Goal: Transaction & Acquisition: Purchase product/service

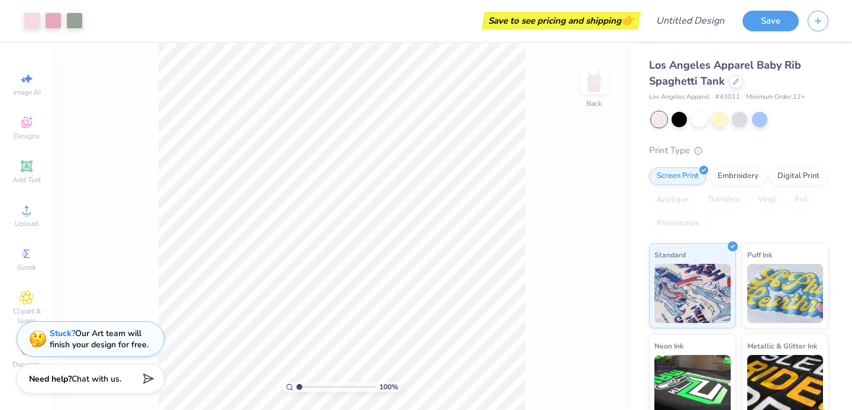
click at [734, 70] on span "Los Angeles Apparel Baby Rib Spaghetti Tank" at bounding box center [725, 73] width 152 height 30
click at [734, 78] on icon at bounding box center [736, 80] width 6 height 6
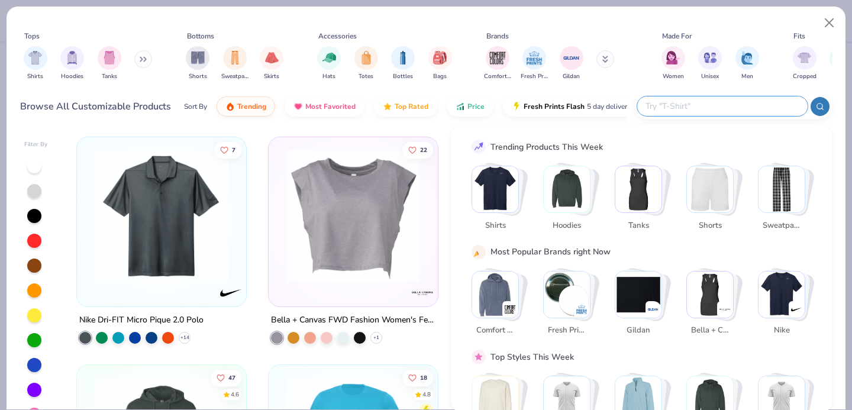
click at [738, 108] on input "text" at bounding box center [721, 106] width 155 height 14
type input "crop"
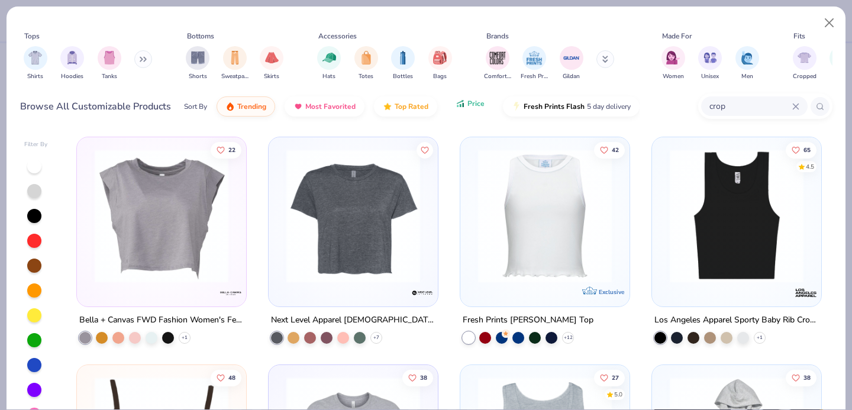
click at [468, 108] on span "Price" at bounding box center [475, 103] width 17 height 9
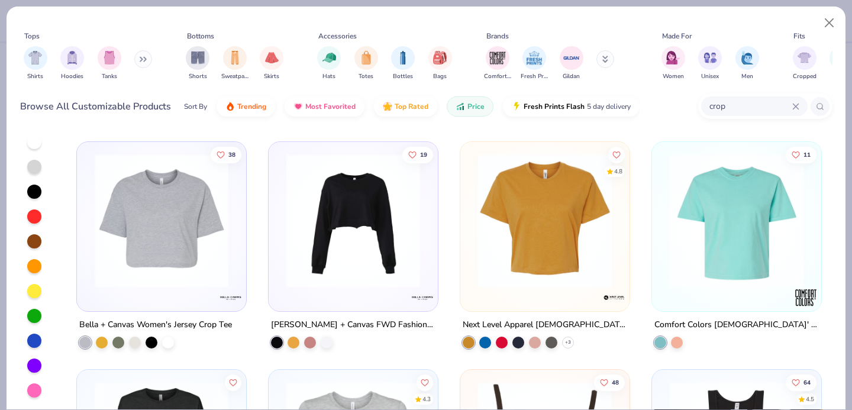
scroll to position [195, 0]
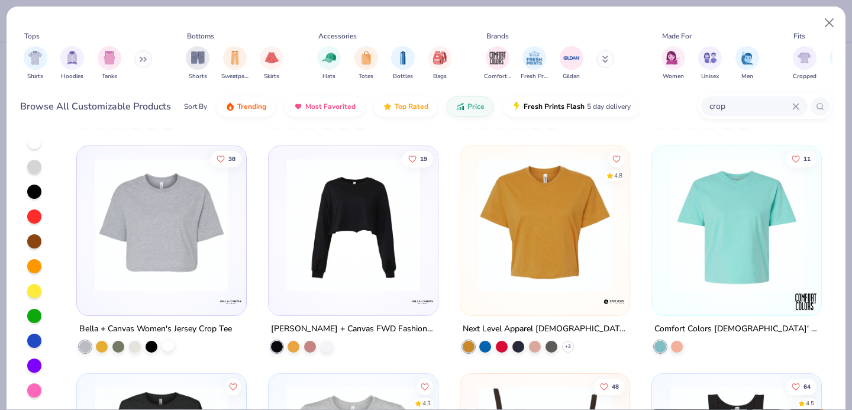
click at [167, 345] on div at bounding box center [168, 345] width 12 height 12
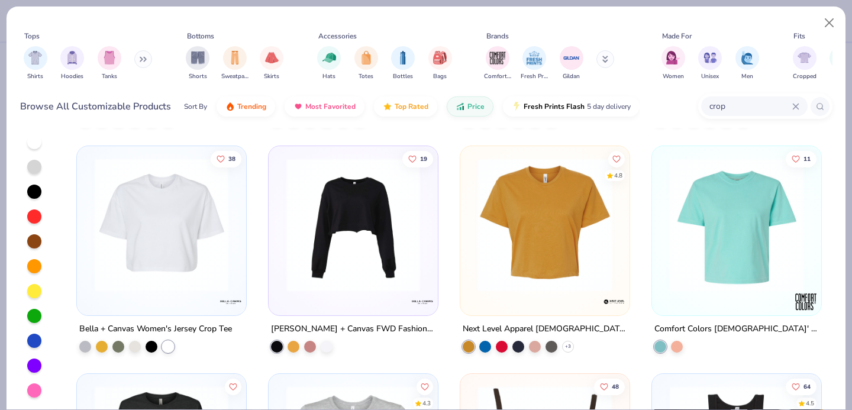
click at [192, 261] on img at bounding box center [161, 225] width 145 height 134
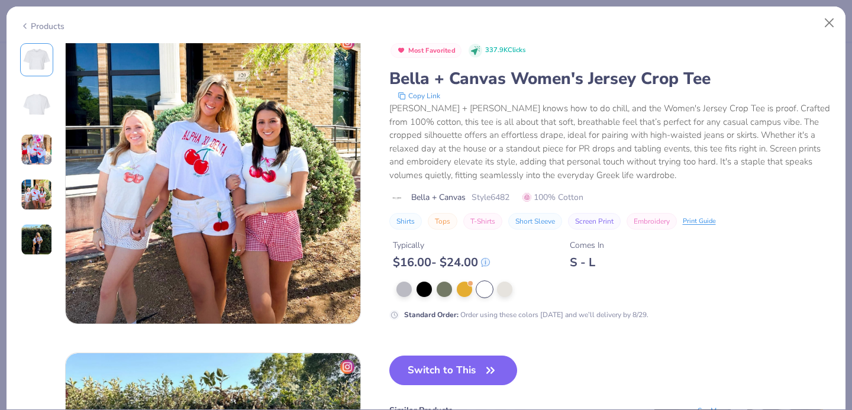
scroll to position [993, 0]
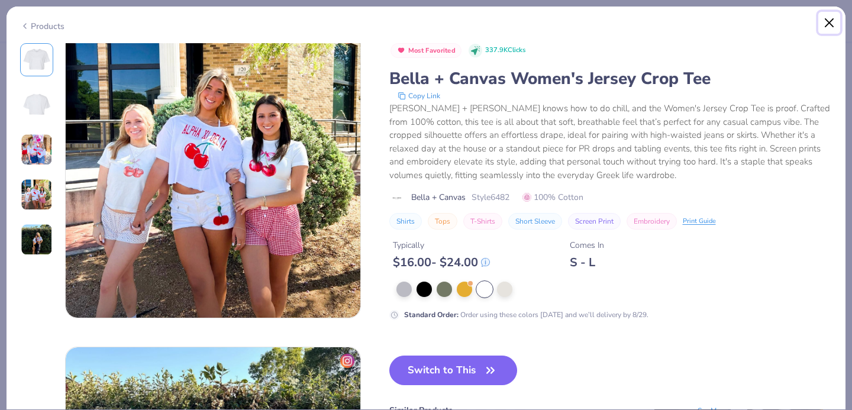
click at [832, 26] on button "Close" at bounding box center [829, 23] width 22 height 22
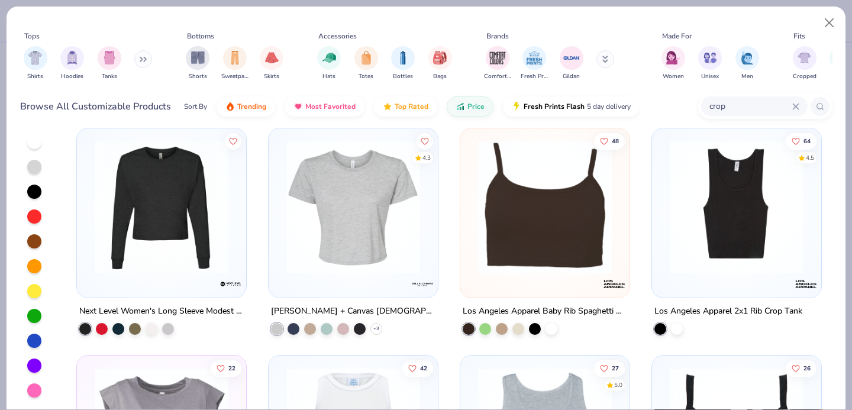
scroll to position [442, 0]
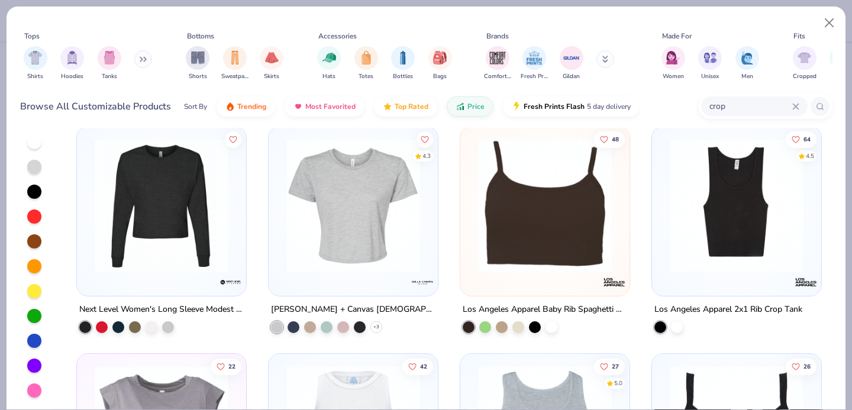
click at [361, 256] on img at bounding box center [352, 205] width 145 height 134
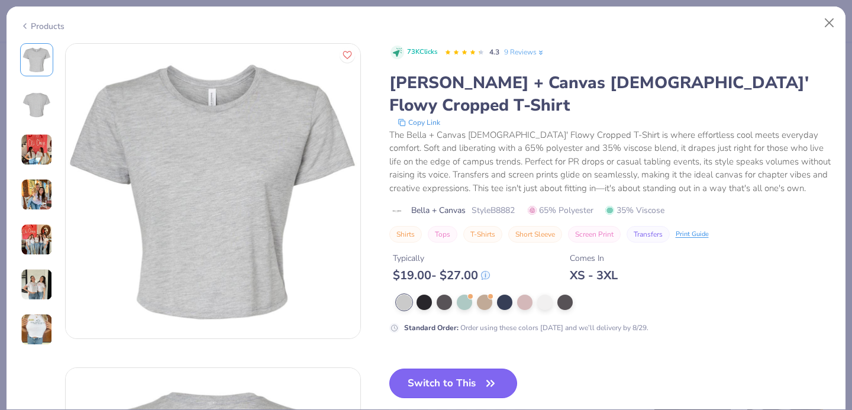
click at [429, 368] on button "Switch to This" at bounding box center [453, 383] width 128 height 30
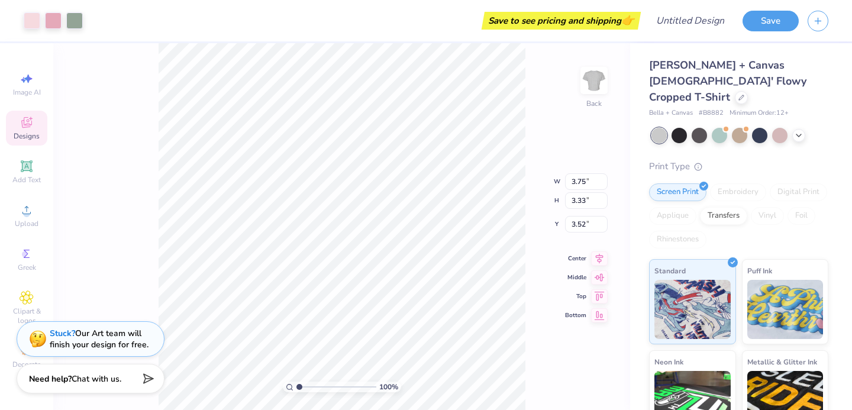
type input "1.34"
type input "5.85"
type input "5.19"
type input "1.12"
click at [797, 128] on div at bounding box center [798, 134] width 13 height 13
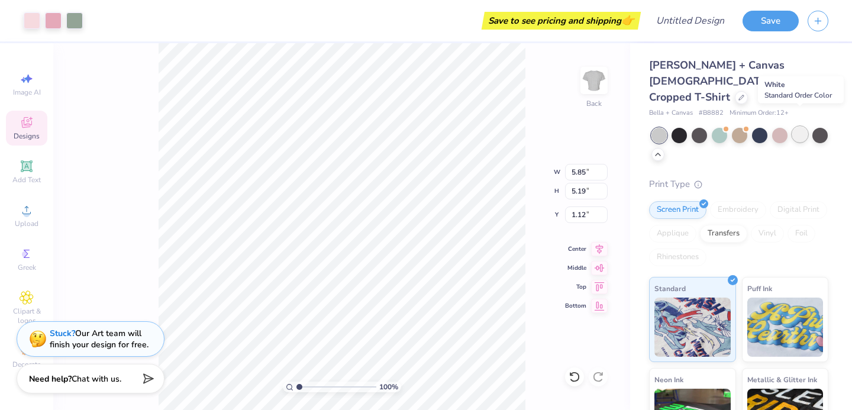
click at [800, 127] on div at bounding box center [799, 134] width 15 height 15
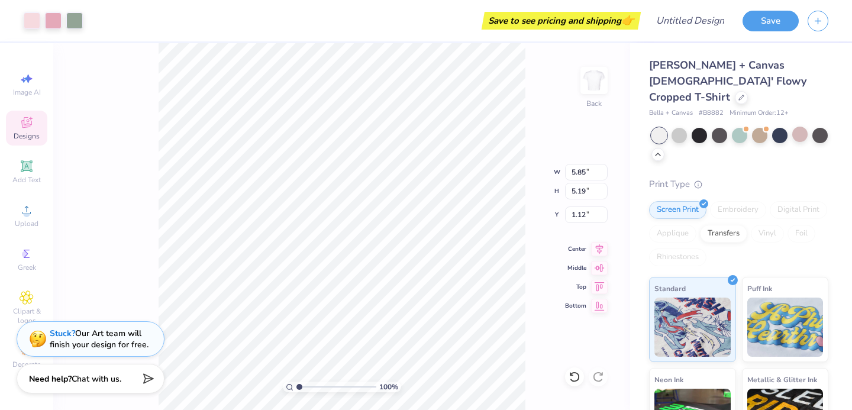
click at [816, 177] on div "Print Type" at bounding box center [738, 184] width 179 height 14
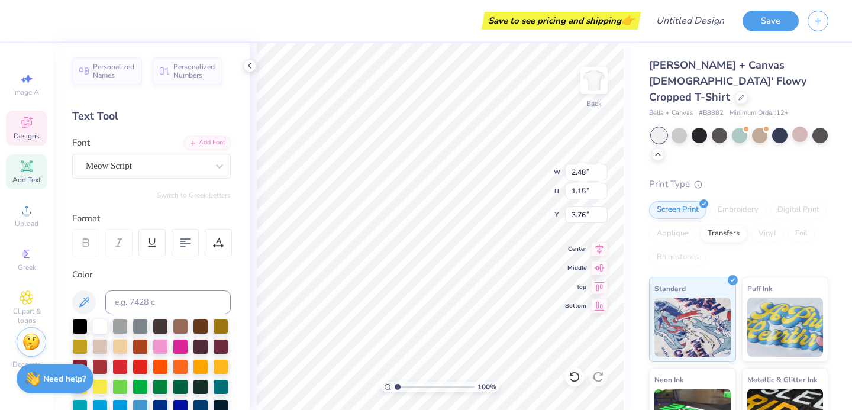
type input "3.33"
type input "1.14"
type input "2.62"
type input "3.38"
click at [140, 368] on div at bounding box center [139, 365] width 15 height 15
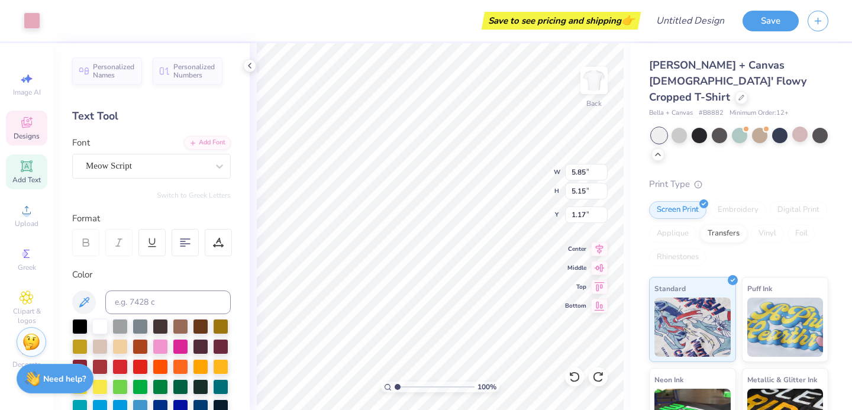
type input "1.08"
click at [32, 127] on icon at bounding box center [27, 122] width 14 height 14
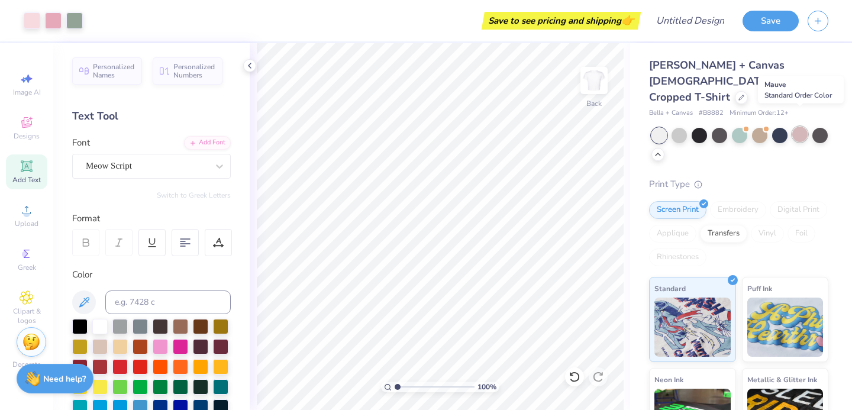
click at [794, 127] on div at bounding box center [799, 134] width 15 height 15
click at [801, 127] on div at bounding box center [799, 134] width 15 height 15
click at [35, 128] on div "Designs" at bounding box center [26, 128] width 41 height 35
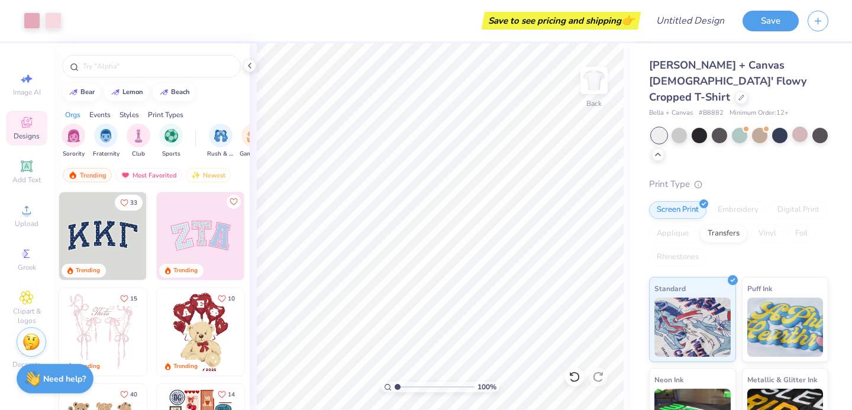
click at [212, 244] on img at bounding box center [201, 236] width 88 height 88
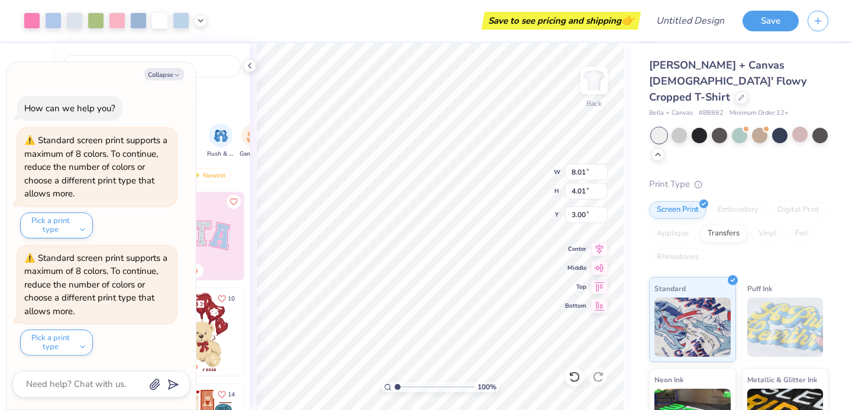
type textarea "x"
type input "1.23"
type textarea "x"
type input "2.14"
type textarea "x"
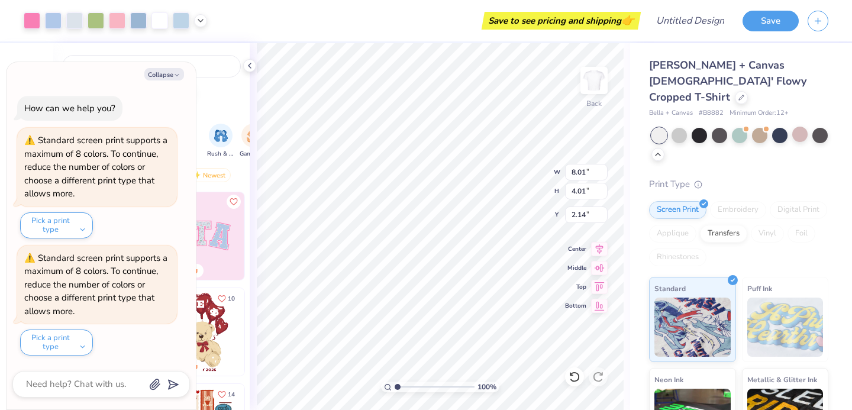
type input "9.85"
type input "4.93"
type textarea "x"
type input "2.22"
type textarea "x"
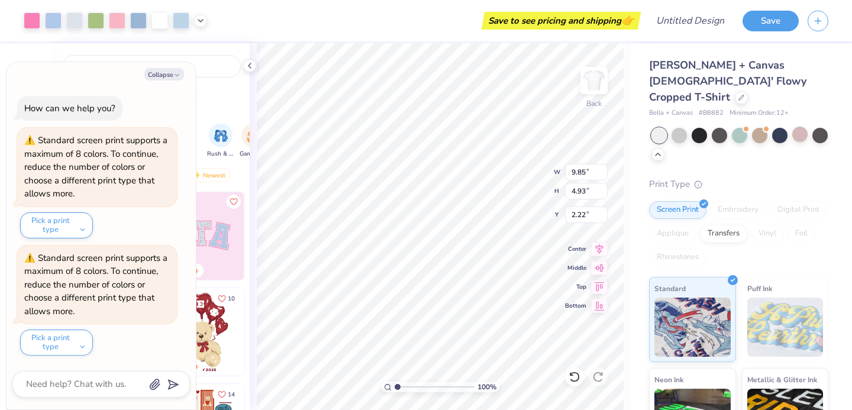
type input "3.00"
click at [178, 77] on icon "button" at bounding box center [176, 75] width 7 height 7
type textarea "x"
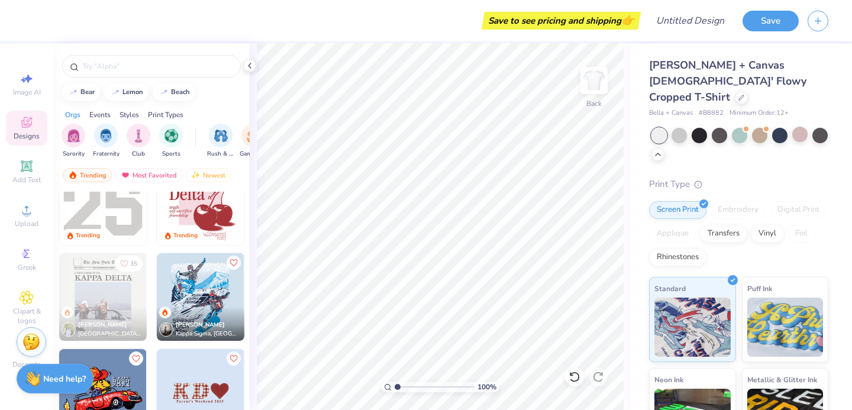
scroll to position [2339, 0]
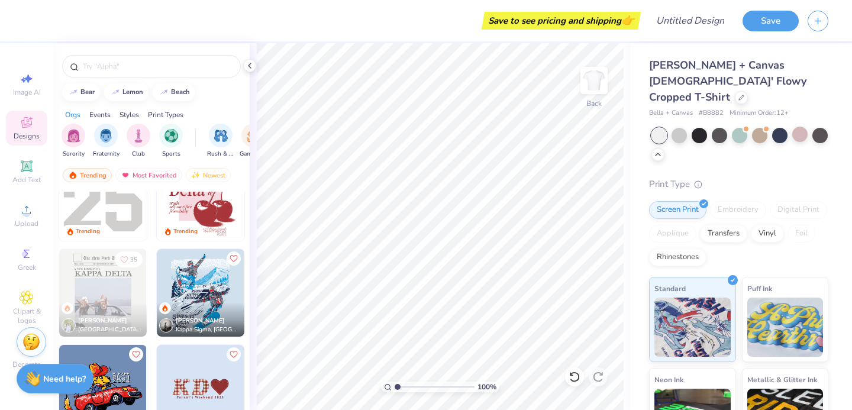
click at [251, 63] on icon at bounding box center [249, 65] width 9 height 9
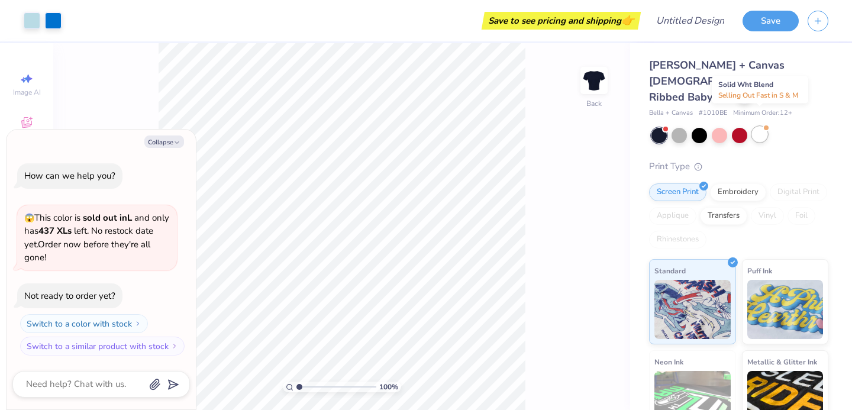
click at [765, 127] on div at bounding box center [759, 134] width 15 height 15
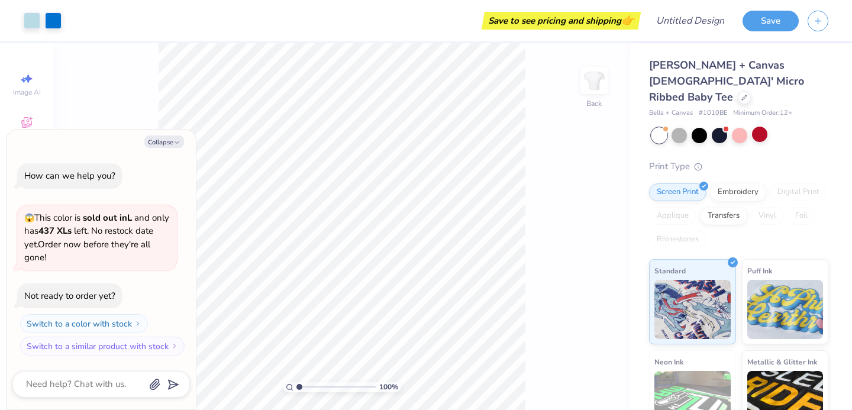
scroll to position [79, 0]
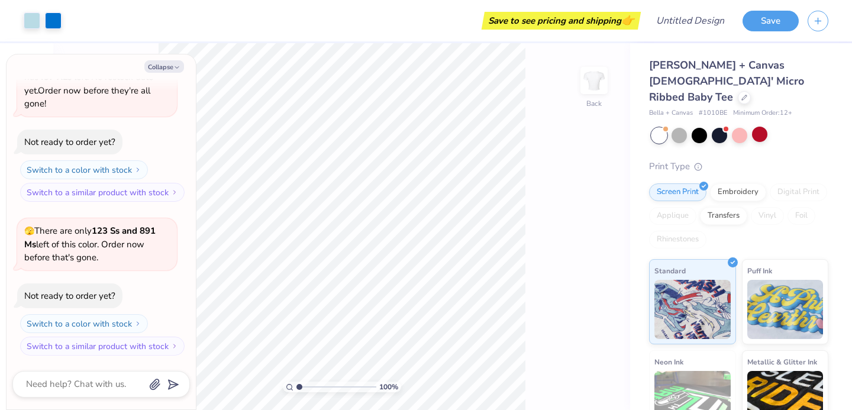
click at [713, 65] on span "Bella + Canvas Ladies' Micro Ribbed Baby Tee" at bounding box center [726, 81] width 155 height 46
click at [741, 93] on icon at bounding box center [744, 96] width 6 height 6
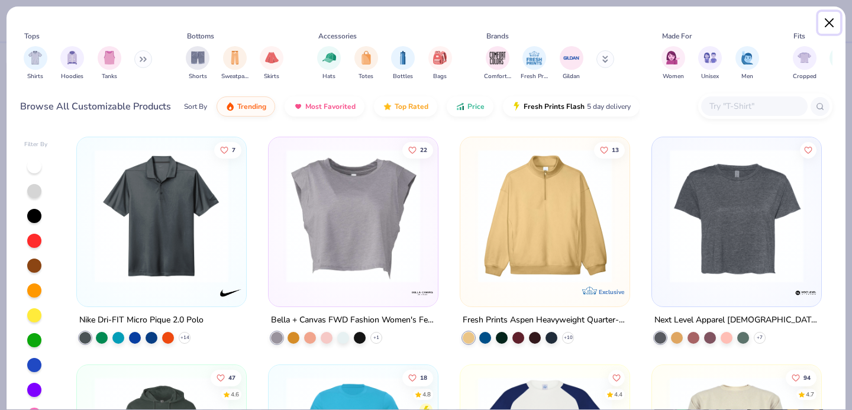
click at [825, 28] on button "Close" at bounding box center [829, 23] width 22 height 22
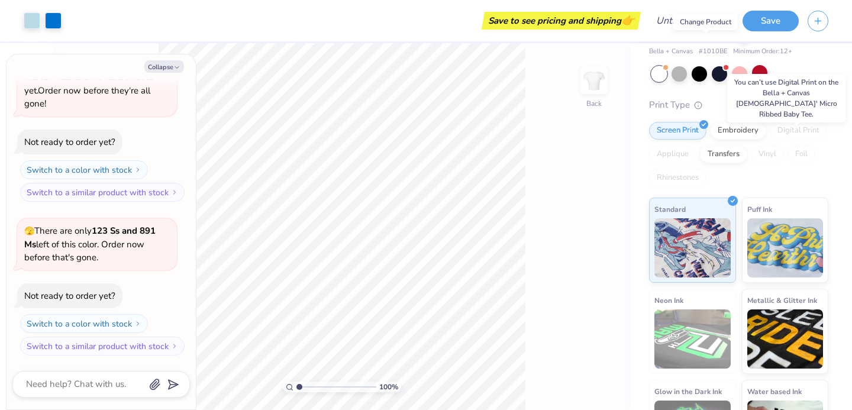
scroll to position [101, 0]
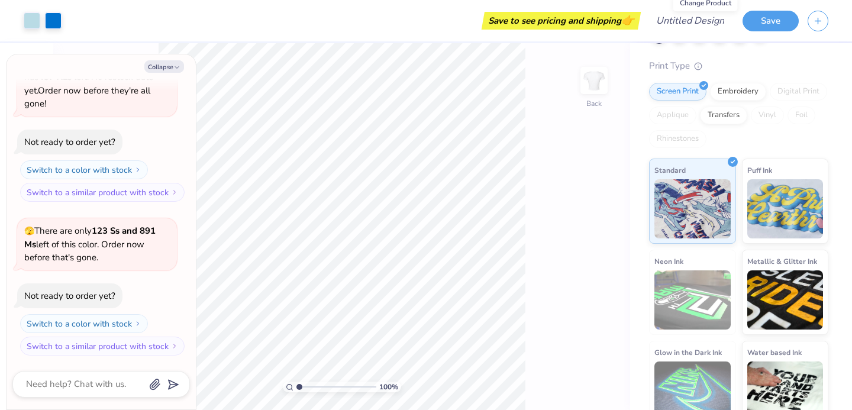
click at [176, 78] on div "Collapse How can we help you? 😱 This color is sold out in L and only has 437 XL…" at bounding box center [101, 231] width 189 height 355
click at [175, 71] on button "Collapse" at bounding box center [164, 66] width 40 height 12
type textarea "x"
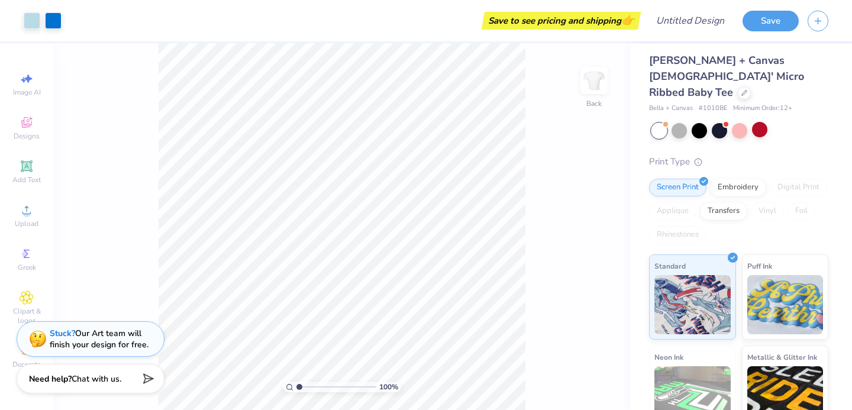
scroll to position [0, 0]
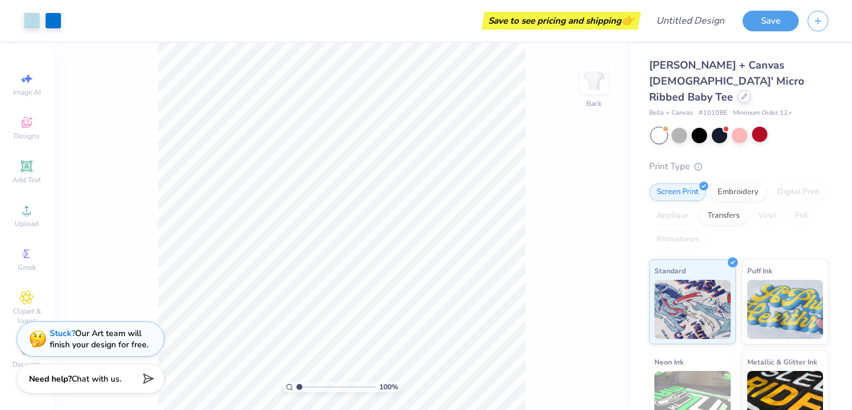
click at [738, 90] on div at bounding box center [744, 96] width 13 height 13
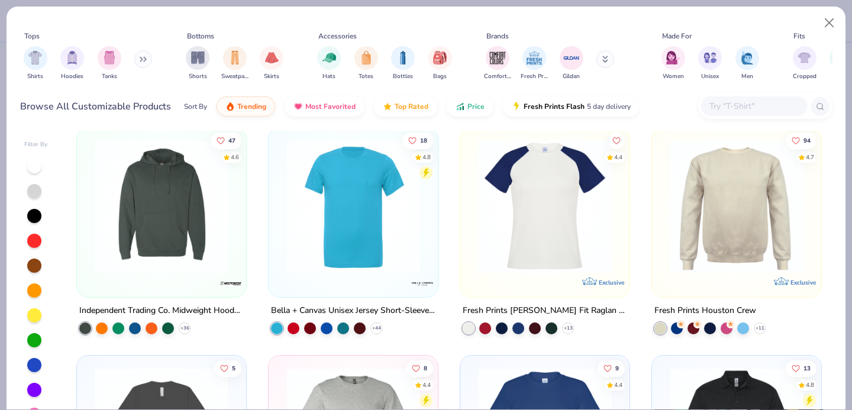
scroll to position [177, 0]
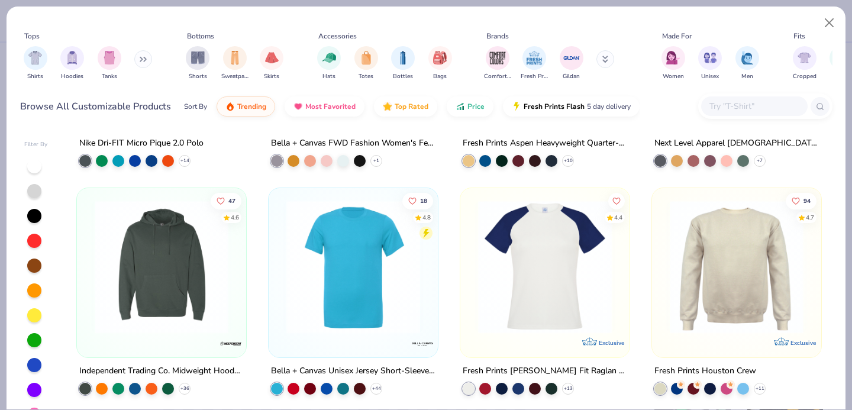
click at [727, 109] on input "text" at bounding box center [753, 106] width 91 height 14
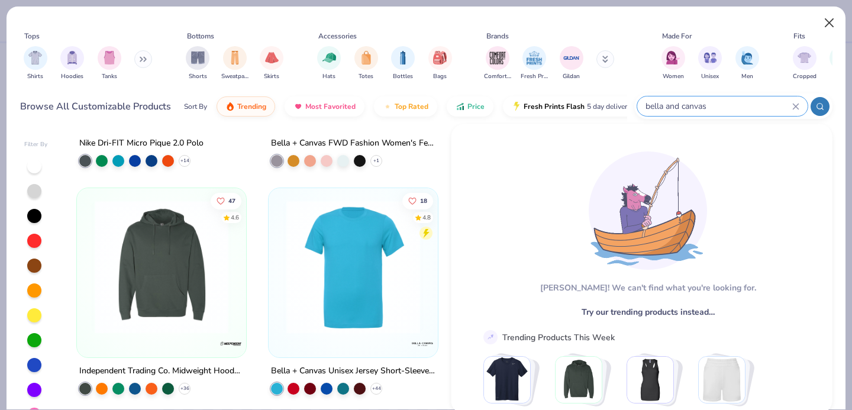
type input "bella and canvas"
click at [835, 20] on button "Close" at bounding box center [829, 23] width 22 height 22
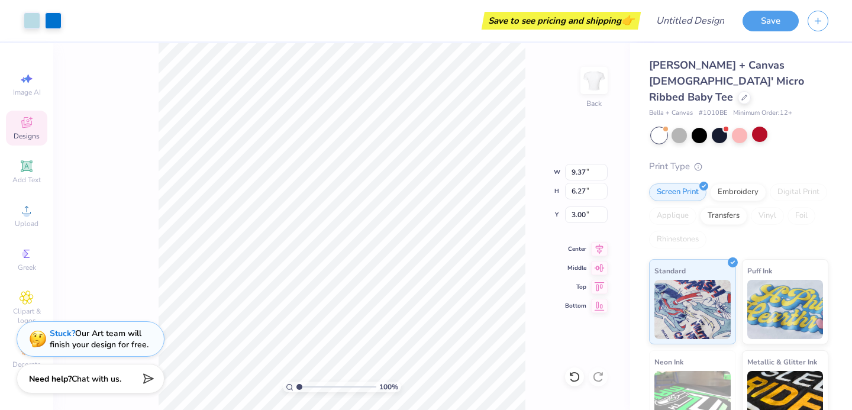
click at [121, 238] on div "100 % Back W 9.37 9.37 " H 6.27 6.27 " Y 3.00 3.00 " Center Middle Top Bottom" at bounding box center [341, 226] width 577 height 367
click at [122, 238] on div "100 % Back" at bounding box center [341, 226] width 577 height 367
click at [535, 298] on div "100 % Back W 9.37 9.37 " H 6.27 6.27 " Y 3.00 3.00 " Center Middle Top Bottom" at bounding box center [341, 226] width 577 height 367
click at [725, 182] on div "Embroidery" at bounding box center [738, 191] width 56 height 18
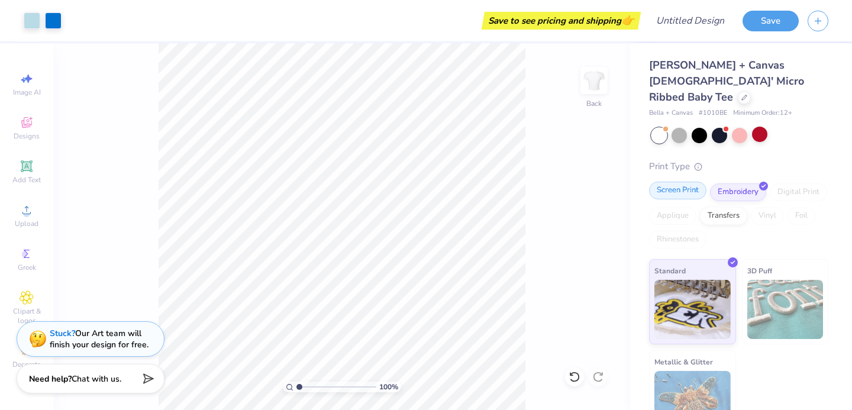
click at [666, 182] on div "Screen Print" at bounding box center [677, 191] width 57 height 18
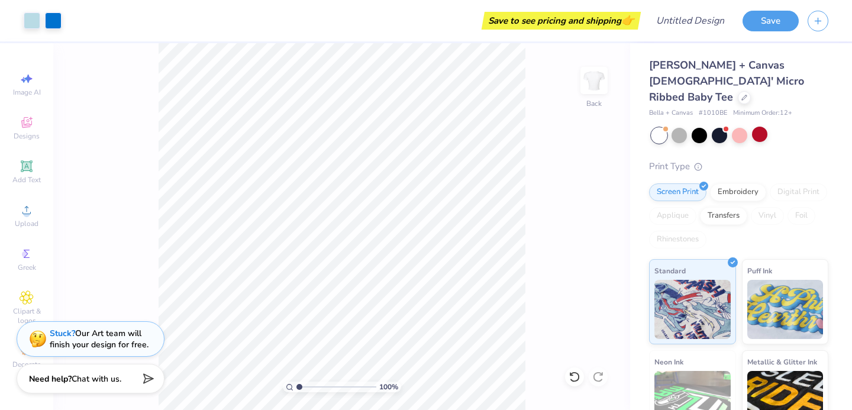
click at [823, 140] on div "Bella + Canvas Ladies' Micro Ribbed Baby Tee Bella + Canvas # 1010BE Minimum Or…" at bounding box center [738, 291] width 179 height 469
click at [738, 90] on div at bounding box center [744, 96] width 13 height 13
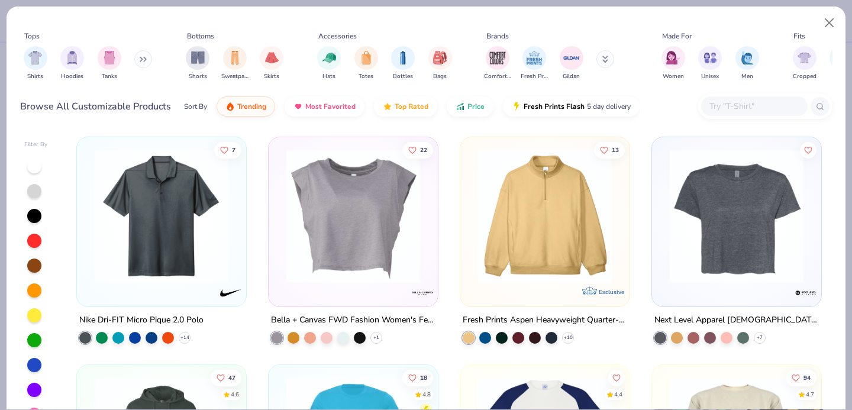
click at [739, 93] on div at bounding box center [765, 105] width 134 height 25
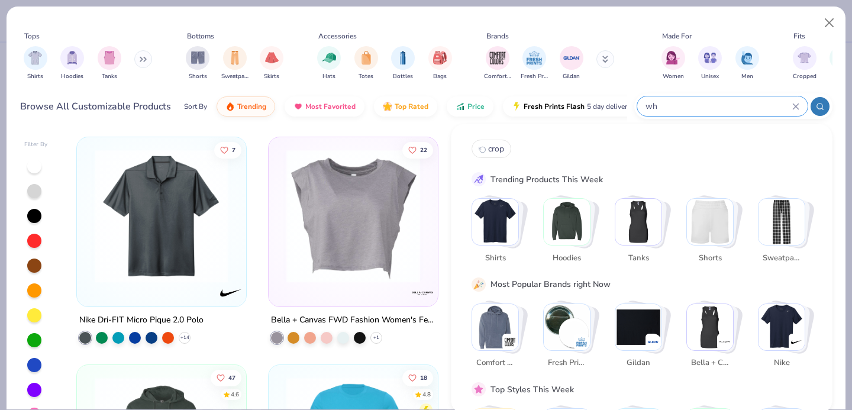
type input "w"
type input "gildan"
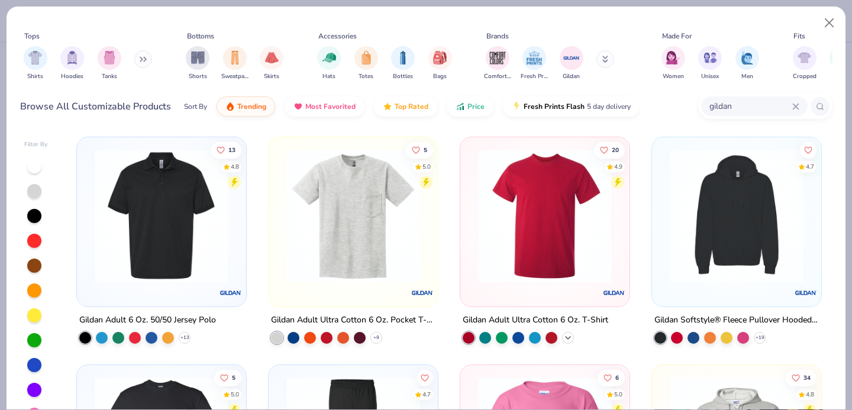
click at [566, 337] on icon at bounding box center [567, 337] width 9 height 9
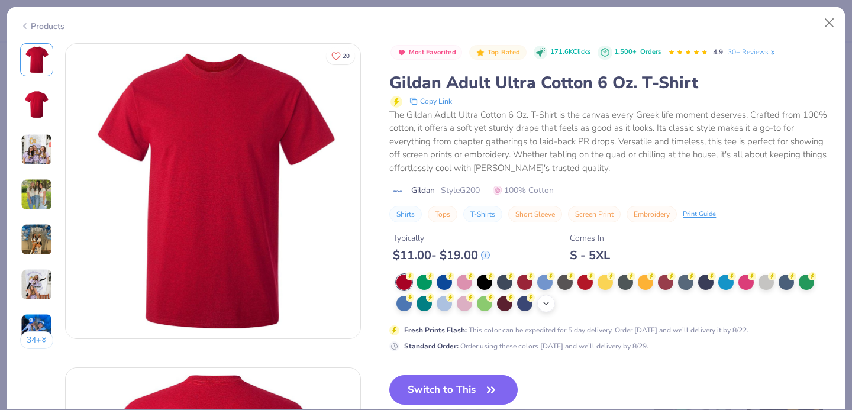
click at [542, 306] on icon at bounding box center [545, 303] width 9 height 9
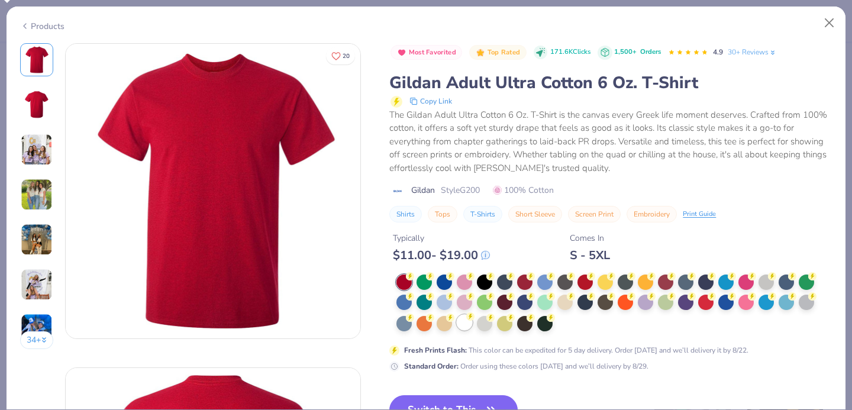
click at [464, 324] on div at bounding box center [464, 322] width 15 height 15
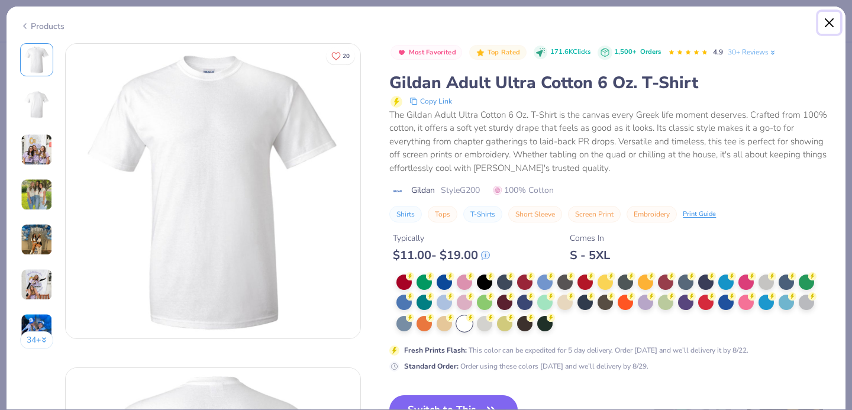
click at [829, 17] on button "Close" at bounding box center [829, 23] width 22 height 22
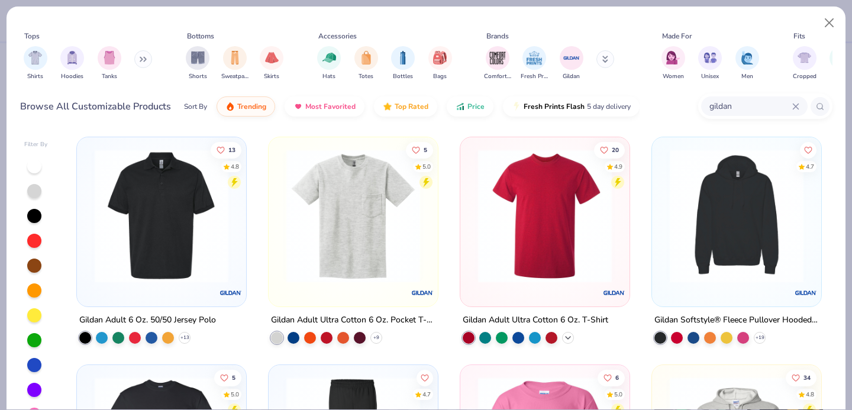
click at [570, 337] on icon at bounding box center [567, 337] width 9 height 9
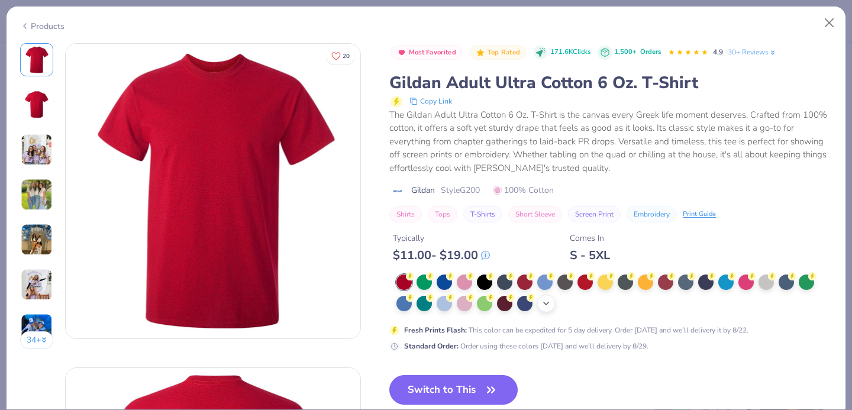
click at [554, 306] on div "+ 22" at bounding box center [546, 304] width 18 height 18
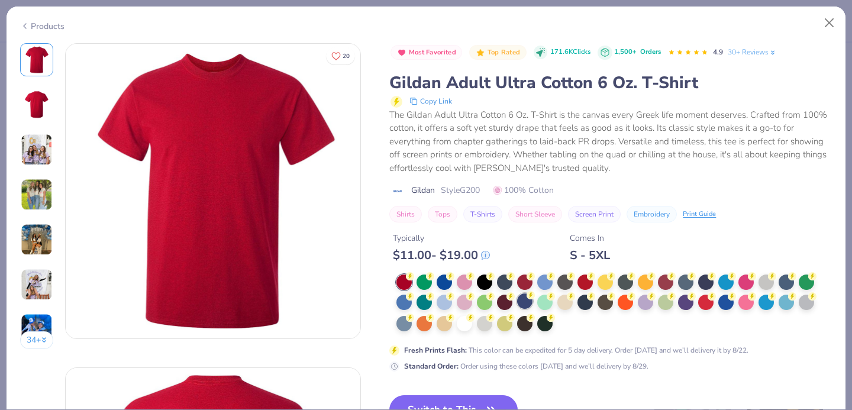
click at [527, 303] on div at bounding box center [524, 300] width 15 height 15
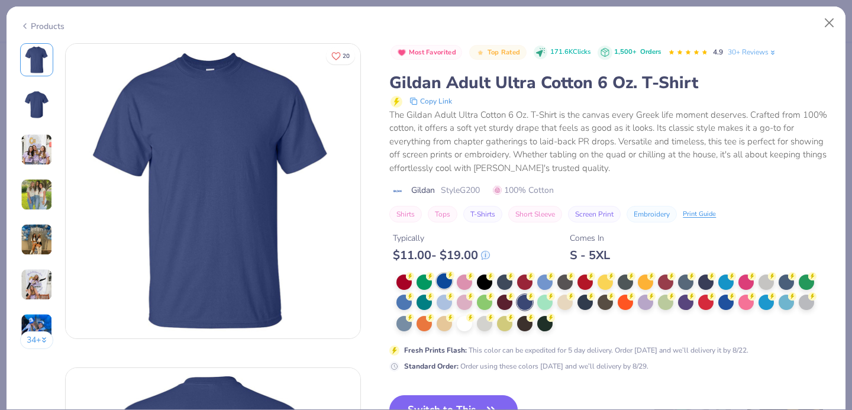
click at [448, 287] on div at bounding box center [443, 280] width 15 height 15
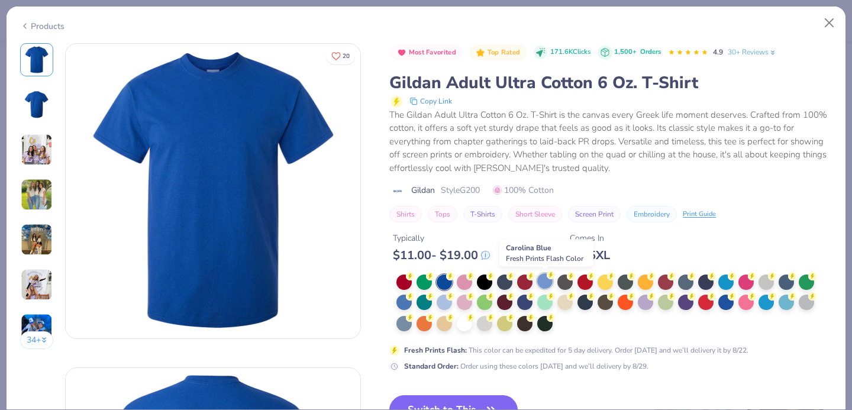
click at [542, 284] on div at bounding box center [544, 280] width 15 height 15
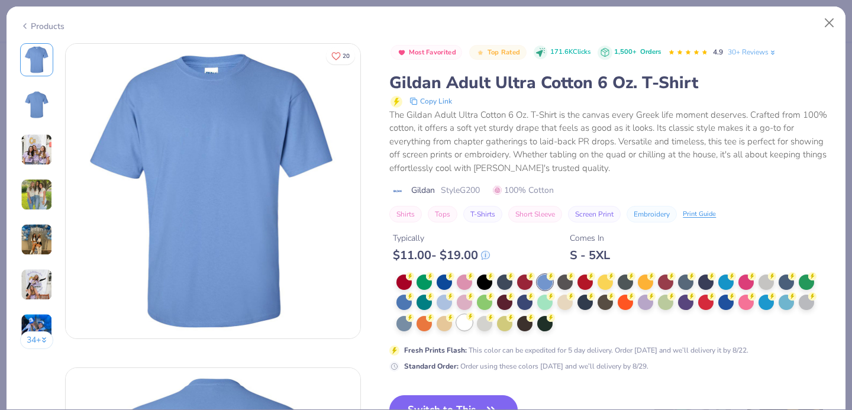
click at [464, 330] on div at bounding box center [464, 322] width 15 height 15
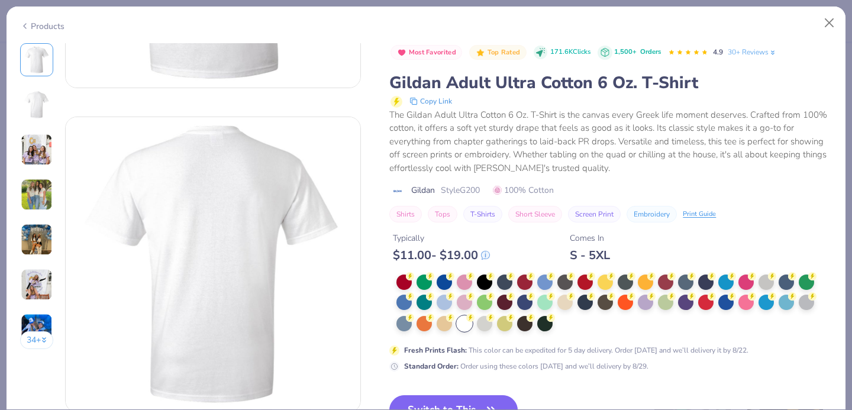
click at [37, 196] on img at bounding box center [37, 195] width 32 height 32
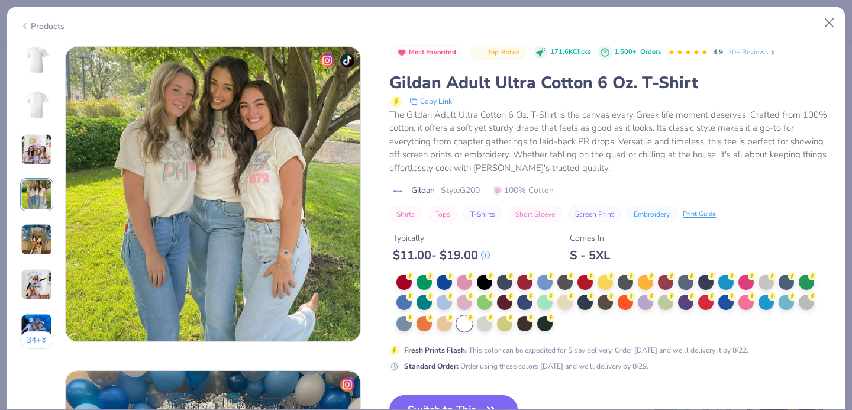
scroll to position [972, 0]
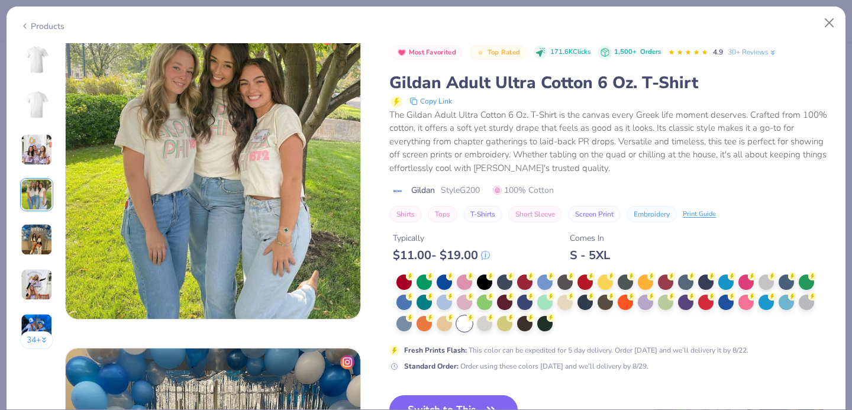
click at [40, 243] on img at bounding box center [37, 240] width 32 height 32
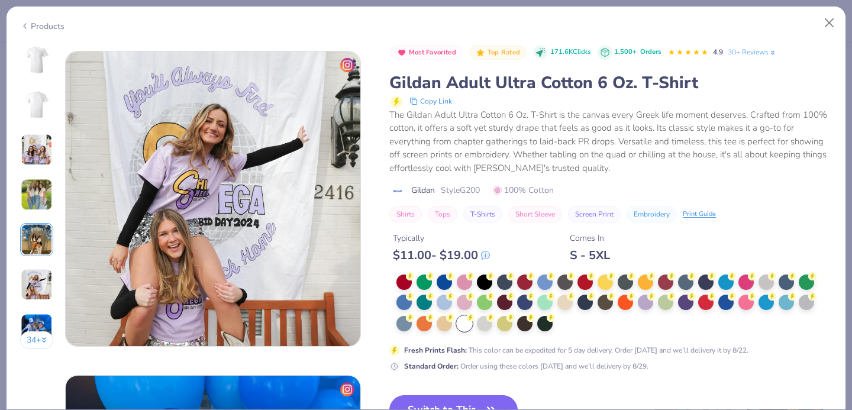
scroll to position [1628, 0]
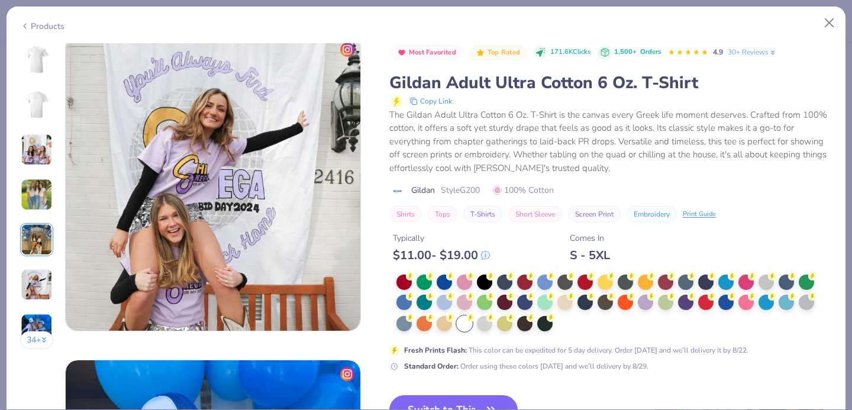
click at [41, 257] on div "34 +" at bounding box center [37, 200] width 34 height 315
click at [41, 269] on img at bounding box center [37, 285] width 32 height 32
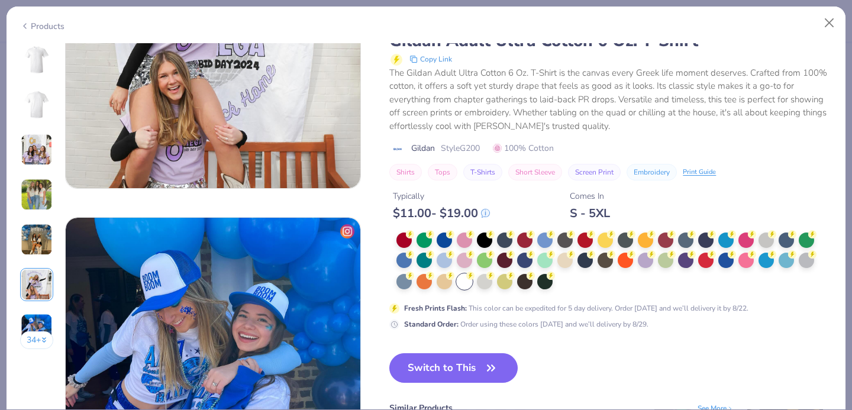
scroll to position [1782, 0]
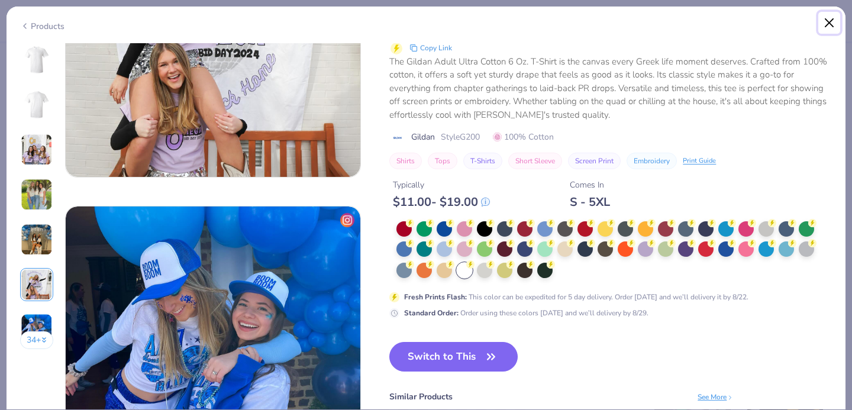
click at [829, 24] on button "Close" at bounding box center [829, 23] width 22 height 22
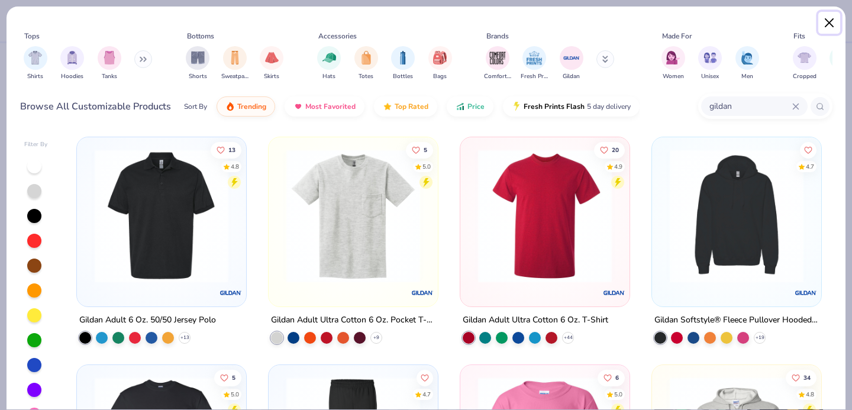
click at [837, 24] on button "Close" at bounding box center [829, 23] width 22 height 22
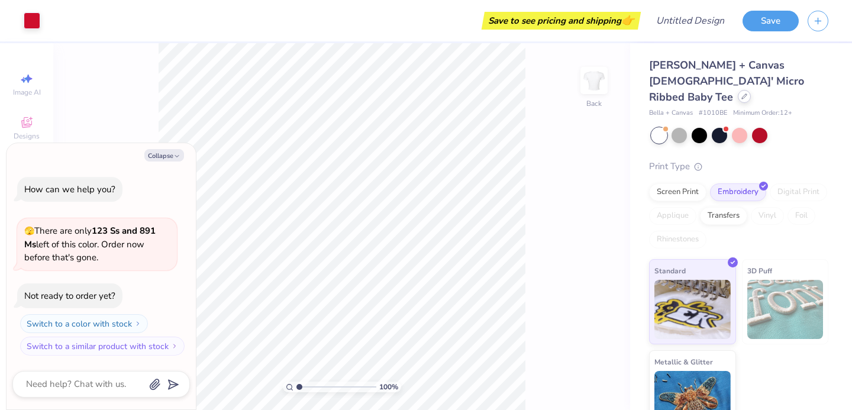
click at [738, 90] on div at bounding box center [744, 96] width 13 height 13
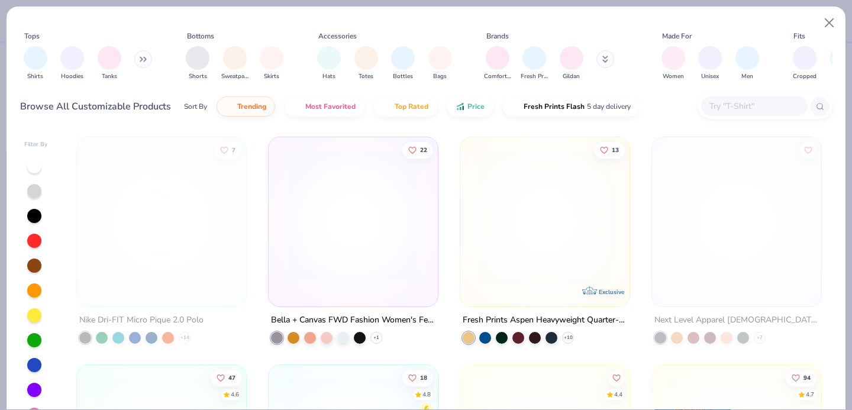
type textarea "x"
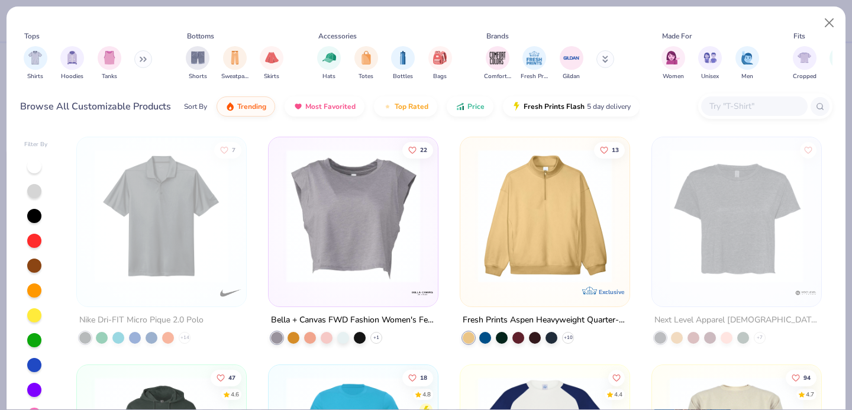
click at [743, 99] on input "text" at bounding box center [753, 106] width 91 height 14
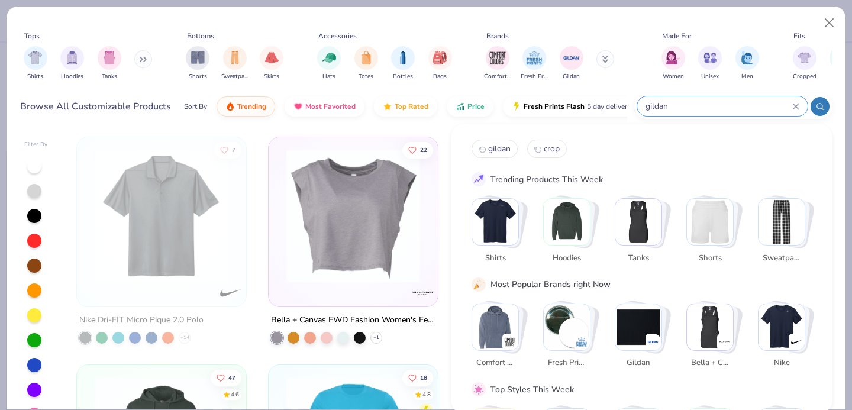
type input "gildan"
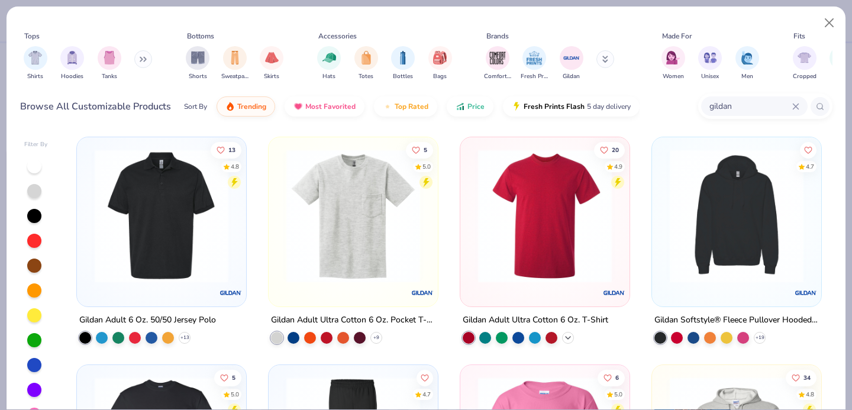
click at [571, 337] on icon at bounding box center [567, 337] width 9 height 9
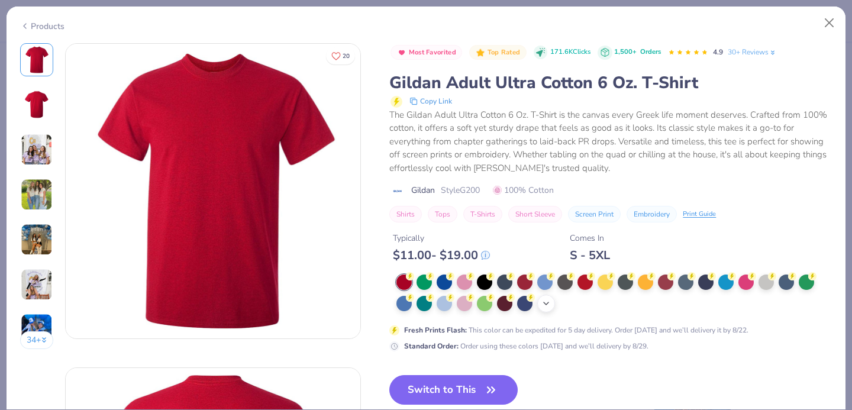
click at [548, 306] on icon at bounding box center [545, 303] width 9 height 9
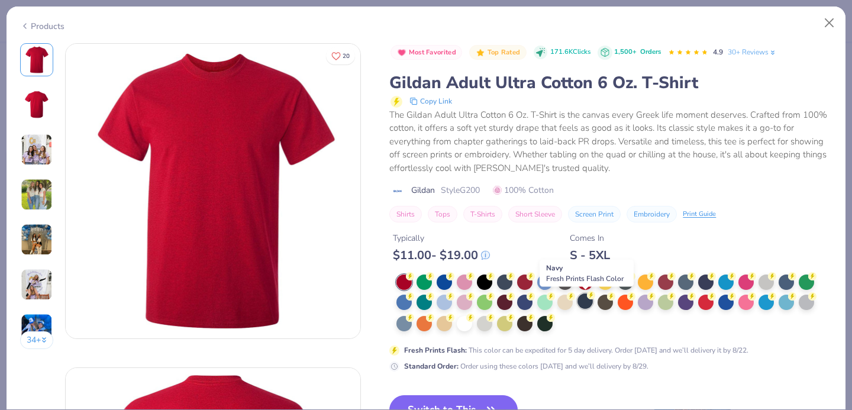
click at [587, 302] on div at bounding box center [584, 300] width 15 height 15
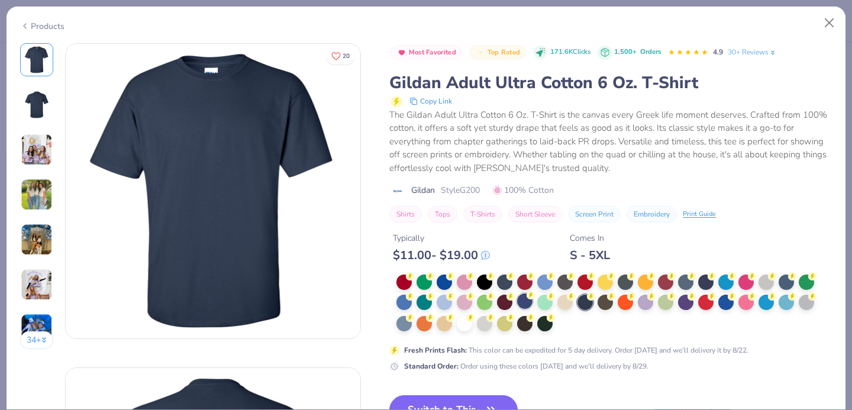
click at [525, 304] on div at bounding box center [524, 300] width 15 height 15
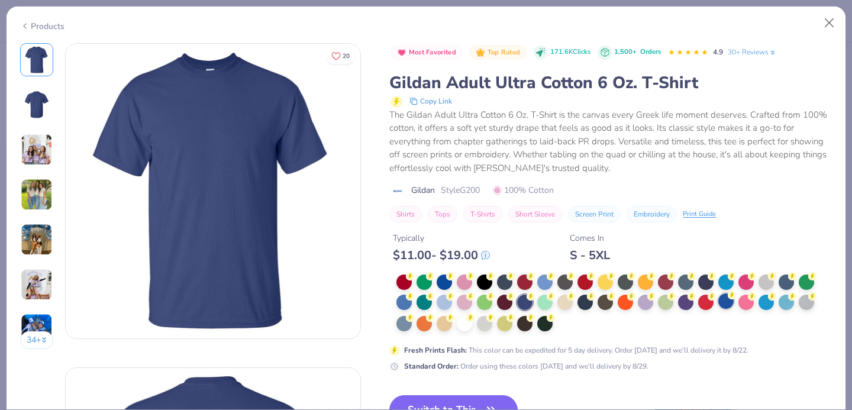
click at [723, 308] on div at bounding box center [725, 300] width 15 height 15
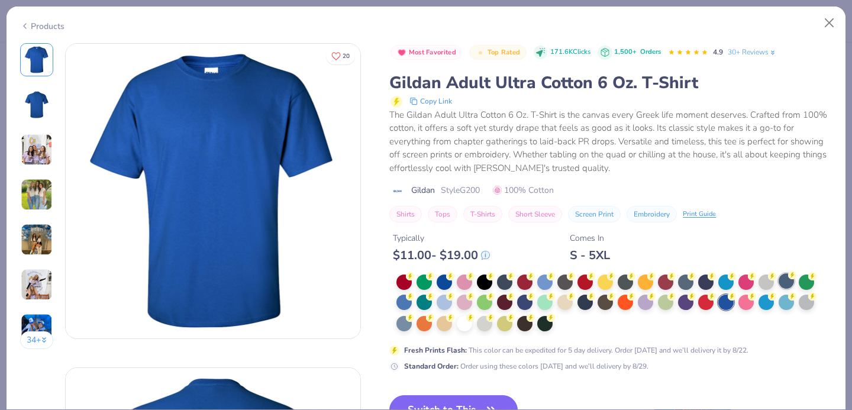
click at [785, 286] on div at bounding box center [785, 280] width 15 height 15
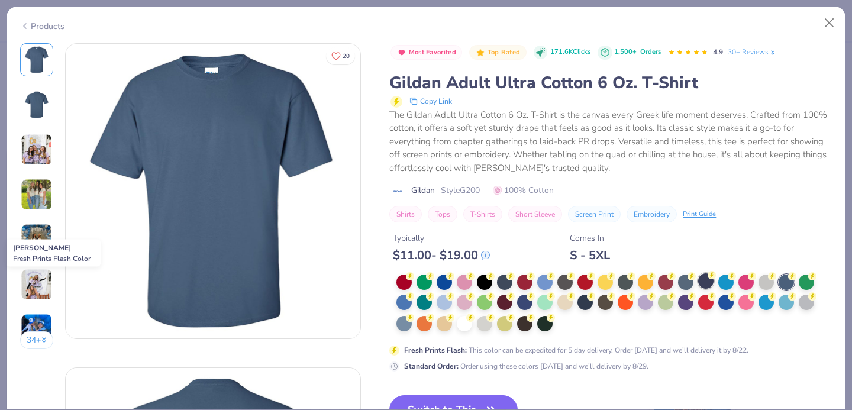
click at [707, 283] on div at bounding box center [705, 280] width 15 height 15
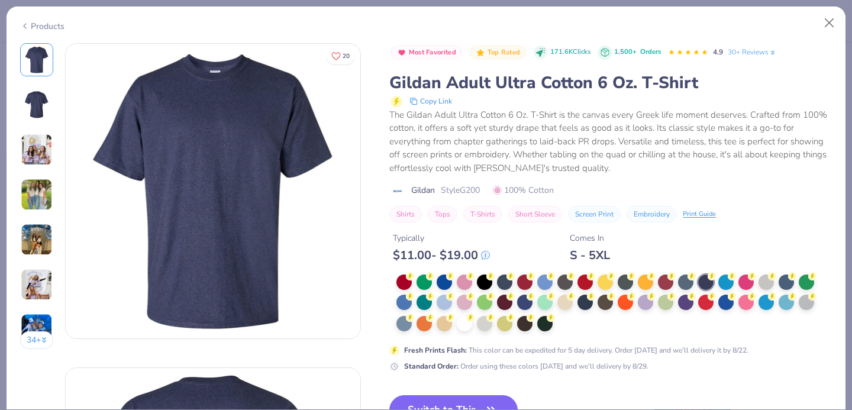
click at [688, 290] on div at bounding box center [613, 303] width 435 height 58
click at [464, 324] on div at bounding box center [464, 322] width 15 height 15
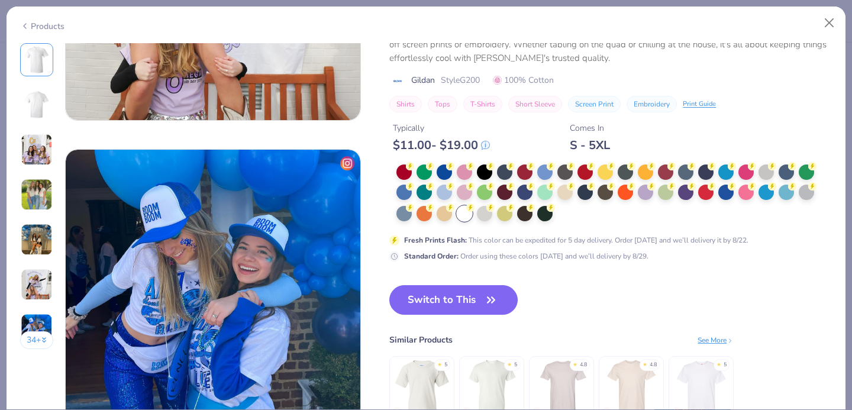
scroll to position [1831, 0]
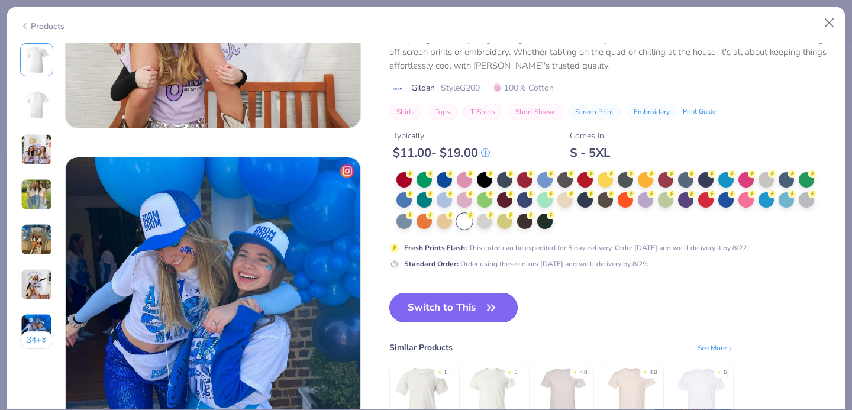
click at [490, 304] on icon "button" at bounding box center [491, 307] width 17 height 17
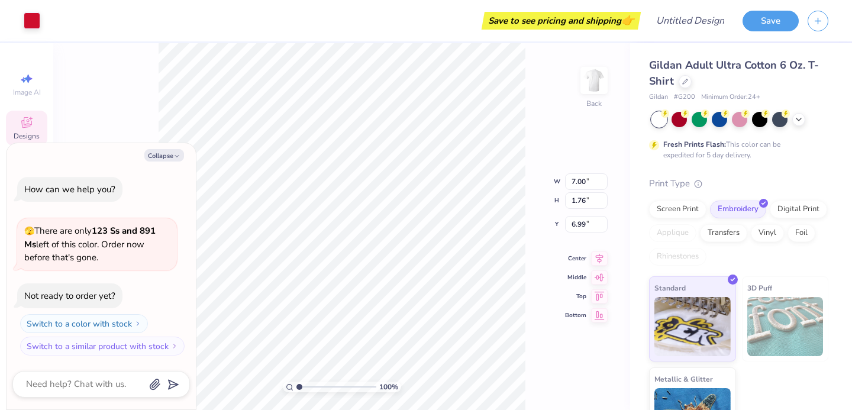
type textarea "x"
type input "3.33"
type textarea "x"
type input "8.48"
type input "2.13"
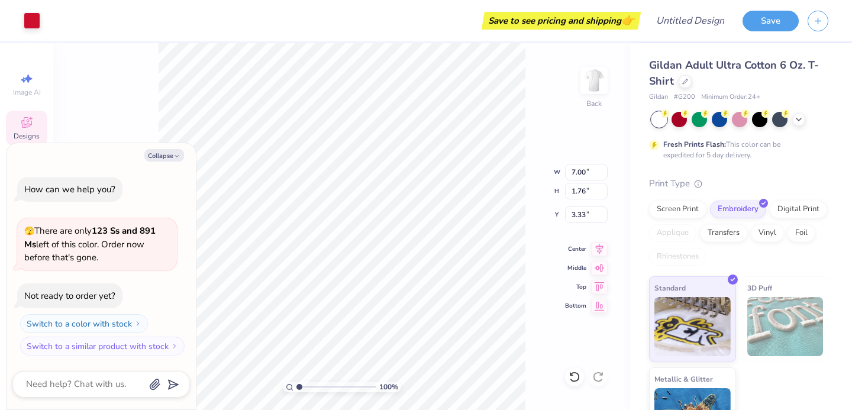
type input "3.37"
type textarea "x"
type input "3.00"
click at [153, 104] on div "100 % Back W 8.48 8.48 " H 2.13 2.13 " Y 3.00 3.00 " Center Middle Top Bottom" at bounding box center [341, 226] width 577 height 367
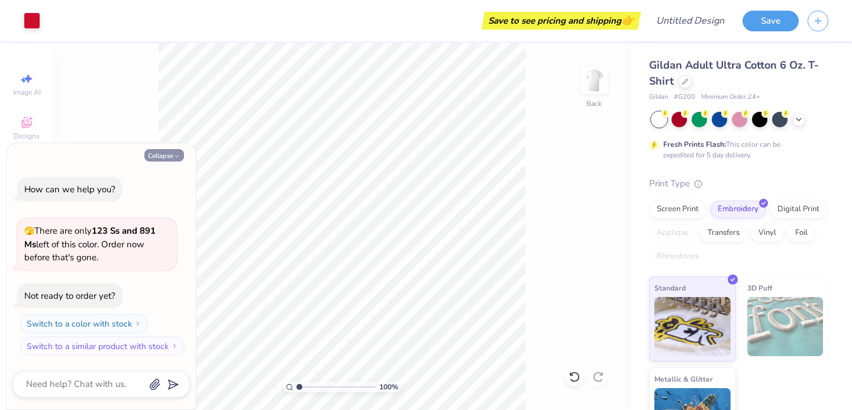
click at [173, 152] on button "Collapse" at bounding box center [164, 155] width 40 height 12
type textarea "x"
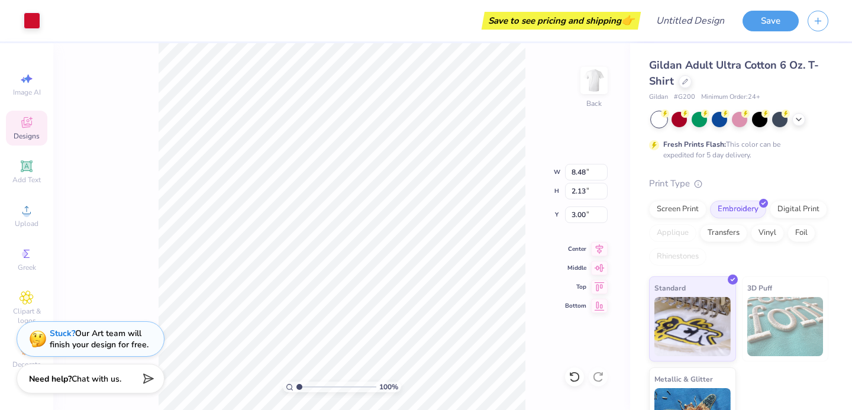
type input "3.30"
click at [20, 84] on icon at bounding box center [27, 79] width 14 height 14
select select "4"
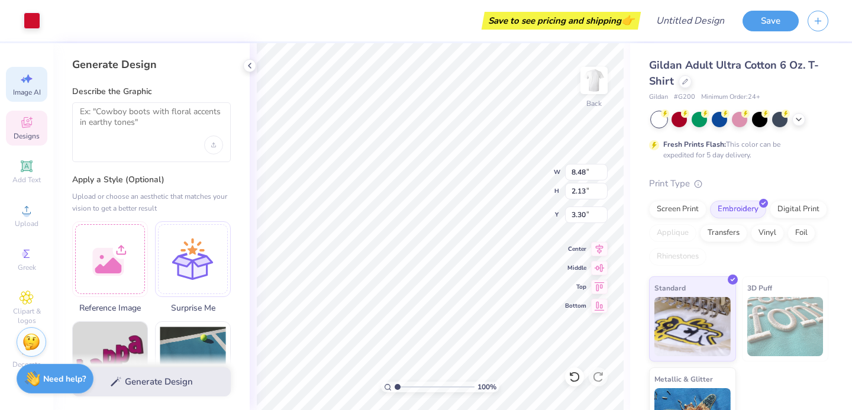
click at [247, 68] on icon at bounding box center [249, 65] width 9 height 9
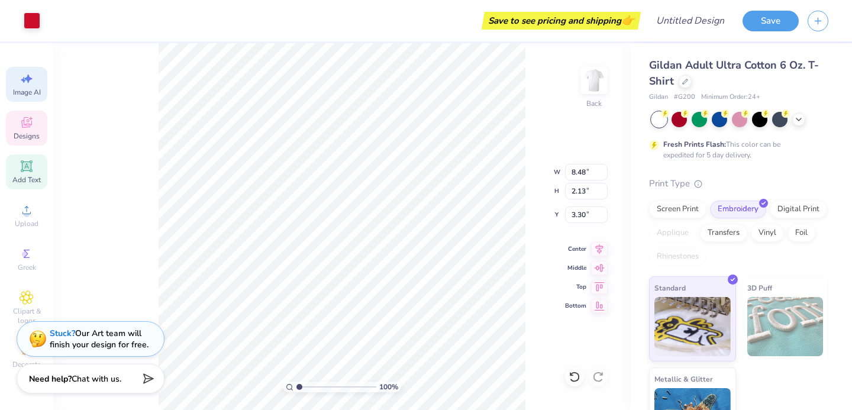
click at [34, 170] on div "Add Text" at bounding box center [26, 171] width 41 height 35
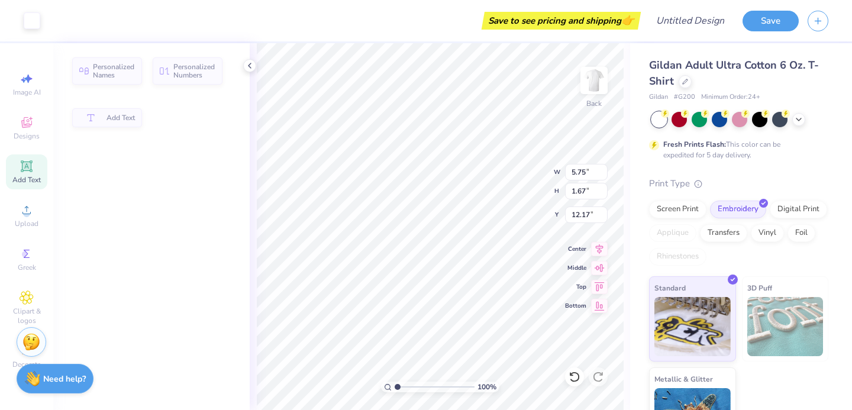
type input "5.75"
type input "1.67"
type input "12.17"
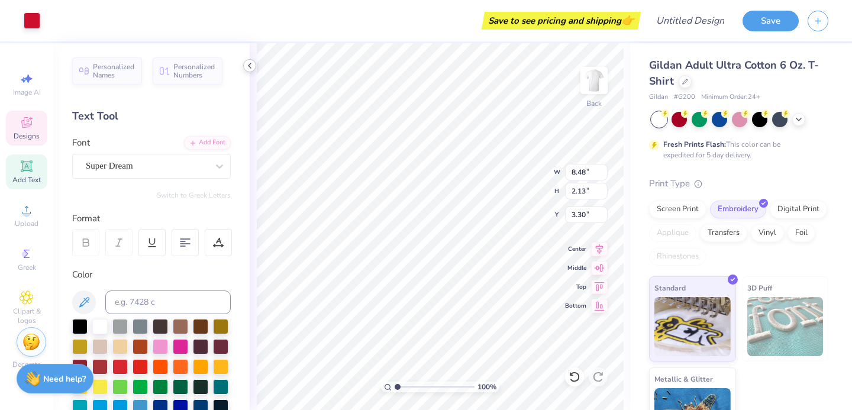
click at [252, 69] on icon at bounding box center [249, 65] width 9 height 9
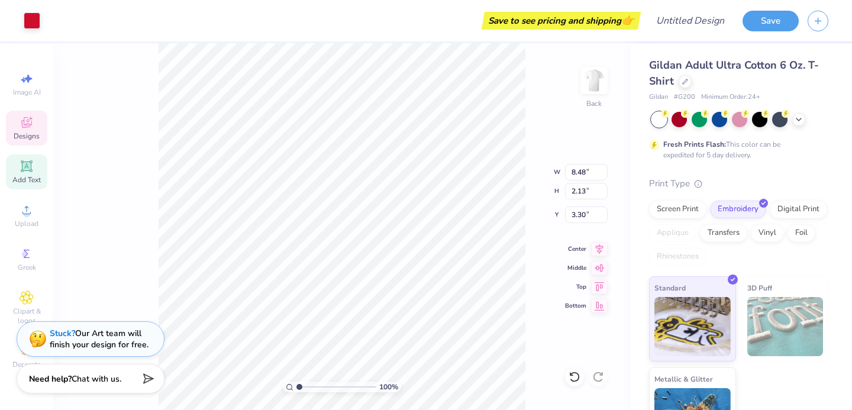
type input "3.31"
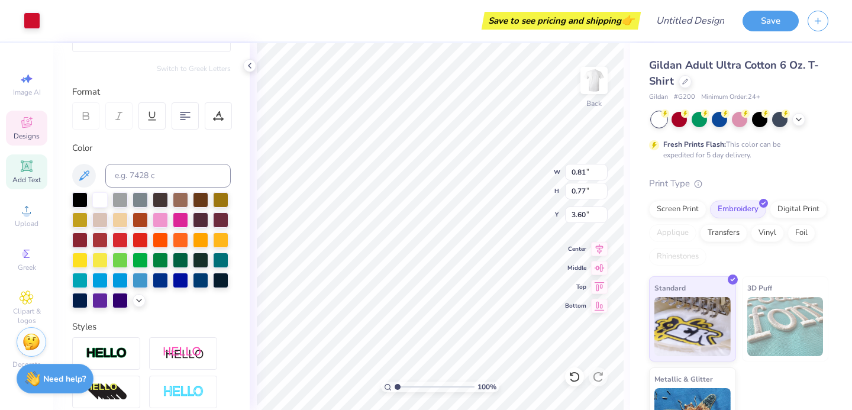
scroll to position [128, 0]
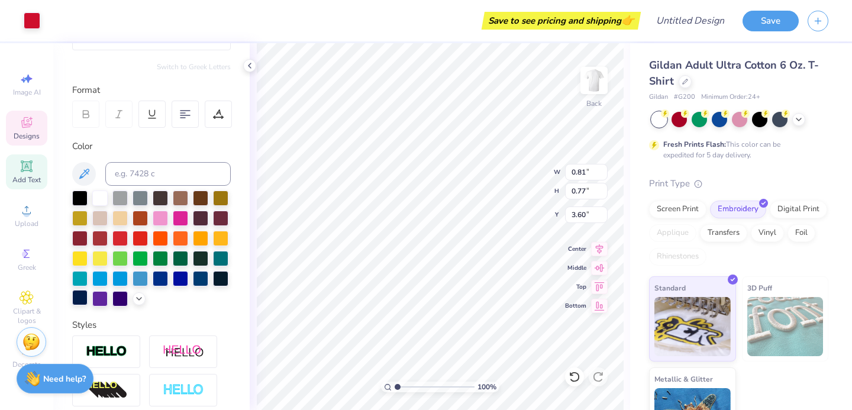
click at [80, 300] on div at bounding box center [79, 297] width 15 height 15
type input "4.54"
type input "1.03"
type input "3.34"
click at [81, 298] on div at bounding box center [79, 297] width 15 height 15
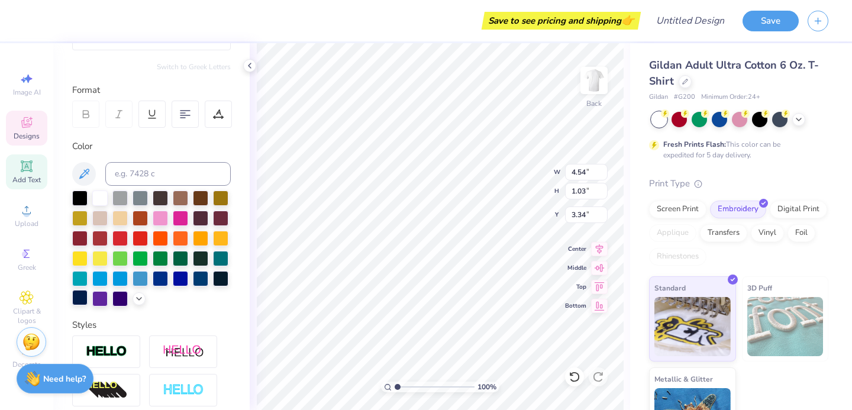
type input "4.53"
type input "1.02"
type input "3.37"
type input "0.81"
type input "0.77"
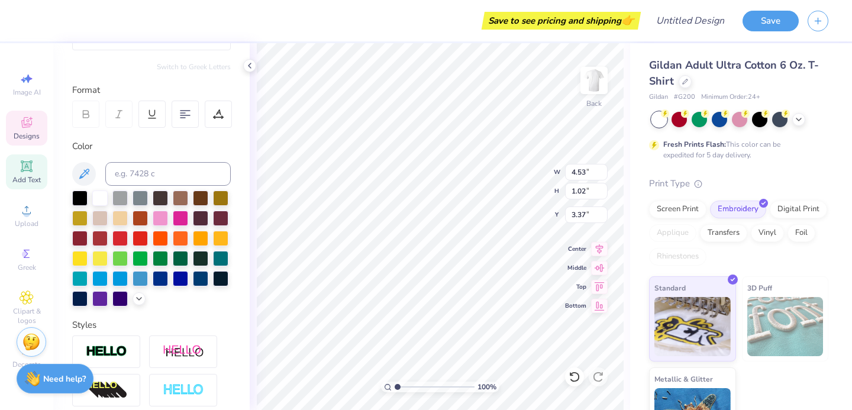
type input "3.60"
click at [83, 300] on div at bounding box center [79, 297] width 15 height 15
click at [77, 300] on div at bounding box center [79, 297] width 15 height 15
click at [78, 299] on div at bounding box center [79, 297] width 15 height 15
click at [77, 299] on div at bounding box center [79, 297] width 15 height 15
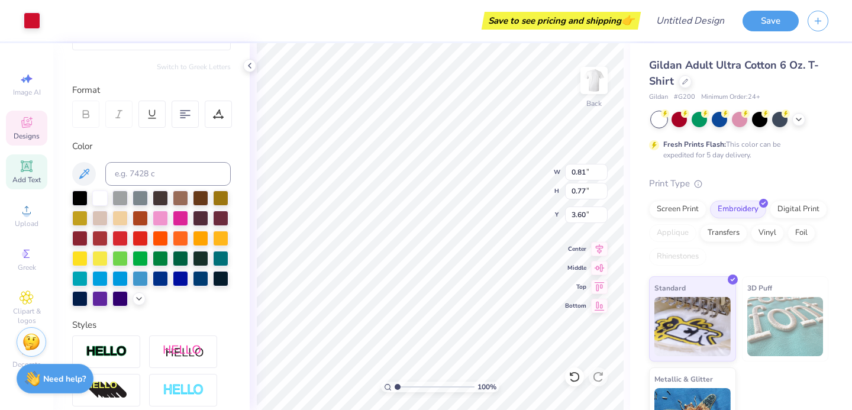
click at [244, 222] on div "Personalized Names Personalized Numbers Text Tool Add Font Font Black Star Swit…" at bounding box center [151, 226] width 196 height 367
click at [247, 157] on div "Personalized Names Personalized Numbers Text Tool Add Font Font Black Star Swit…" at bounding box center [151, 226] width 196 height 367
type textarea "zeta tau alpha"
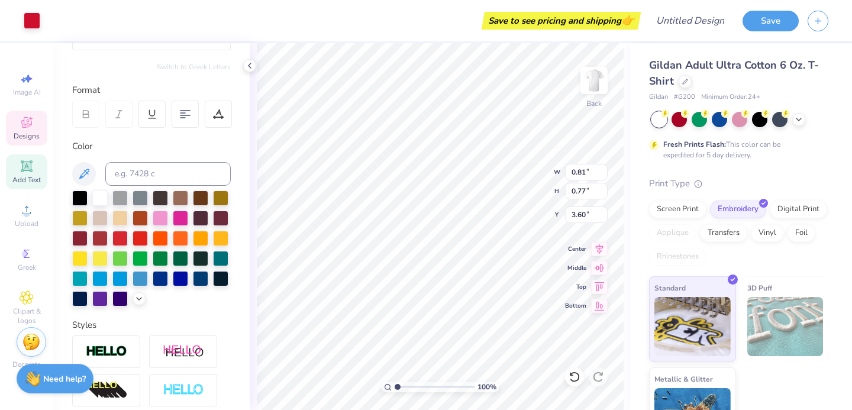
type input "4.53"
type input "1.02"
type input "3.35"
click at [73, 300] on div at bounding box center [79, 297] width 15 height 15
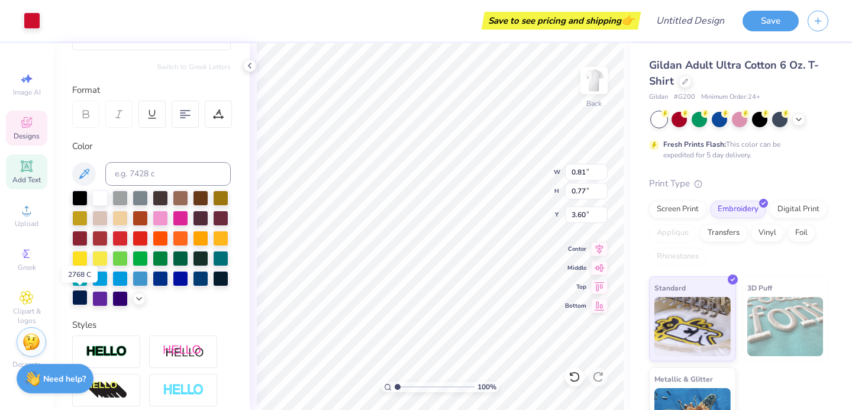
click at [73, 300] on div at bounding box center [79, 297] width 15 height 15
click at [217, 221] on div at bounding box center [220, 216] width 15 height 15
click at [79, 297] on div at bounding box center [79, 297] width 15 height 15
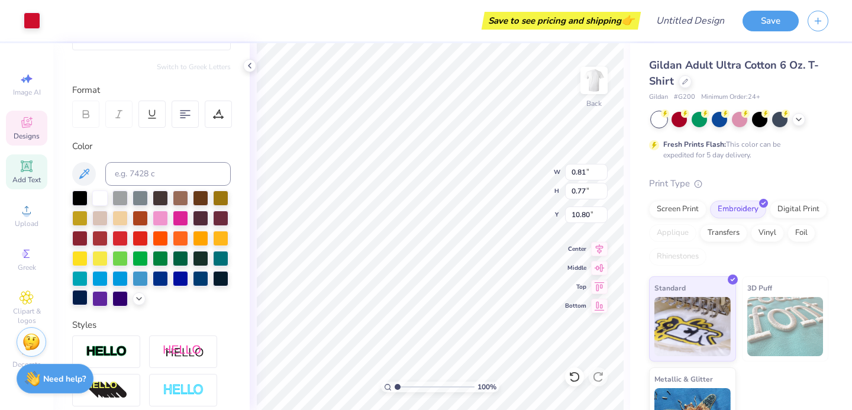
type input "10.80"
click at [80, 300] on div at bounding box center [79, 297] width 15 height 15
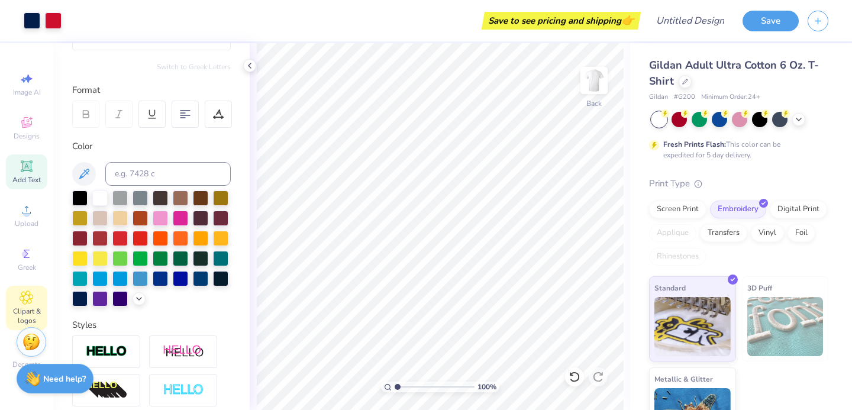
click at [28, 300] on icon at bounding box center [27, 297] width 14 height 14
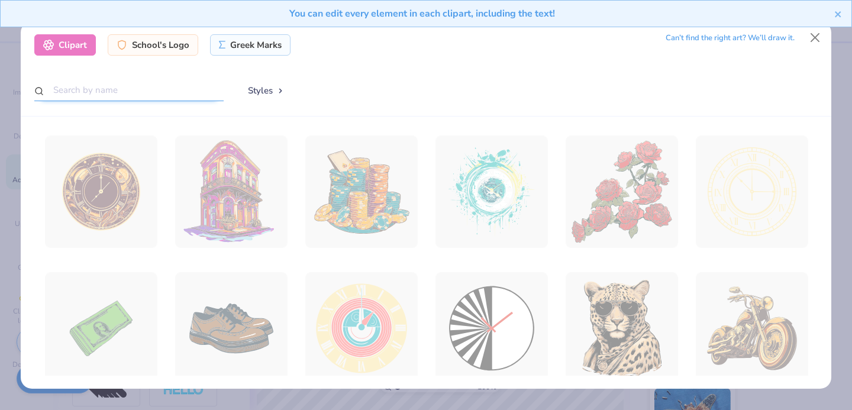
click at [113, 98] on input "text" at bounding box center [128, 90] width 189 height 22
type input "heart"
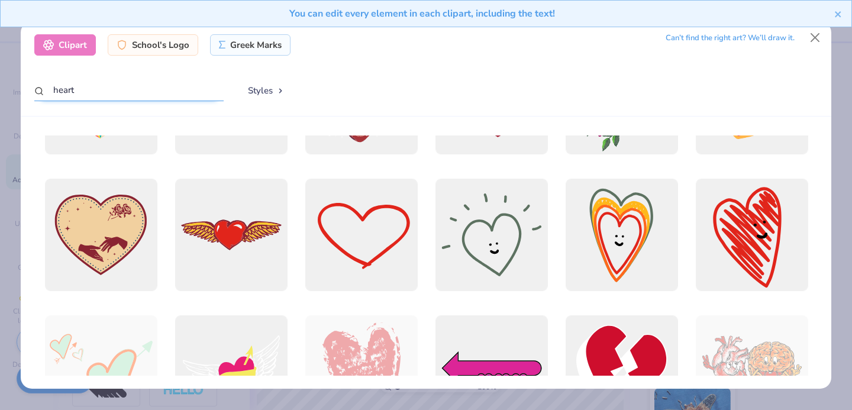
scroll to position [234, 0]
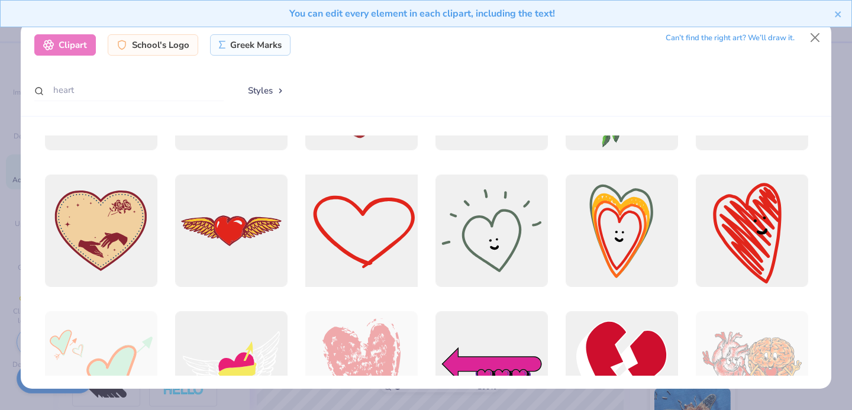
click at [382, 235] on div at bounding box center [361, 231] width 124 height 124
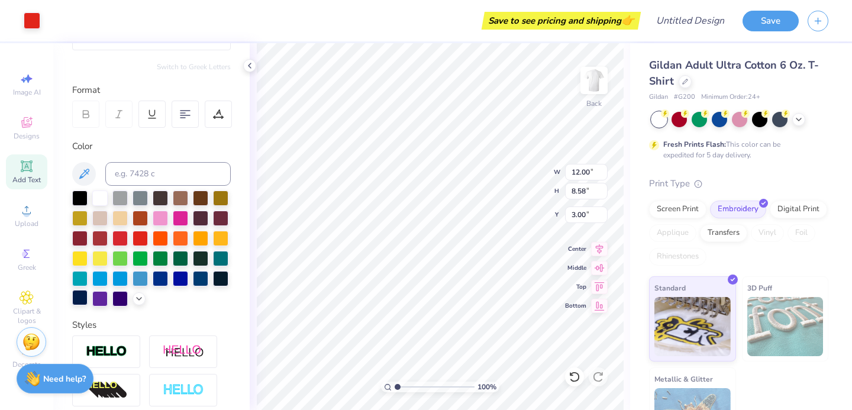
click at [83, 298] on div at bounding box center [79, 297] width 15 height 15
click at [81, 298] on div at bounding box center [79, 297] width 15 height 15
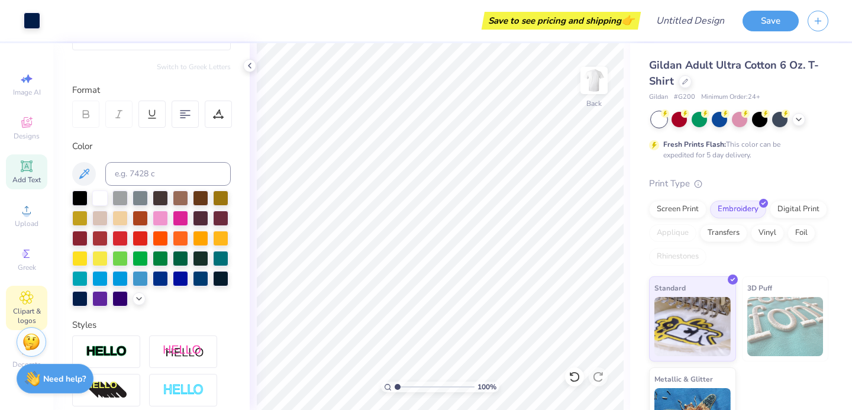
click at [29, 298] on icon at bounding box center [27, 298] width 6 height 6
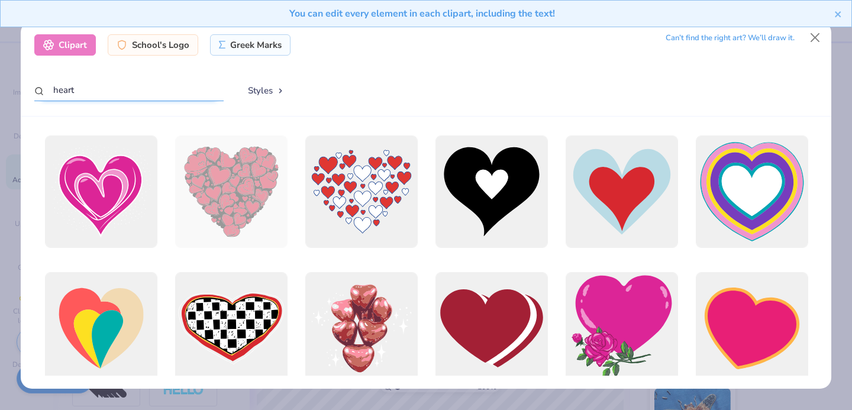
click at [123, 101] on input "heart" at bounding box center [128, 90] width 189 height 22
click at [121, 97] on input "heart" at bounding box center [128, 90] width 189 height 22
click at [121, 96] on input "heart" at bounding box center [128, 90] width 189 height 22
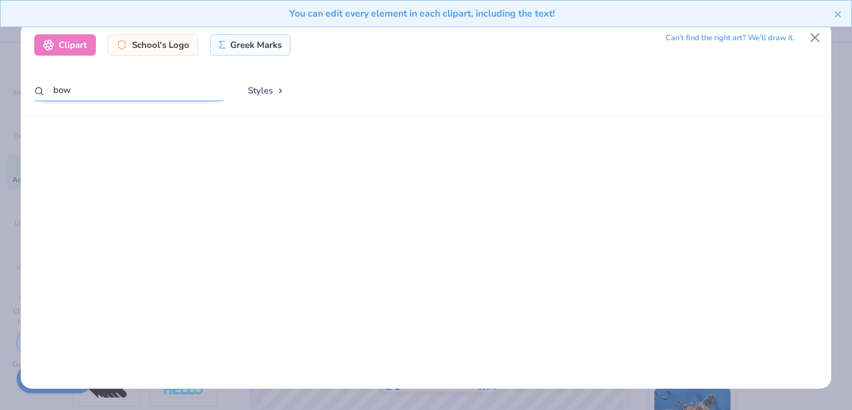
scroll to position [739, 0]
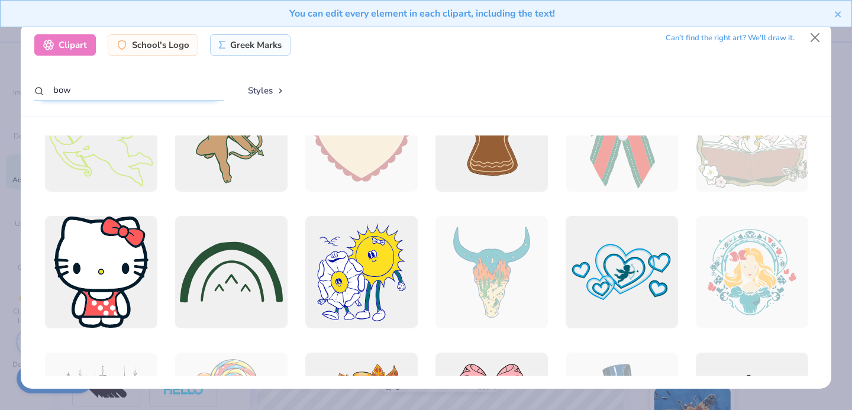
click at [148, 95] on input "bow" at bounding box center [128, 90] width 189 height 22
type input "heart"
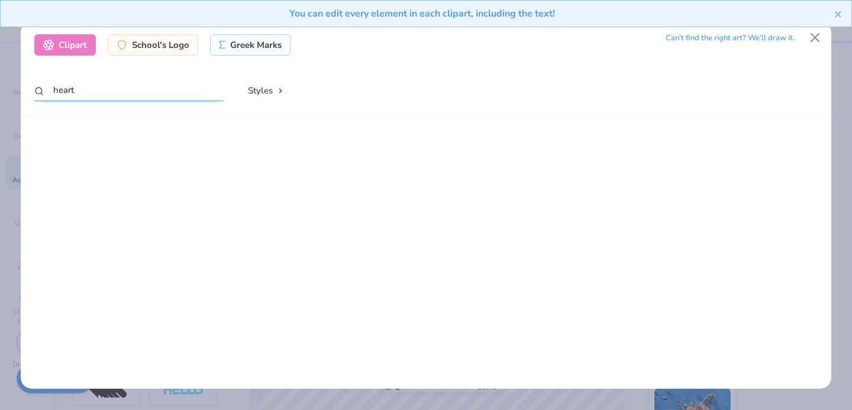
scroll to position [0, 0]
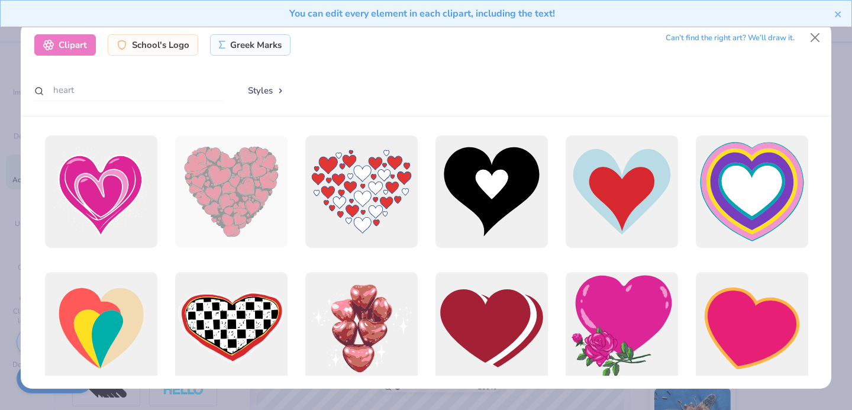
click at [475, 114] on div "Clipart School's Logo Greek Marks Can’t find the right art? We’ll draw it. hear…" at bounding box center [426, 68] width 810 height 95
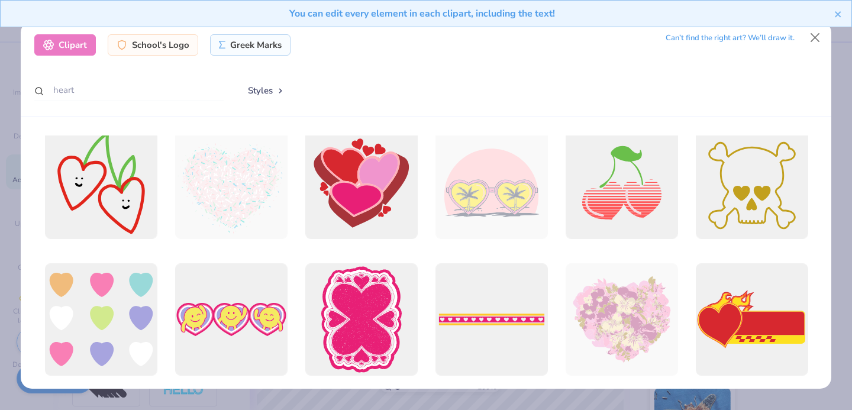
scroll to position [2211, 0]
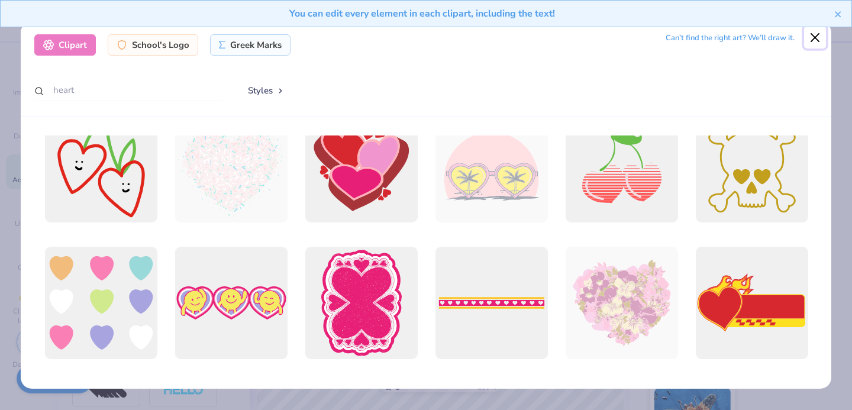
click at [807, 42] on button "Close" at bounding box center [815, 37] width 22 height 22
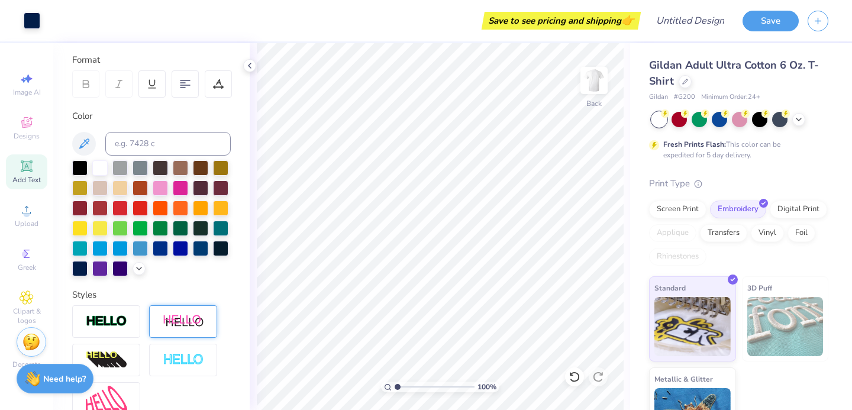
scroll to position [277, 0]
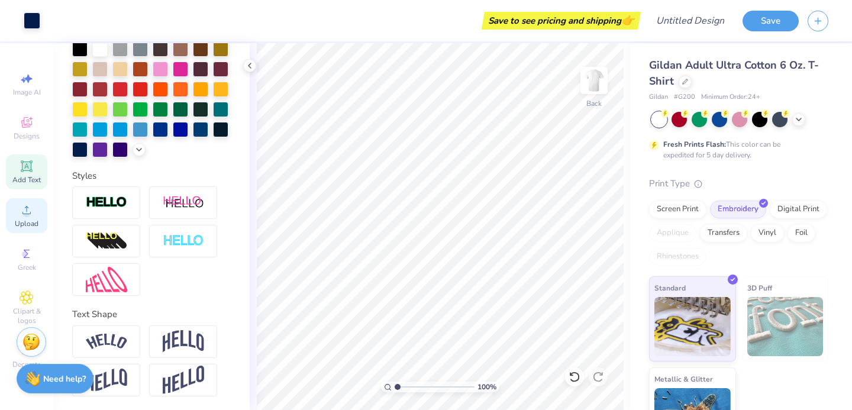
click at [27, 205] on icon at bounding box center [27, 210] width 14 height 14
click at [33, 130] on div "Designs" at bounding box center [26, 128] width 41 height 35
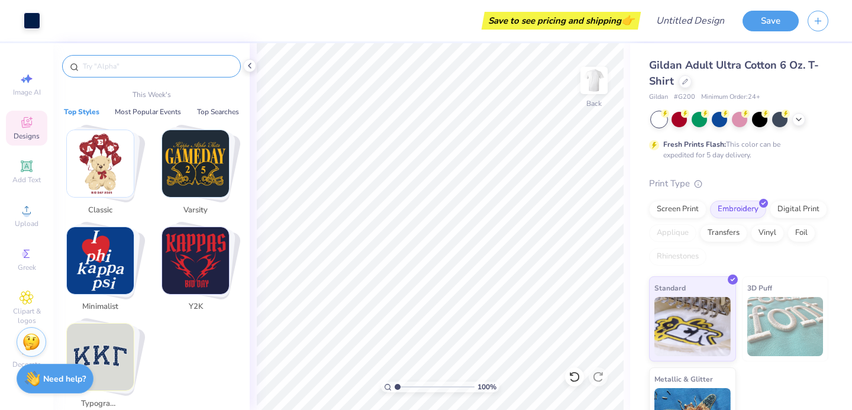
click at [146, 63] on input "text" at bounding box center [157, 66] width 151 height 12
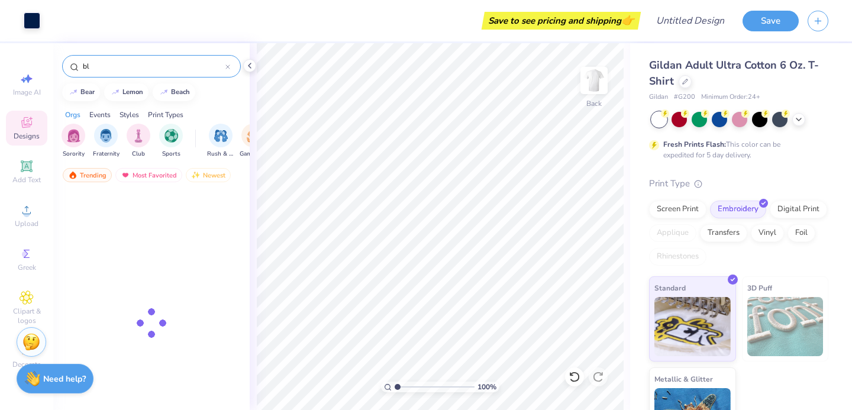
type input "b"
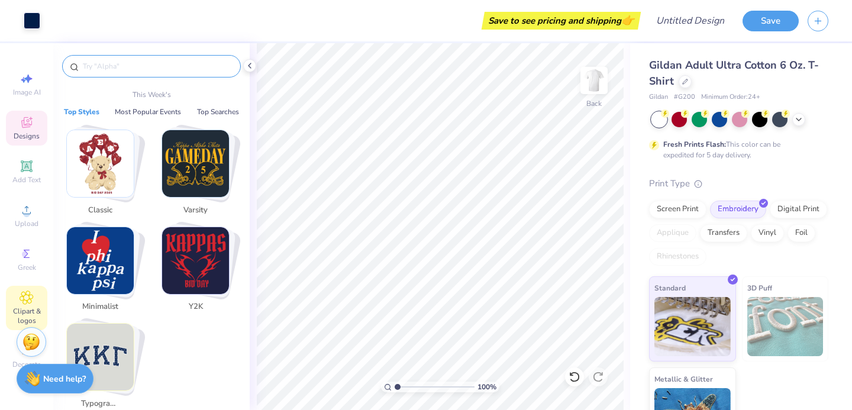
click at [25, 297] on icon at bounding box center [27, 298] width 6 height 6
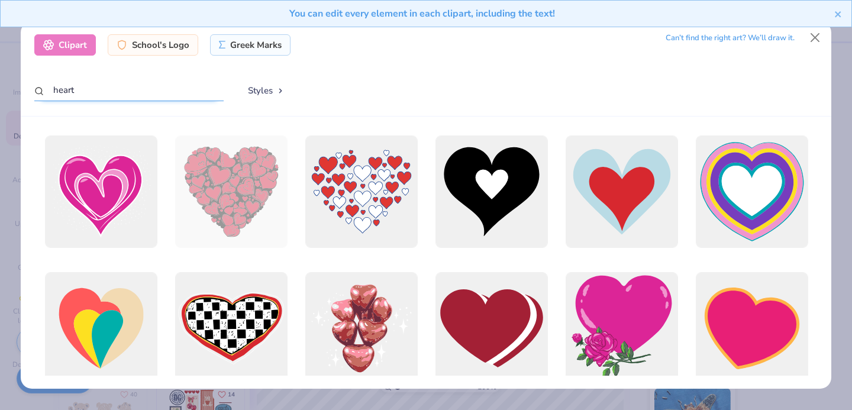
click at [128, 93] on input "heart" at bounding box center [128, 90] width 189 height 22
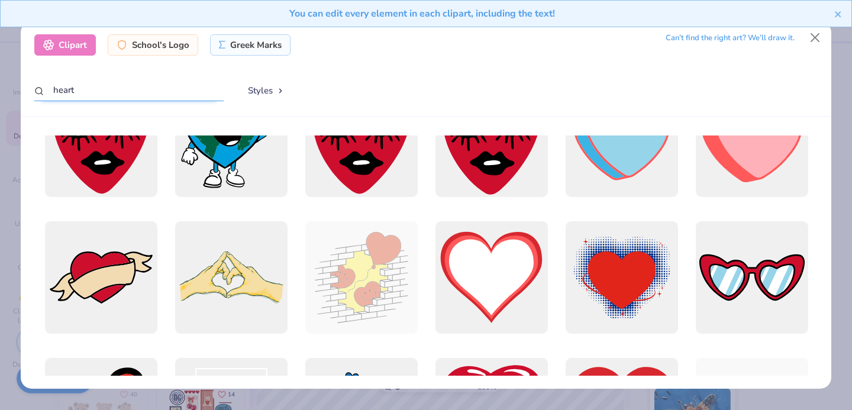
scroll to position [600, 0]
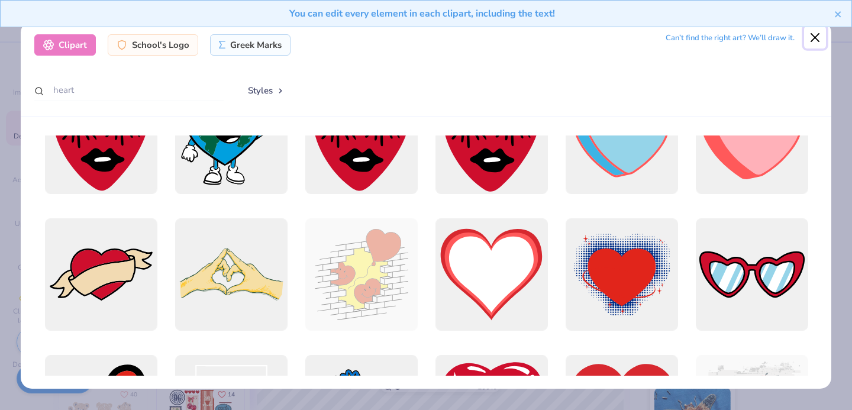
click at [818, 44] on button "Close" at bounding box center [815, 37] width 22 height 22
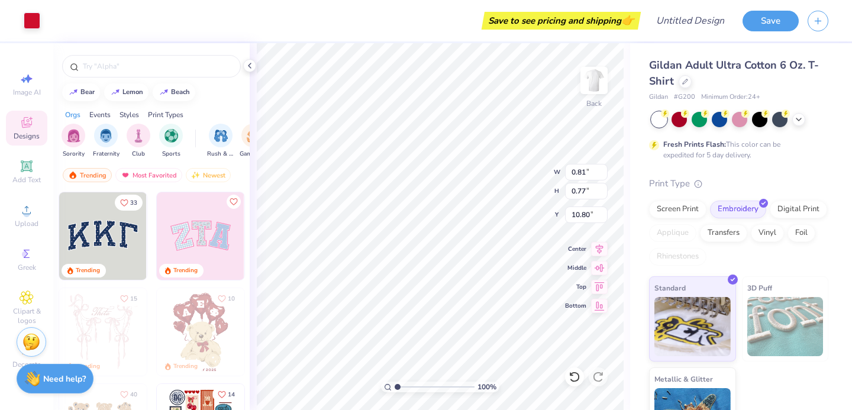
type input "0.68"
type input "0.65"
type input "1.08"
type input "1.02"
type input "3.35"
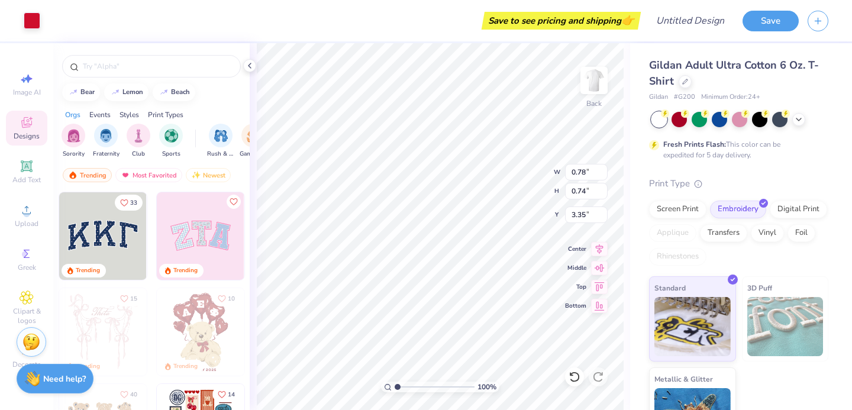
type input "0.78"
type input "0.74"
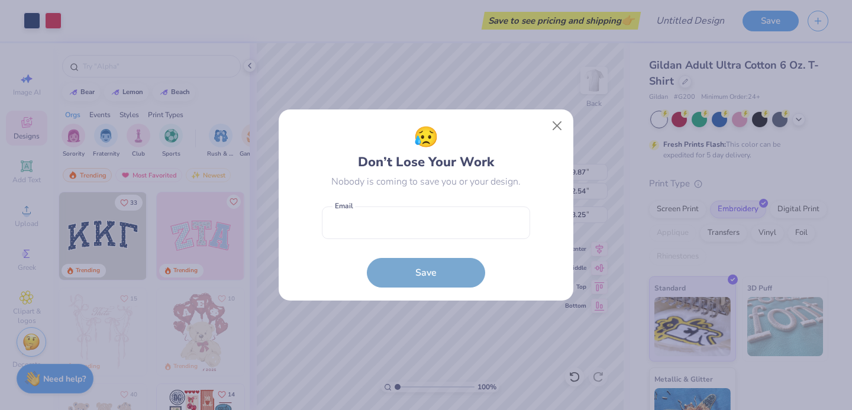
click at [399, 135] on body "Art colors Save to see pricing and shipping 👉 Design Title Save Image AI Design…" at bounding box center [426, 205] width 852 height 410
type input "3.30"
click at [553, 125] on button "Close" at bounding box center [557, 126] width 22 height 22
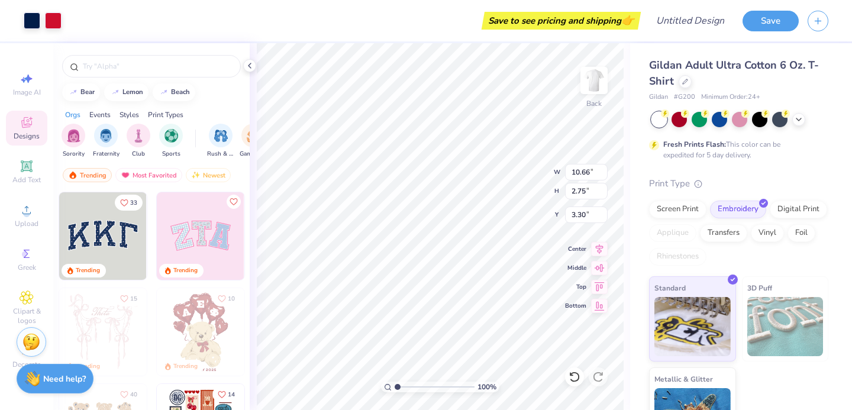
type input "10.66"
type input "2.75"
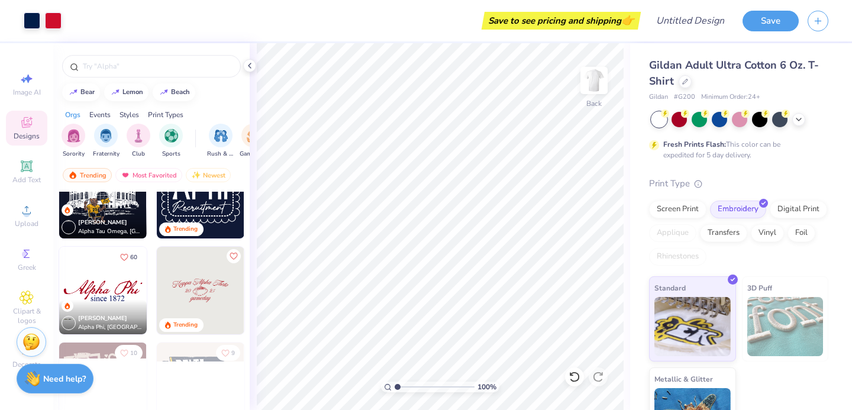
scroll to position [1026, 0]
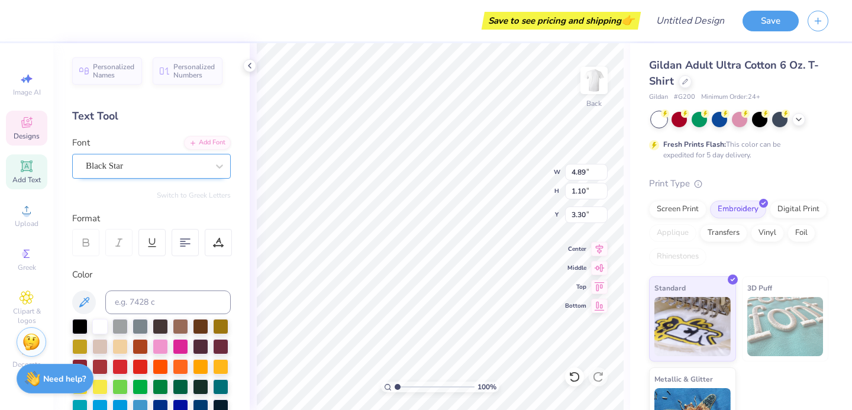
click at [161, 161] on div "Black Star" at bounding box center [147, 166] width 124 height 18
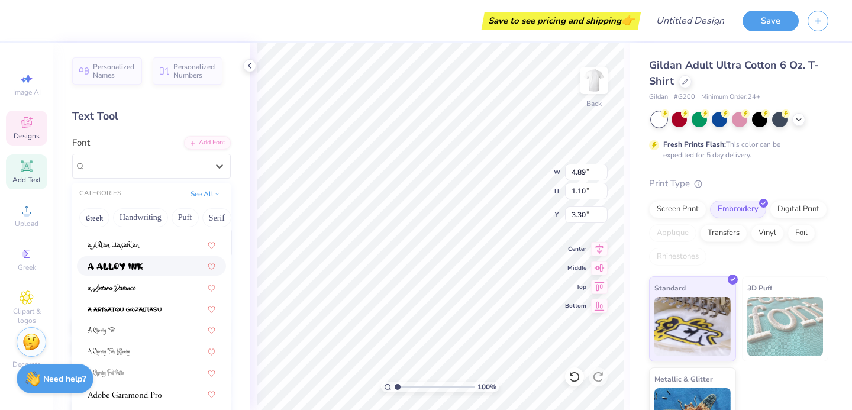
scroll to position [58, 0]
click at [150, 293] on div at bounding box center [151, 287] width 149 height 20
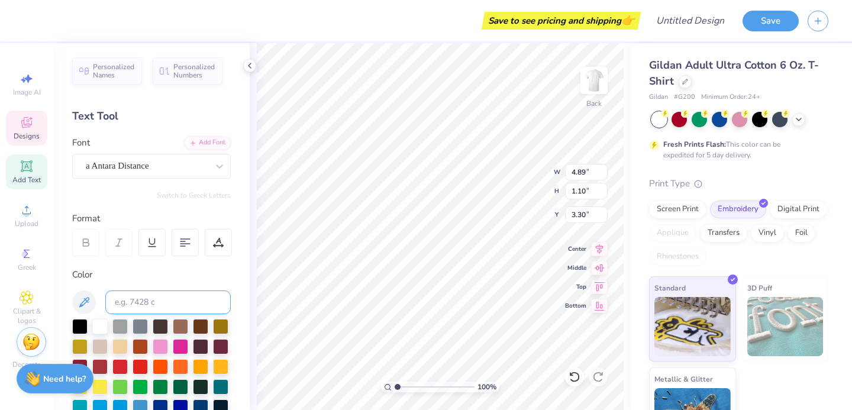
type input "3.86"
type input "1.28"
type input "3.21"
type input "4.89"
type input "1.10"
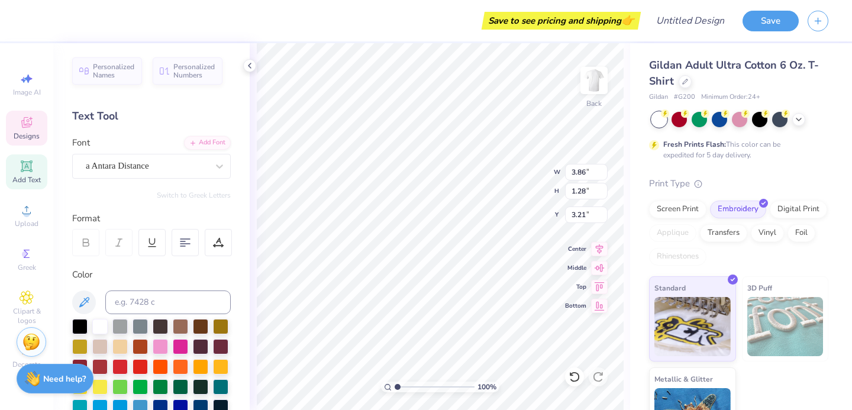
type input "3.30"
click at [128, 165] on div "Black Star" at bounding box center [147, 166] width 124 height 18
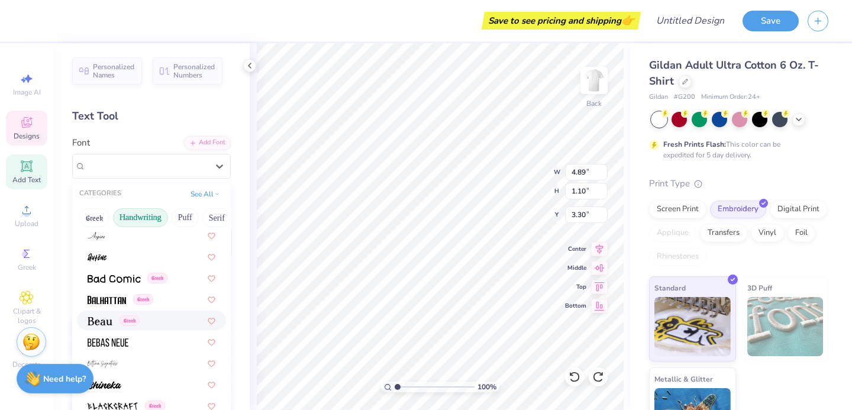
scroll to position [537, 0]
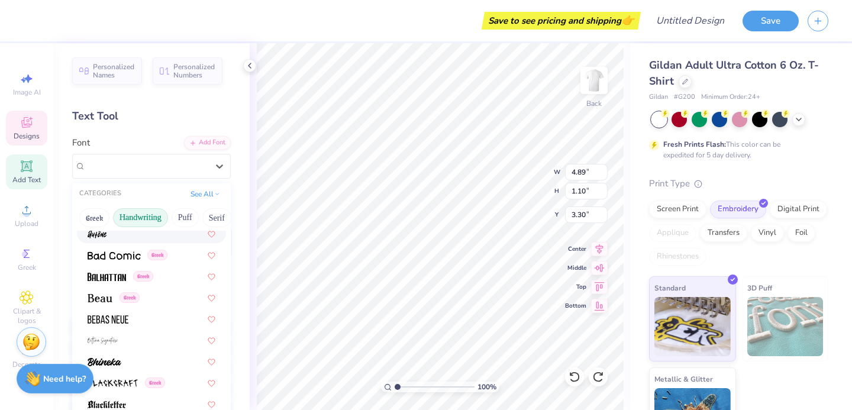
click at [130, 221] on button "Handwriting" at bounding box center [140, 217] width 55 height 19
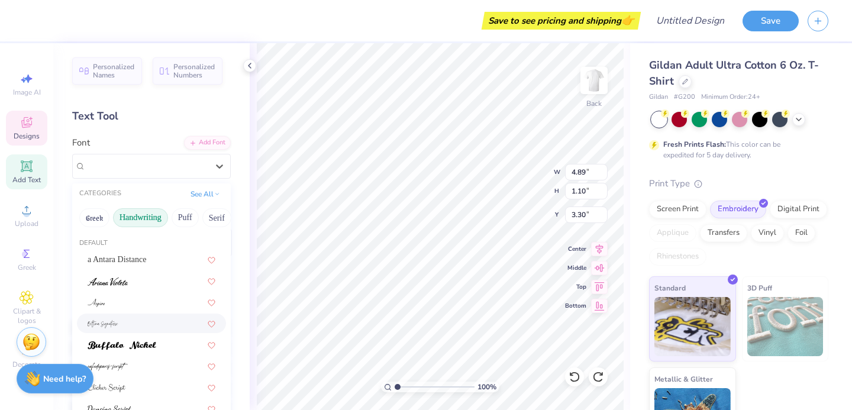
click at [136, 329] on div at bounding box center [152, 323] width 128 height 12
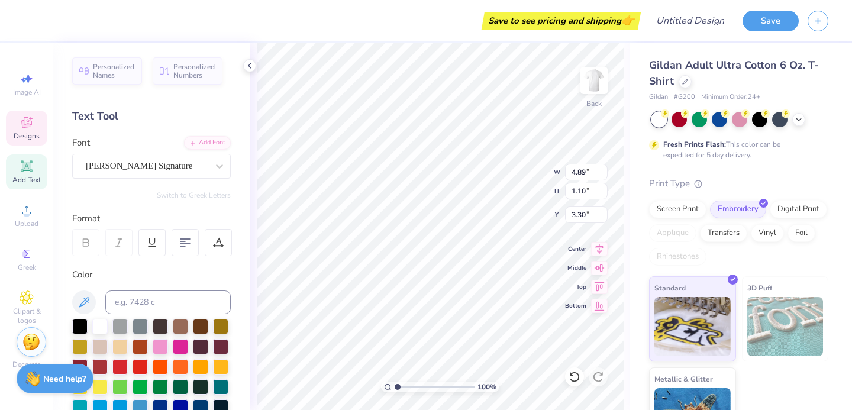
type input "9.91"
type input "4.19"
type input "1.76"
type input "4.89"
type input "1.10"
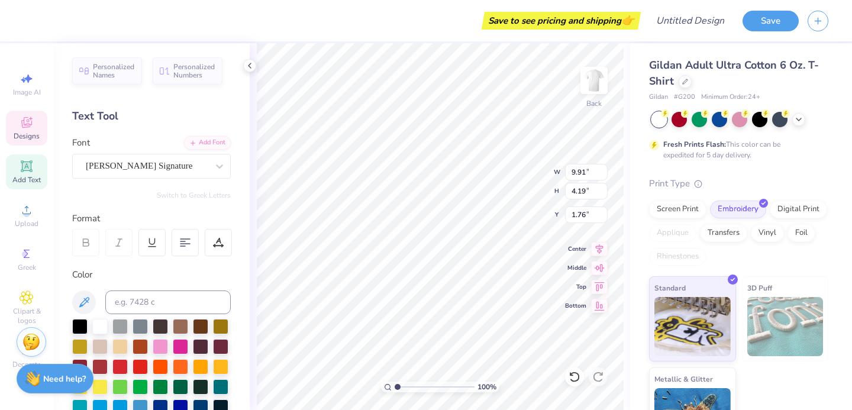
type input "3.30"
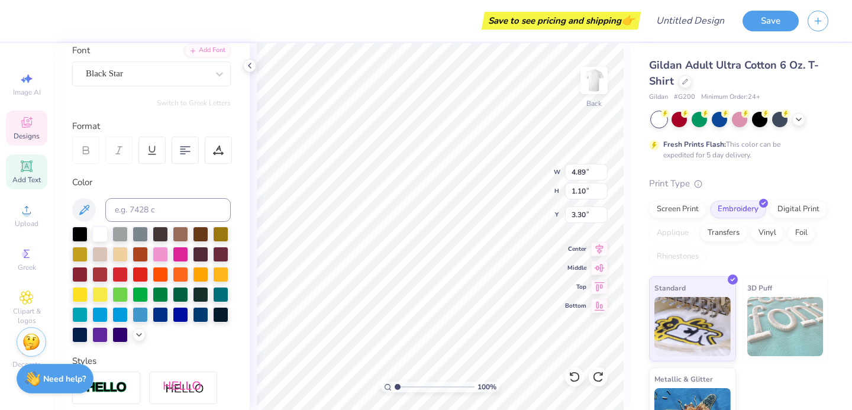
scroll to position [0, 0]
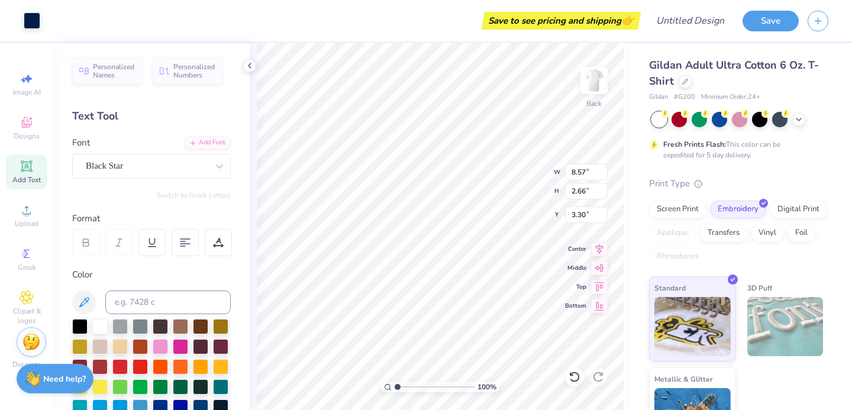
type input "3.62"
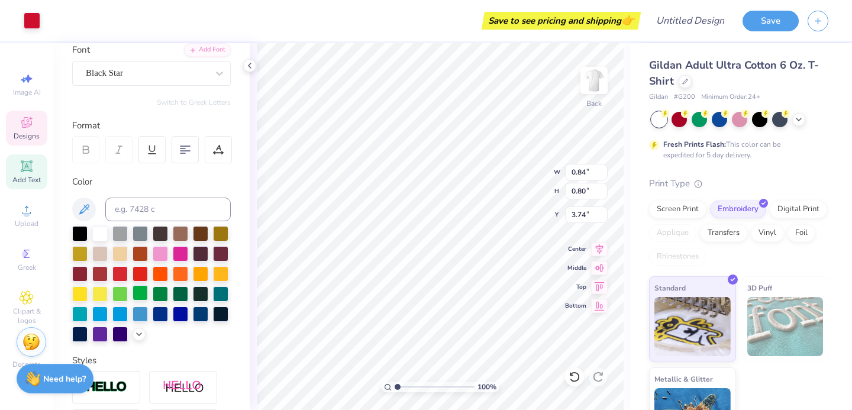
scroll to position [94, 0]
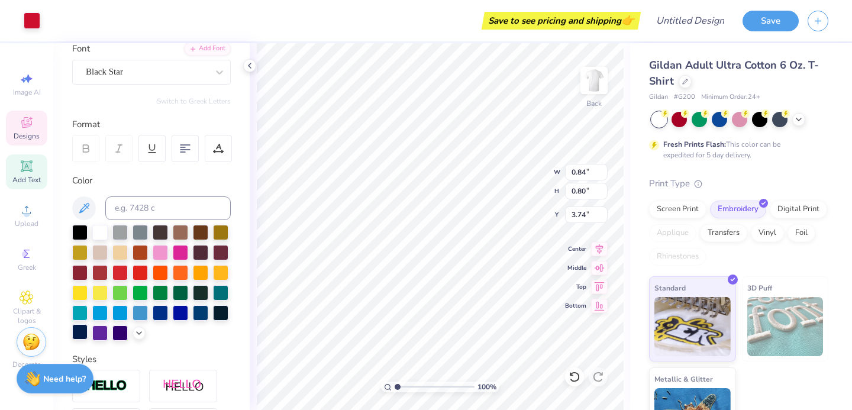
click at [82, 338] on div at bounding box center [79, 331] width 15 height 15
type input "3.74"
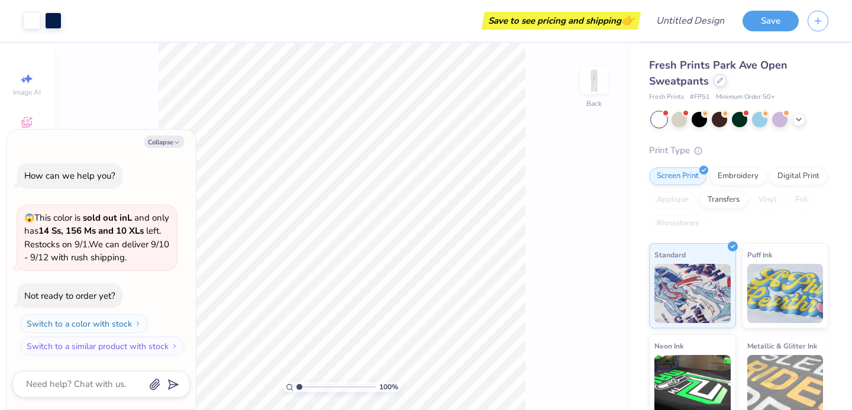
click at [719, 80] on icon at bounding box center [720, 80] width 6 height 6
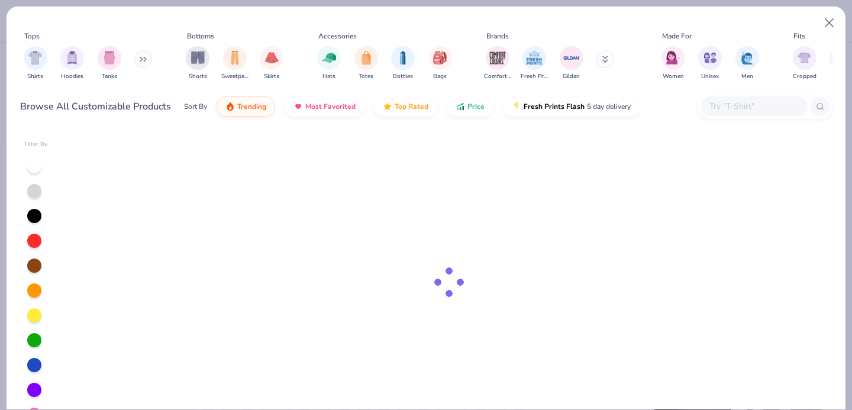
type textarea "x"
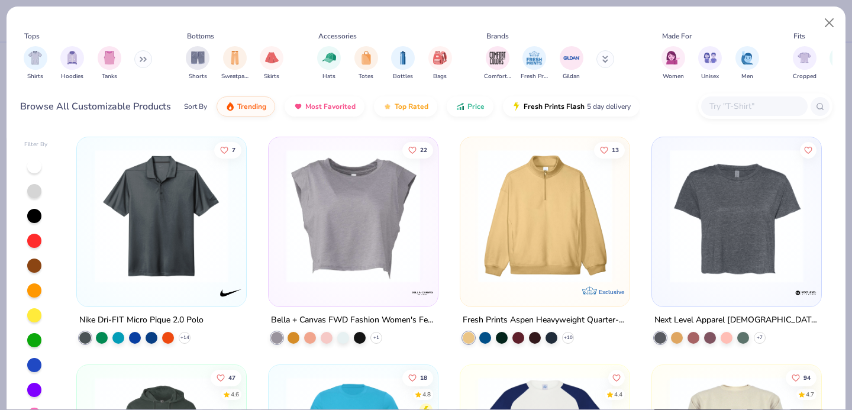
click at [711, 93] on div at bounding box center [765, 105] width 134 height 25
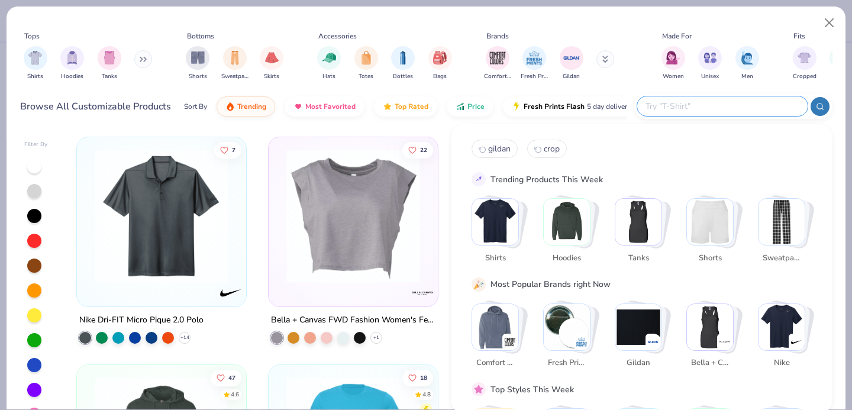
click at [711, 103] on input "text" at bounding box center [721, 106] width 155 height 14
type input "t"
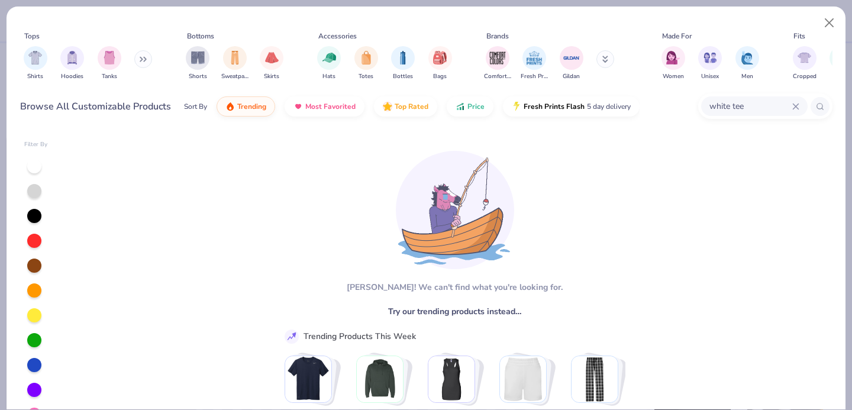
click at [749, 111] on input "white tee" at bounding box center [750, 106] width 84 height 14
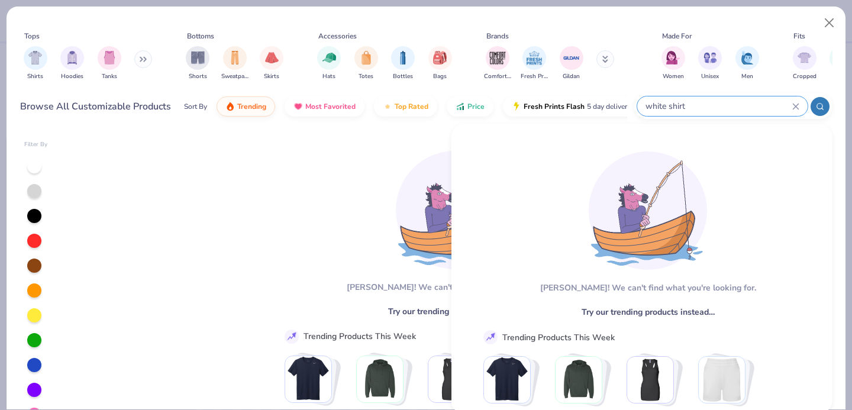
type input "white shirt"
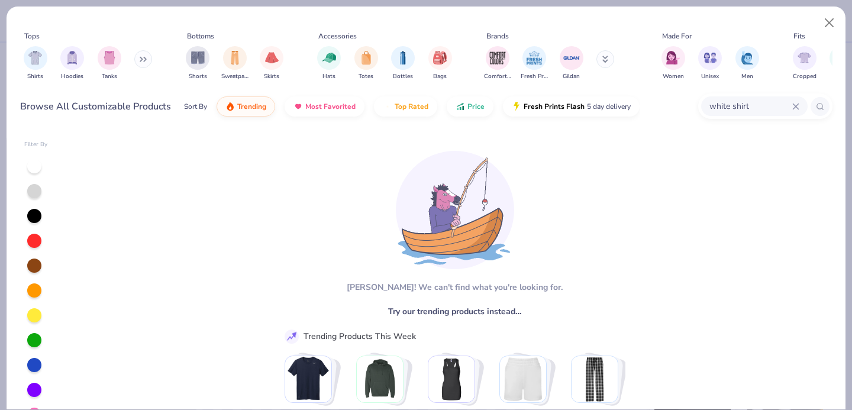
click at [722, 105] on input "white shirt" at bounding box center [750, 106] width 84 height 14
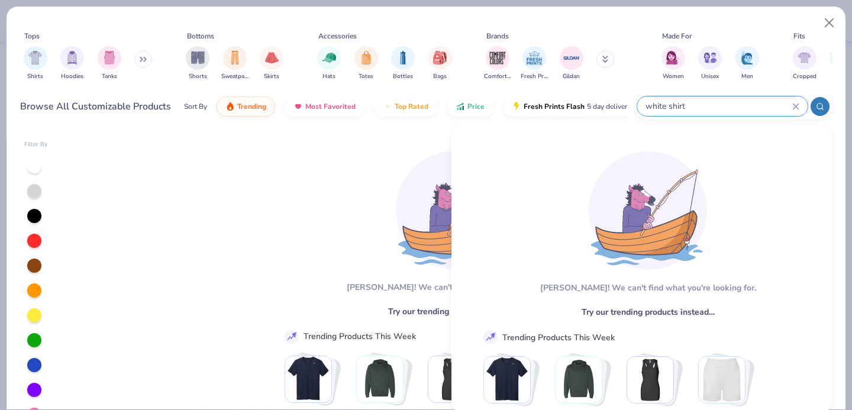
click at [722, 105] on input "white shirt" at bounding box center [718, 106] width 148 height 14
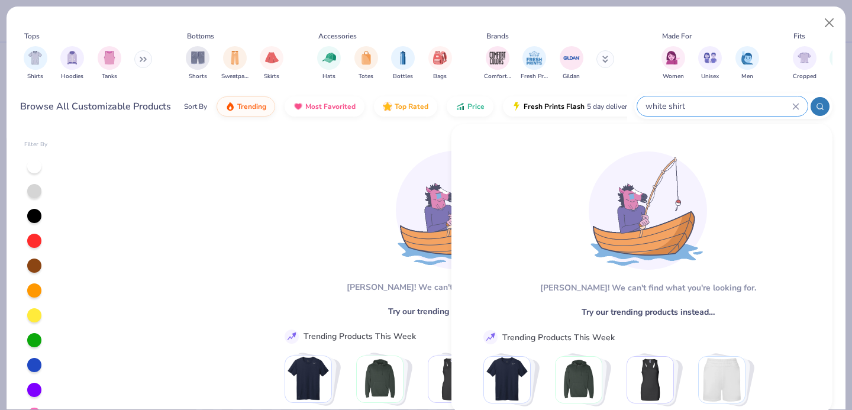
click at [650, 108] on input "white shirt" at bounding box center [718, 106] width 148 height 14
click at [785, 103] on input "white shirt" at bounding box center [718, 106] width 148 height 14
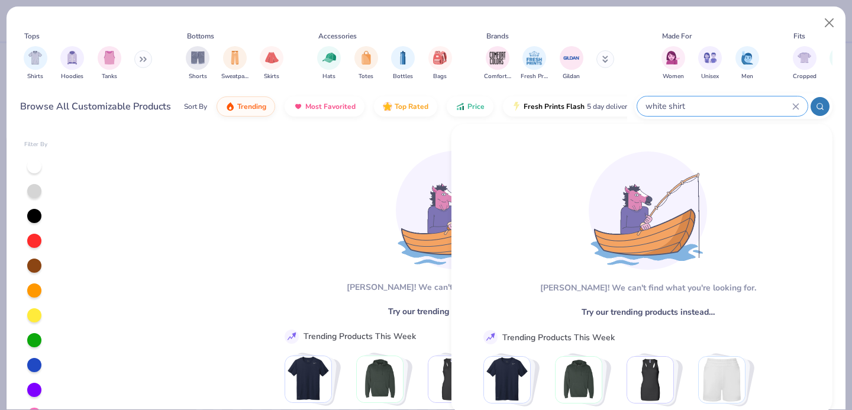
click at [790, 105] on input "white shirt" at bounding box center [718, 106] width 148 height 14
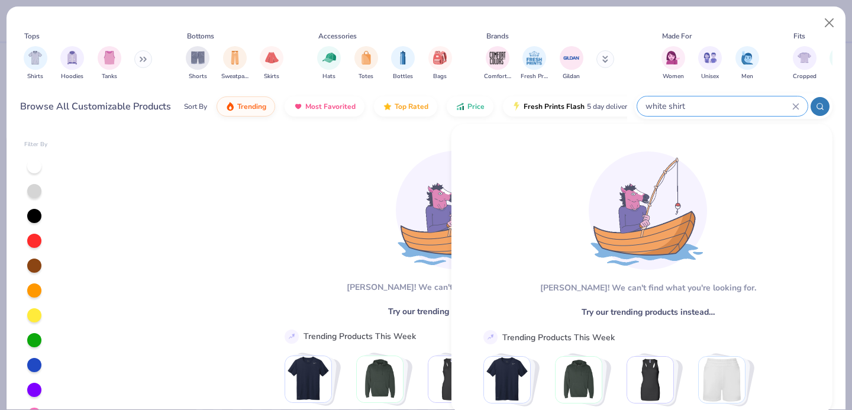
click at [794, 108] on icon at bounding box center [795, 106] width 7 height 7
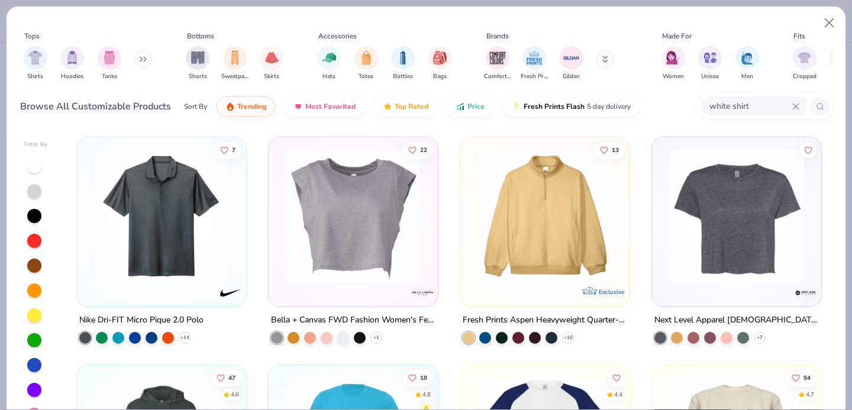
click at [763, 108] on input "white shirt" at bounding box center [750, 106] width 84 height 14
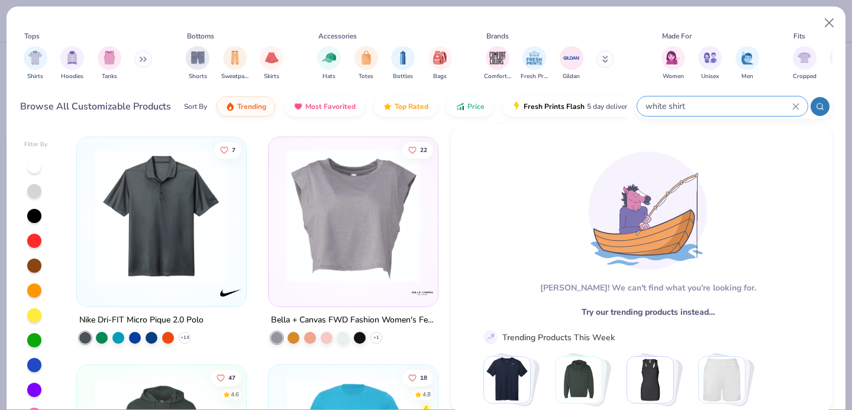
click at [764, 108] on input "white shirt" at bounding box center [718, 106] width 148 height 14
click at [792, 103] on icon at bounding box center [795, 106] width 7 height 7
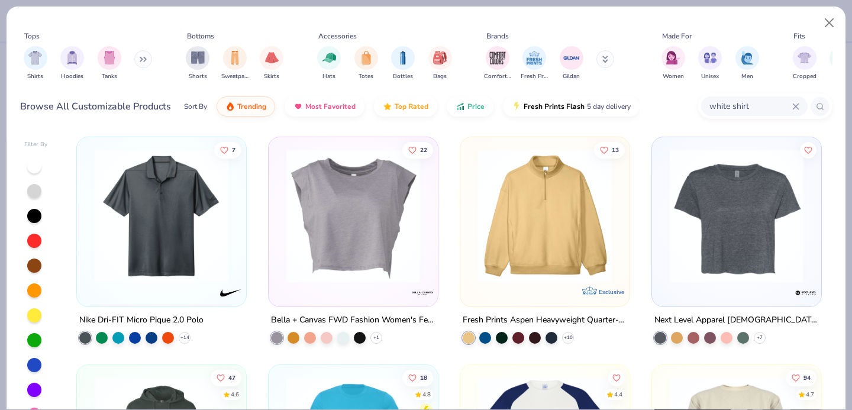
click at [796, 104] on icon at bounding box center [795, 106] width 5 height 5
click at [761, 107] on input "text" at bounding box center [753, 106] width 91 height 14
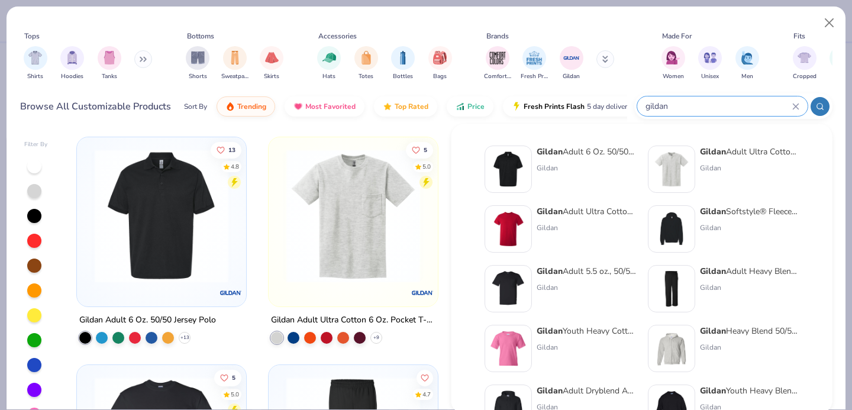
click at [636, 77] on div "Tops Shirts Hoodies Tanks Bottoms Shorts Sweatpants Skirts Accessories Hats Tot…" at bounding box center [426, 58] width 812 height 54
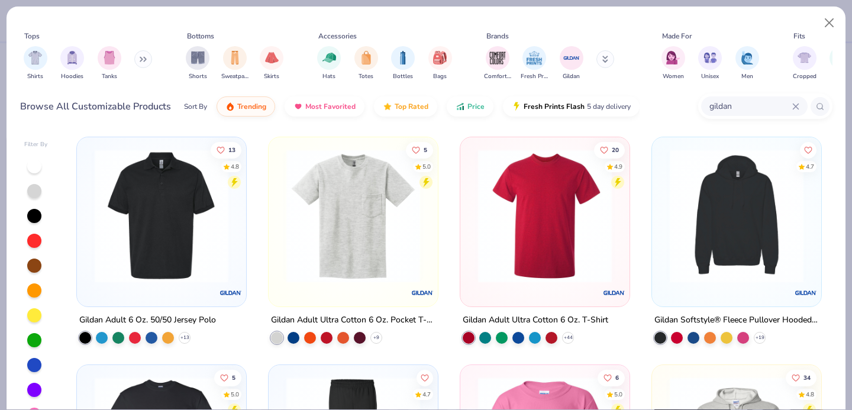
click at [734, 107] on input "gildan" at bounding box center [750, 106] width 84 height 14
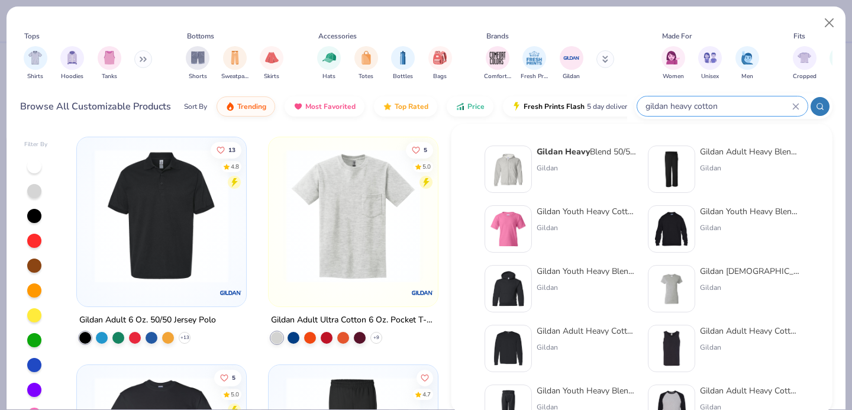
type input "gildan heavy cotton"
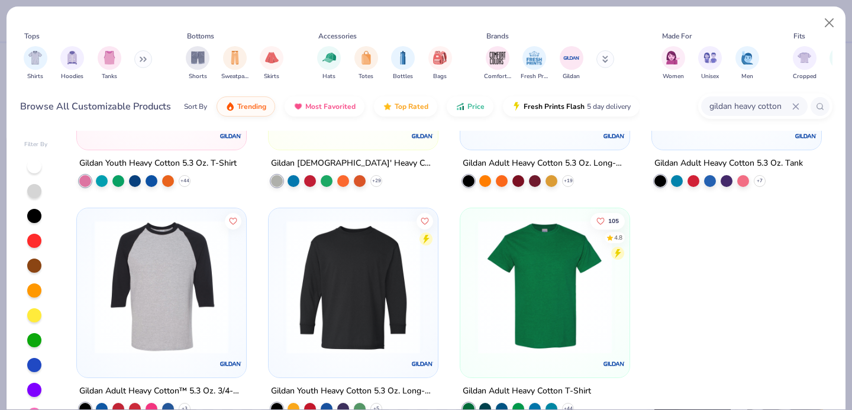
scroll to position [24, 0]
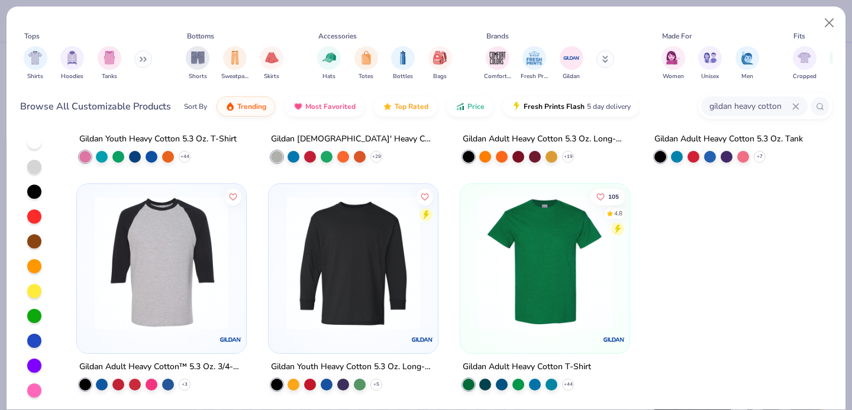
click at [509, 255] on img at bounding box center [544, 263] width 145 height 134
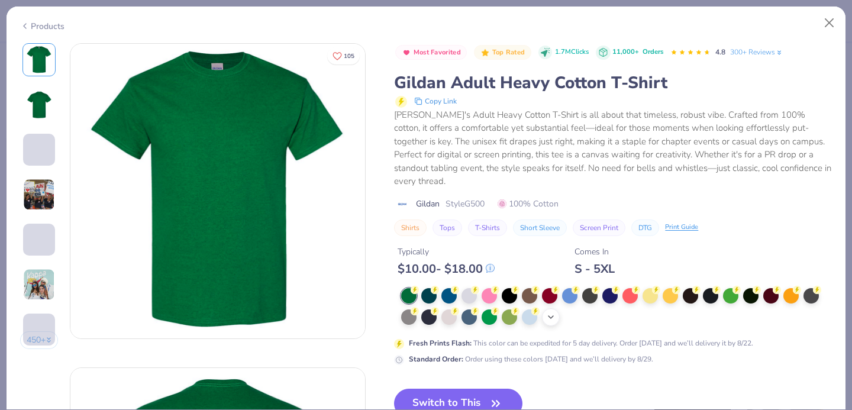
click at [549, 312] on icon at bounding box center [550, 316] width 9 height 9
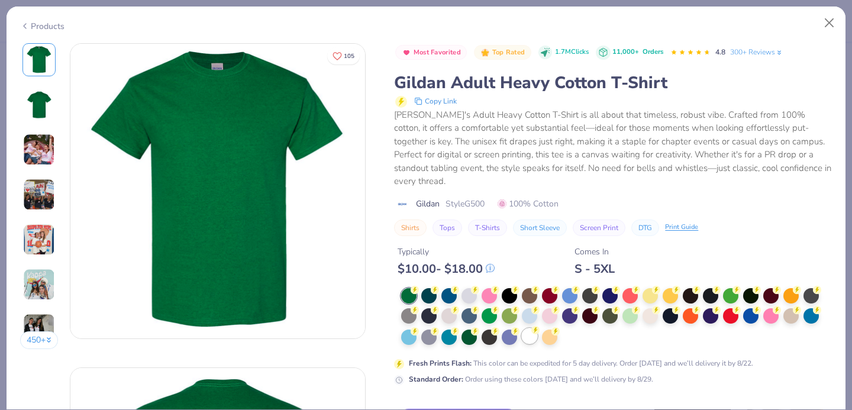
click at [532, 329] on div at bounding box center [529, 335] width 15 height 15
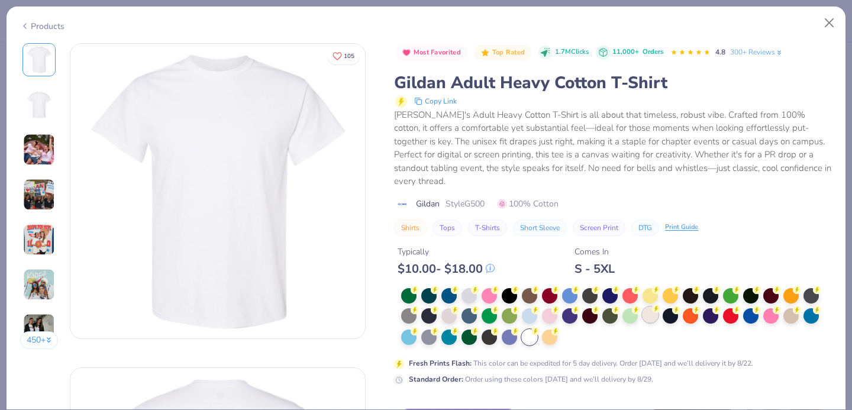
click at [648, 311] on div at bounding box center [616, 317] width 431 height 58
click at [648, 307] on div at bounding box center [649, 314] width 15 height 15
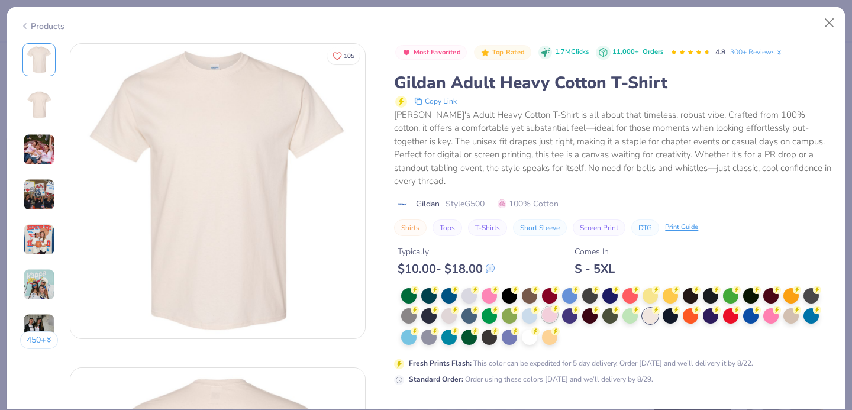
click at [553, 309] on div at bounding box center [549, 314] width 15 height 15
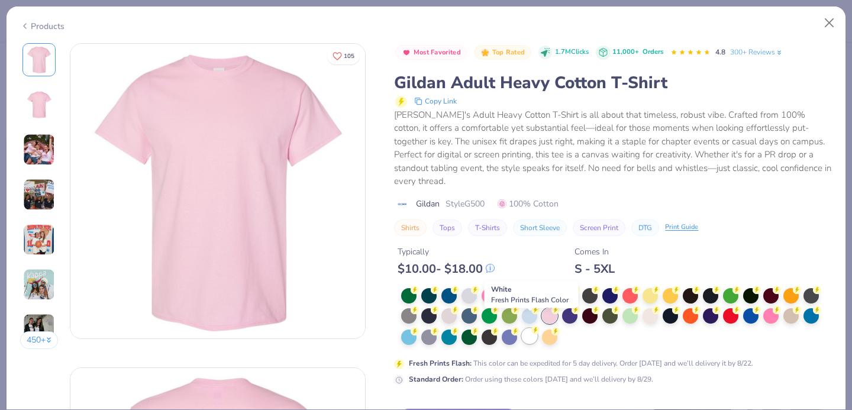
click at [525, 328] on div at bounding box center [529, 335] width 15 height 15
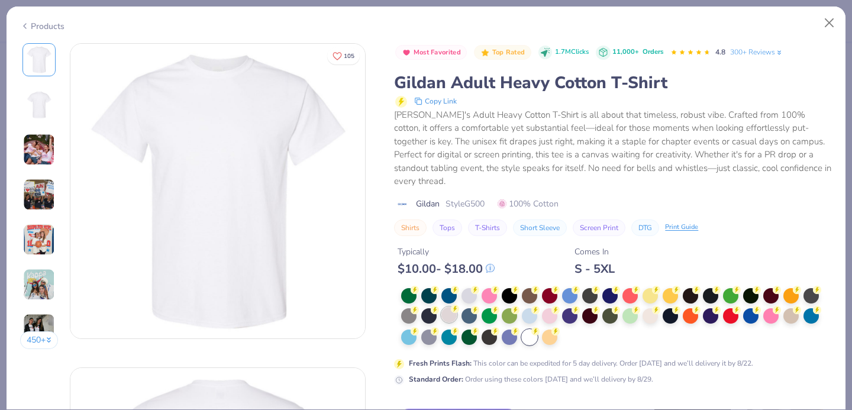
click at [451, 307] on div at bounding box center [448, 314] width 15 height 15
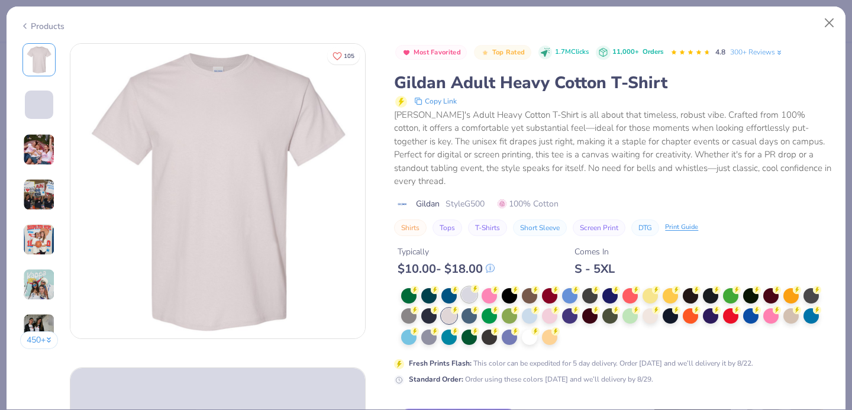
click at [471, 287] on div at bounding box center [468, 294] width 15 height 15
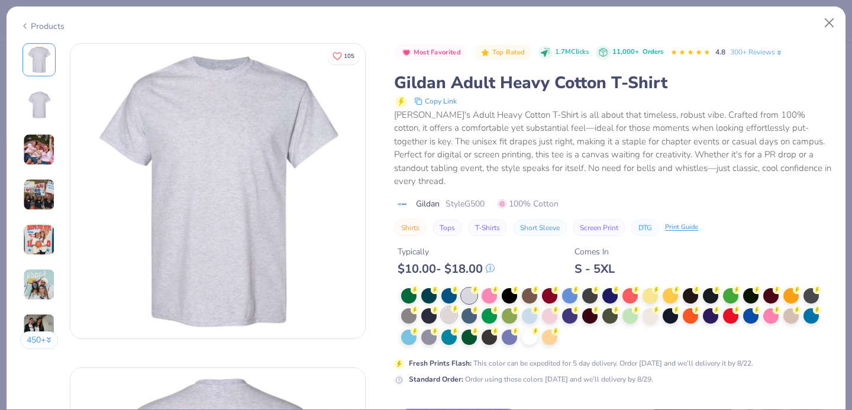
click at [452, 307] on div at bounding box center [448, 314] width 15 height 15
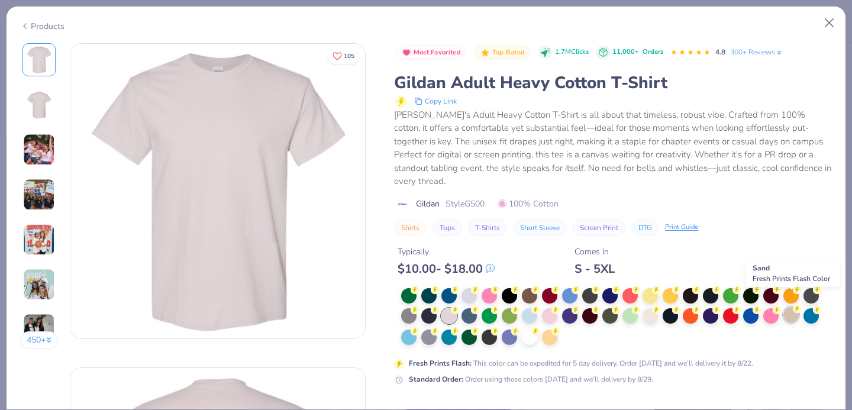
click at [796, 307] on div at bounding box center [790, 314] width 15 height 15
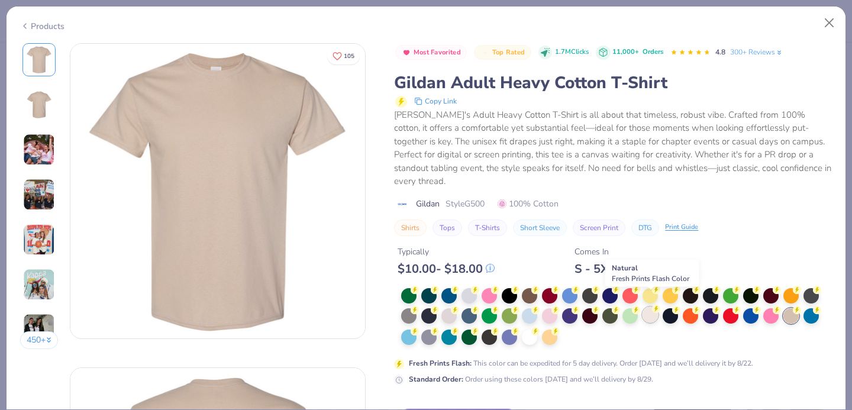
click at [653, 307] on div at bounding box center [649, 314] width 15 height 15
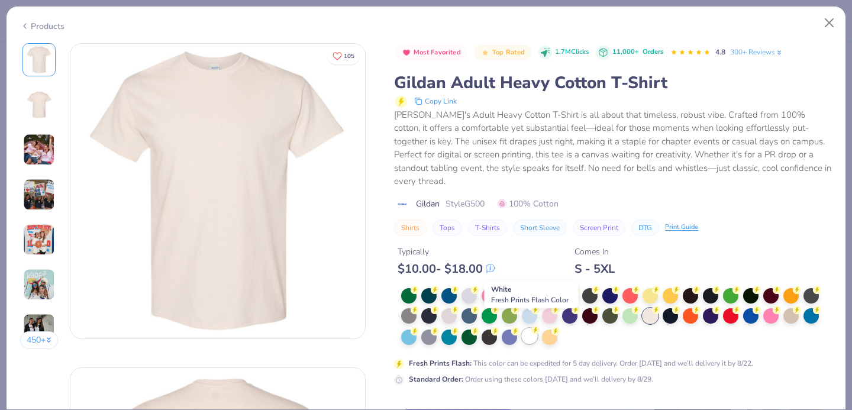
click at [530, 328] on div at bounding box center [529, 335] width 15 height 15
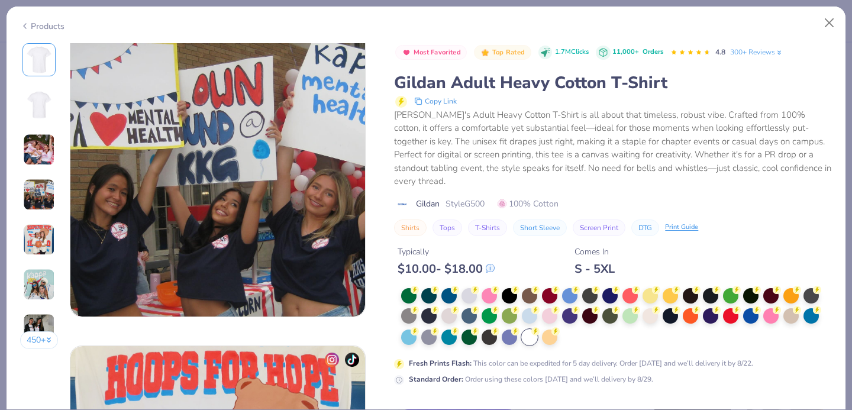
scroll to position [1041, 0]
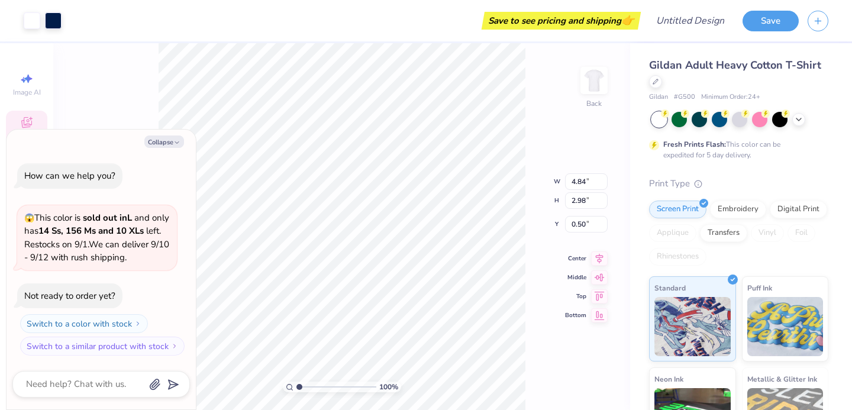
type textarea "x"
type input "3.00"
type textarea "x"
type input "9.76"
type input "6.00"
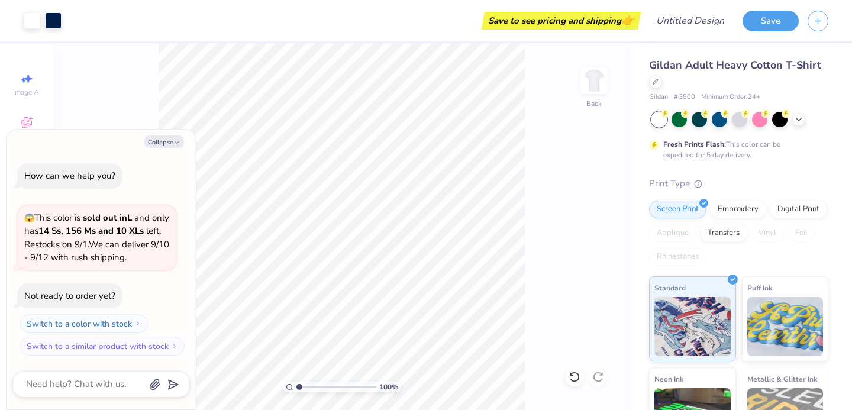
click at [535, 146] on div "100 % Back" at bounding box center [341, 226] width 577 height 367
click at [161, 142] on button "Collapse" at bounding box center [164, 141] width 40 height 12
type textarea "x"
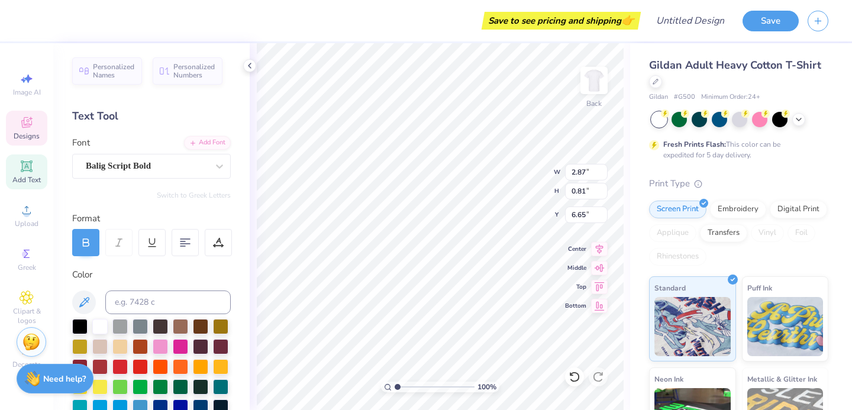
scroll to position [0, 3]
type textarea "Zeta Tau Alpha"
type input "4.56"
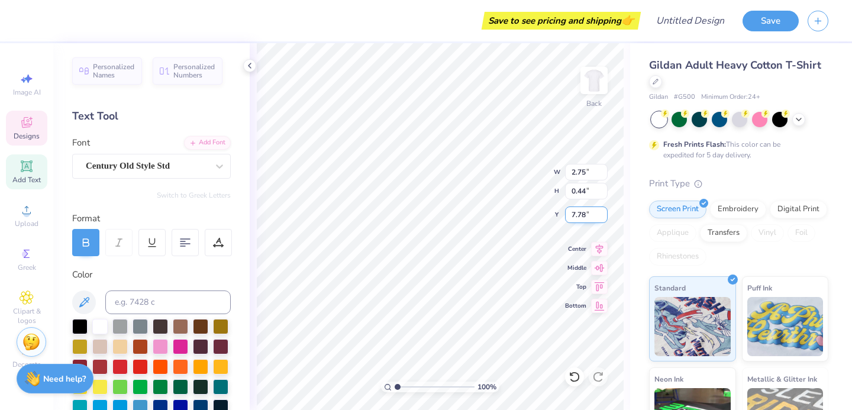
type textarea "ZETA TAU ALPHA"
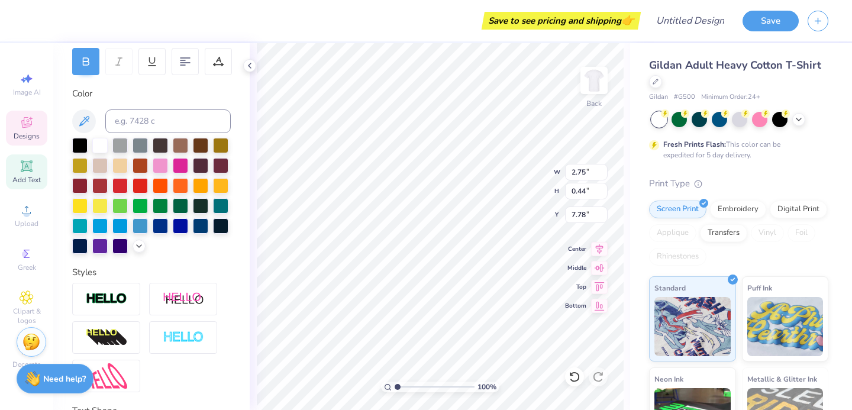
scroll to position [0, 0]
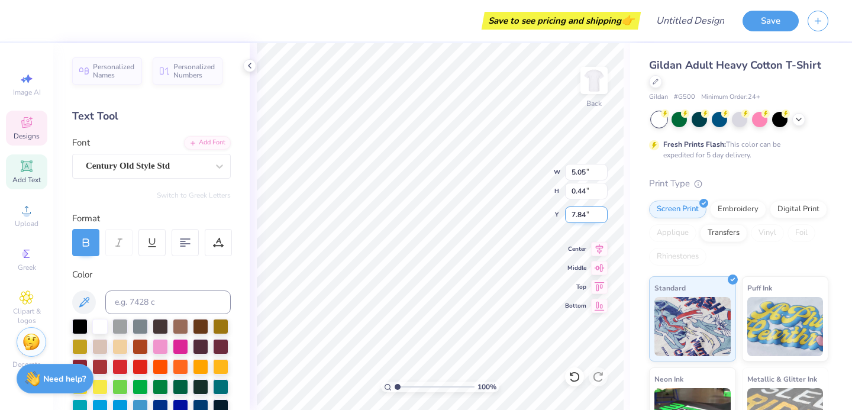
click at [602, 216] on input "7.84" at bounding box center [586, 214] width 43 height 17
click at [602, 216] on input "7.83" at bounding box center [586, 214] width 43 height 17
click at [602, 216] on input "7.82" at bounding box center [586, 214] width 43 height 17
click at [602, 216] on input "7.81" at bounding box center [586, 214] width 43 height 17
click at [602, 216] on input "7.8" at bounding box center [586, 214] width 43 height 17
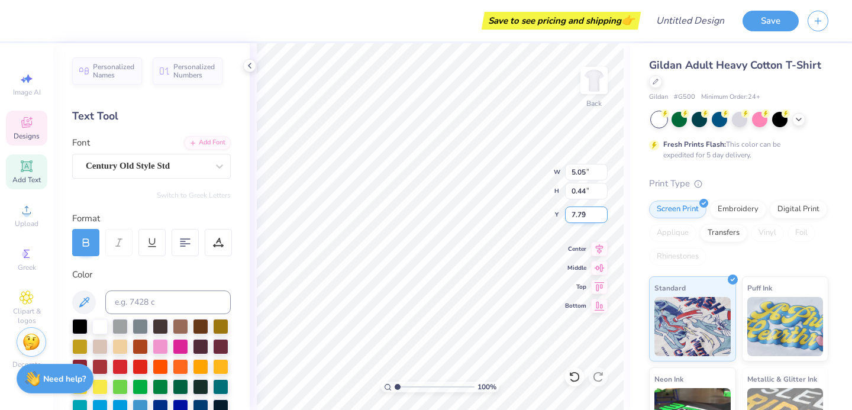
click at [602, 216] on input "7.79" at bounding box center [586, 214] width 43 height 17
click at [602, 216] on input "7.78" at bounding box center [586, 214] width 43 height 17
click at [602, 216] on input "7.77" at bounding box center [586, 214] width 43 height 17
click at [602, 216] on input "7.76" at bounding box center [586, 214] width 43 height 17
click at [602, 216] on input "7.75" at bounding box center [586, 214] width 43 height 17
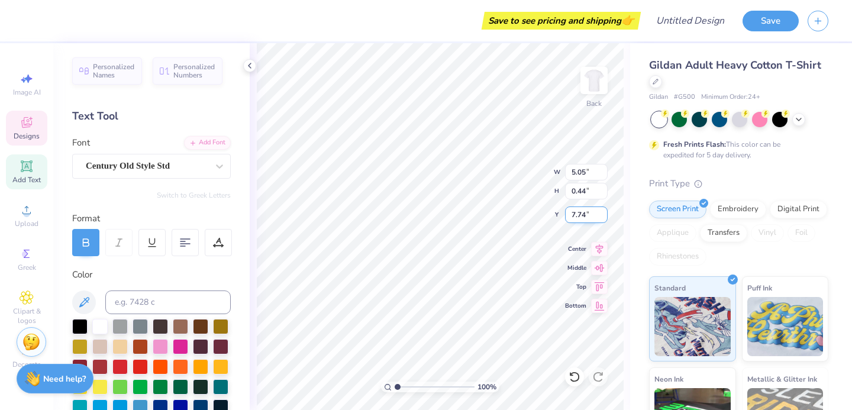
click at [602, 216] on input "7.74" at bounding box center [586, 214] width 43 height 17
type input "7.73"
click at [602, 216] on input "7.73" at bounding box center [586, 214] width 43 height 17
type input "2.75"
type input "7.78"
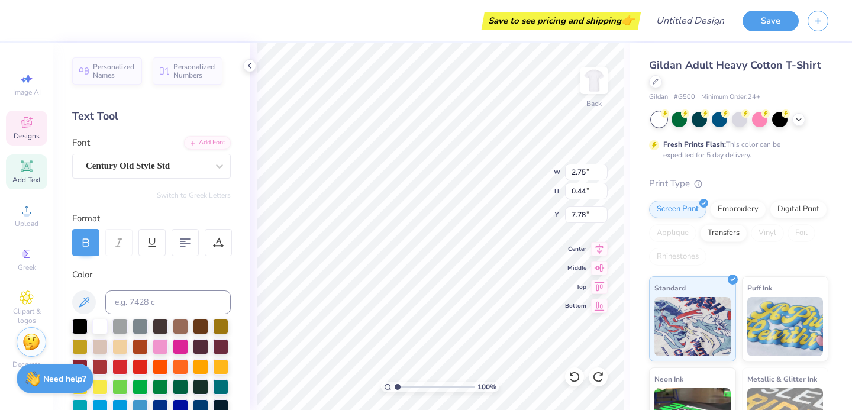
type input "2.96"
type input "0.97"
type input "6.85"
type textarea "ZTA"
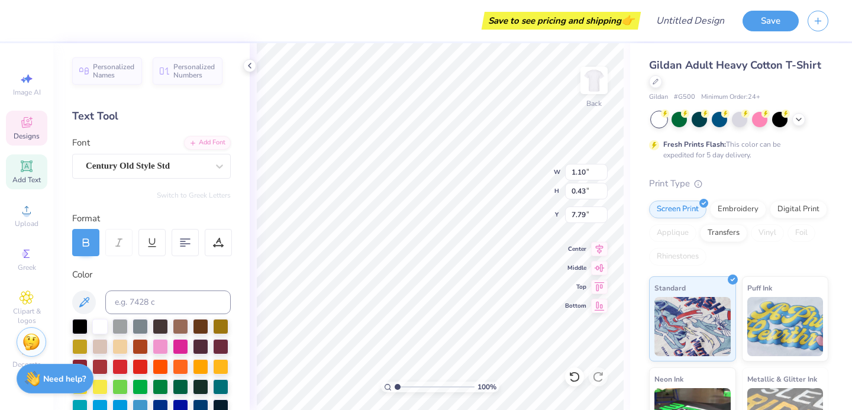
type textarea "WITH LOVE,"
type textarea "ZTA"
type input "1.39"
type textarea "x"
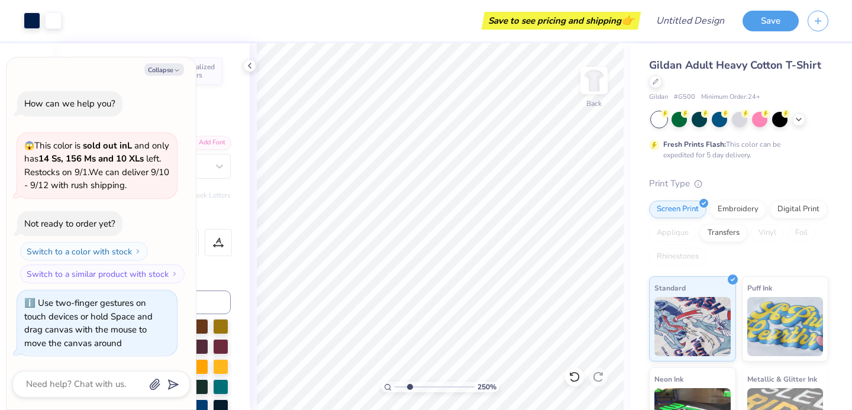
drag, startPoint x: 400, startPoint y: 386, endPoint x: 409, endPoint y: 386, distance: 9.5
type input "2.58"
click at [409, 386] on input "range" at bounding box center [434, 386] width 80 height 11
type textarea "x"
type input "3.00"
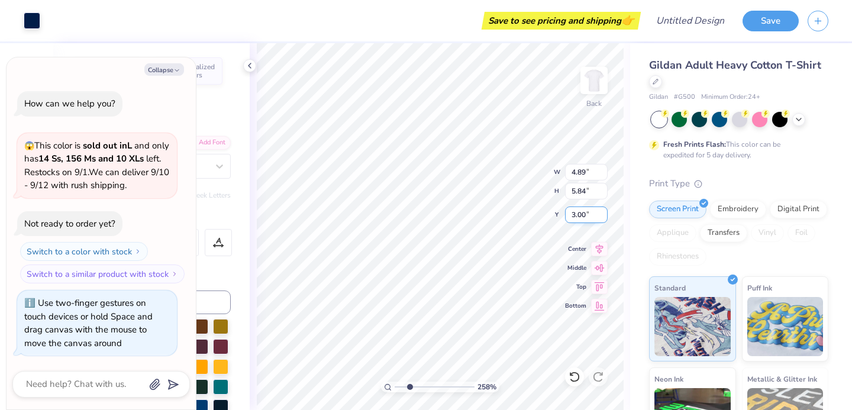
type textarea "x"
type input "4.60"
type input "5.63"
type input "3.11"
type textarea "x"
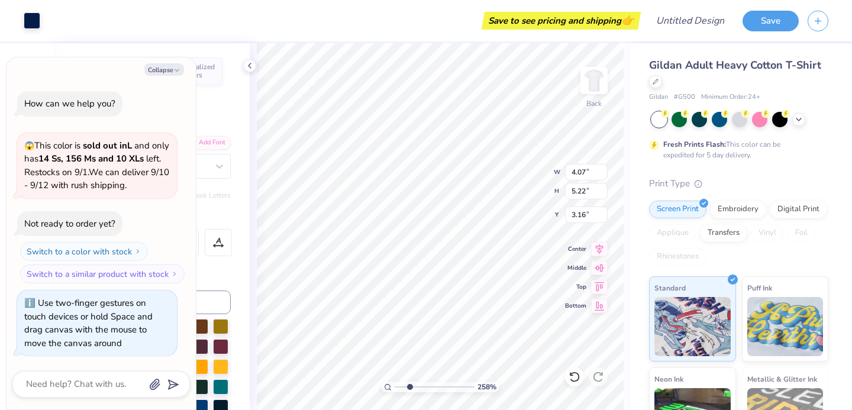
type input "4.38"
type input "5.46"
type input "3.05"
type textarea "x"
type input "3.51"
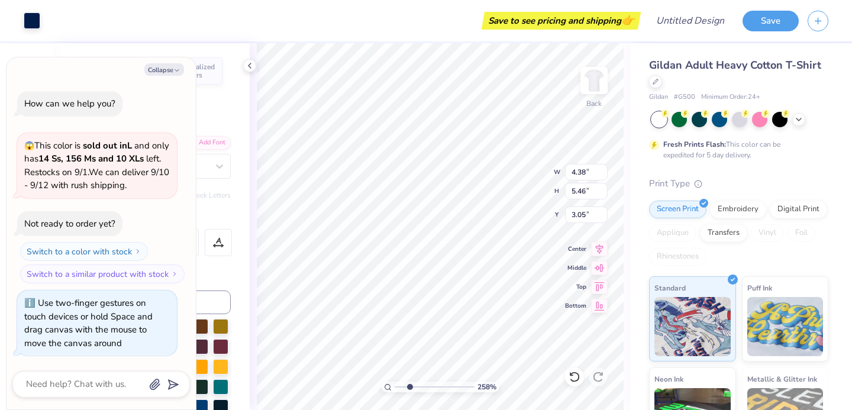
type input "0.52"
type input "7.90"
type textarea "x"
type input "3.52"
type input "0.51"
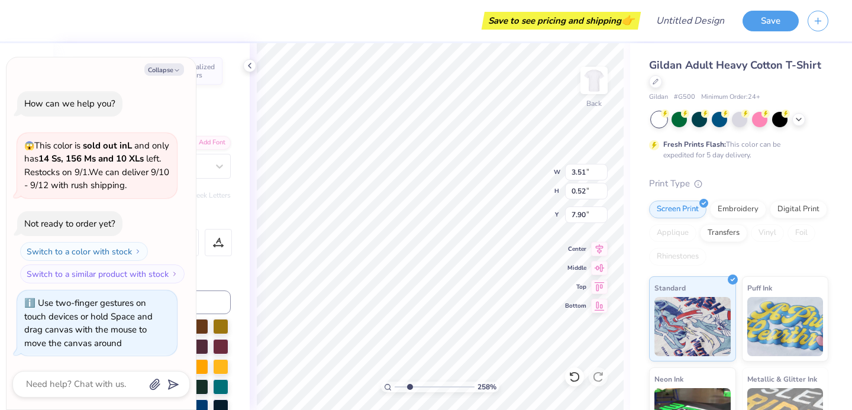
type input "7.86"
type textarea "x"
type input "7.74"
type textarea "x"
type input "2.62"
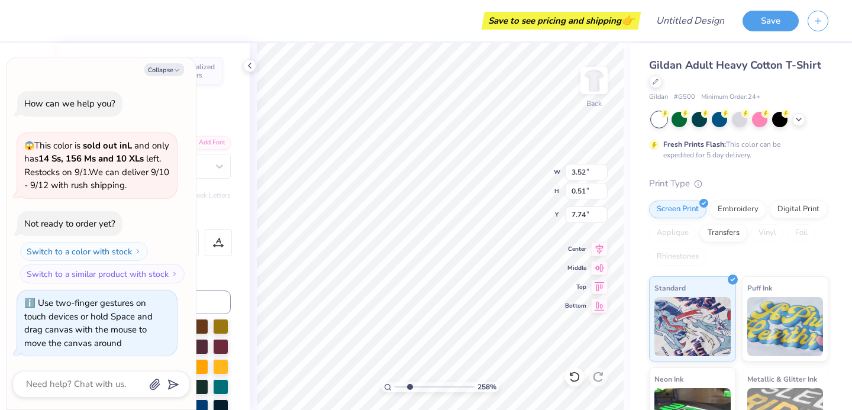
type input "2.69"
type input "4.26"
type textarea "x"
type input "4.27"
type textarea "x"
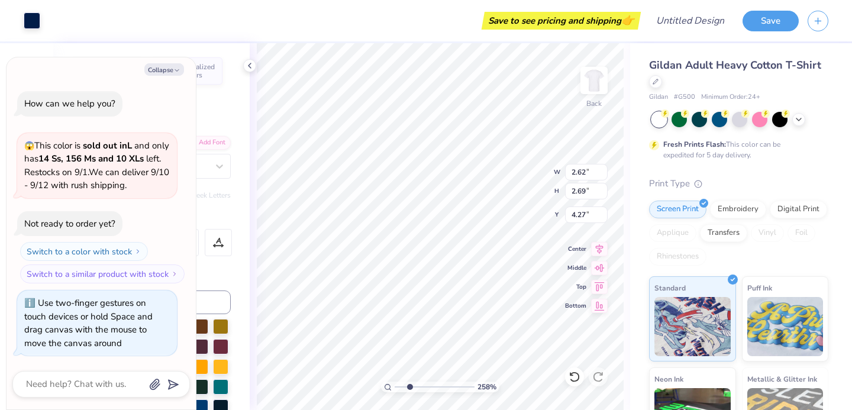
type input "3.52"
type input "0.51"
type input "7.74"
type textarea "x"
type input "7.67"
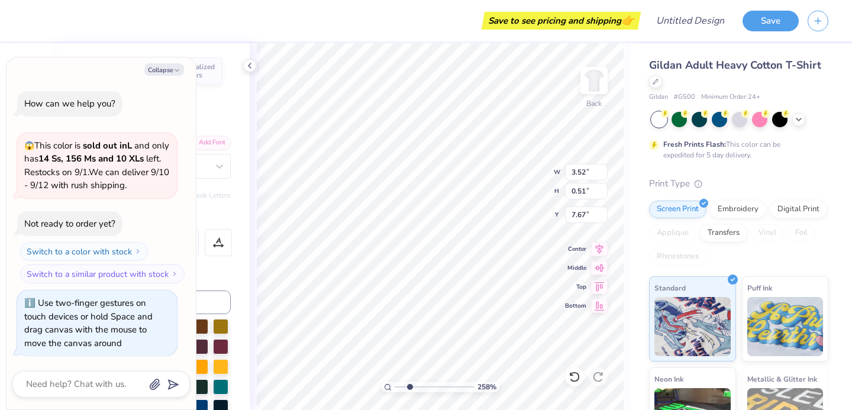
type textarea "x"
type input "0.54"
type input "7.66"
type textarea "x"
type input "3.53"
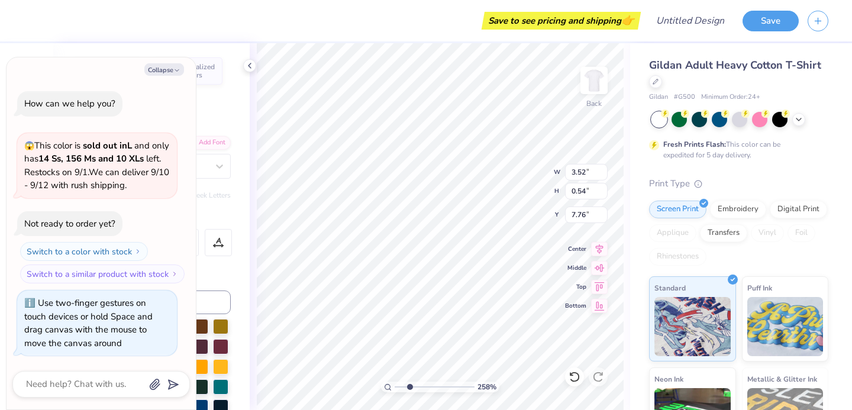
type input "0.60"
type input "7.73"
type textarea "x"
type input "3.15"
type input "0.54"
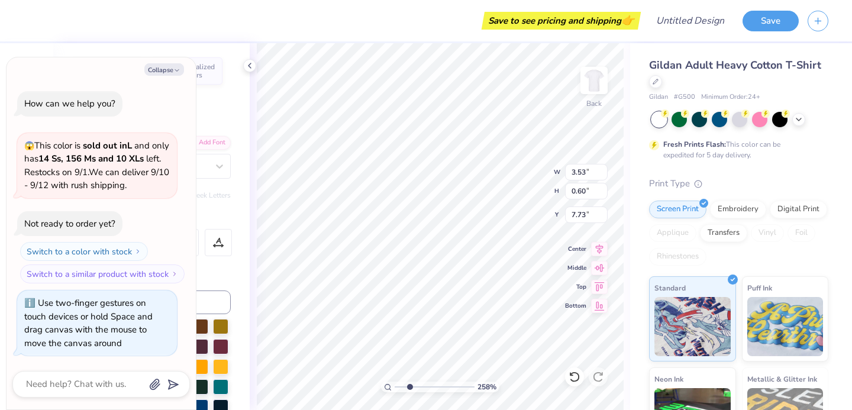
type input "7.80"
type textarea "x"
type input "7.74"
type textarea "x"
type input "1.10"
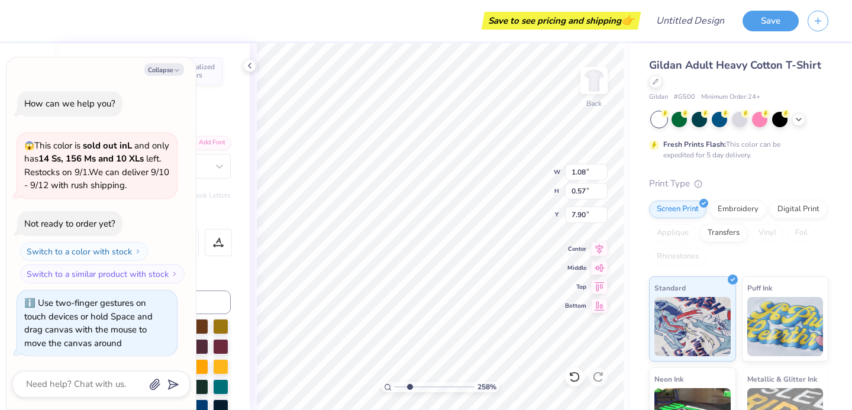
type input "0.49"
type input "7.94"
type textarea "x"
type textarea "Z"
type textarea "x"
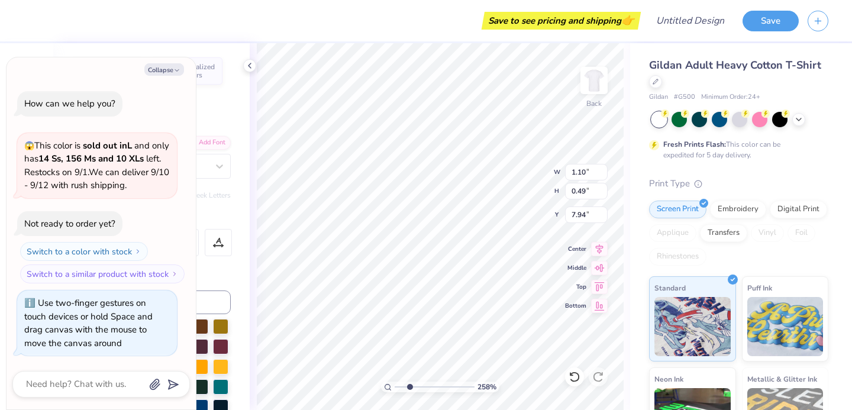
type textarea "ZE"
type textarea "x"
type textarea "ZET"
type textarea "x"
type textarea "ZETA"
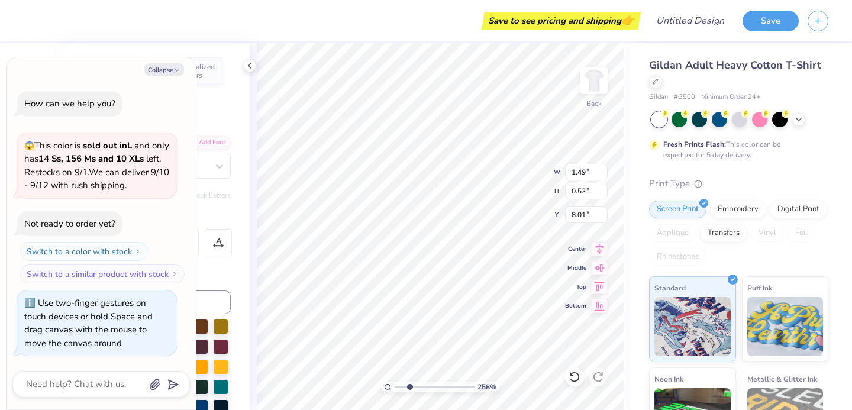
type textarea "x"
type input "7.85"
type textarea "x"
type input "1.48"
type input "0.58"
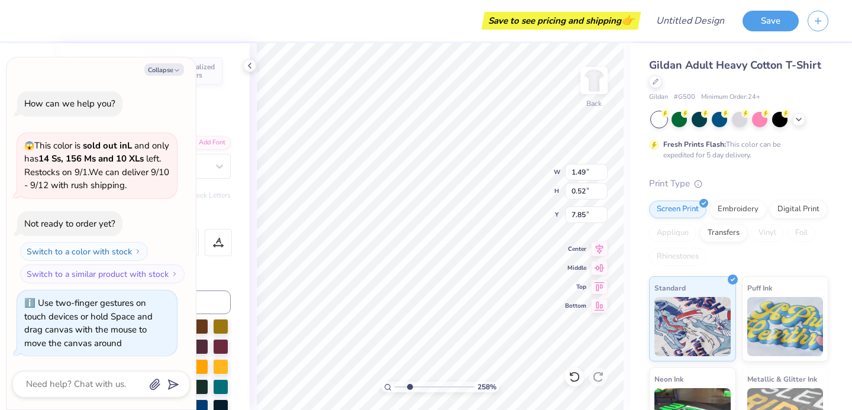
type input "7.82"
type textarea "x"
type input "3.15"
type input "0.54"
type textarea "x"
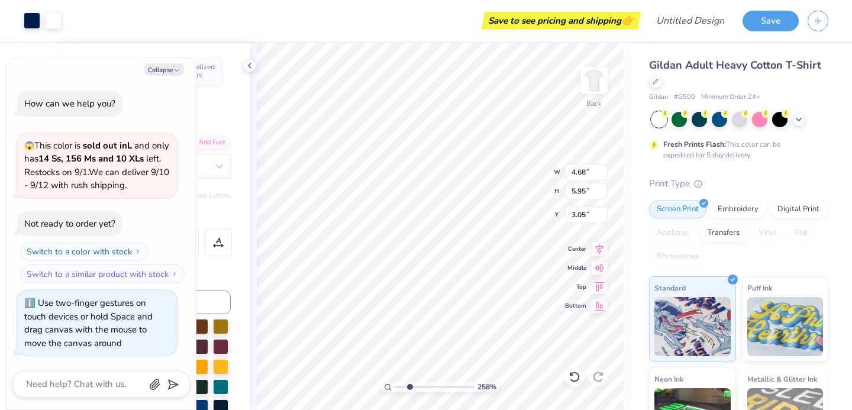
type input "4.69"
type input "6.08"
type input "2.98"
type textarea "x"
type input "1"
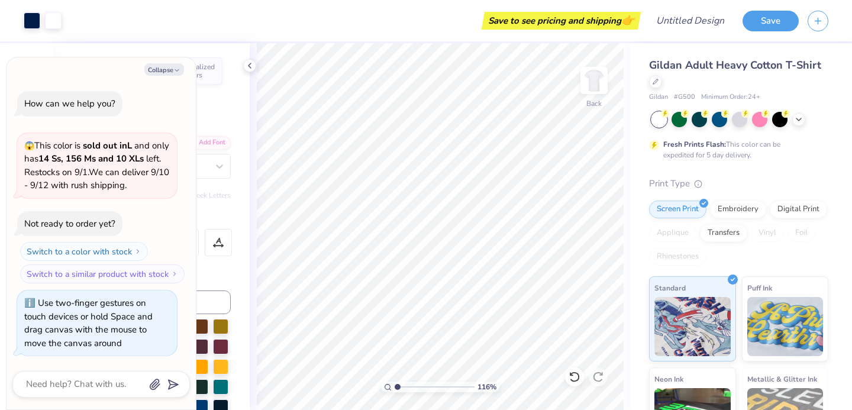
drag, startPoint x: 406, startPoint y: 389, endPoint x: 386, endPoint y: 389, distance: 20.1
click at [386, 389] on div "116 %" at bounding box center [440, 386] width 118 height 11
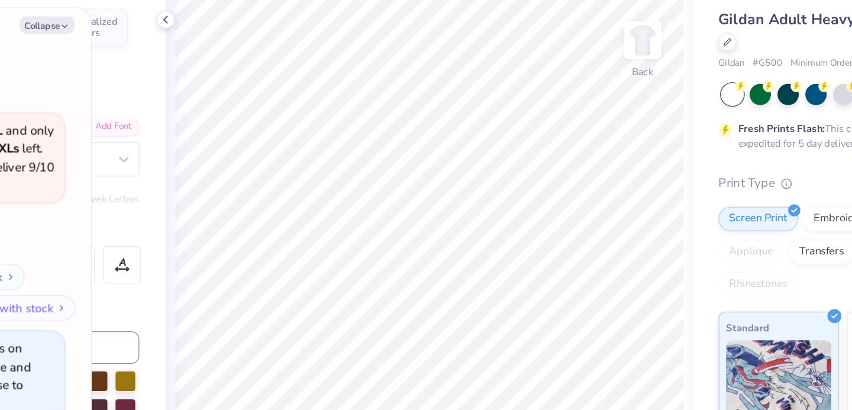
type textarea "x"
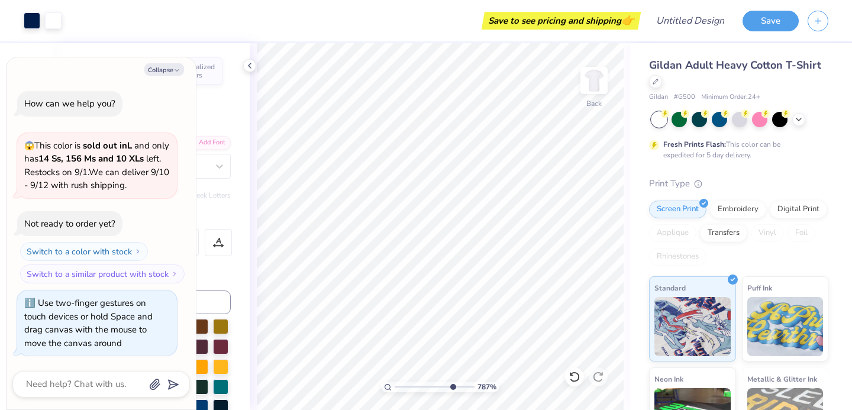
drag, startPoint x: 398, startPoint y: 387, endPoint x: 450, endPoint y: 385, distance: 52.1
click at [451, 385] on input "range" at bounding box center [434, 386] width 80 height 11
drag, startPoint x: 451, startPoint y: 386, endPoint x: 418, endPoint y: 382, distance: 32.7
type input "3.72"
click at [419, 383] on input "range" at bounding box center [434, 386] width 80 height 11
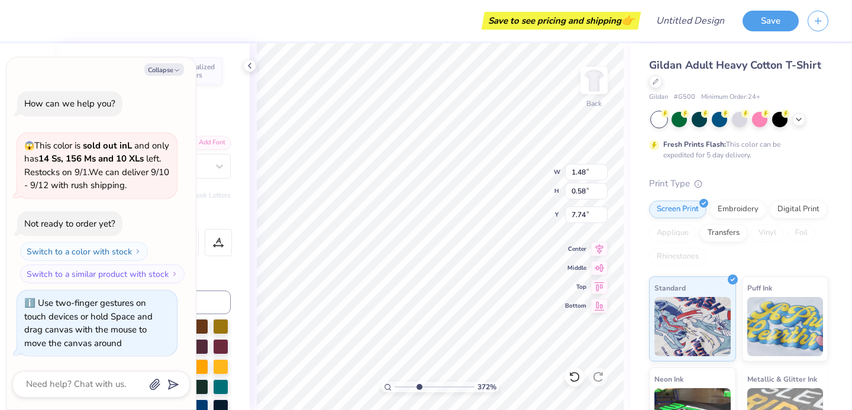
type textarea "x"
type input "7.81"
type textarea "x"
type input "7.84"
click at [604, 194] on input "0.57" at bounding box center [586, 191] width 43 height 17
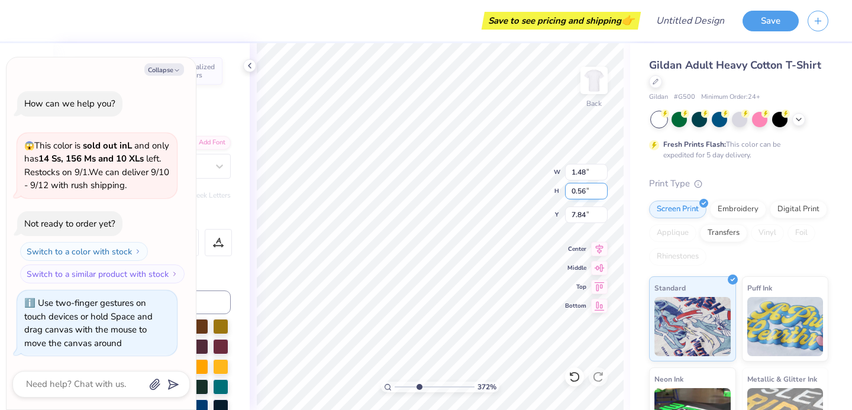
click at [604, 194] on input "0.56" at bounding box center [586, 191] width 43 height 17
click at [604, 194] on input "0.55" at bounding box center [586, 191] width 43 height 17
click at [604, 194] on input "0.54" at bounding box center [586, 191] width 43 height 17
click at [604, 194] on input "0.53" at bounding box center [586, 191] width 43 height 17
click at [604, 194] on input "0.52" at bounding box center [586, 191] width 43 height 17
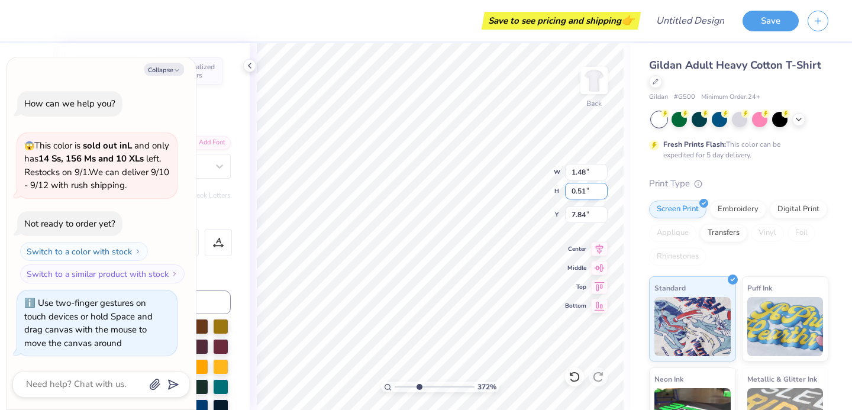
click at [604, 194] on input "0.51" at bounding box center [586, 191] width 43 height 17
click at [604, 194] on input "0.5" at bounding box center [586, 191] width 43 height 17
click at [604, 194] on input "0.49" at bounding box center [586, 191] width 43 height 17
click at [604, 194] on input "0.48" at bounding box center [586, 191] width 43 height 17
click at [604, 194] on input "0.47" at bounding box center [586, 191] width 43 height 17
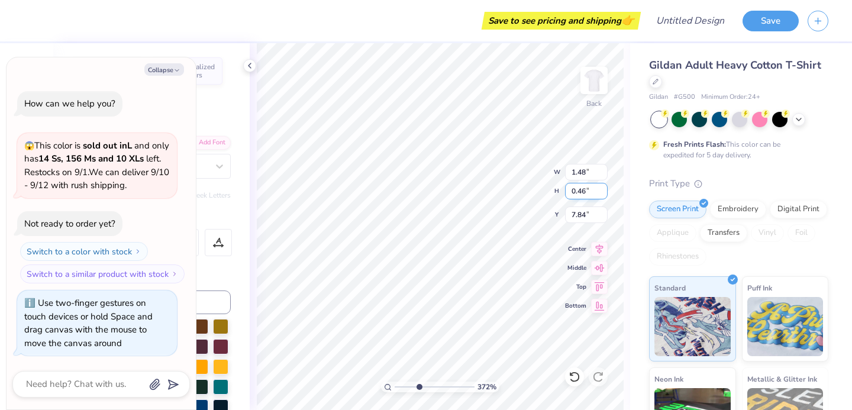
click at [604, 194] on input "0.46" at bounding box center [586, 191] width 43 height 17
click at [604, 194] on input "0.45" at bounding box center [586, 191] width 43 height 17
click at [604, 194] on input "0.44" at bounding box center [586, 191] width 43 height 17
click at [604, 194] on input "0.43" at bounding box center [586, 191] width 43 height 17
click at [604, 194] on input "0.42" at bounding box center [586, 191] width 43 height 17
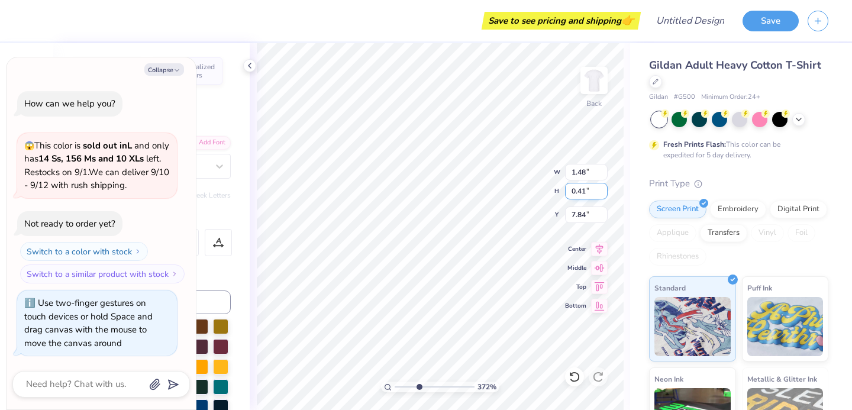
click at [604, 194] on input "0.41" at bounding box center [586, 191] width 43 height 17
type input "0.4"
click at [604, 194] on input "0.4" at bounding box center [586, 191] width 43 height 17
type textarea "x"
type input "7.84"
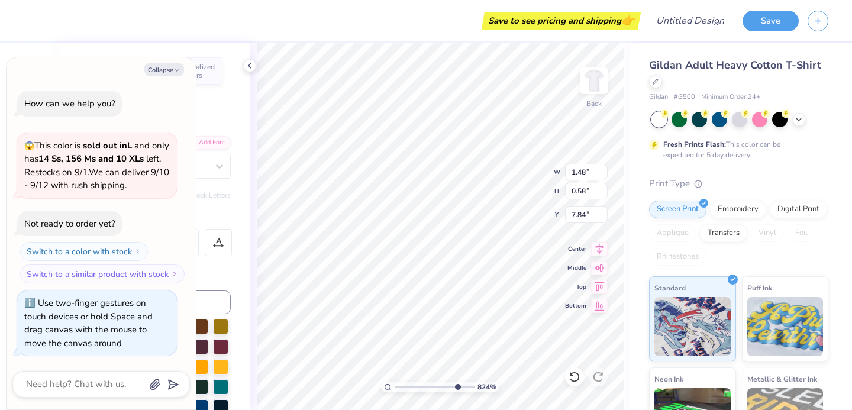
drag, startPoint x: 420, startPoint y: 383, endPoint x: 455, endPoint y: 383, distance: 35.5
type input "8.42"
click at [456, 383] on input "range" at bounding box center [434, 386] width 80 height 11
type textarea "x"
type input "4.60"
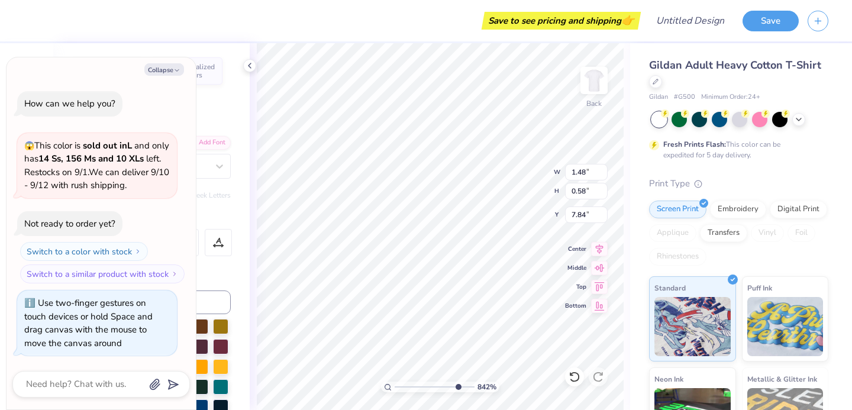
type input "5.63"
type input "3.11"
type textarea "x"
type input "1.48"
type input "0.58"
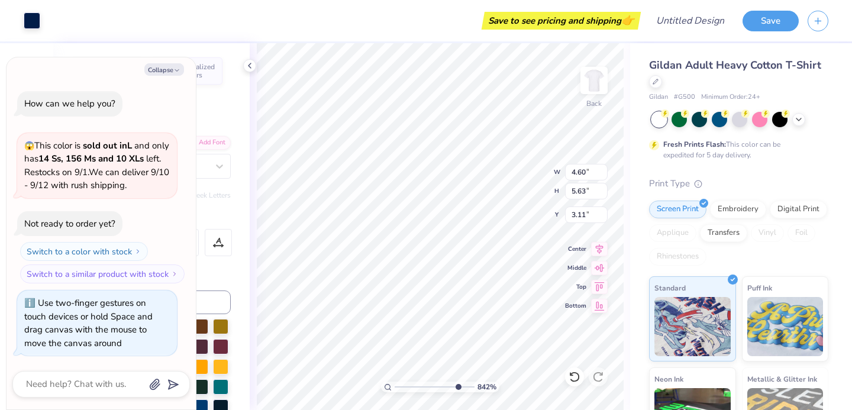
type input "7.84"
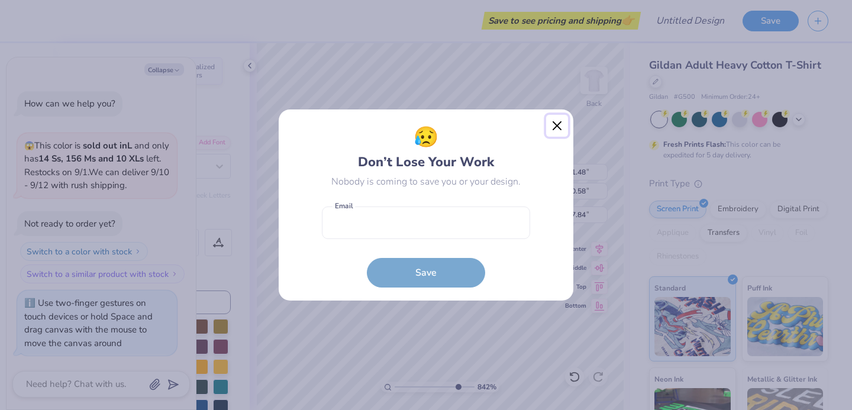
click at [555, 124] on button "Close" at bounding box center [557, 126] width 22 height 22
type textarea "x"
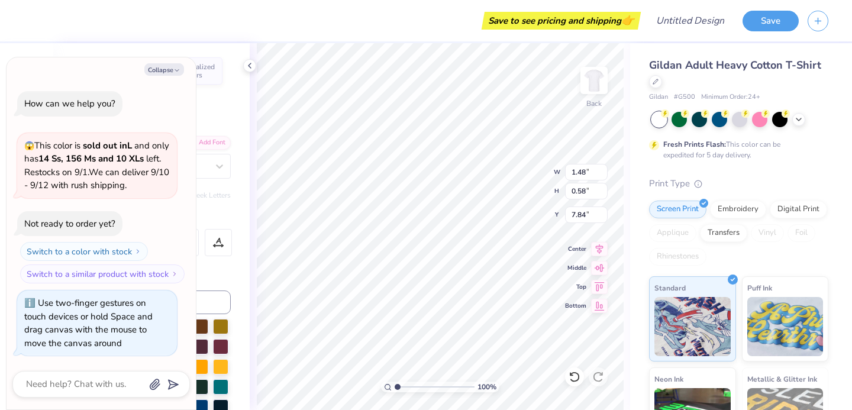
type input "1"
click at [368, 389] on div "100 %" at bounding box center [440, 226] width 367 height 367
type textarea "x"
type input "3.00"
click at [169, 69] on button "Collapse" at bounding box center [164, 69] width 40 height 12
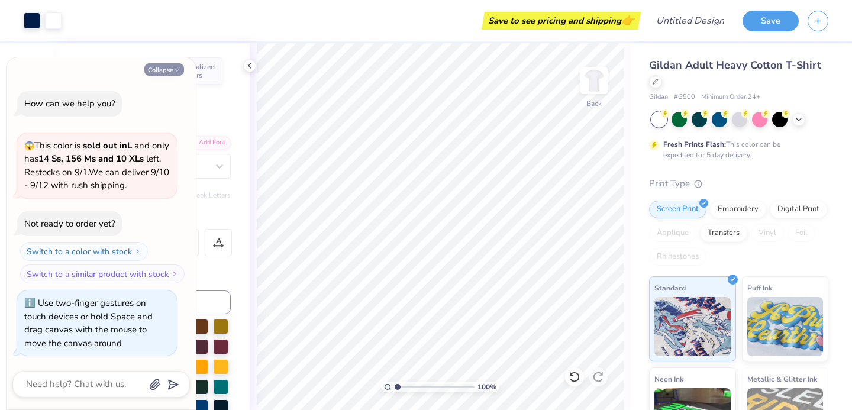
type textarea "x"
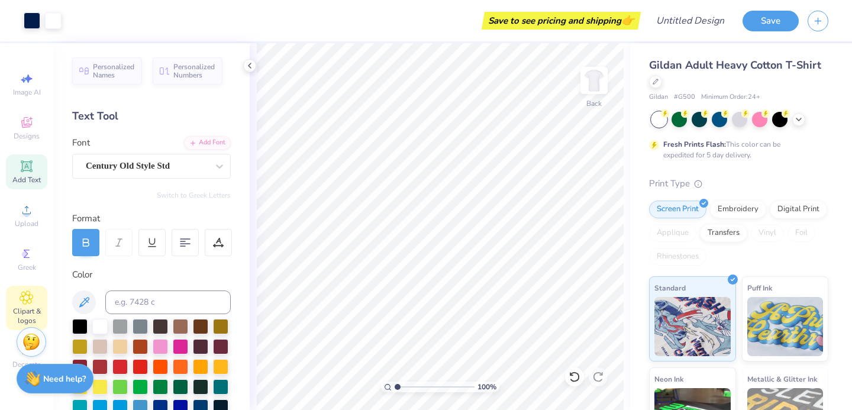
click at [28, 297] on icon at bounding box center [27, 298] width 6 height 6
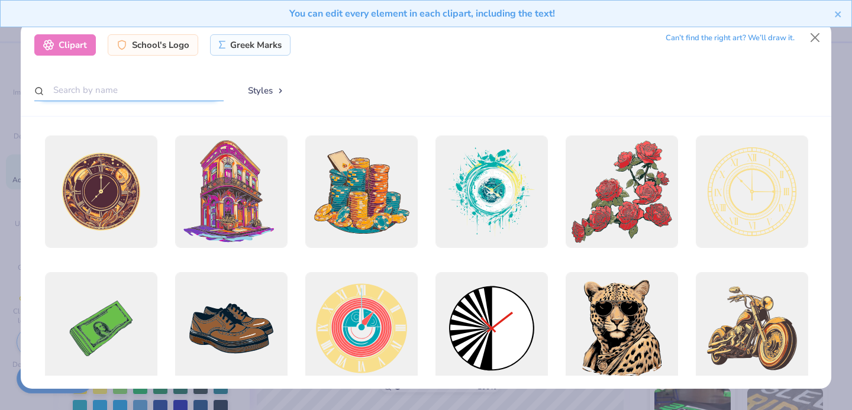
click at [117, 89] on input "text" at bounding box center [128, 90] width 189 height 22
type input "crown"
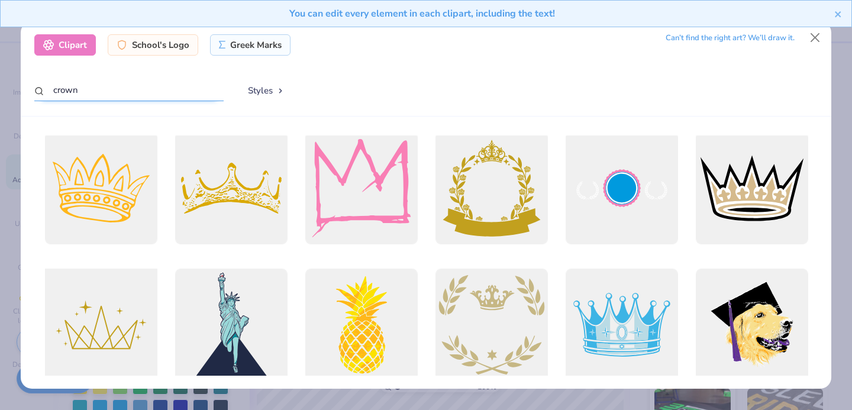
scroll to position [2, 0]
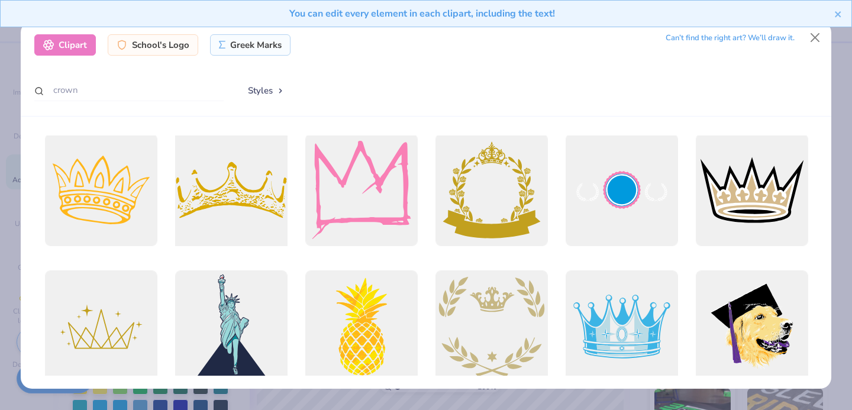
click at [197, 240] on div at bounding box center [231, 190] width 124 height 124
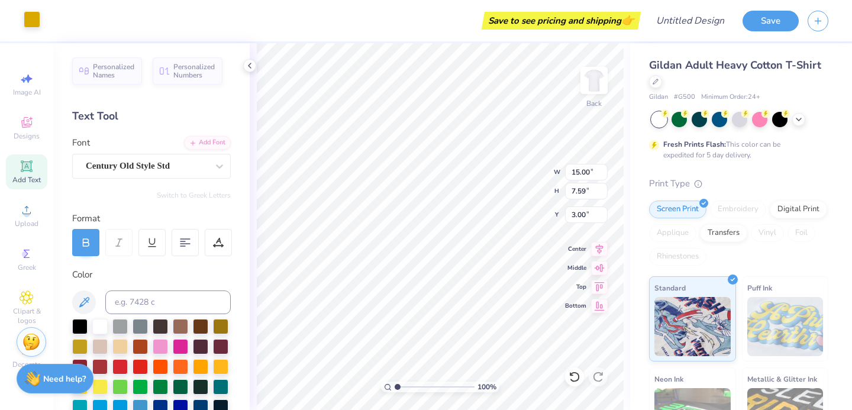
click at [34, 18] on div at bounding box center [32, 19] width 17 height 17
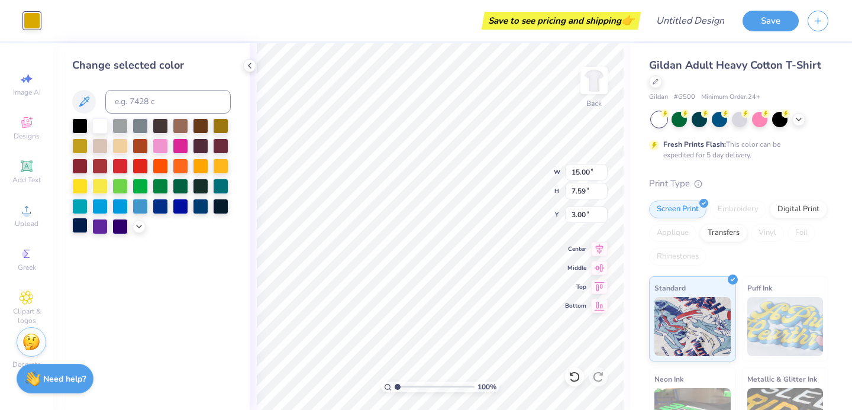
click at [80, 224] on div at bounding box center [79, 225] width 15 height 15
type input "4.87"
type input "2.46"
type input "4.57"
type input "3.15"
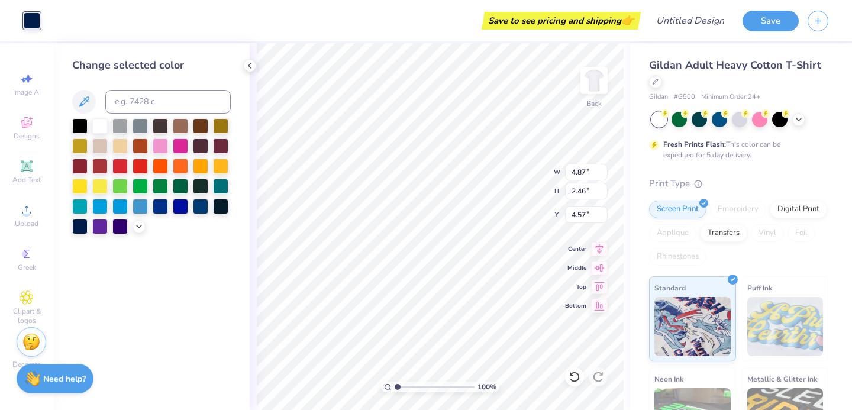
type input "1.59"
type input "5.44"
type input "3.22"
type input "1.88"
type input "5.15"
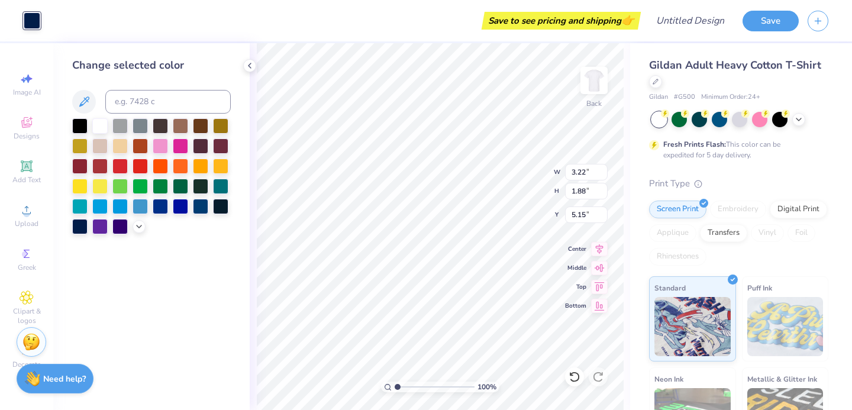
click at [529, 186] on div "100 % Back W 3.22 3.22 " H 1.88 1.88 " Y 5.15 5.15 " Center Middle Top Bottom" at bounding box center [440, 226] width 380 height 367
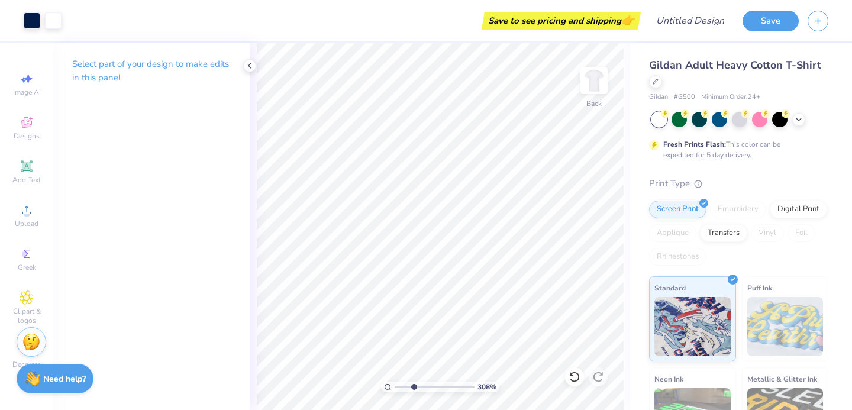
drag, startPoint x: 399, startPoint y: 386, endPoint x: 413, endPoint y: 386, distance: 14.2
type input "3.08"
click at [413, 386] on input "range" at bounding box center [434, 386] width 80 height 11
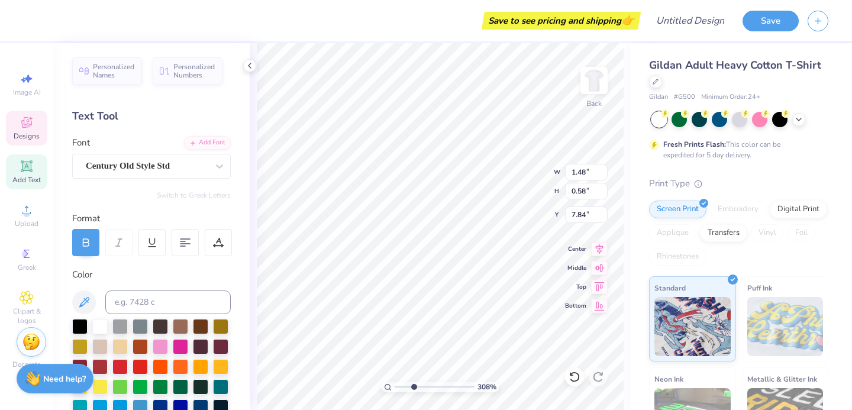
type input "7.78"
click at [414, 381] on div "308 %" at bounding box center [440, 226] width 367 height 367
type input "1"
drag, startPoint x: 415, startPoint y: 384, endPoint x: 380, endPoint y: 387, distance: 34.4
click at [381, 387] on div "100 %" at bounding box center [440, 386] width 118 height 11
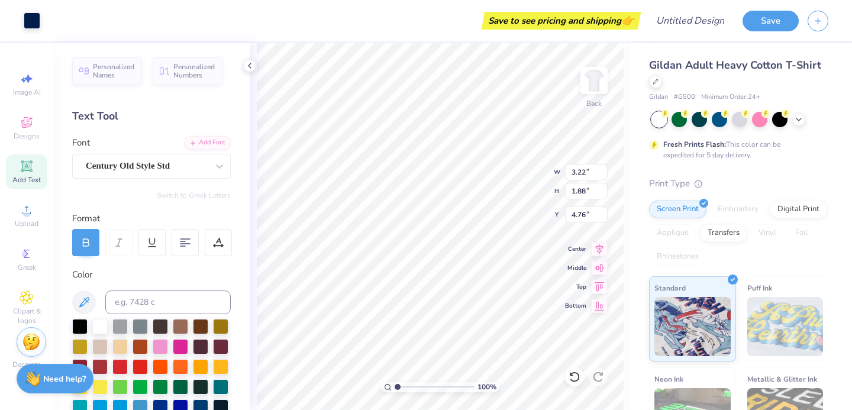
type input "3.43"
type input "2.00"
type input "4.68"
type input "4.70"
click at [18, 302] on div "Clipart & logos" at bounding box center [26, 308] width 41 height 44
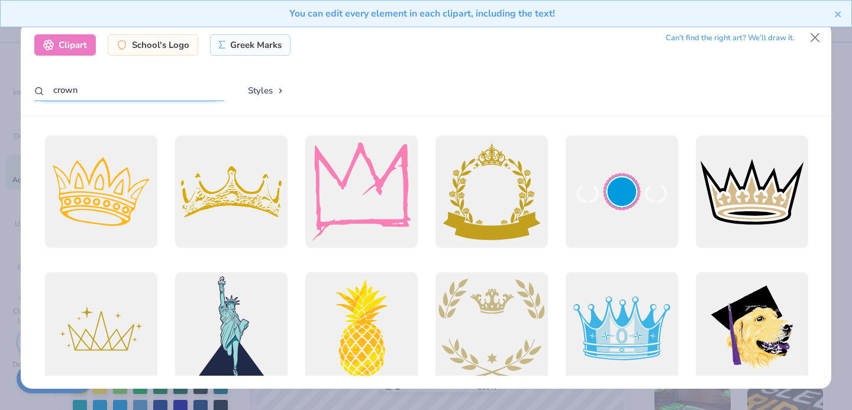
click at [166, 92] on input "crown" at bounding box center [128, 90] width 189 height 22
click at [164, 92] on input "crown" at bounding box center [128, 90] width 189 height 22
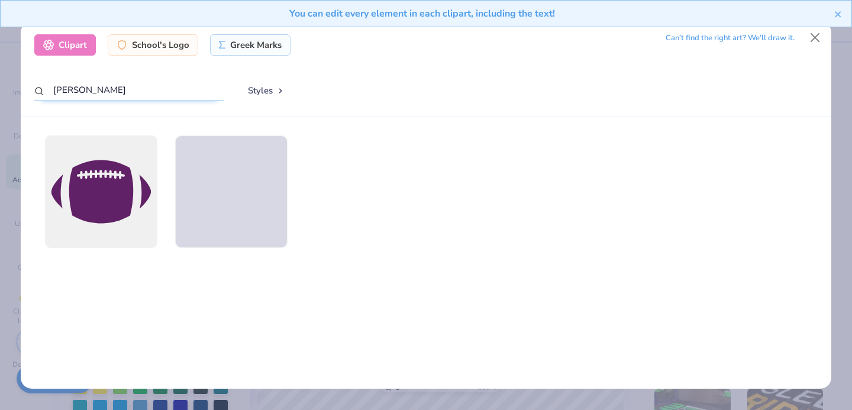
click at [173, 98] on input "white violet" at bounding box center [128, 90] width 189 height 22
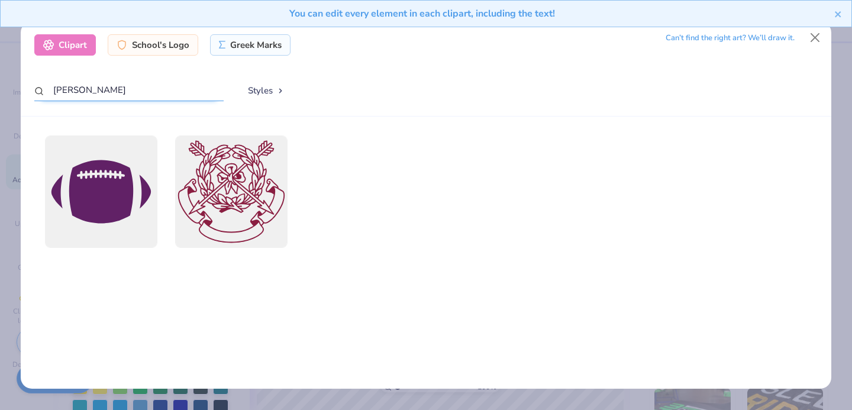
click at [173, 98] on input "white violet" at bounding box center [128, 90] width 189 height 22
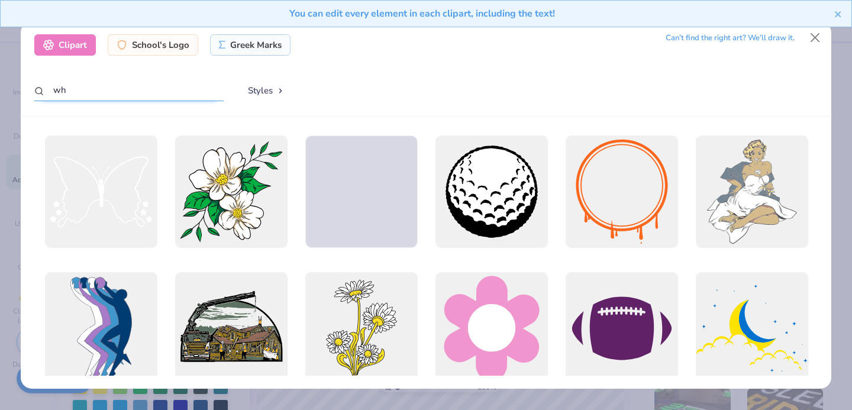
type input "w"
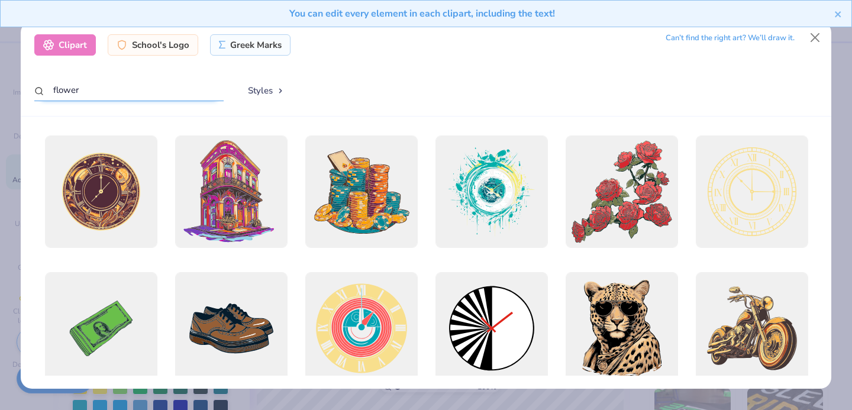
type input "flower"
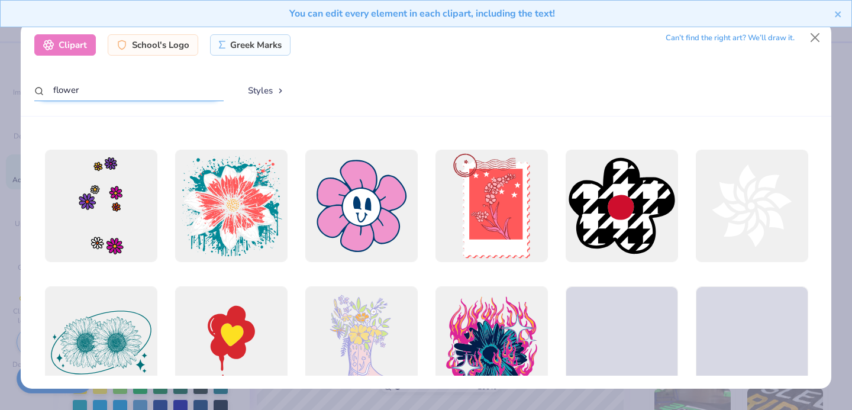
scroll to position [837, 0]
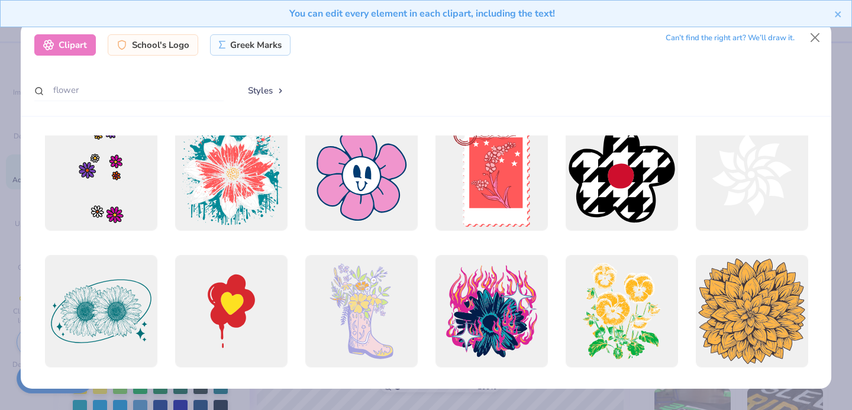
click at [251, 56] on div "Clipart School's Logo Greek Marks Can’t find the right art? We’ll draw it. flow…" at bounding box center [426, 68] width 810 height 95
click at [250, 52] on div "Greek Marks" at bounding box center [250, 43] width 81 height 21
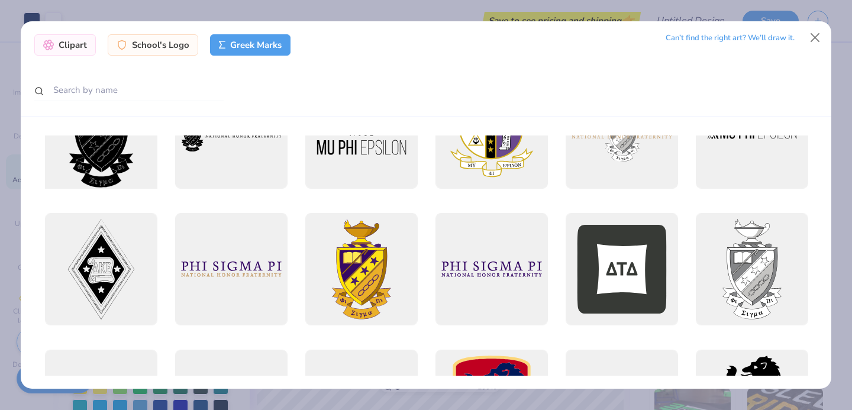
scroll to position [74, 0]
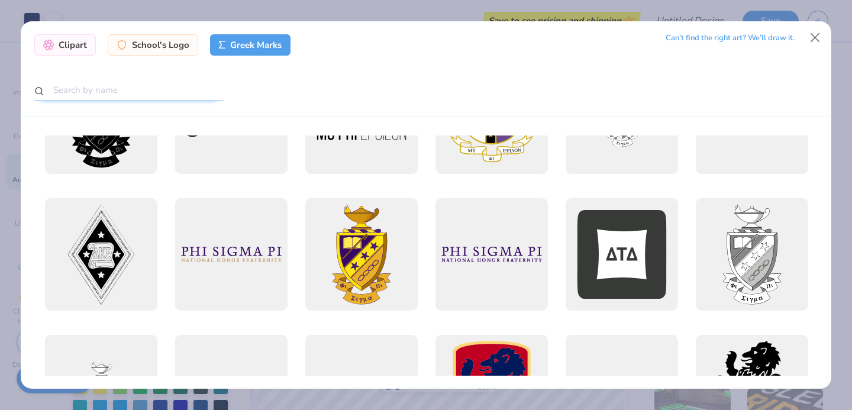
click at [127, 95] on input "text" at bounding box center [128, 90] width 189 height 22
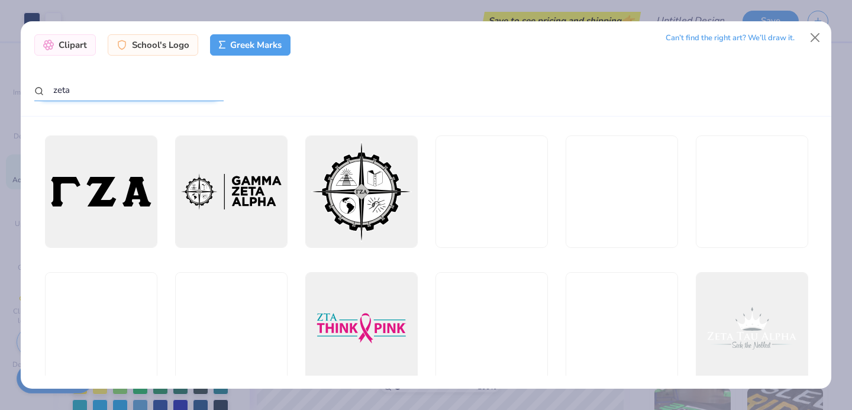
type input "zeta"
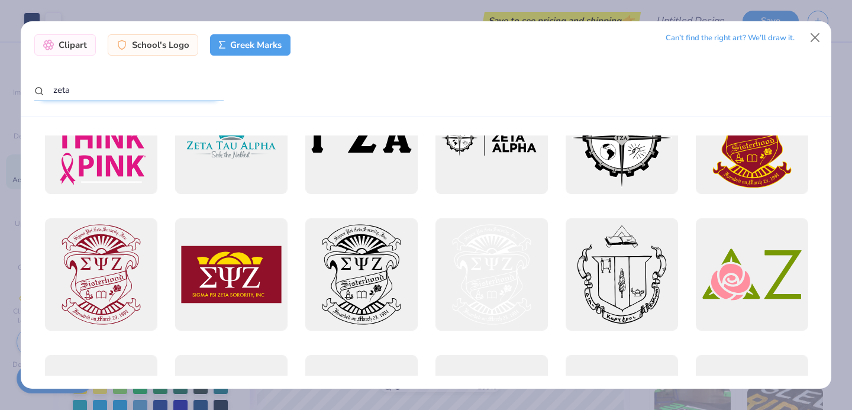
scroll to position [0, 0]
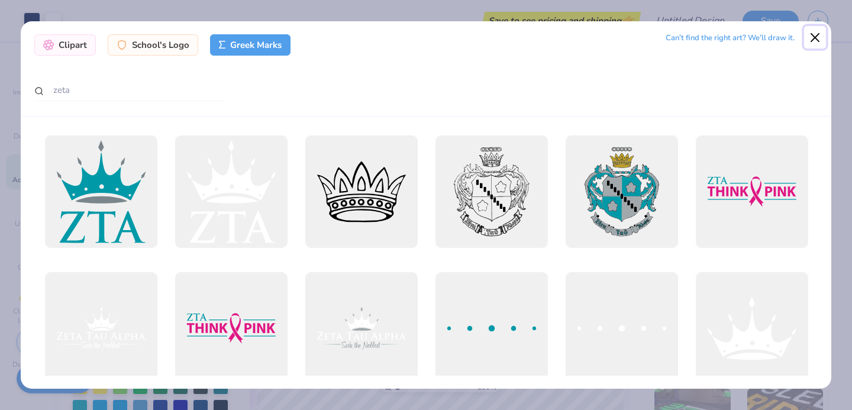
click at [813, 33] on button "Close" at bounding box center [815, 37] width 22 height 22
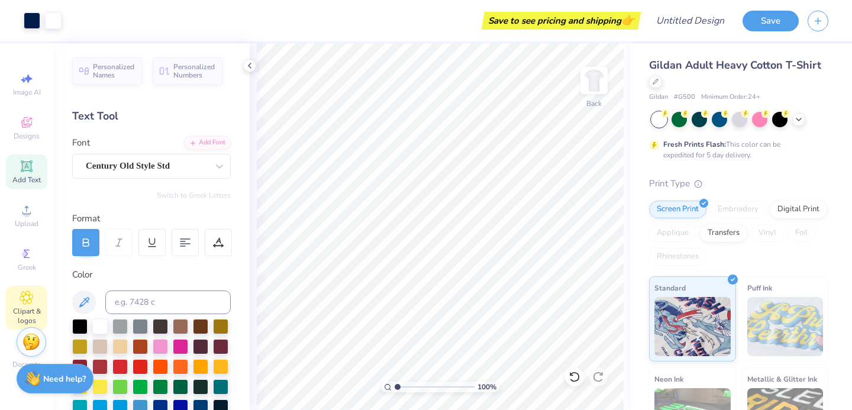
click at [34, 292] on div "Clipart & logos" at bounding box center [26, 308] width 41 height 44
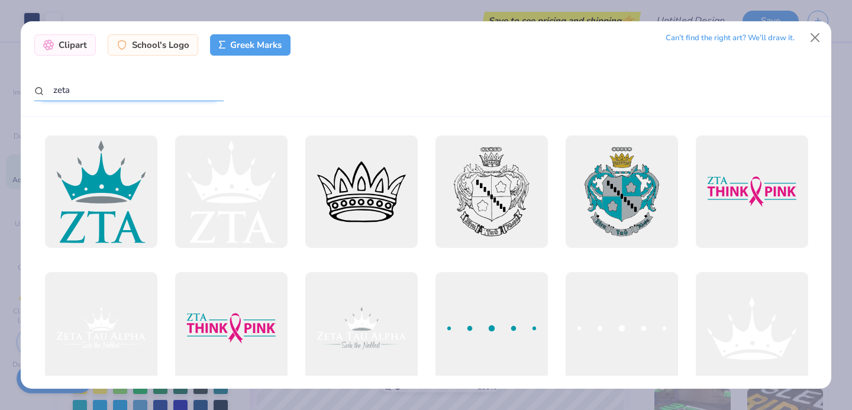
click at [126, 86] on input "zeta" at bounding box center [128, 90] width 189 height 22
click at [126, 87] on input "zeta" at bounding box center [128, 90] width 189 height 22
click at [76, 52] on div "Clipart" at bounding box center [65, 43] width 62 height 21
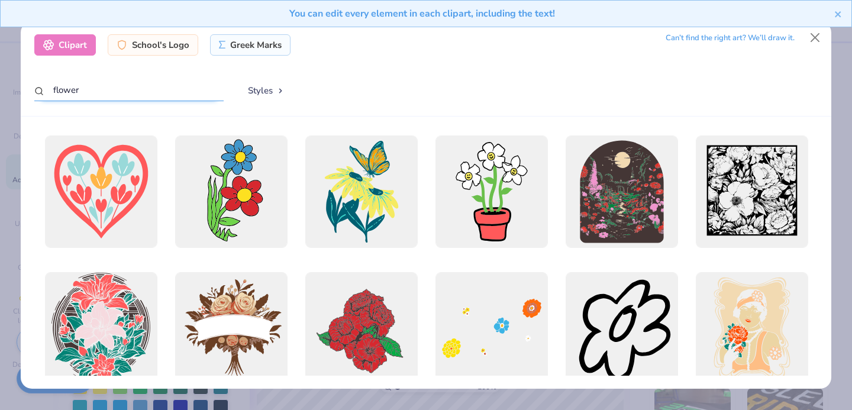
click at [88, 92] on input "flower" at bounding box center [128, 90] width 189 height 22
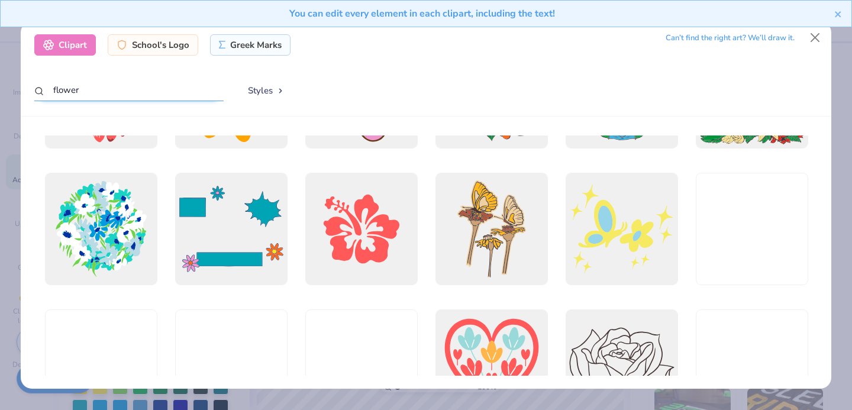
scroll to position [1071, 0]
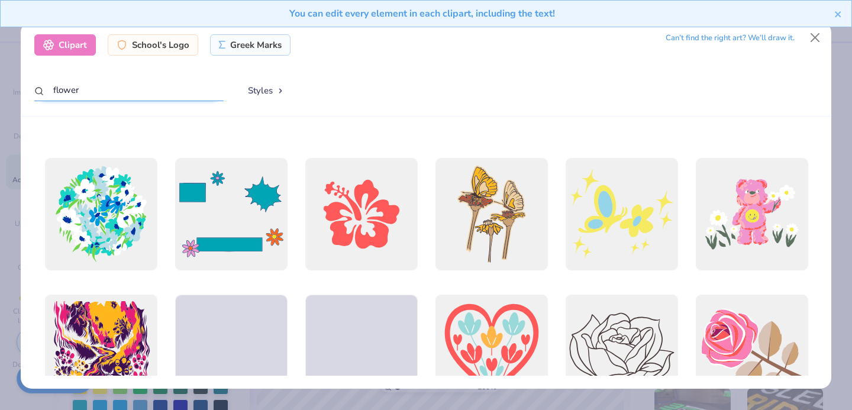
click at [112, 94] on input "flower" at bounding box center [128, 90] width 189 height 22
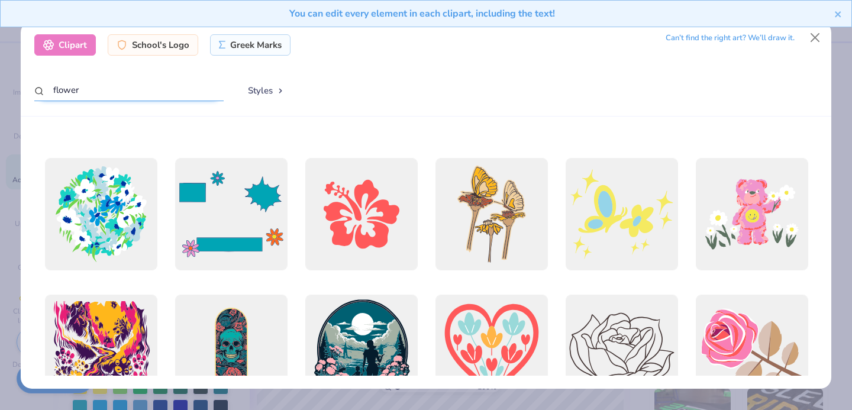
click at [112, 94] on input "flower" at bounding box center [128, 90] width 189 height 22
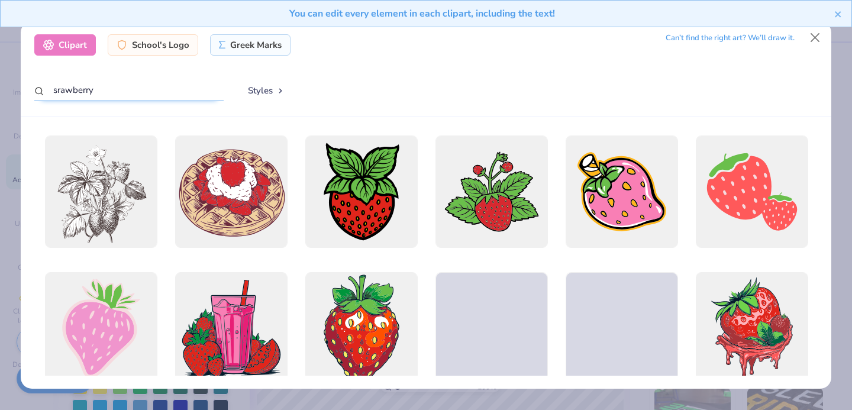
click at [60, 92] on input "srawberry" at bounding box center [128, 90] width 189 height 22
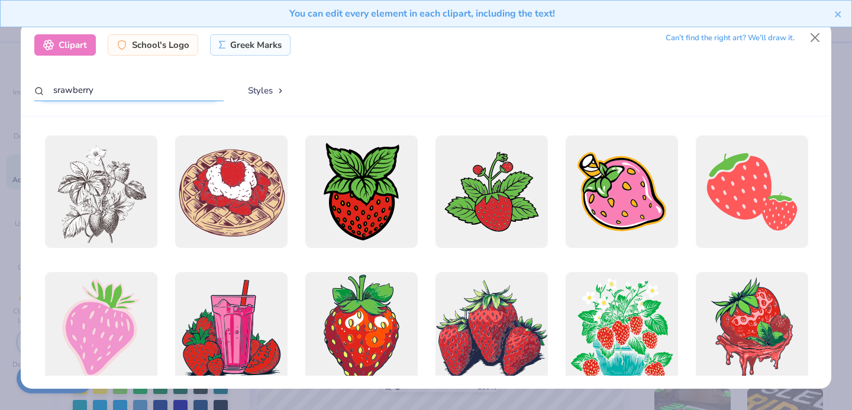
click at [59, 91] on input "srawberry" at bounding box center [128, 90] width 189 height 22
type input "strawberry"
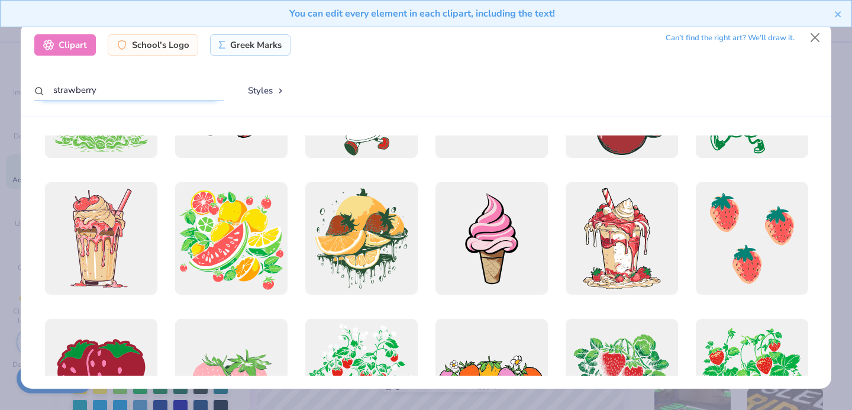
scroll to position [533, 0]
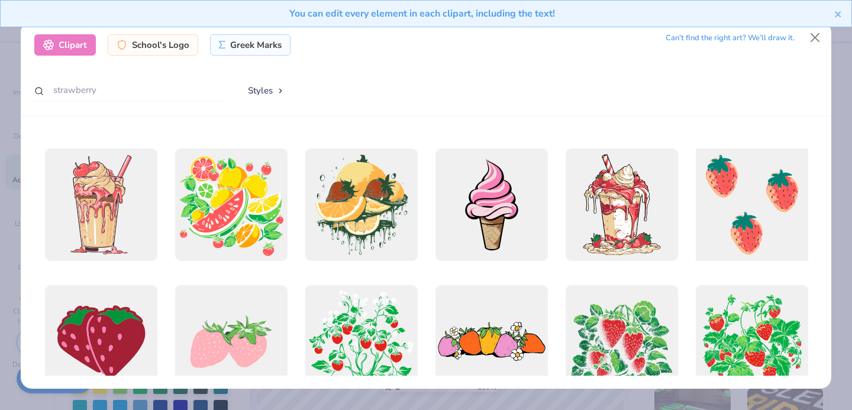
click at [747, 204] on div at bounding box center [752, 205] width 124 height 124
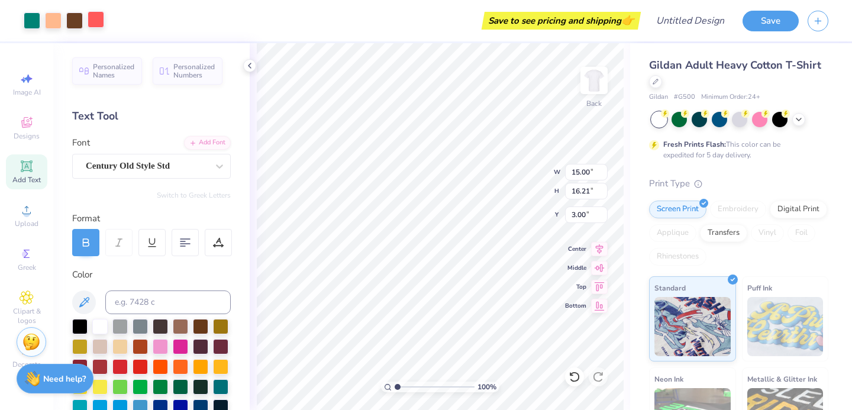
click at [93, 15] on div at bounding box center [96, 19] width 17 height 17
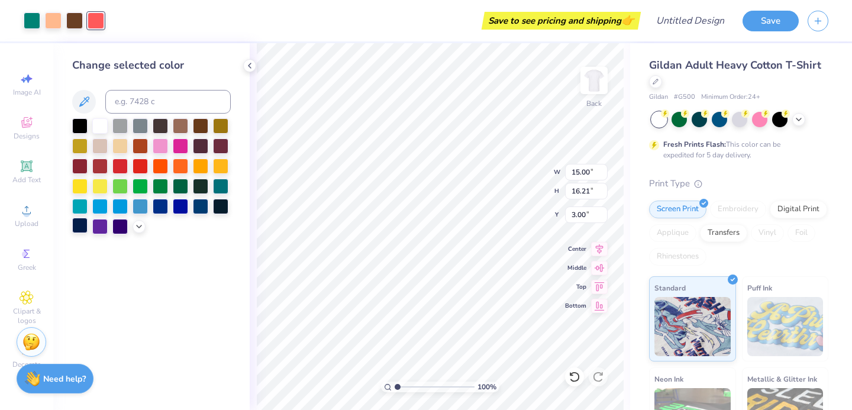
click at [82, 226] on div at bounding box center [79, 225] width 15 height 15
click at [100, 125] on div at bounding box center [99, 124] width 15 height 15
click at [53, 23] on div at bounding box center [53, 19] width 17 height 17
click at [79, 227] on div at bounding box center [79, 225] width 15 height 15
click at [72, 27] on div at bounding box center [74, 19] width 17 height 17
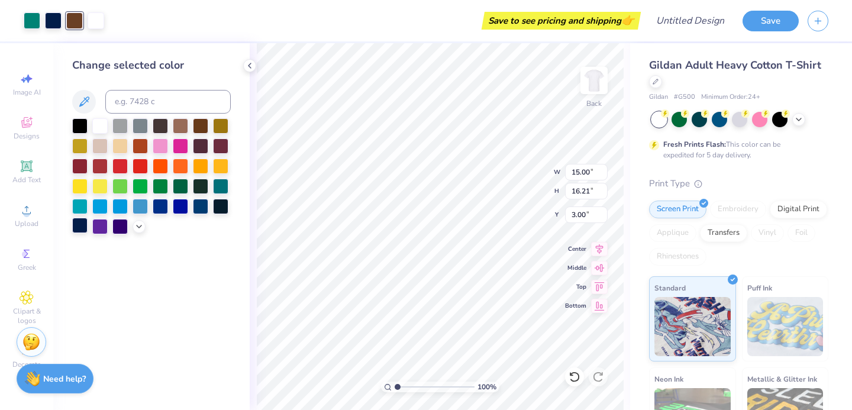
click at [78, 225] on div at bounding box center [79, 225] width 15 height 15
click at [34, 26] on div at bounding box center [32, 19] width 17 height 17
click at [80, 225] on div at bounding box center [79, 225] width 15 height 15
type input "4.05"
type input "4.38"
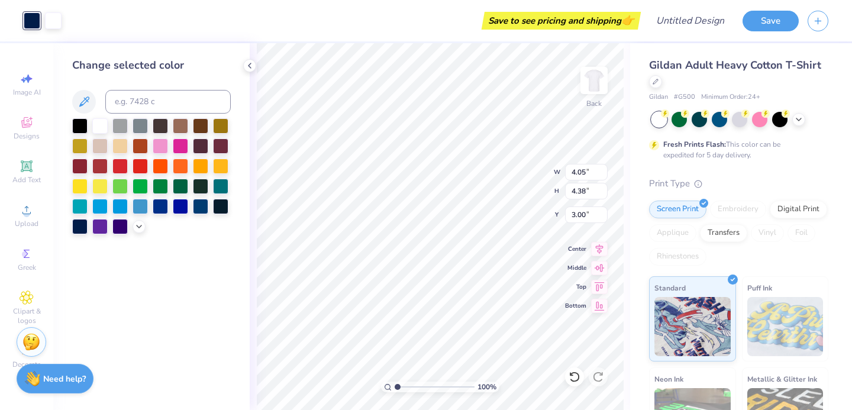
type input "2.60"
type input "2.67"
type input "4.36"
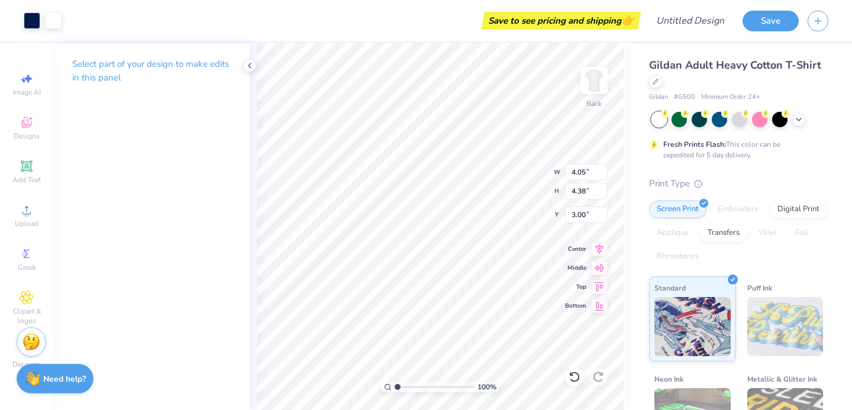
type input "2.69"
type input "2.91"
type input "4.47"
type input "2.72"
type input "2.75"
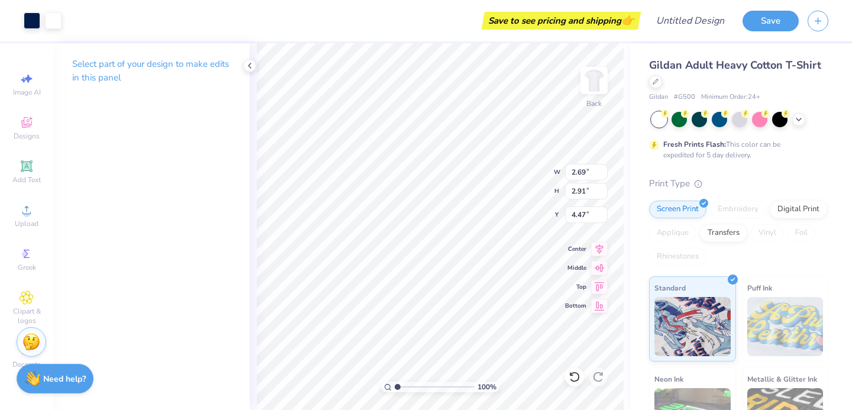
type input "4.63"
type input "3.15"
type input "3.18"
type input "4.11"
click at [750, 22] on button "Save" at bounding box center [770, 19] width 56 height 21
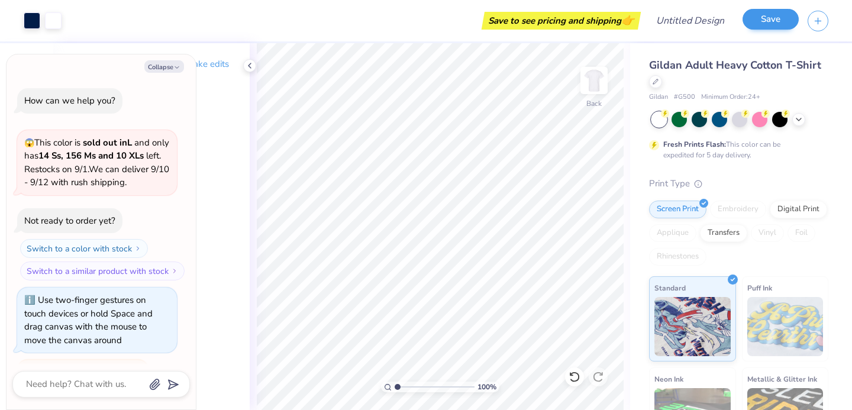
scroll to position [29, 0]
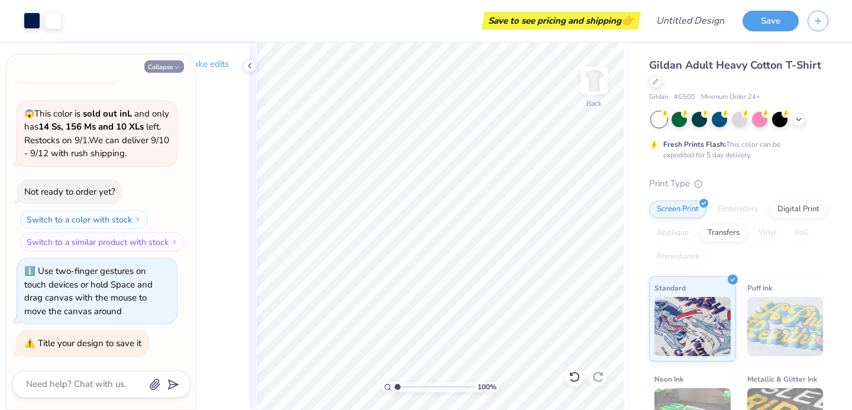
click at [166, 64] on button "Collapse" at bounding box center [164, 66] width 40 height 12
type textarea "x"
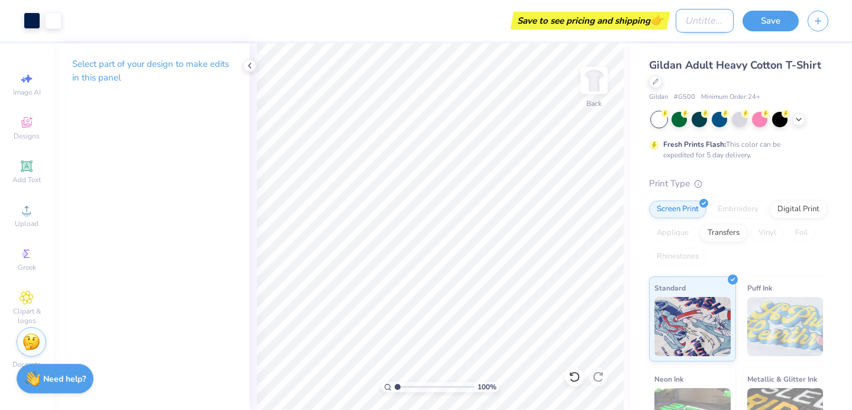
click at [678, 30] on input "Design Title" at bounding box center [704, 21] width 58 height 24
type input "Z"
type input "SLU ZTA Stamp Design"
click at [780, 29] on button "Save" at bounding box center [770, 19] width 56 height 21
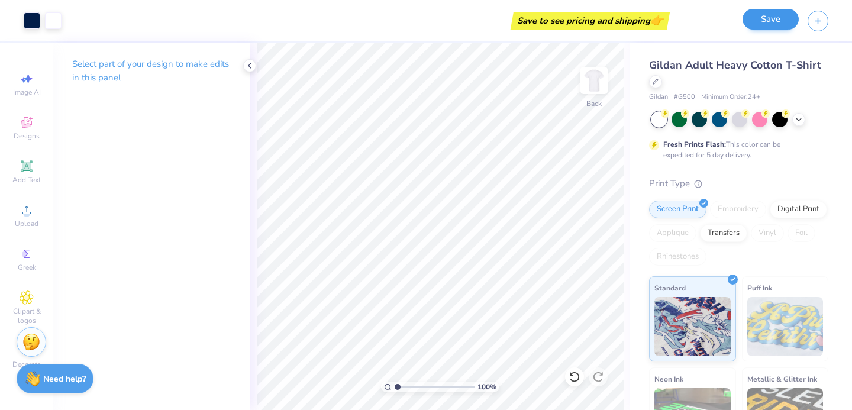
scroll to position [0, 0]
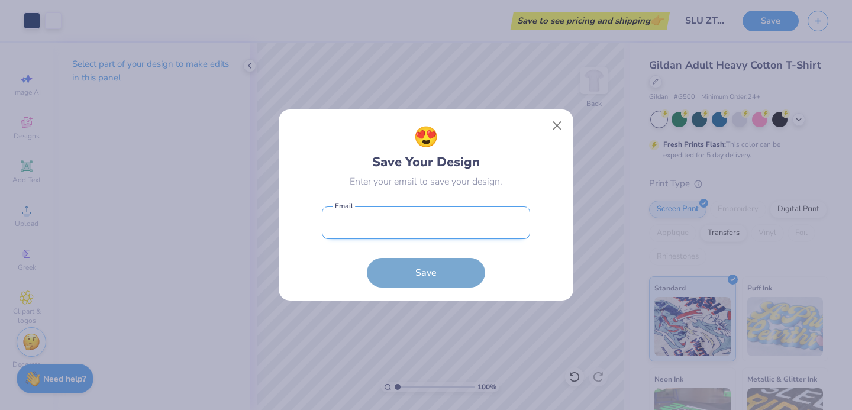
click at [410, 229] on input "email" at bounding box center [426, 222] width 208 height 33
type input "slu.zta.vp3@gmail.com"
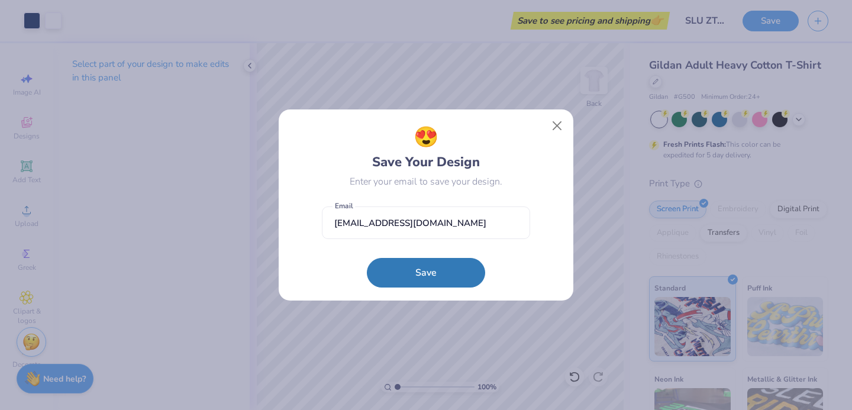
click at [416, 259] on button "Save" at bounding box center [426, 273] width 118 height 30
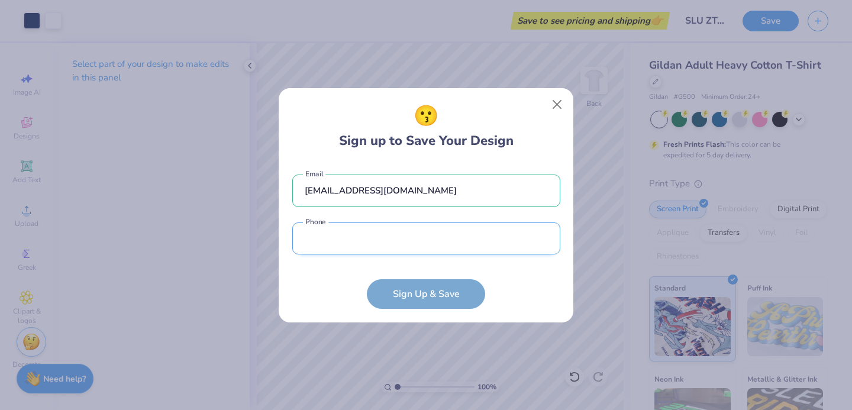
click at [404, 253] on input "tel" at bounding box center [426, 238] width 268 height 33
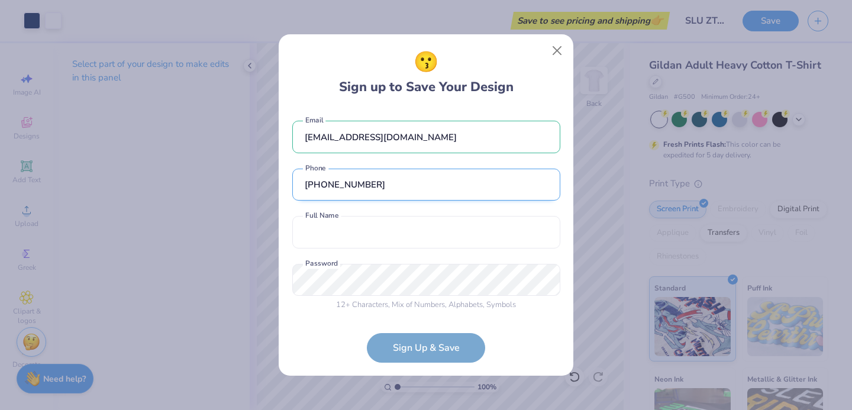
scroll to position [3, 0]
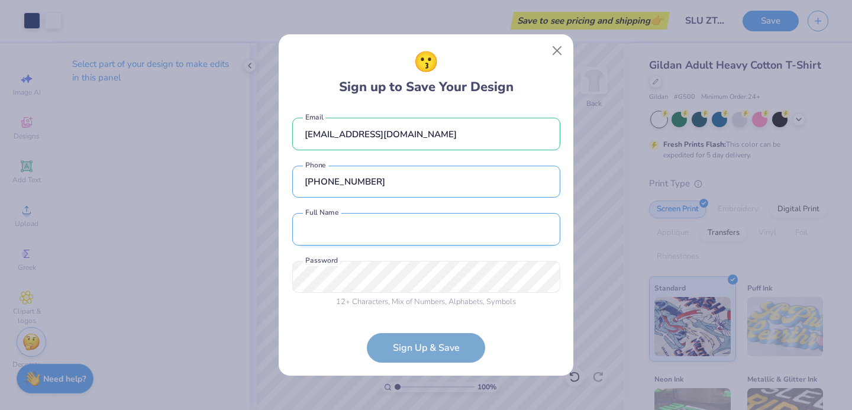
type input "(913) 360-2116"
click at [373, 241] on input "text" at bounding box center [426, 229] width 268 height 33
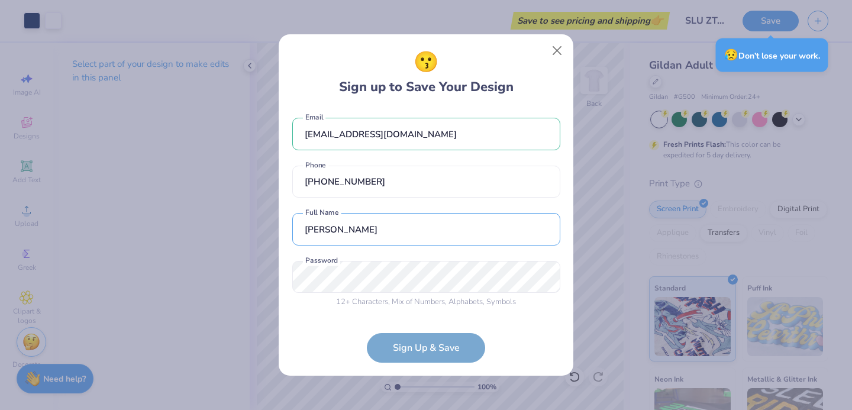
type input "Alice Curry"
click at [305, 310] on div "slu.zta.vp3@gmail.com Email (913) 360-2116 Phone Alice Curry Full Name 12 + Cha…" at bounding box center [426, 211] width 268 height 205
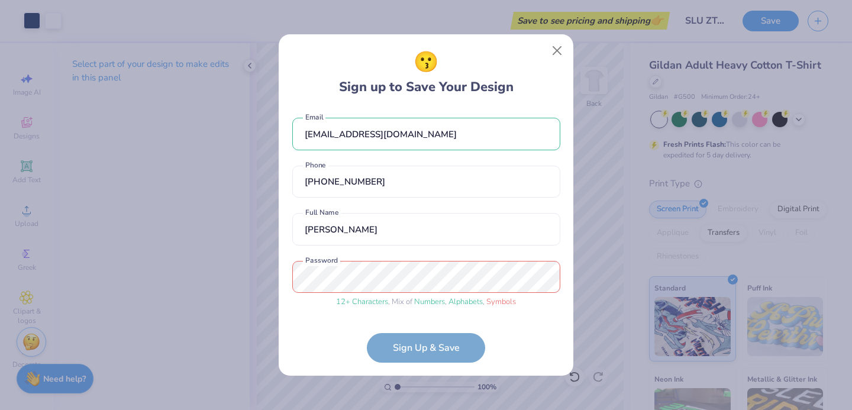
scroll to position [48, 0]
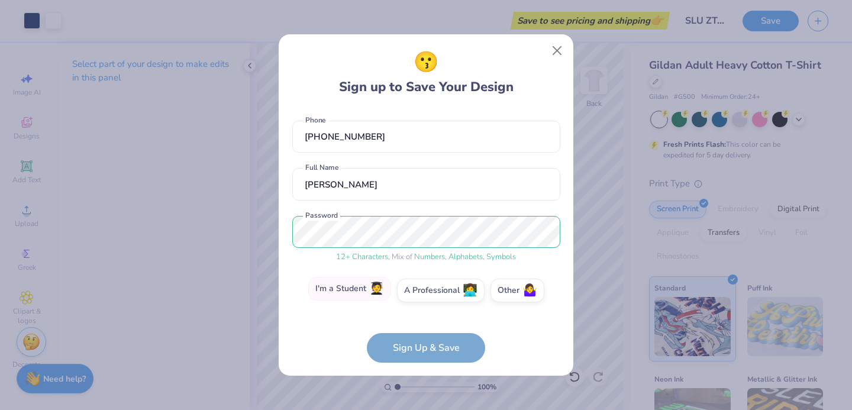
click at [354, 296] on label "I'm a Student 🧑‍🎓" at bounding box center [349, 289] width 83 height 24
click at [422, 337] on input "I'm a Student 🧑‍🎓" at bounding box center [426, 341] width 8 height 8
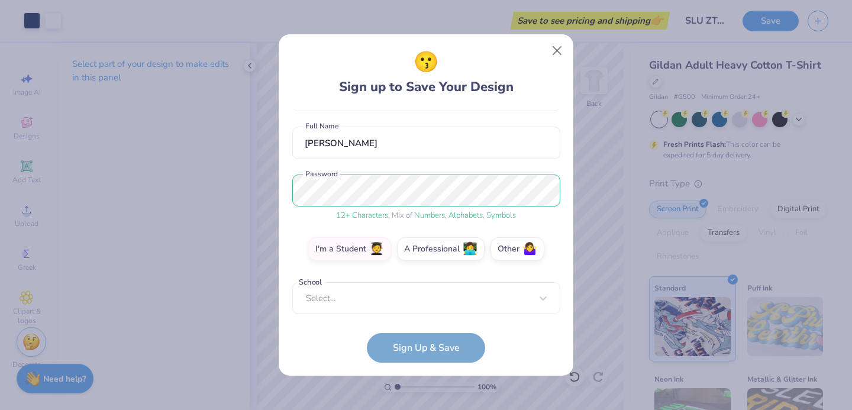
click at [384, 315] on form "slu.zta.vp3@gmail.com Email (913) 360-2116 Phone Alice Curry Full Name 12 + Cha…" at bounding box center [426, 236] width 268 height 254
click at [380, 305] on div "slu.zta.vp3@gmail.com Email (913) 360-2116 Phone Alice Curry Full Name 12 + Cha…" at bounding box center [426, 211] width 268 height 205
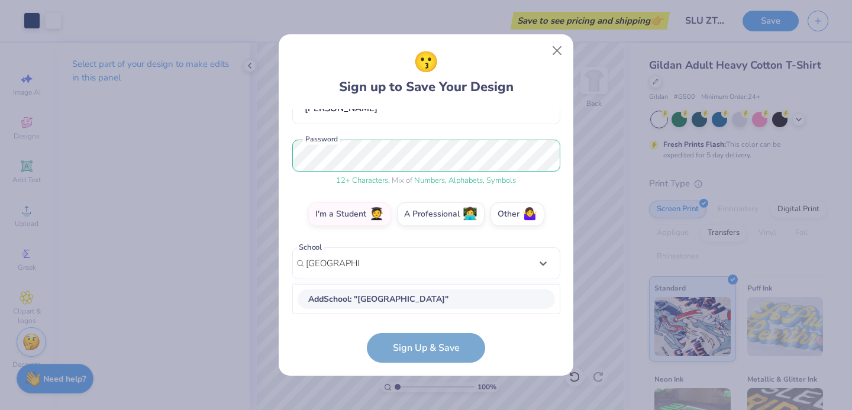
scroll to position [124, 0]
click at [386, 301] on div "Loading..." at bounding box center [426, 299] width 267 height 24
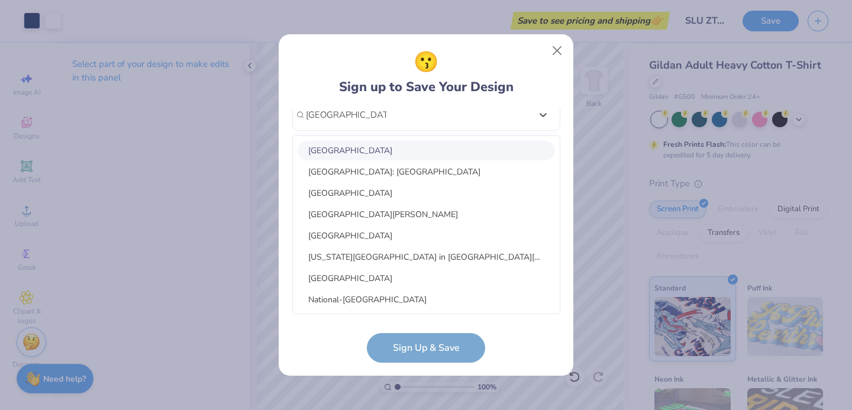
click at [388, 147] on div "Saint Louis University" at bounding box center [425, 151] width 257 height 20
type input "saint louis university"
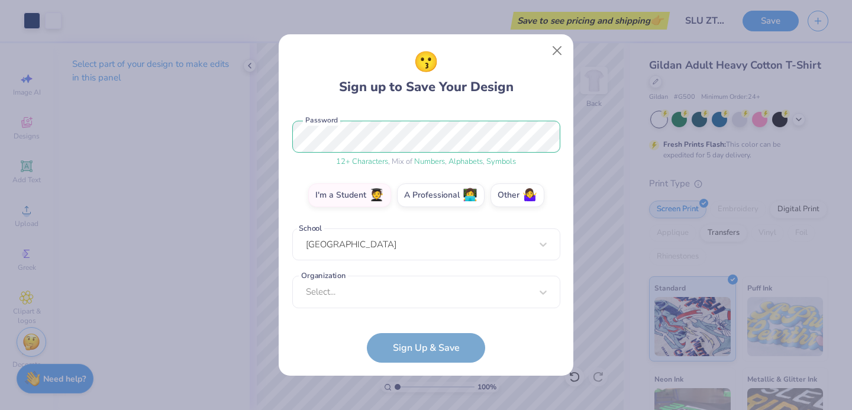
scroll to position [143, 0]
click at [410, 344] on form "slu.zta.vp3@gmail.com Email (913) 360-2116 Phone Alice Curry Full Name 12 + Cha…" at bounding box center [426, 236] width 268 height 254
click at [430, 292] on div "Select..." at bounding box center [426, 292] width 268 height 33
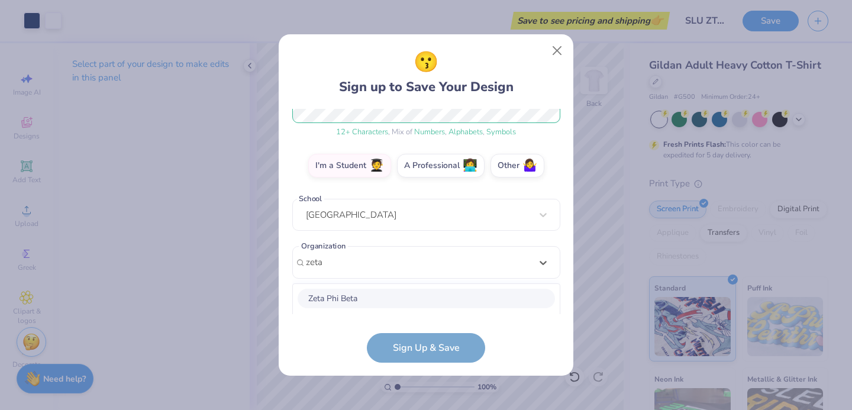
scroll to position [321, 0]
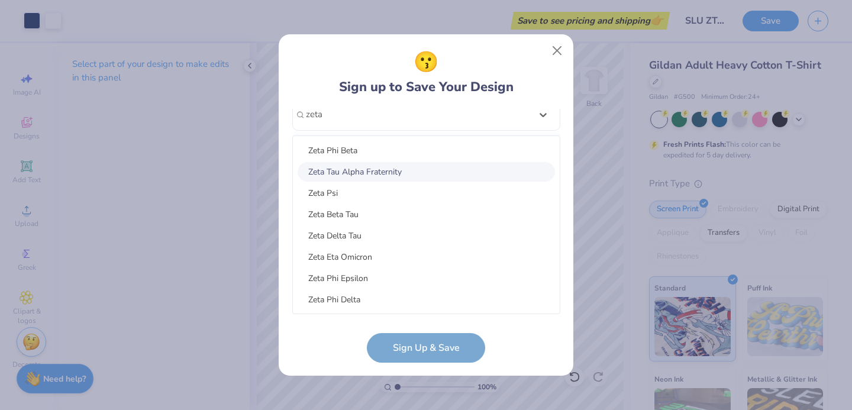
click at [368, 173] on div "Zeta Tau Alpha Fraternity" at bounding box center [425, 172] width 257 height 20
type input "zeta"
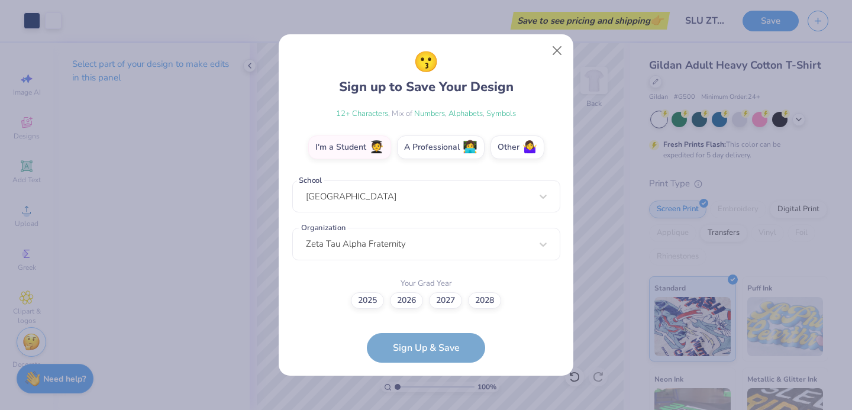
click at [399, 346] on form "slu.zta.vp3@gmail.com Email (913) 360-2116 Phone Alice Curry Full Name 12 + Cha…" at bounding box center [426, 236] width 268 height 254
click at [401, 303] on label "2026" at bounding box center [406, 298] width 33 height 17
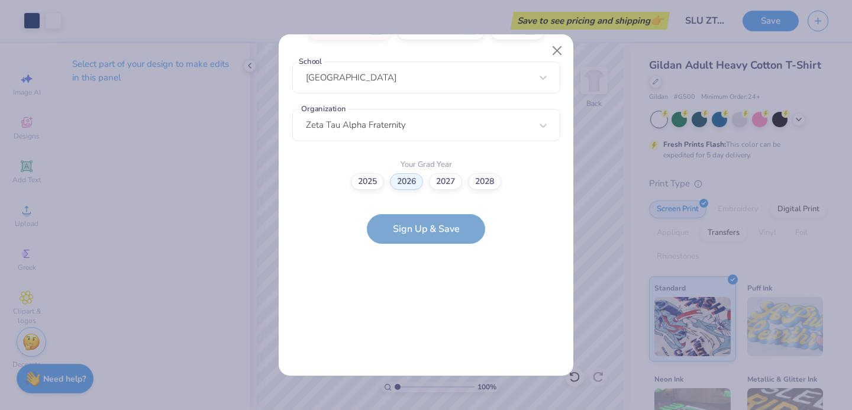
scroll to position [0, 0]
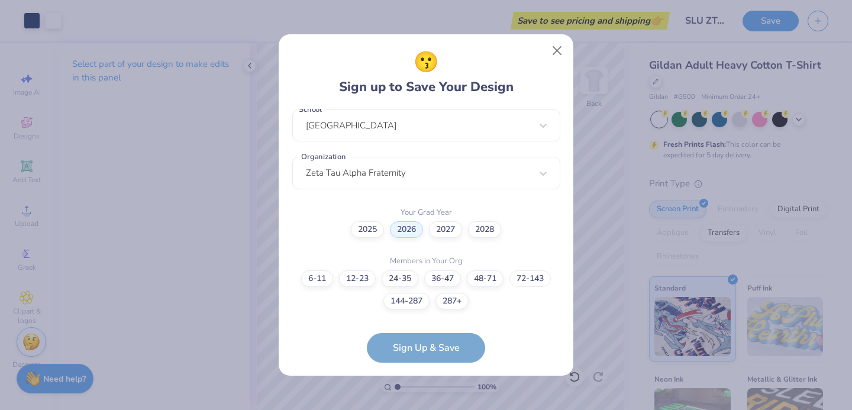
click at [526, 278] on label "72-143" at bounding box center [529, 278] width 41 height 17
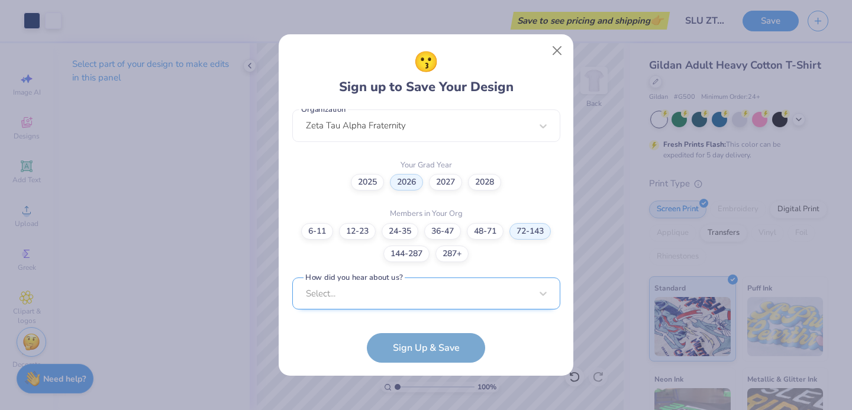
click at [402, 292] on div "Select..." at bounding box center [426, 293] width 268 height 33
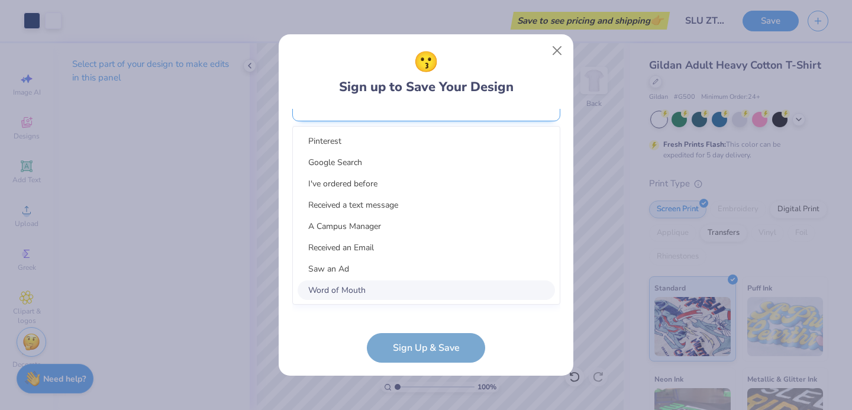
scroll to position [487, 0]
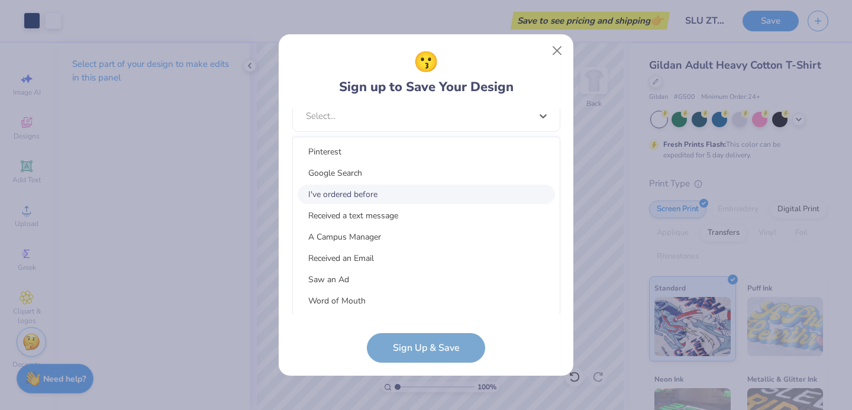
click at [396, 195] on div "I've ordered before" at bounding box center [425, 195] width 257 height 20
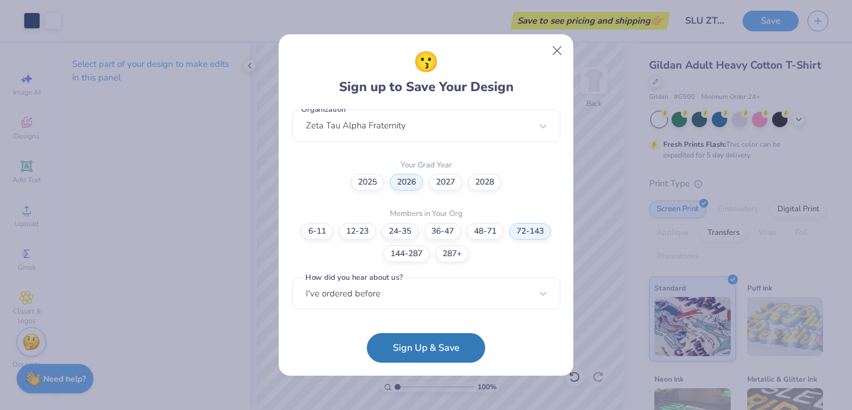
click at [410, 343] on button "Sign Up & Save" at bounding box center [426, 348] width 118 height 30
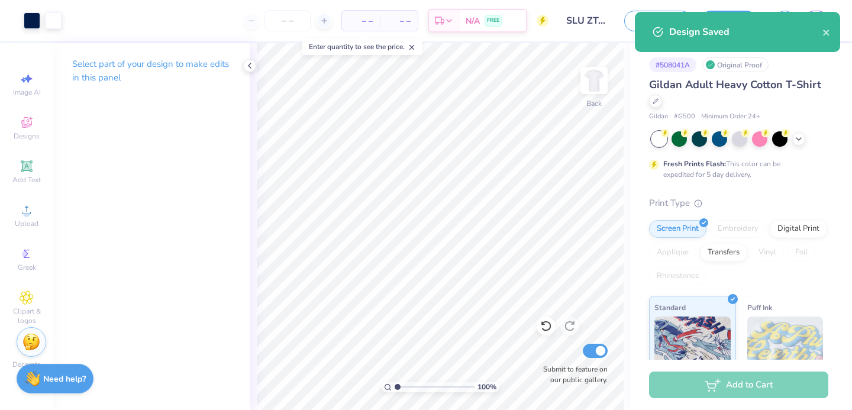
click at [830, 33] on div "Design Saved" at bounding box center [737, 32] width 205 height 40
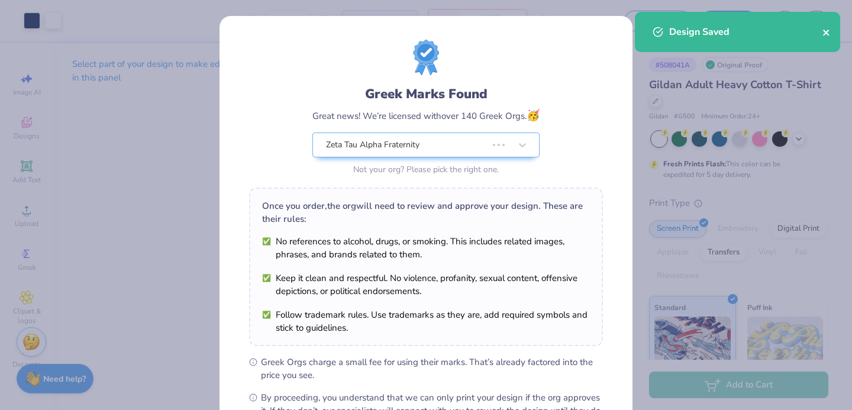
click at [824, 33] on icon "close" at bounding box center [826, 33] width 6 height 6
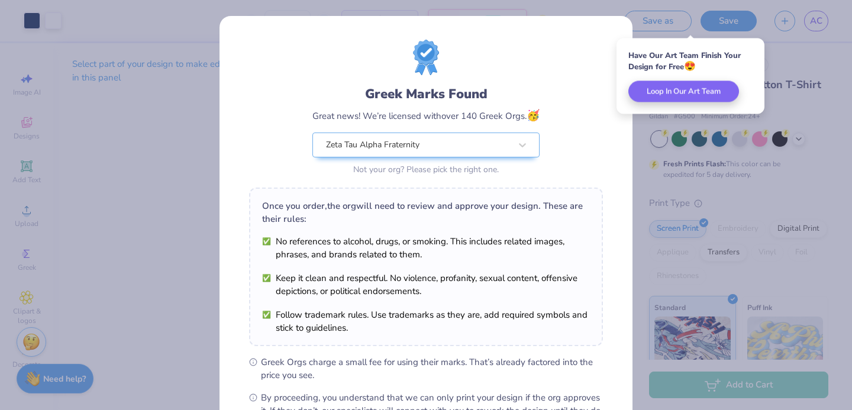
scroll to position [144, 0]
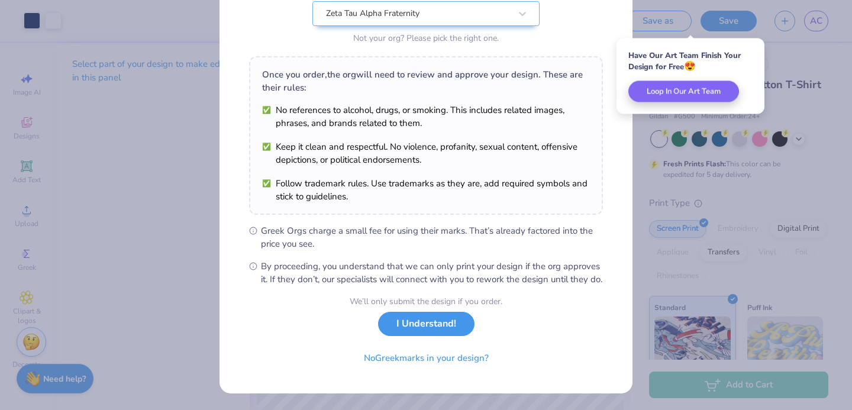
click at [418, 326] on button "I Understand!" at bounding box center [426, 324] width 96 height 24
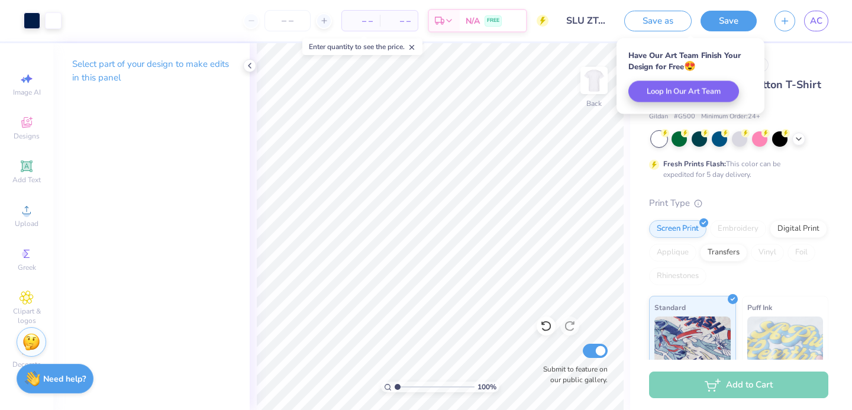
scroll to position [0, 0]
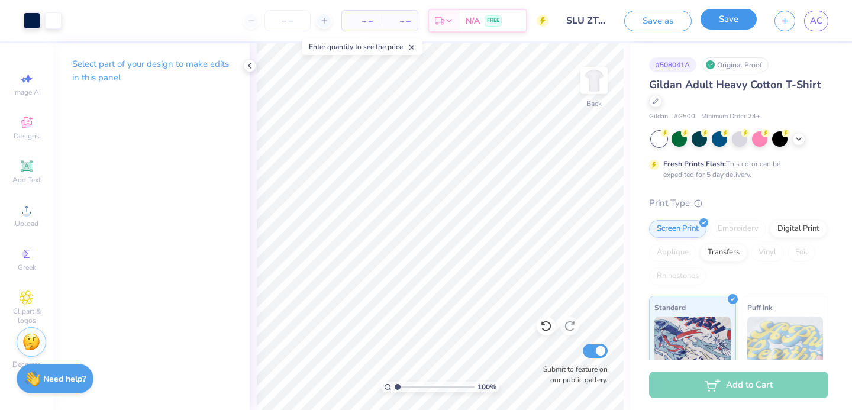
click at [717, 23] on button "Save" at bounding box center [728, 19] width 56 height 21
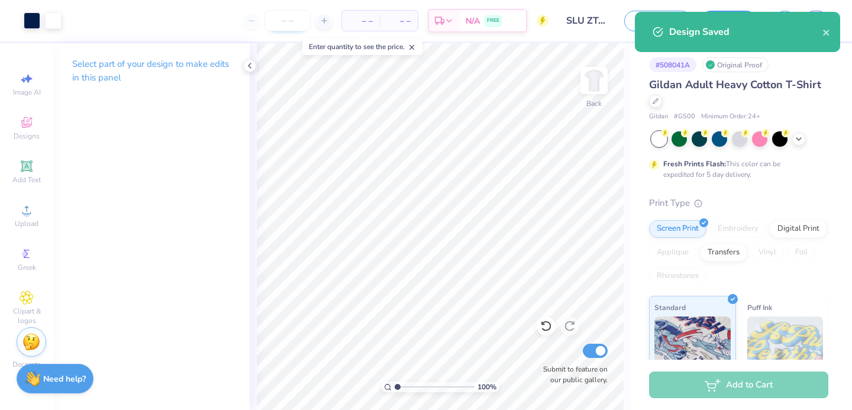
click at [287, 23] on input "number" at bounding box center [287, 20] width 46 height 21
click at [357, 23] on span "– –" at bounding box center [361, 21] width 24 height 12
click at [272, 28] on input "number" at bounding box center [287, 20] width 46 height 21
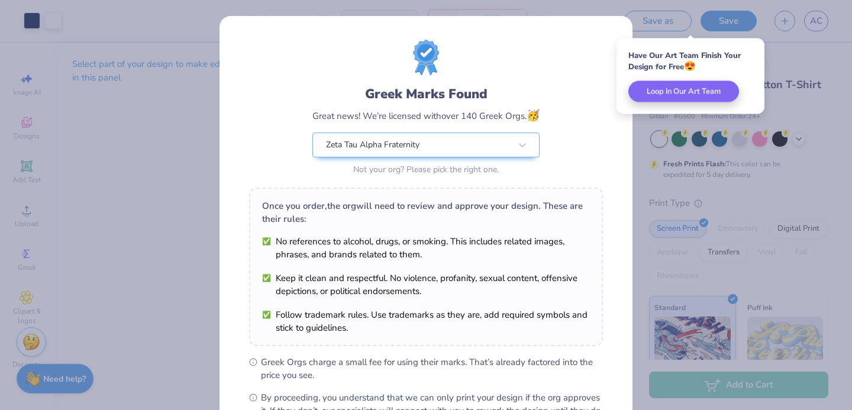
scroll to position [144, 0]
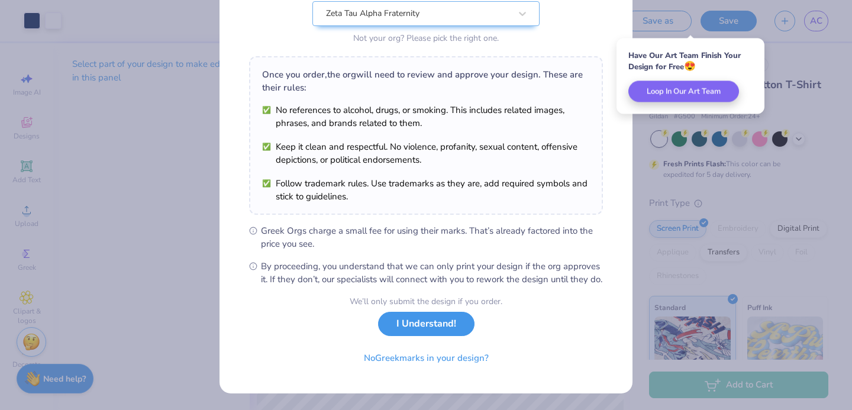
click at [424, 330] on button "I Understand!" at bounding box center [426, 324] width 96 height 24
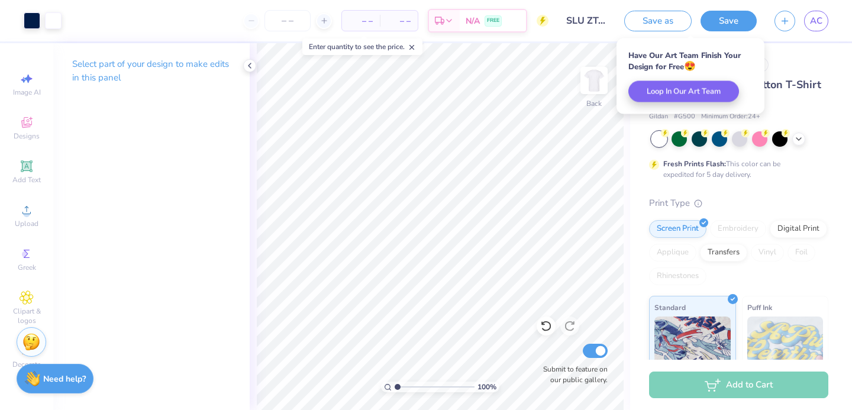
scroll to position [0, 0]
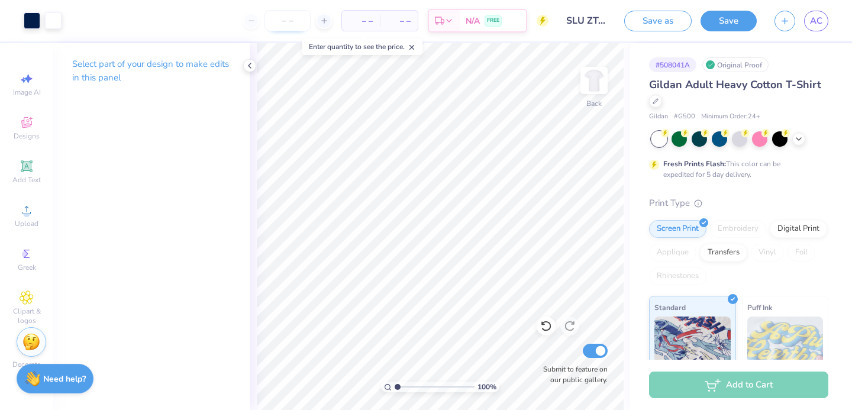
click at [279, 21] on input "number" at bounding box center [287, 20] width 46 height 21
type input "78"
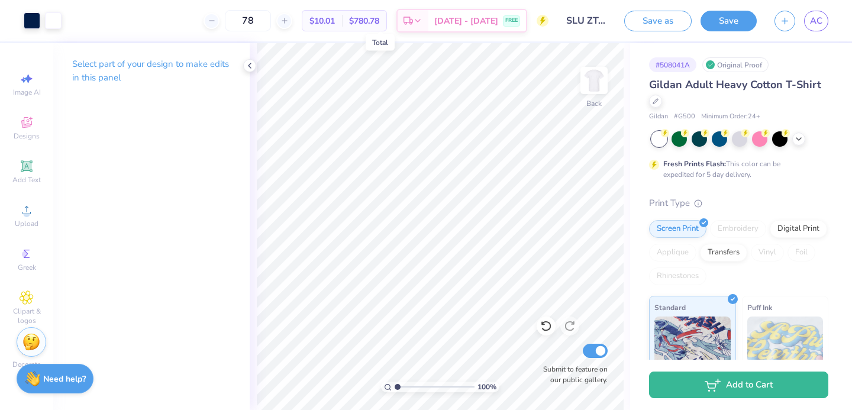
click at [368, 21] on span "$780.78" at bounding box center [364, 21] width 30 height 12
click at [335, 19] on span "$10.01" at bounding box center [321, 21] width 25 height 12
click at [658, 99] on div at bounding box center [655, 99] width 13 height 13
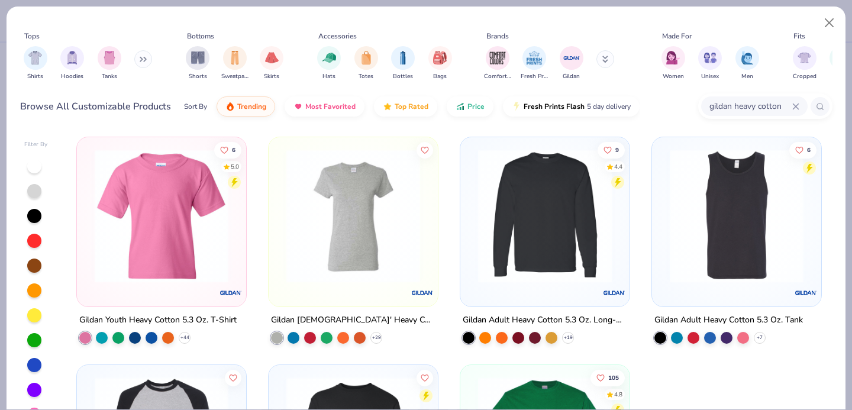
click at [745, 112] on input "gildan heavy cotton" at bounding box center [750, 106] width 84 height 14
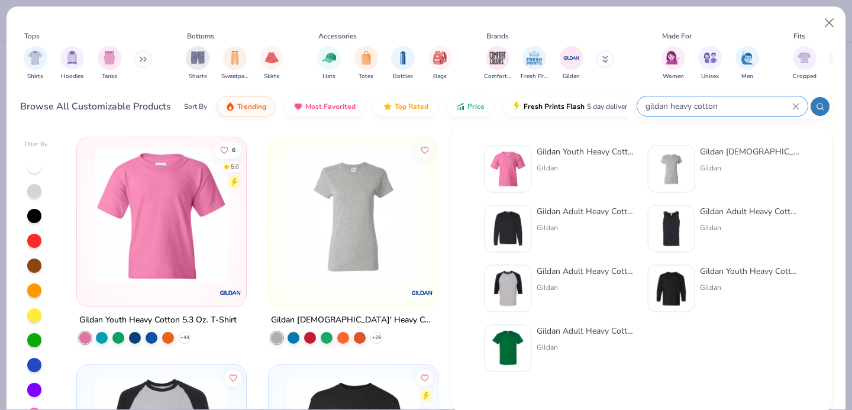
click at [793, 107] on icon at bounding box center [795, 106] width 7 height 7
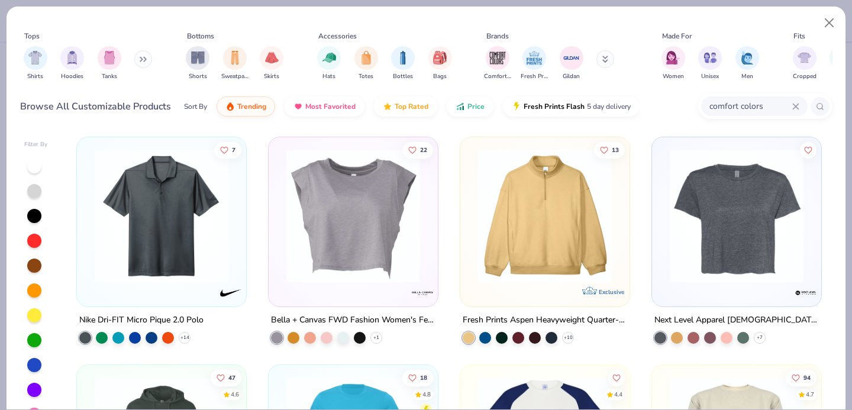
type input "comfort colors"
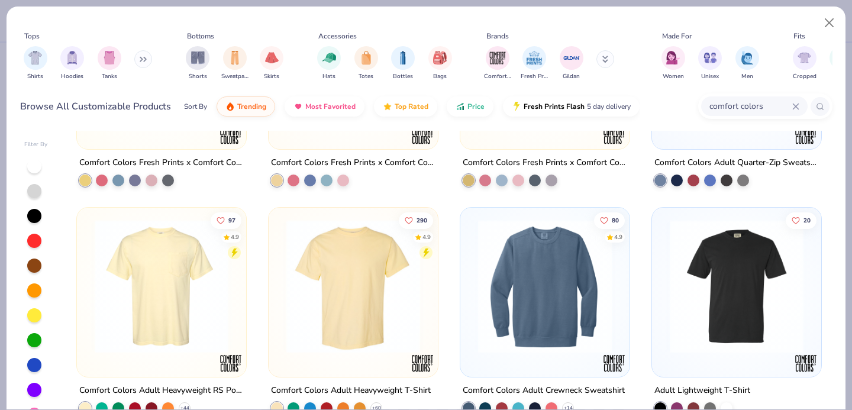
scroll to position [24, 0]
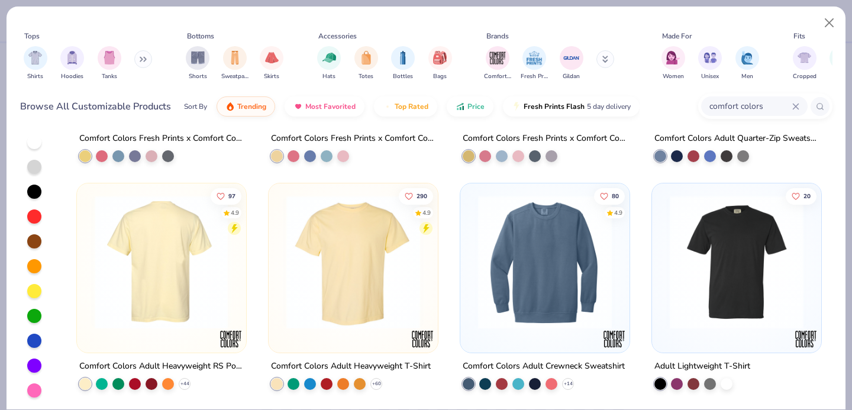
click at [312, 261] on img at bounding box center [352, 262] width 145 height 134
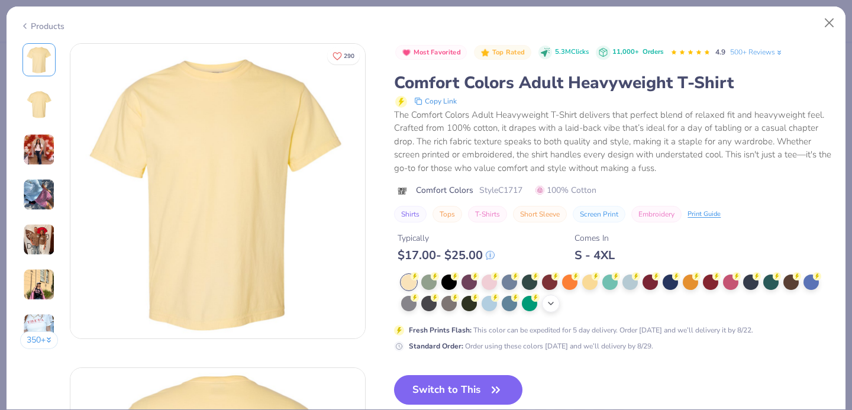
click at [556, 300] on div "+ 38" at bounding box center [551, 304] width 18 height 18
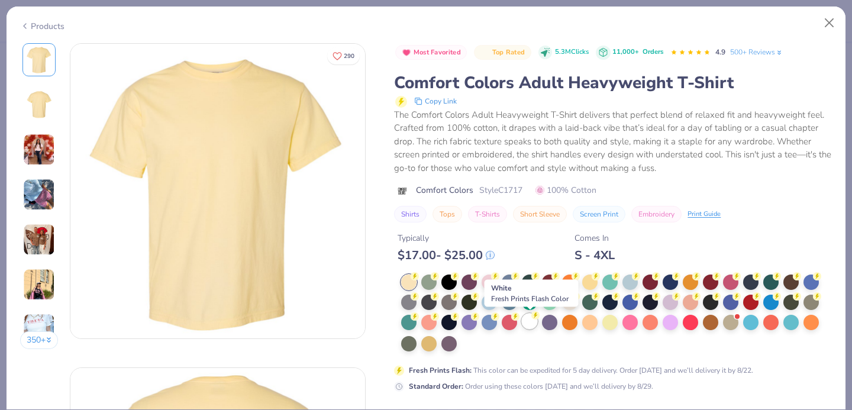
click at [419, 280] on circle at bounding box center [414, 276] width 8 height 8
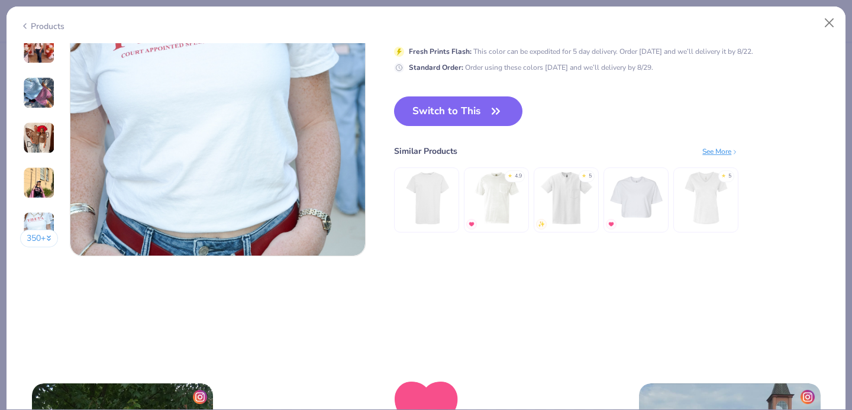
scroll to position [2038, 0]
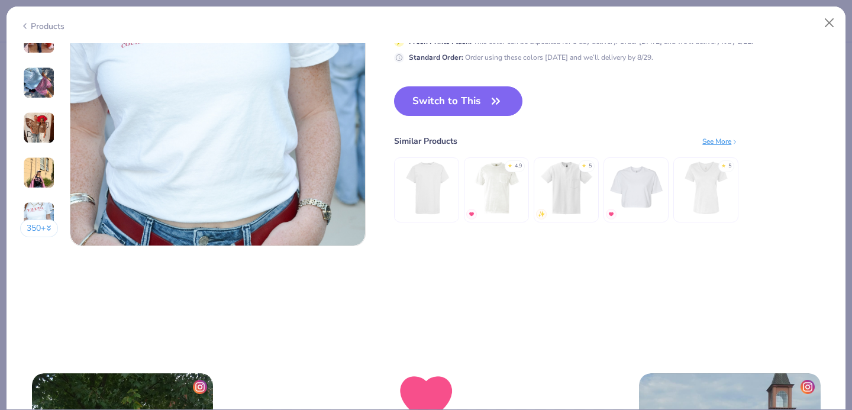
click at [494, 117] on div "Switch to This Similar Products See More ★ 4.9 ★ 5 ★ 5" at bounding box center [566, 166] width 344 height 160
click at [494, 112] on button "Switch to This" at bounding box center [458, 101] width 128 height 30
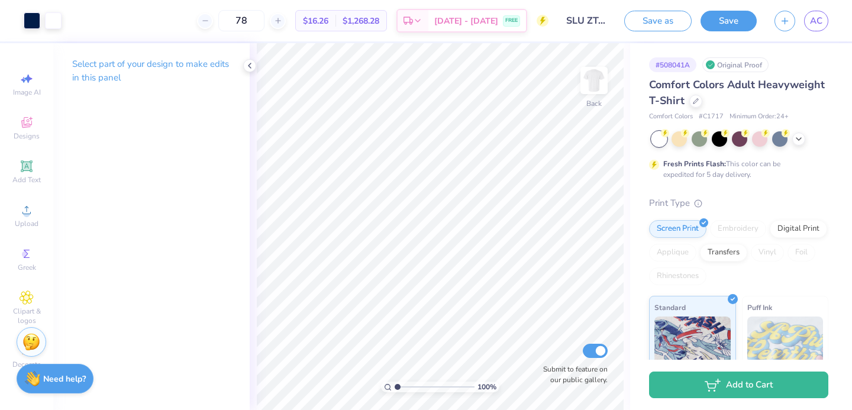
click at [375, 24] on span "$1,268.28" at bounding box center [360, 21] width 37 height 12
click at [264, 21] on input "78" at bounding box center [241, 20] width 46 height 21
click at [280, 21] on line at bounding box center [277, 21] width 5 height 0
click at [290, 21] on input "79" at bounding box center [287, 20] width 46 height 21
click at [213, 25] on div at bounding box center [205, 21] width 16 height 16
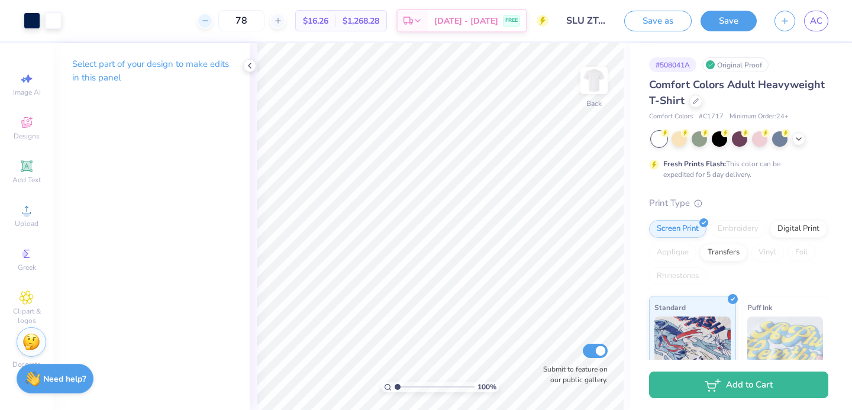
click at [213, 25] on div at bounding box center [205, 21] width 16 height 16
click at [286, 25] on div at bounding box center [278, 21] width 16 height 16
click at [213, 22] on div at bounding box center [205, 21] width 16 height 16
click at [282, 22] on icon at bounding box center [278, 21] width 8 height 8
type input "78"
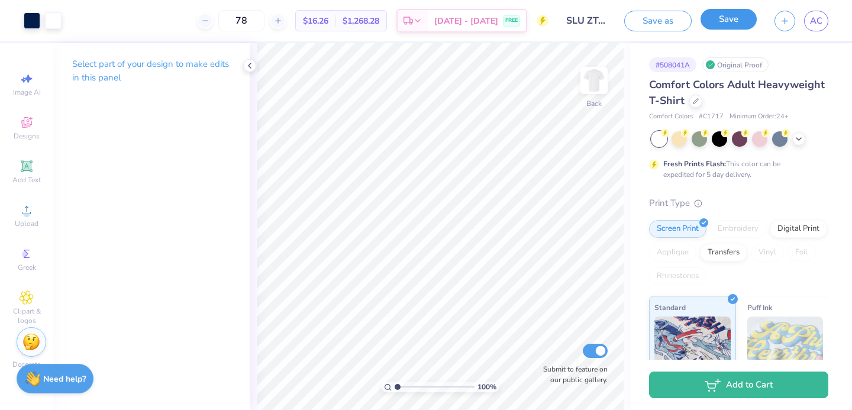
click at [749, 19] on button "Save" at bounding box center [728, 19] width 56 height 21
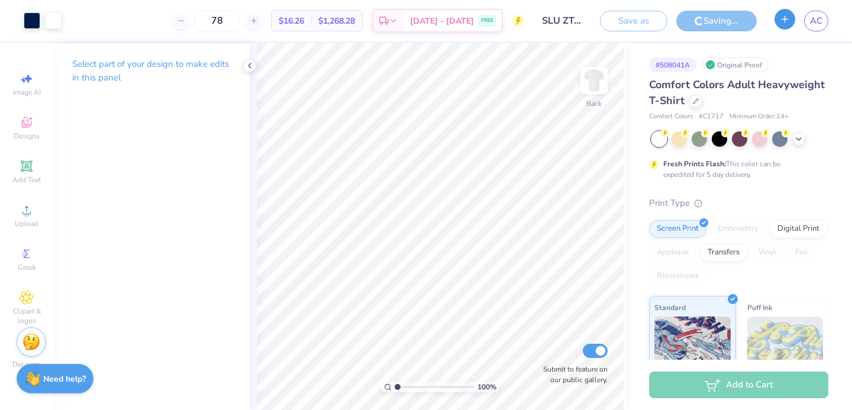
click at [784, 27] on button "button" at bounding box center [784, 19] width 21 height 21
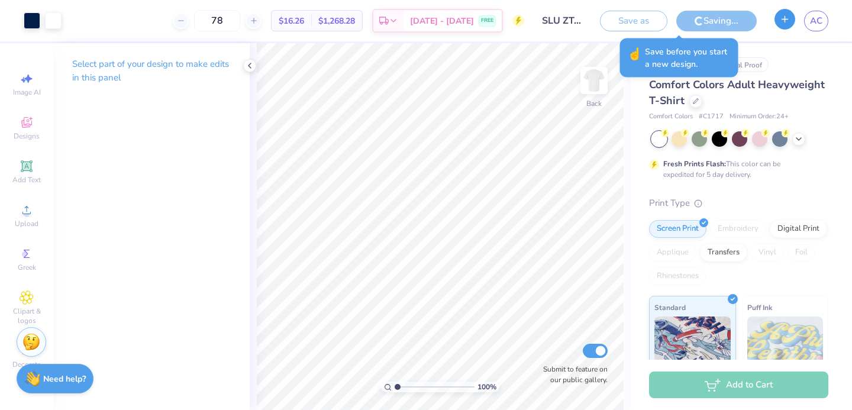
click at [782, 20] on icon "button" at bounding box center [785, 19] width 10 height 10
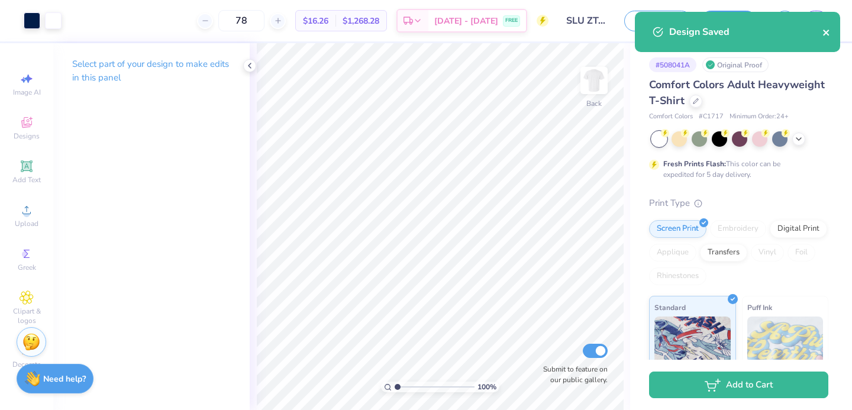
click at [824, 33] on icon "close" at bounding box center [826, 32] width 8 height 9
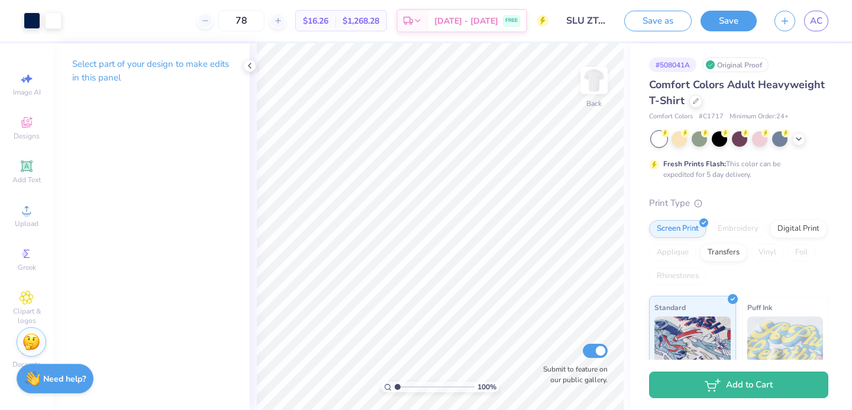
click at [787, 14] on div "Design Saved" at bounding box center [737, 11] width 210 height 5
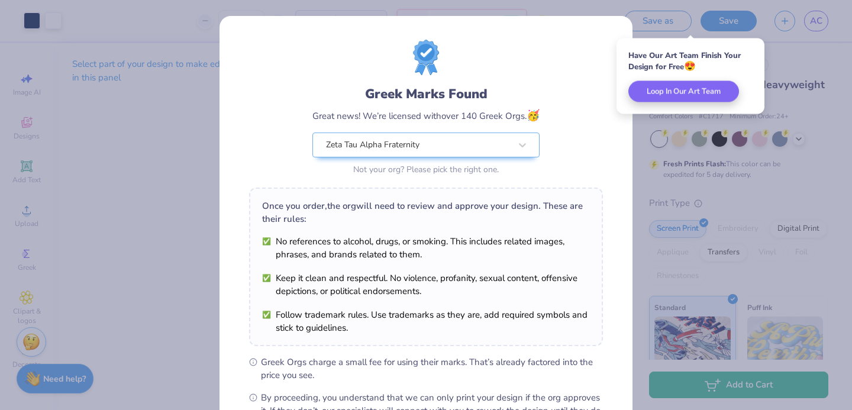
click at [777, 59] on div "Greek Marks Found Great news! We’re licensed with over 140 Greek Orgs. 🥳 Zeta T…" at bounding box center [426, 205] width 852 height 410
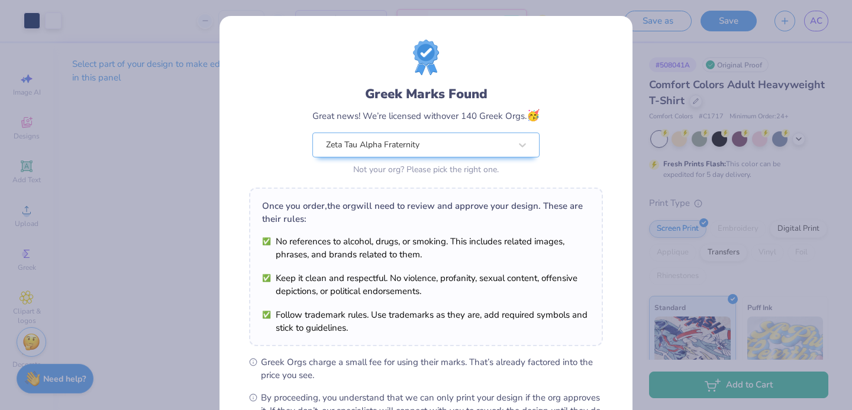
scroll to position [144, 0]
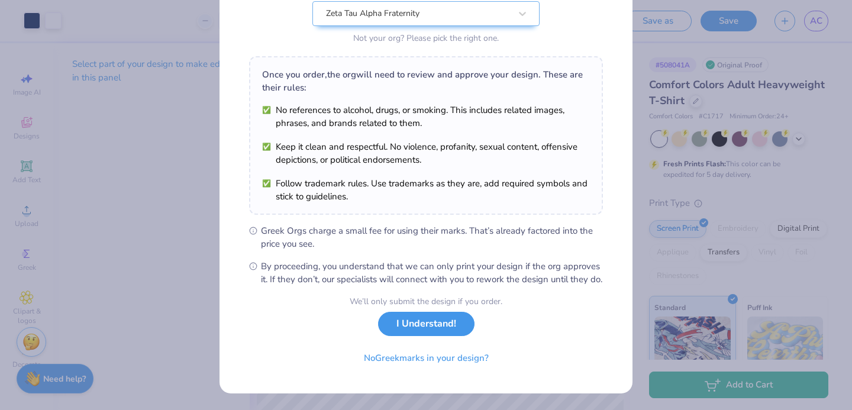
click at [432, 329] on button "I Understand!" at bounding box center [426, 324] width 96 height 24
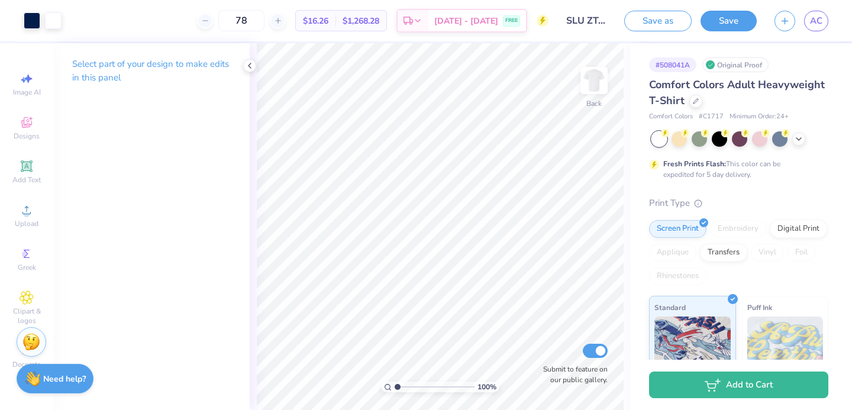
scroll to position [0, 0]
click at [780, 31] on div "Save as Save AC" at bounding box center [738, 20] width 228 height 41
click at [780, 28] on button "button" at bounding box center [784, 19] width 21 height 21
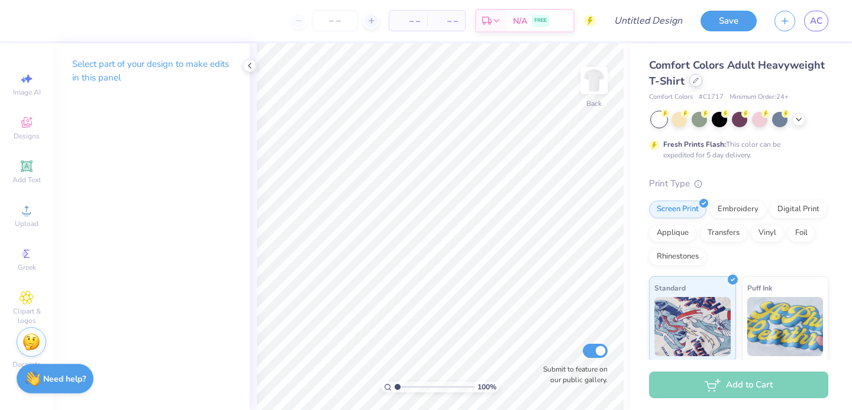
click at [696, 86] on div "Comfort Colors Adult Heavyweight T-Shirt" at bounding box center [738, 73] width 179 height 32
click at [697, 86] on div at bounding box center [695, 80] width 13 height 13
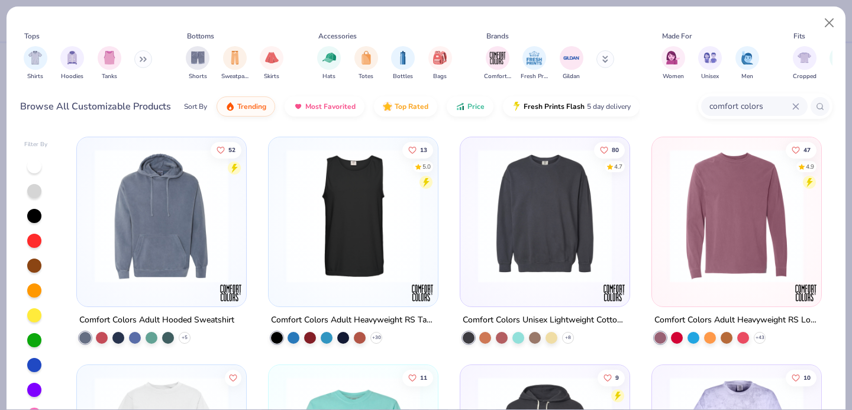
click at [603, 66] on button at bounding box center [605, 59] width 18 height 18
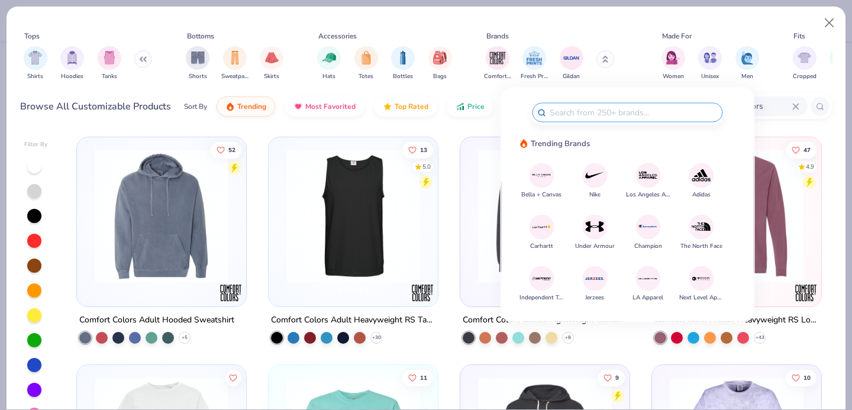
click at [593, 279] on img at bounding box center [594, 278] width 21 height 21
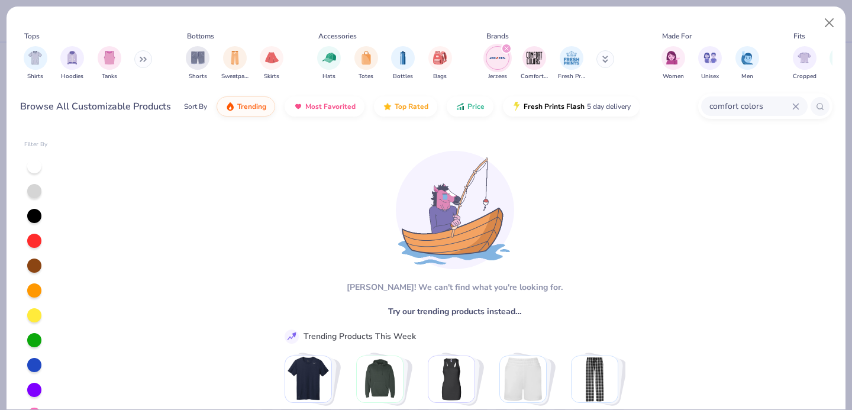
click at [505, 51] on div "filter for Jerzees" at bounding box center [506, 48] width 11 height 11
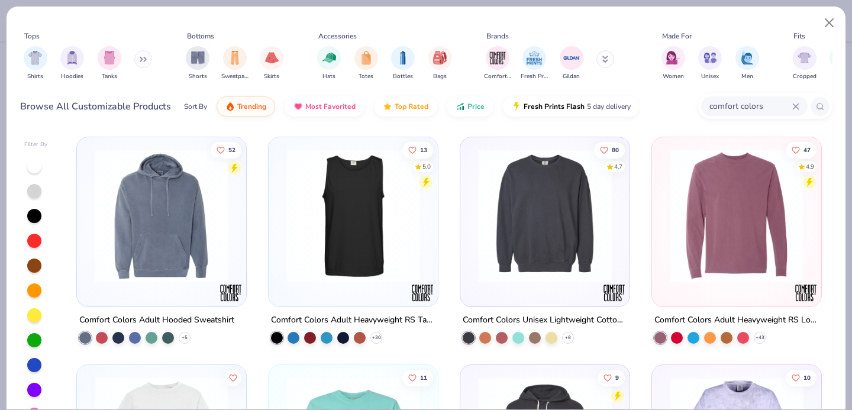
click at [148, 57] on button at bounding box center [143, 59] width 18 height 18
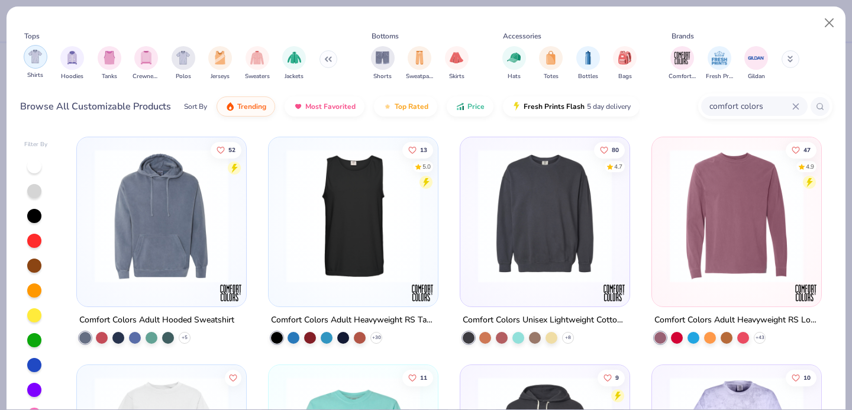
click at [40, 66] on div "filter for Shirts" at bounding box center [36, 57] width 24 height 24
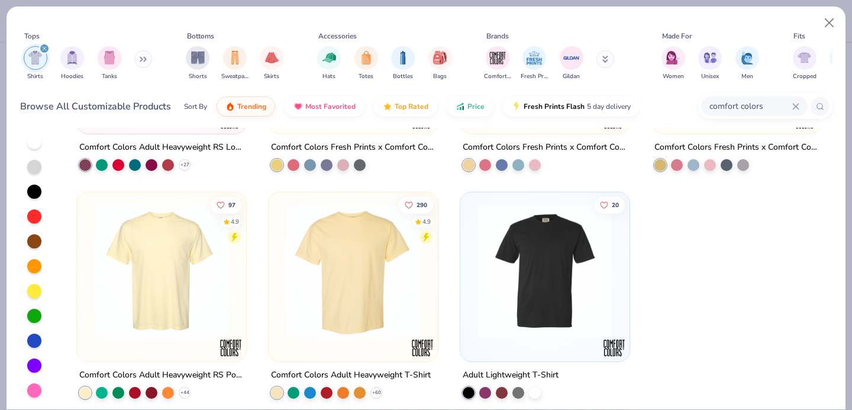
scroll to position [384, 0]
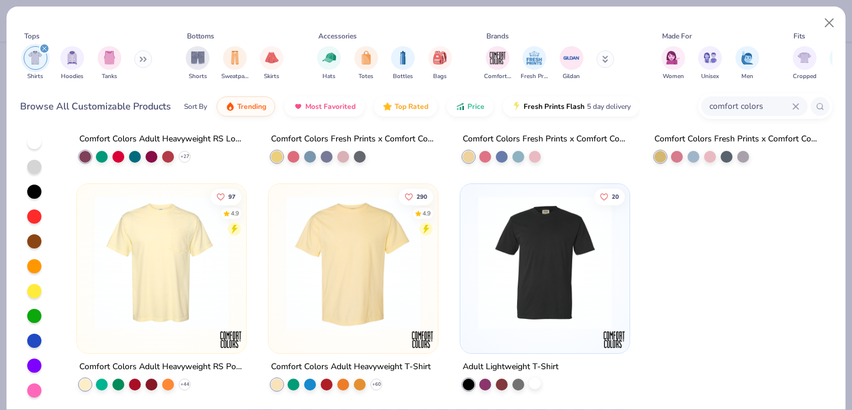
click at [537, 384] on div at bounding box center [535, 383] width 12 height 12
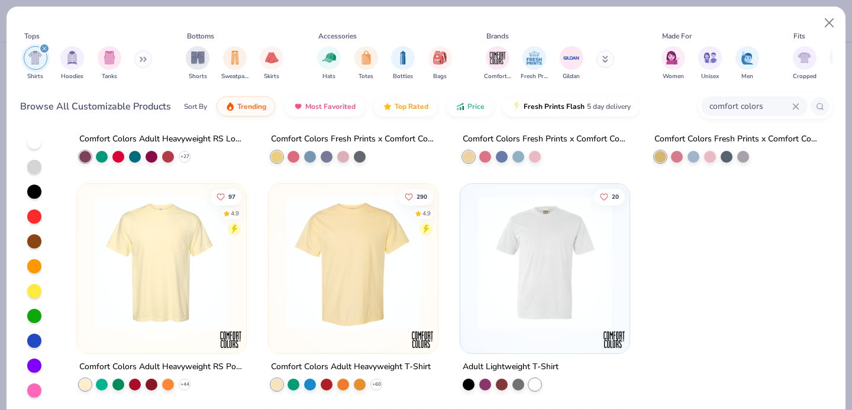
click at [574, 244] on img at bounding box center [544, 262] width 145 height 134
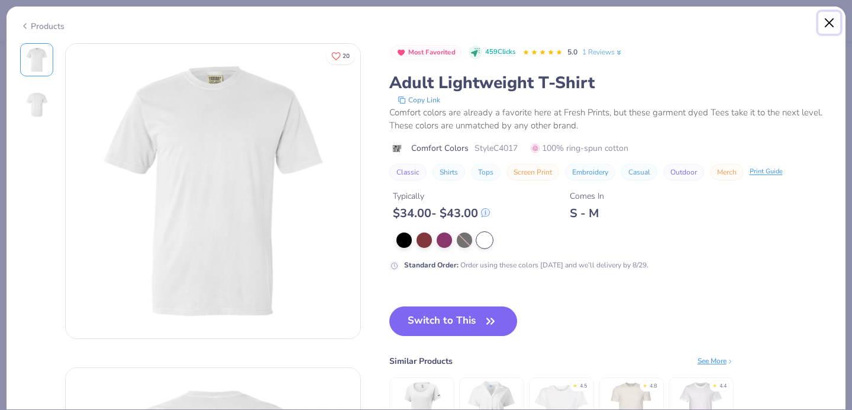
click at [830, 27] on button "Close" at bounding box center [829, 23] width 22 height 22
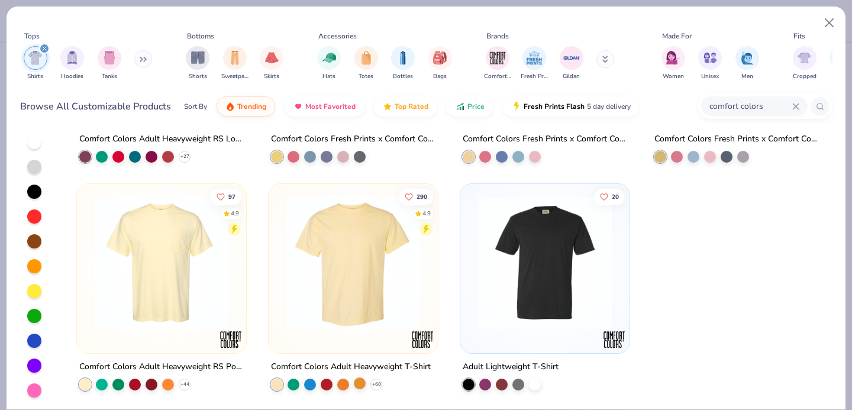
click at [359, 387] on div at bounding box center [360, 383] width 12 height 12
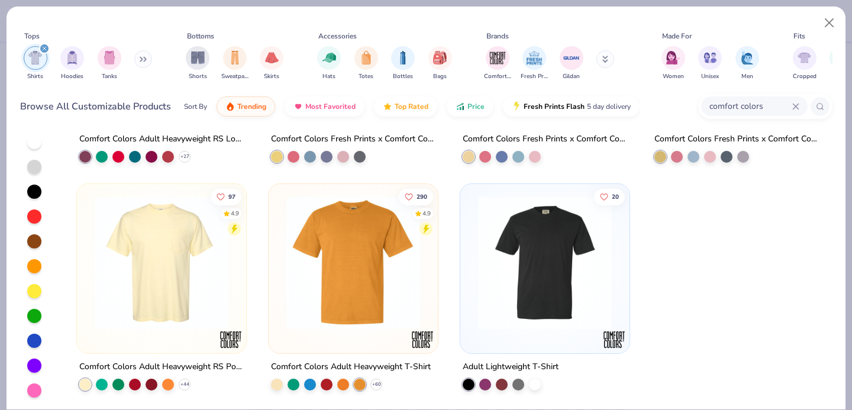
click at [374, 309] on img at bounding box center [352, 262] width 145 height 134
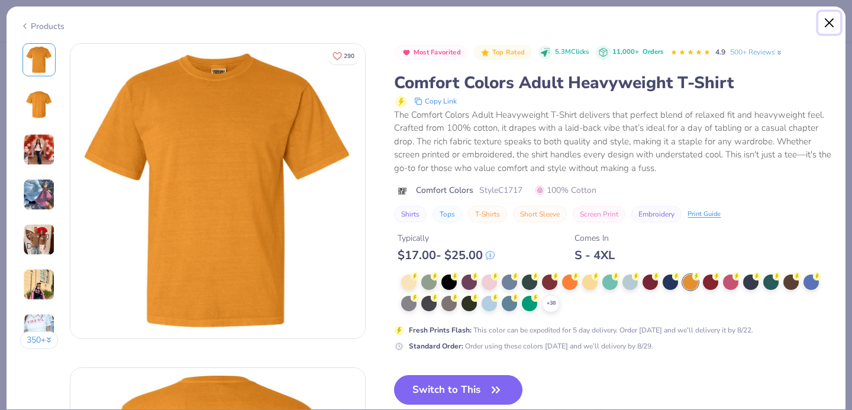
click at [824, 23] on button "Close" at bounding box center [829, 23] width 22 height 22
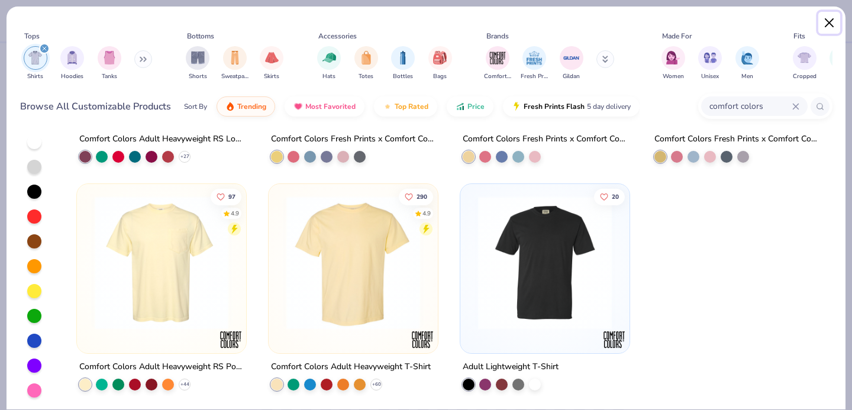
click at [832, 31] on button "Close" at bounding box center [829, 23] width 22 height 22
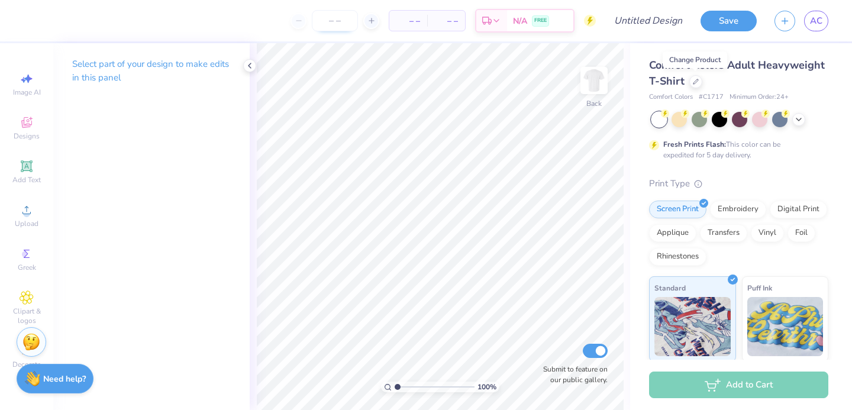
click at [351, 28] on input "number" at bounding box center [335, 20] width 46 height 21
type input "77"
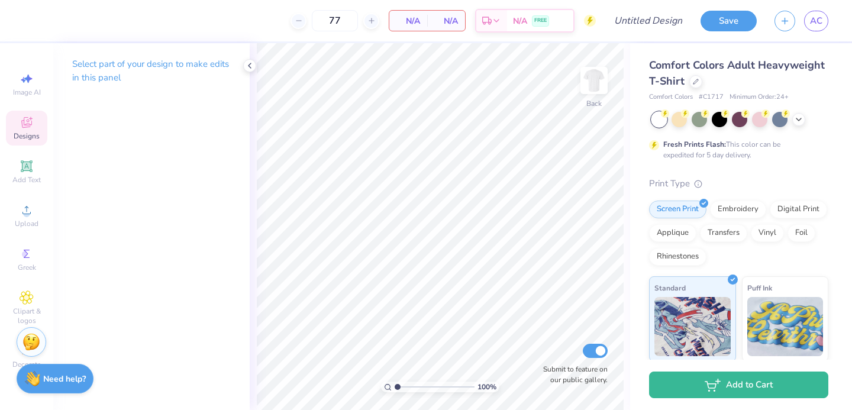
click at [24, 130] on div "Designs" at bounding box center [26, 128] width 41 height 35
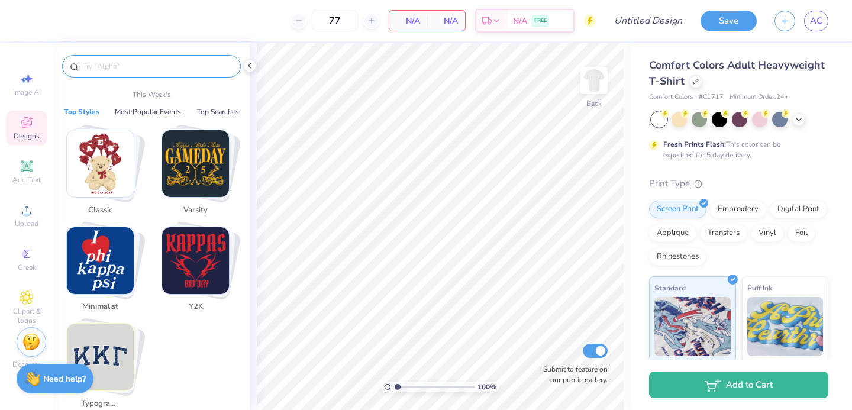
click at [133, 71] on input "text" at bounding box center [157, 66] width 151 height 12
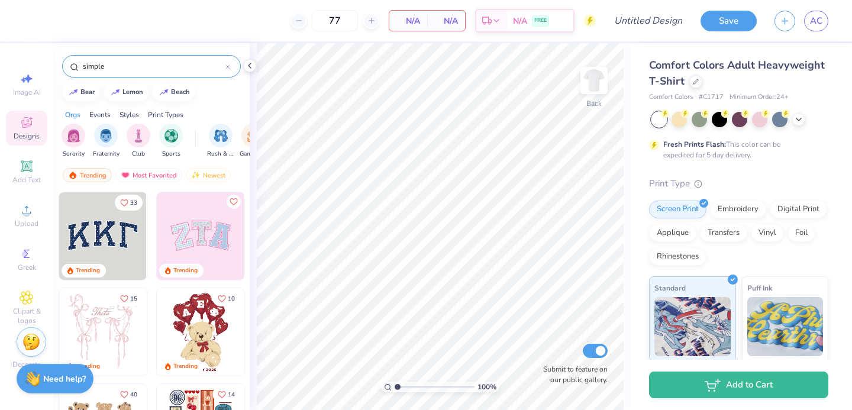
type input "simple"
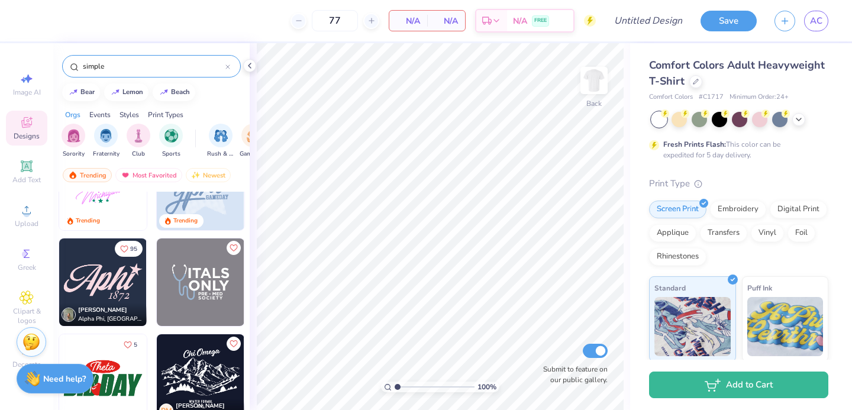
scroll to position [147, 0]
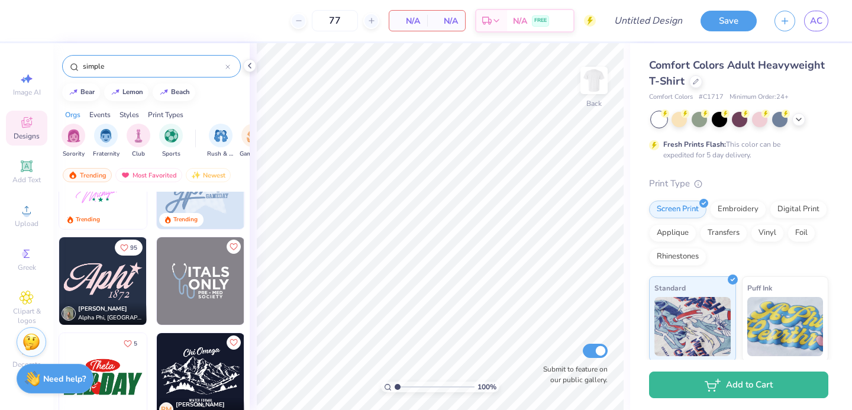
click at [124, 284] on img at bounding box center [103, 281] width 88 height 88
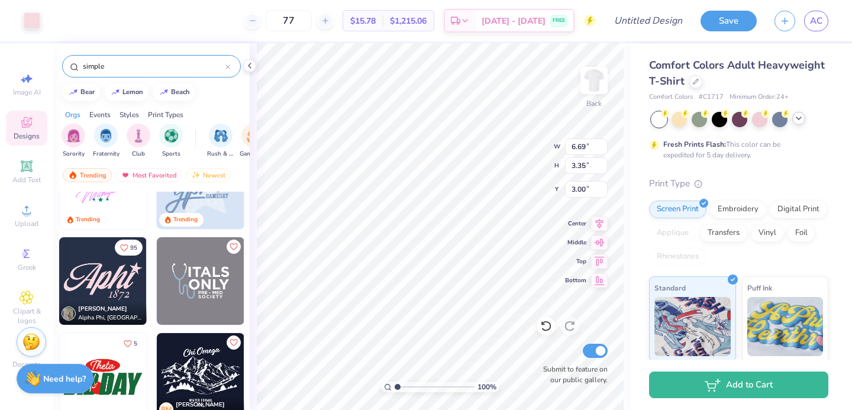
click at [800, 122] on div at bounding box center [798, 118] width 13 height 13
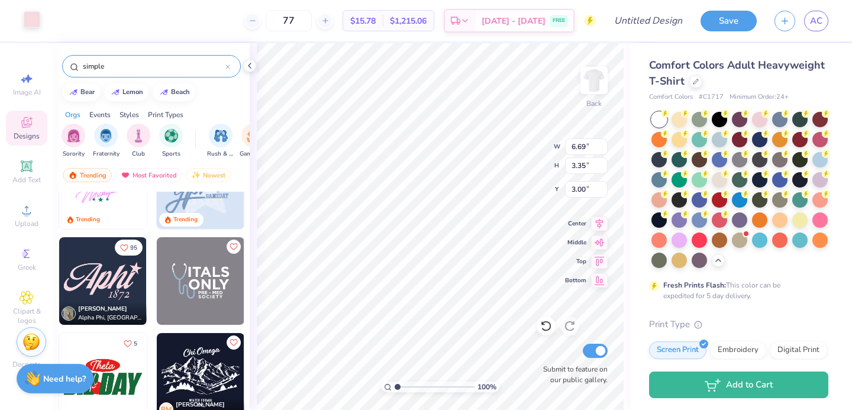
click at [38, 24] on div at bounding box center [32, 19] width 17 height 17
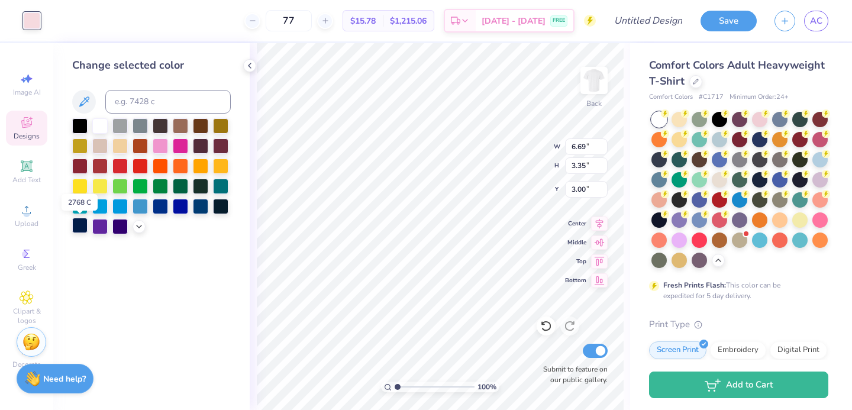
click at [76, 230] on div at bounding box center [79, 225] width 15 height 15
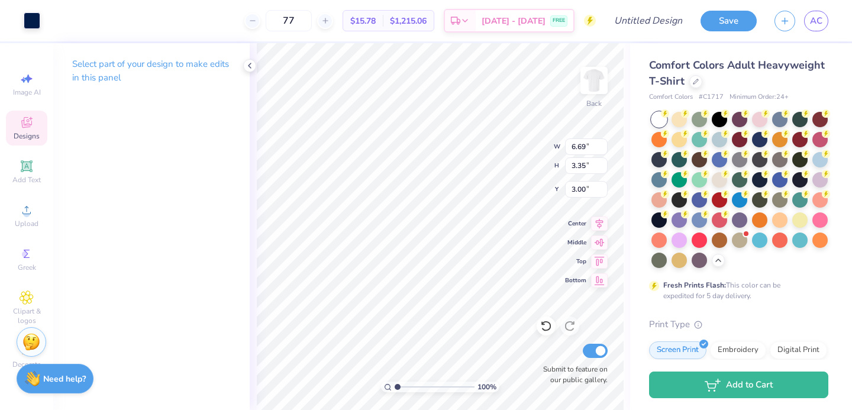
type input "2.63"
type input "10.18"
type input "5.10"
type input "2.62"
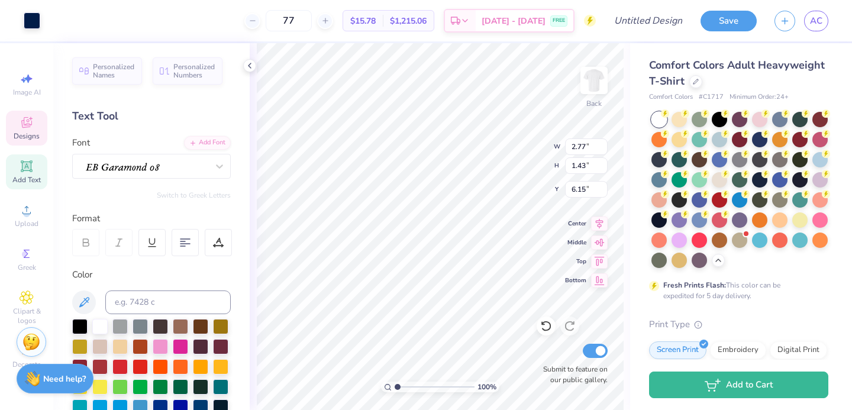
type input "6.15"
type textarea "1898"
type textarea "Zeta"
type textarea "zeta"
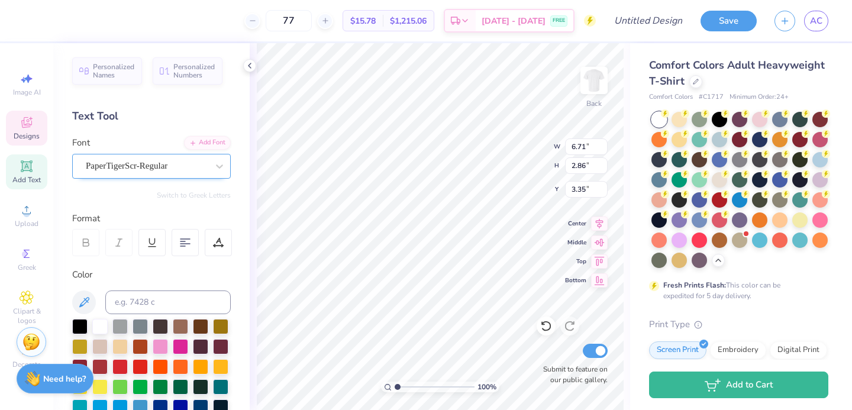
type textarea "Zeta"
click at [172, 174] on div "PaperTigerScr-Regular" at bounding box center [147, 166] width 124 height 18
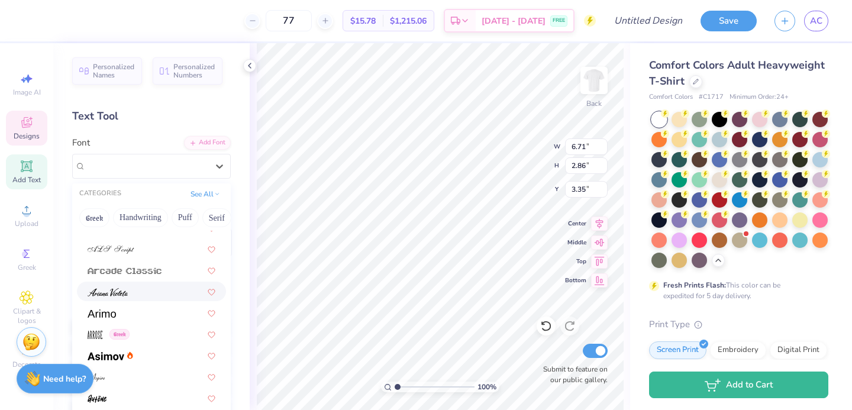
scroll to position [417, 0]
click at [142, 297] on div at bounding box center [151, 290] width 149 height 20
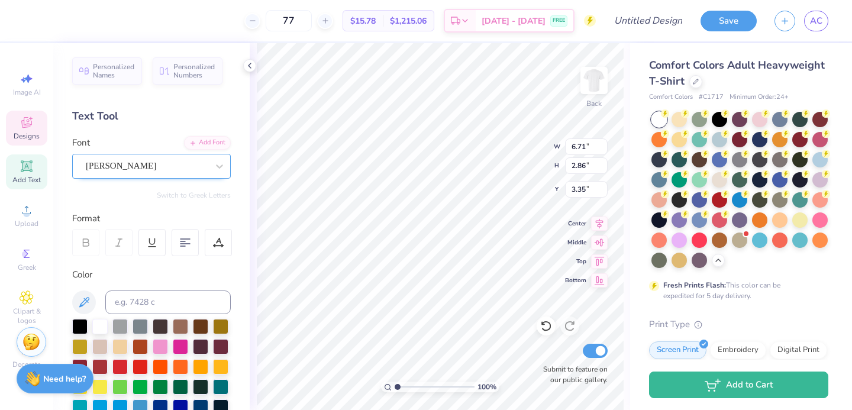
click at [122, 163] on div "Ariana Violeta" at bounding box center [147, 166] width 124 height 18
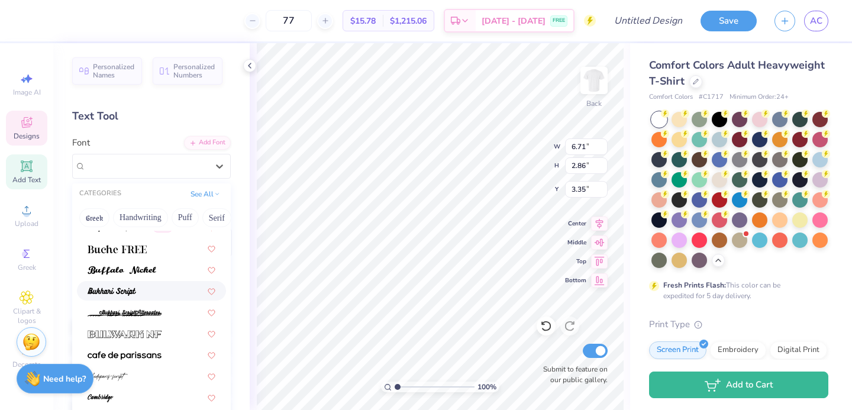
scroll to position [1173, 0]
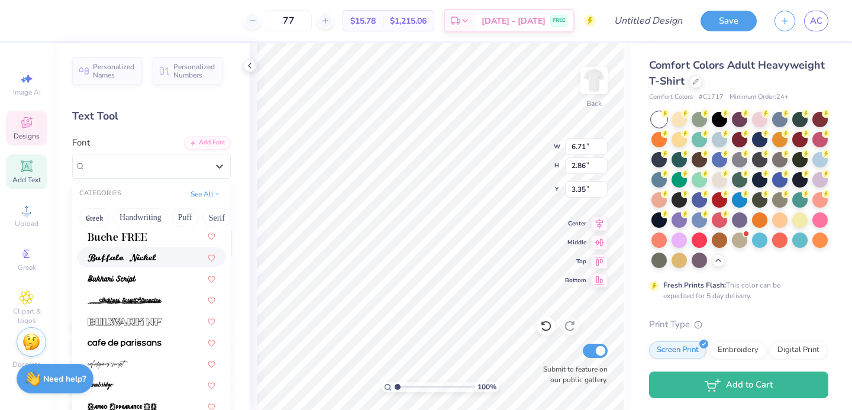
click at [134, 259] on img at bounding box center [122, 258] width 69 height 8
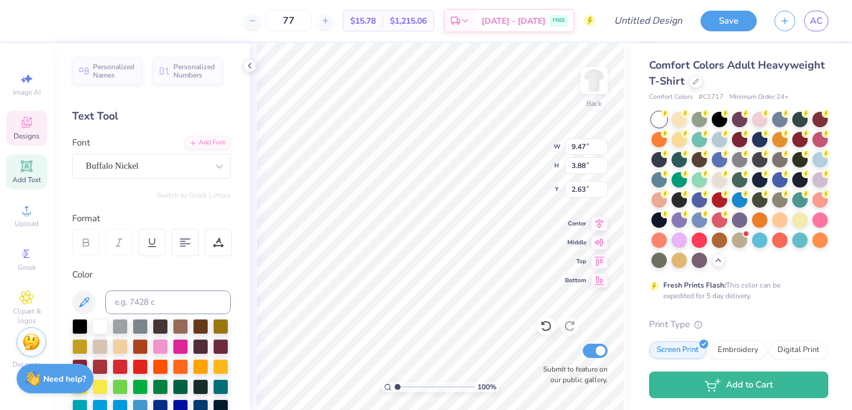
type input "2.63"
type input "1.62"
type input "1.59"
type input "8.09"
type input "9.47"
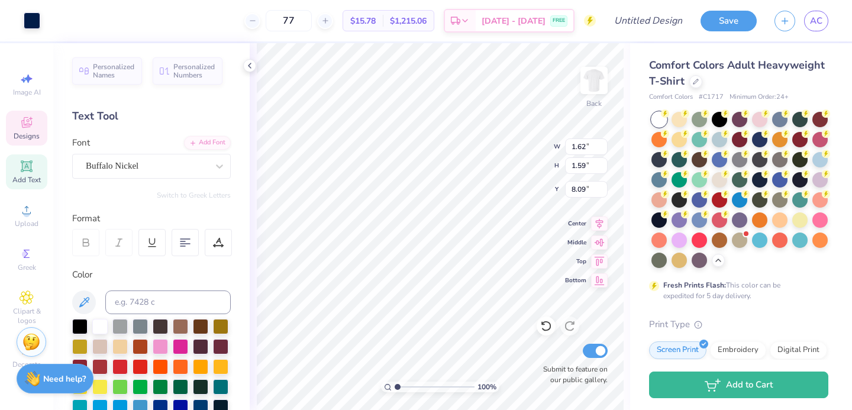
type input "3.88"
type input "2.61"
type input "6.49"
type input "1.62"
type input "1.59"
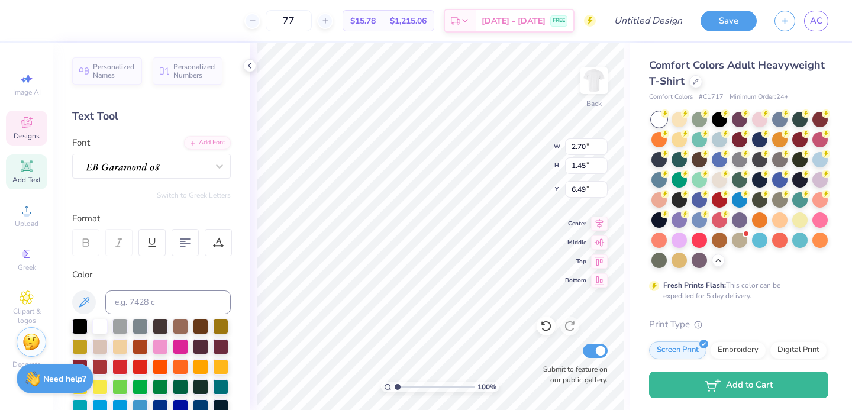
type input "8.09"
type input "3.84"
type input "3.77"
type input "5.91"
type input "3.92"
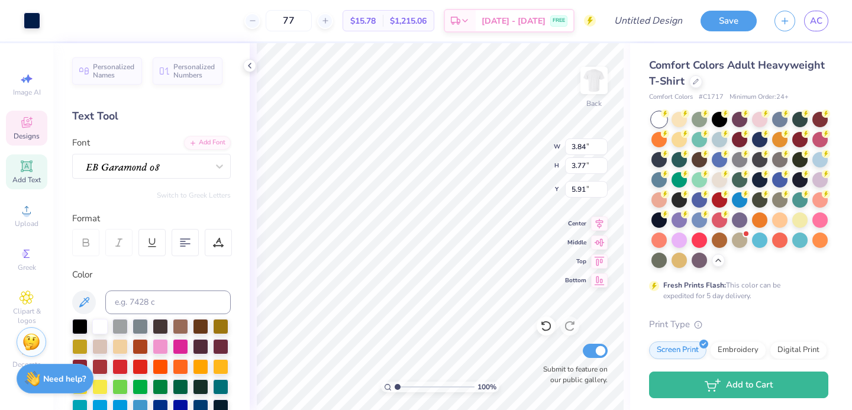
type input "3.67"
type input "1.17"
type input "12.19"
type input "9.47"
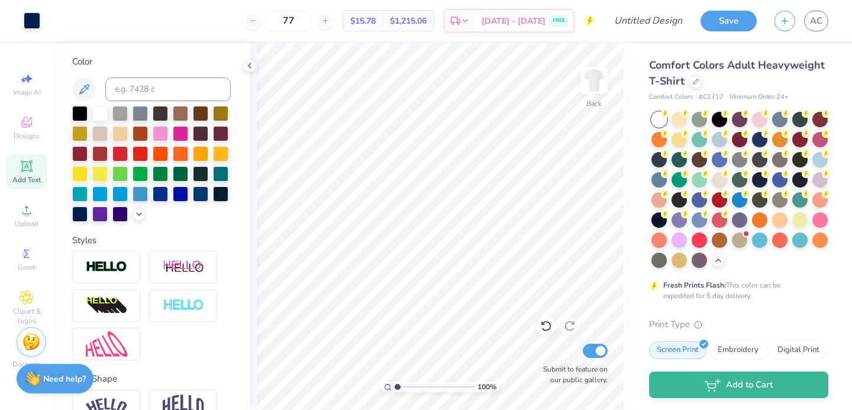
scroll to position [212, 0]
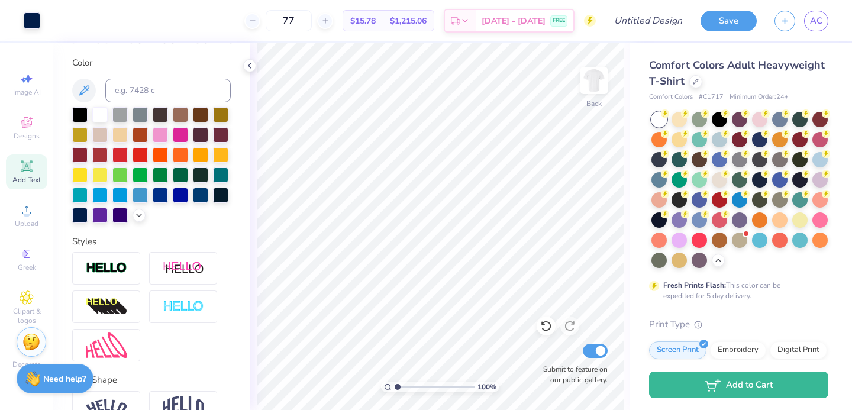
click at [24, 171] on icon at bounding box center [27, 166] width 14 height 14
click at [77, 214] on div at bounding box center [79, 213] width 15 height 15
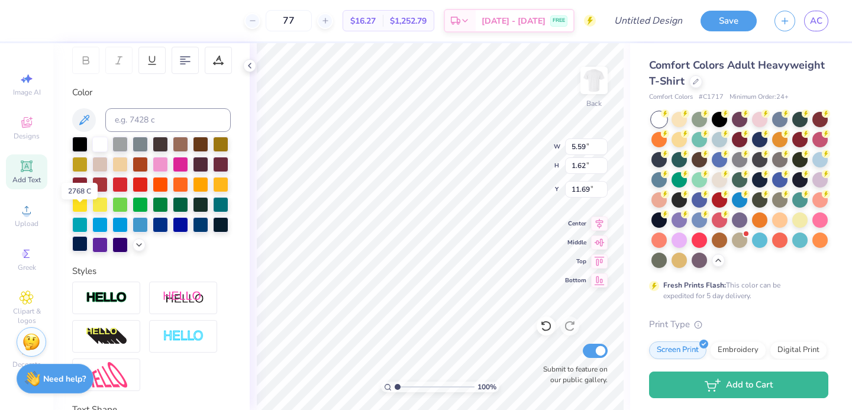
scroll to position [0, 0]
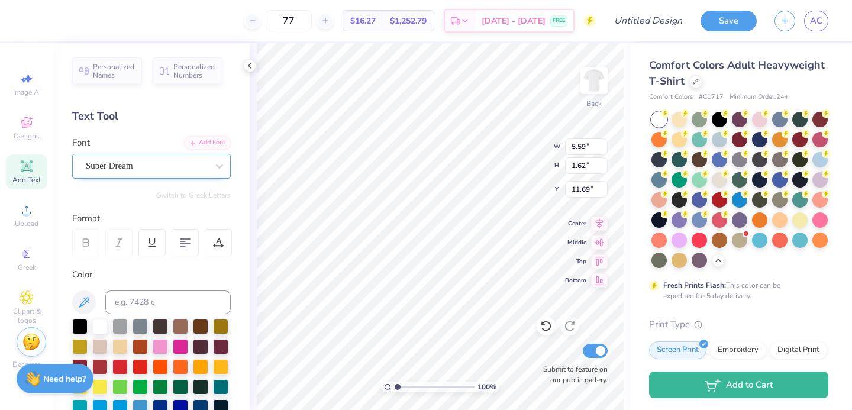
click at [107, 160] on div "Super Dream" at bounding box center [147, 166] width 124 height 18
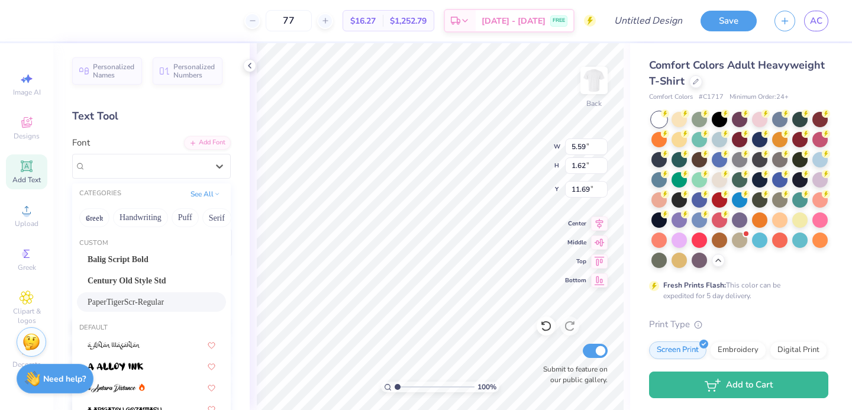
click at [160, 300] on div "PaperTigerScr-Regular" at bounding box center [152, 302] width 128 height 12
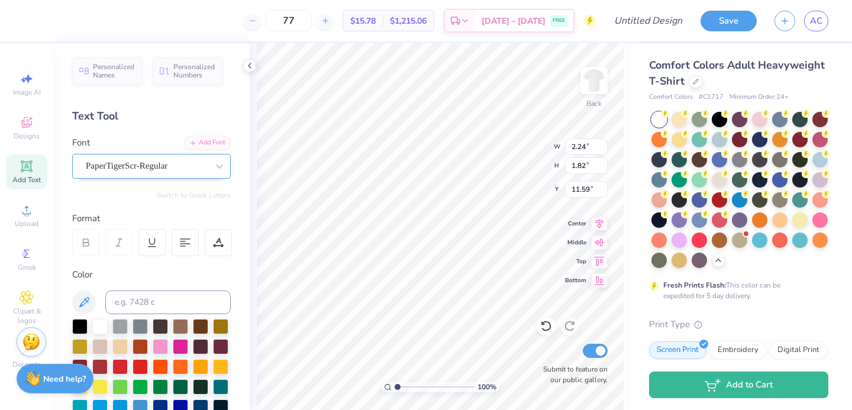
click at [147, 171] on div "PaperTigerScr-Regular" at bounding box center [147, 166] width 124 height 18
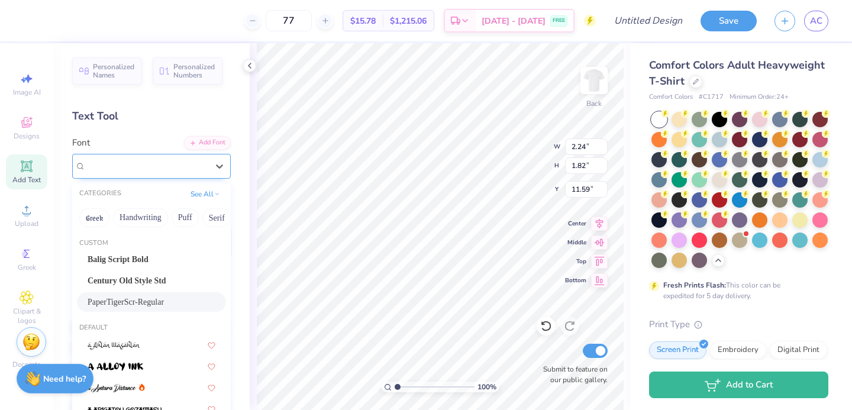
click at [118, 174] on div "PaperTigerScr-Regular" at bounding box center [151, 166] width 159 height 25
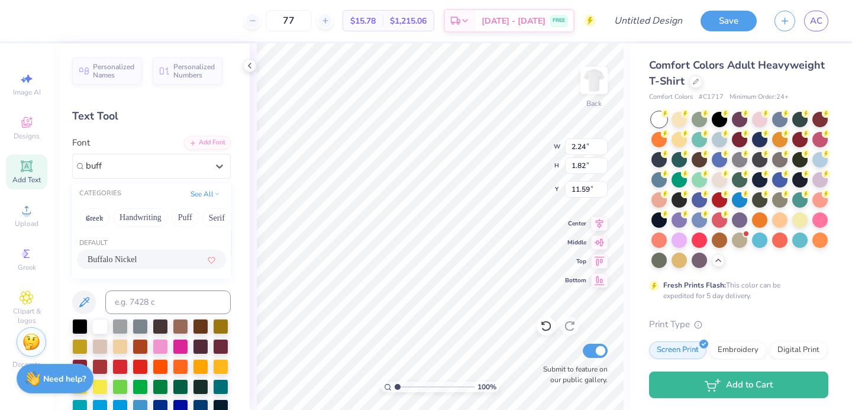
click at [144, 260] on div "Buffalo Nickel" at bounding box center [152, 259] width 128 height 12
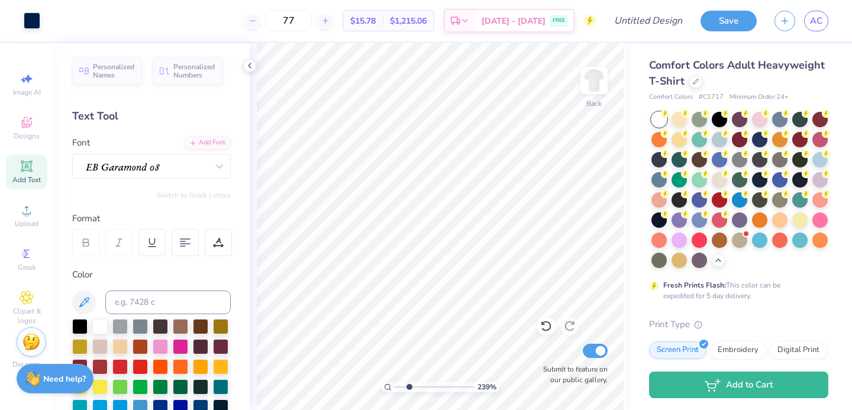
drag, startPoint x: 396, startPoint y: 389, endPoint x: 409, endPoint y: 389, distance: 13.0
click at [409, 389] on input "range" at bounding box center [434, 386] width 80 height 11
drag, startPoint x: 407, startPoint y: 387, endPoint x: 361, endPoint y: 389, distance: 46.1
click at [394, 389] on input "range" at bounding box center [434, 386] width 80 height 11
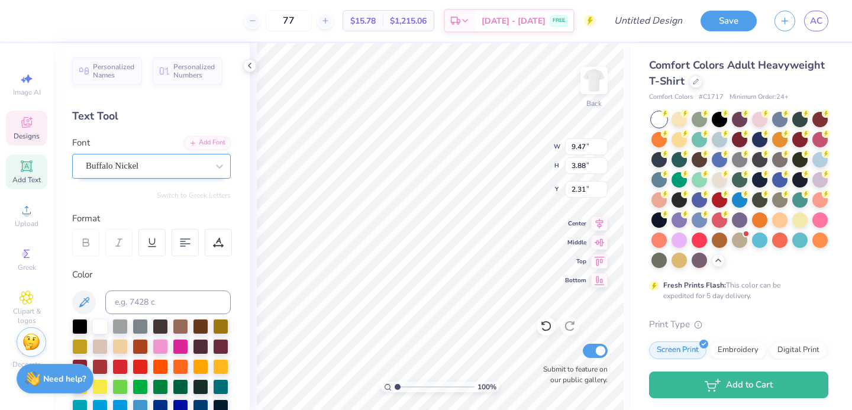
click at [183, 163] on div "Buffalo Nickel" at bounding box center [147, 166] width 124 height 18
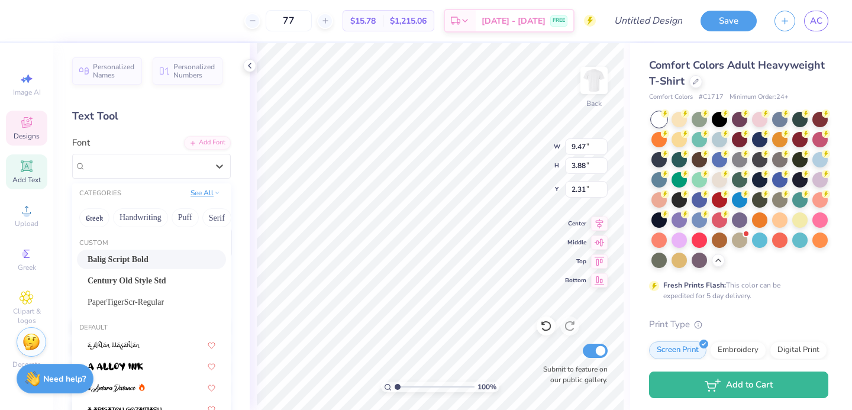
click at [195, 192] on button "See All" at bounding box center [205, 193] width 37 height 12
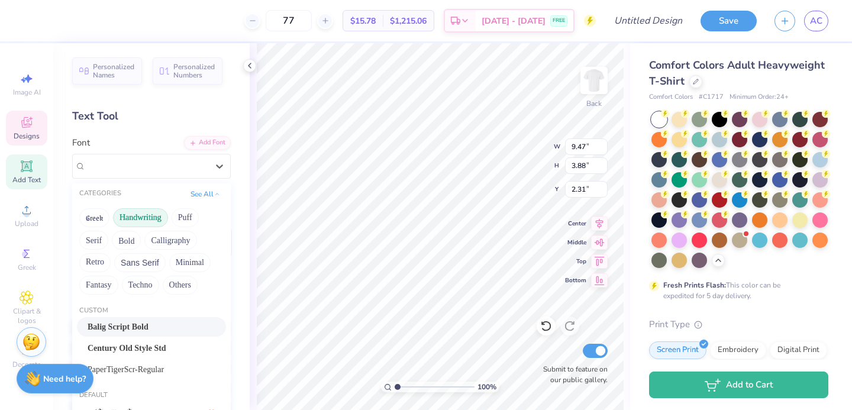
click at [147, 223] on button "Handwriting" at bounding box center [140, 217] width 55 height 19
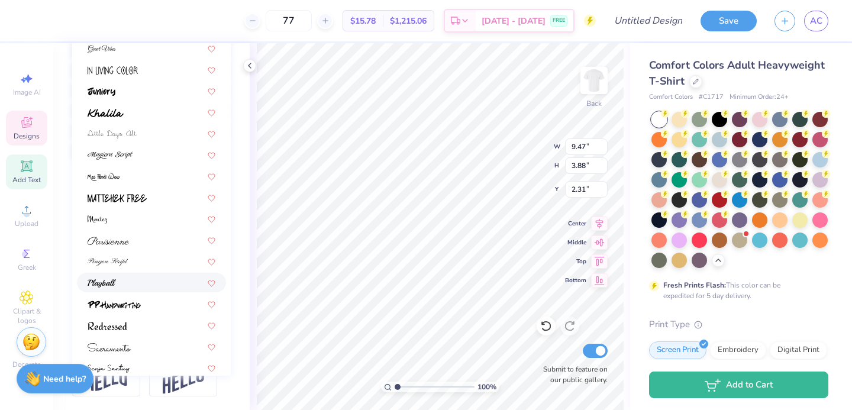
scroll to position [174, 0]
click at [173, 284] on div at bounding box center [152, 280] width 128 height 12
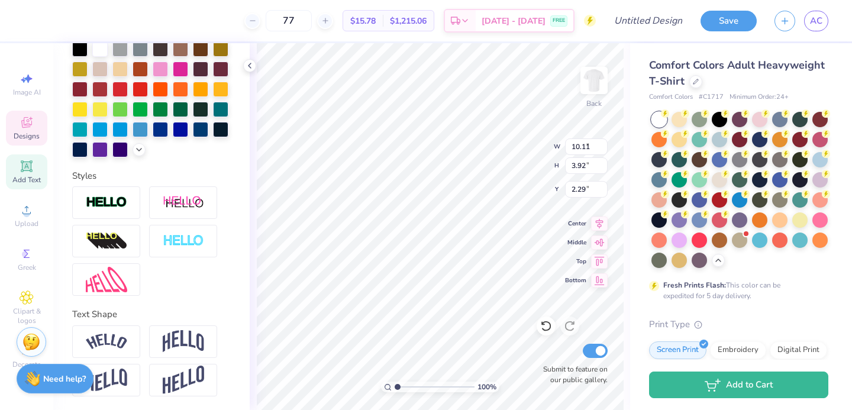
scroll to position [0, 0]
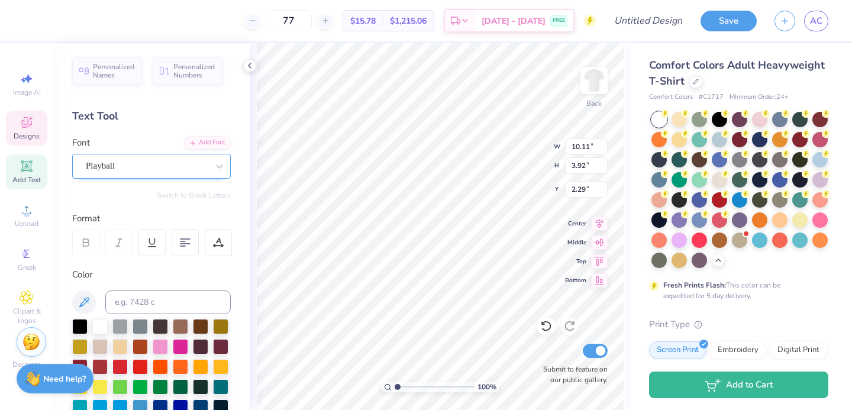
click at [124, 168] on div "Playball" at bounding box center [147, 166] width 124 height 18
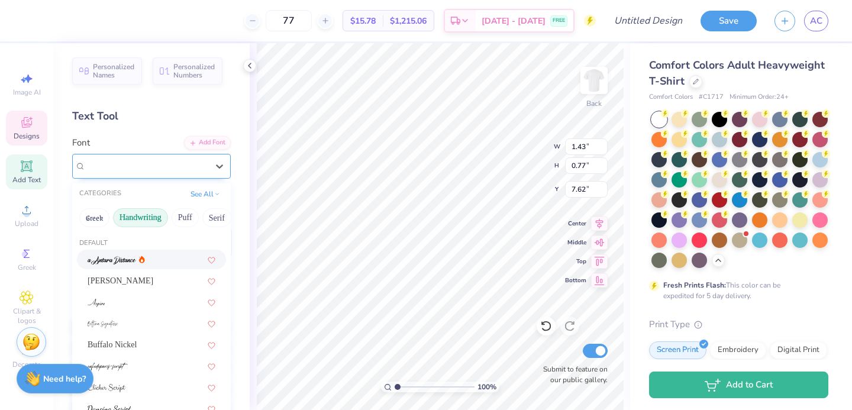
click at [145, 166] on div at bounding box center [147, 166] width 124 height 18
click at [205, 190] on button "See All" at bounding box center [205, 193] width 37 height 12
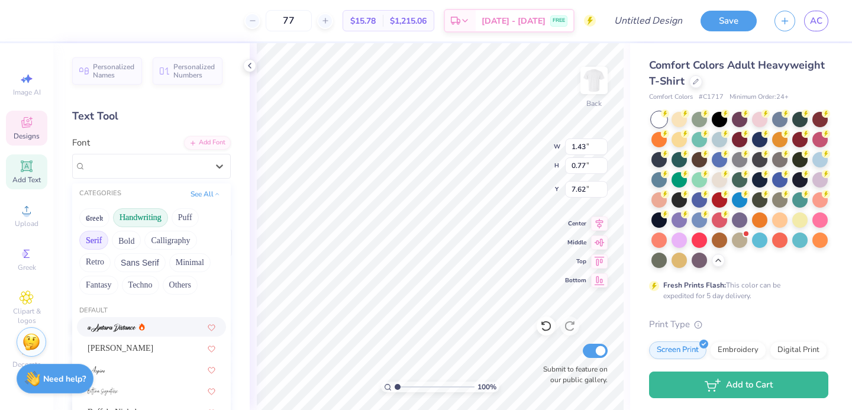
click at [96, 243] on button "Serif" at bounding box center [93, 240] width 29 height 19
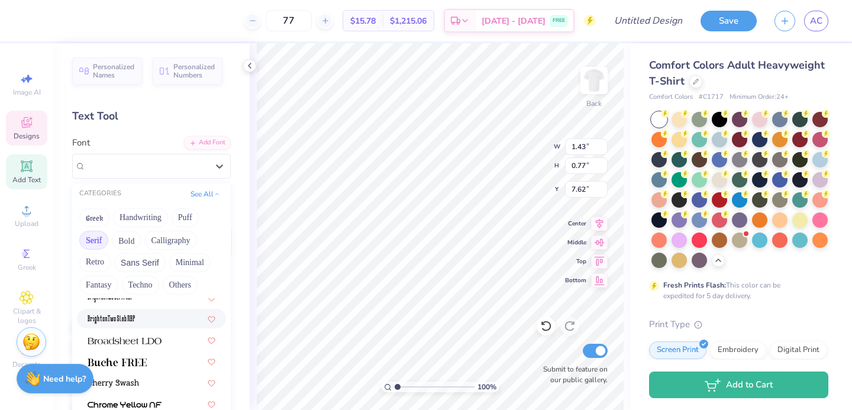
scroll to position [99, 0]
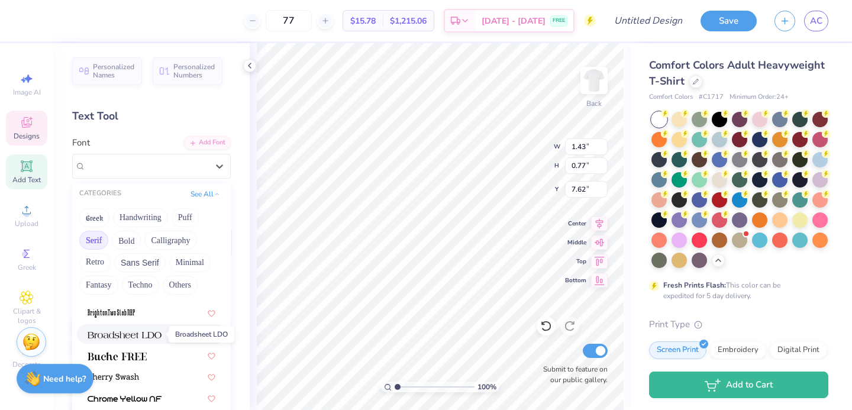
click at [141, 335] on img at bounding box center [125, 335] width 74 height 8
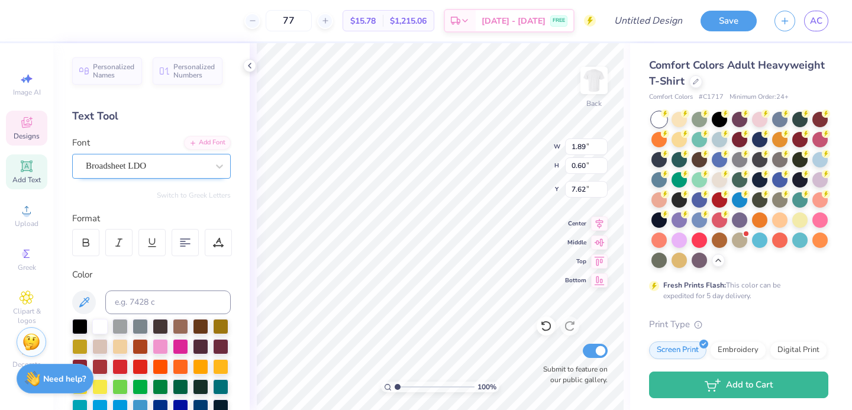
click at [172, 174] on div "Broadsheet LDO" at bounding box center [147, 166] width 124 height 18
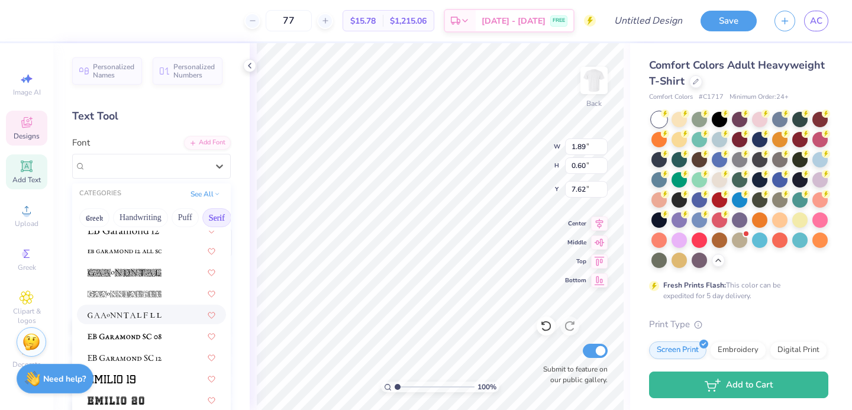
scroll to position [800, 0]
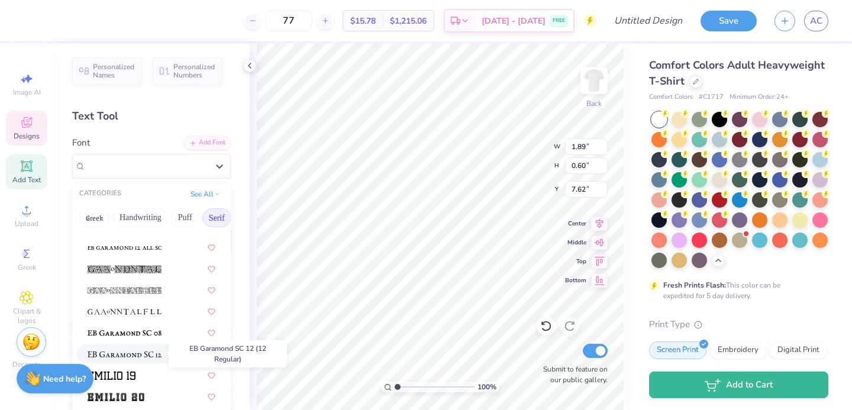
click at [145, 355] on img at bounding box center [125, 354] width 74 height 8
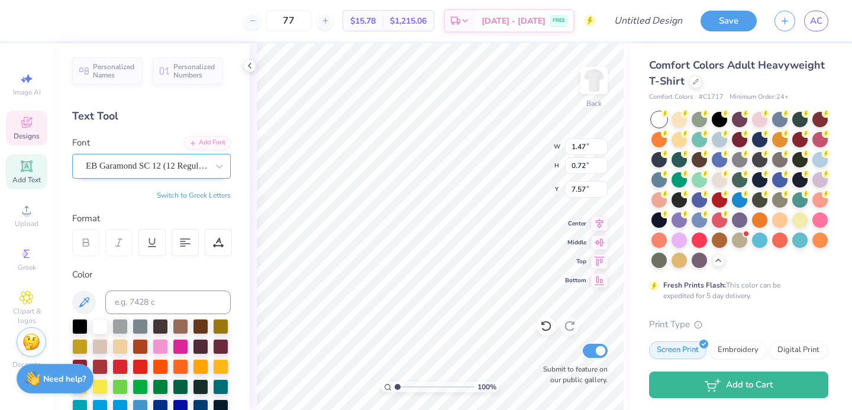
click at [184, 173] on div at bounding box center [147, 166] width 122 height 16
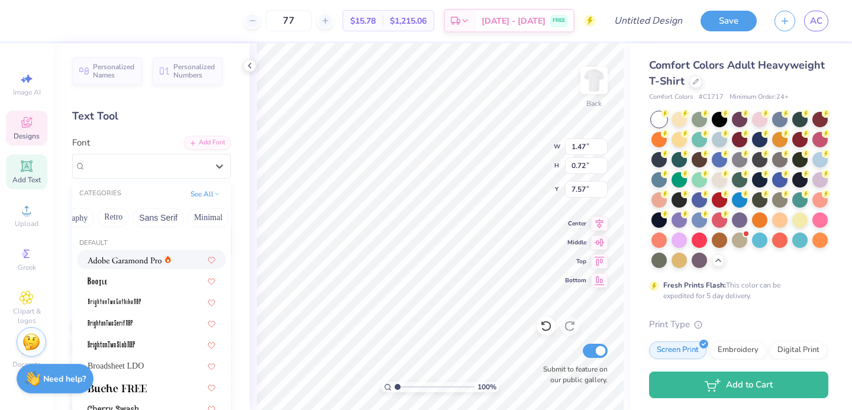
scroll to position [0, 226]
click at [154, 217] on button "Sans Serif" at bounding box center [157, 217] width 51 height 19
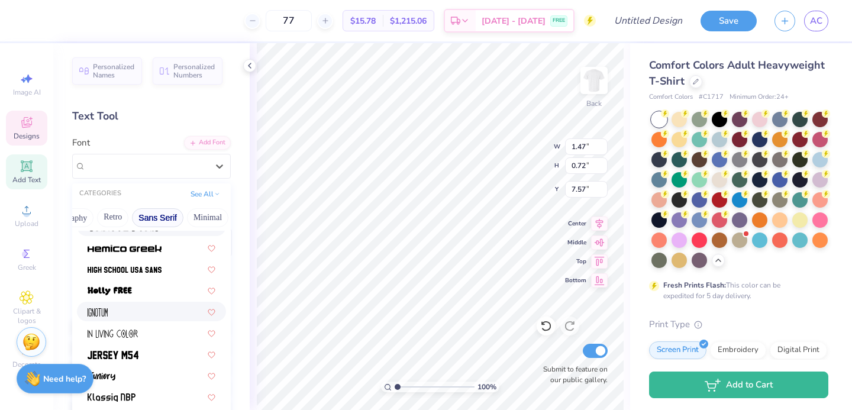
scroll to position [318, 0]
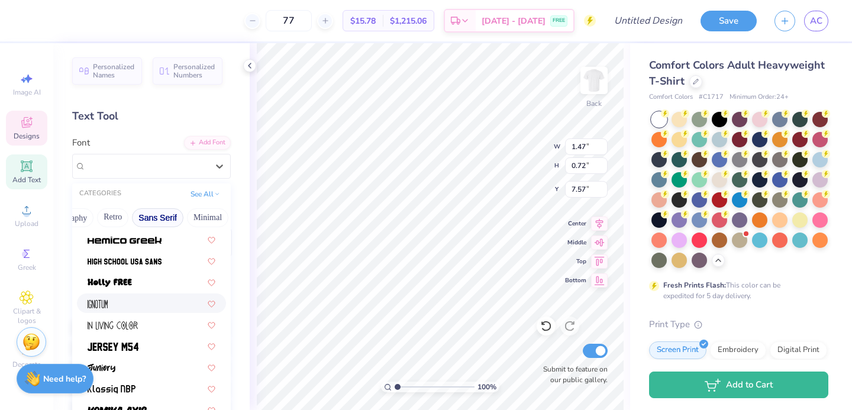
click at [134, 306] on div at bounding box center [152, 303] width 128 height 12
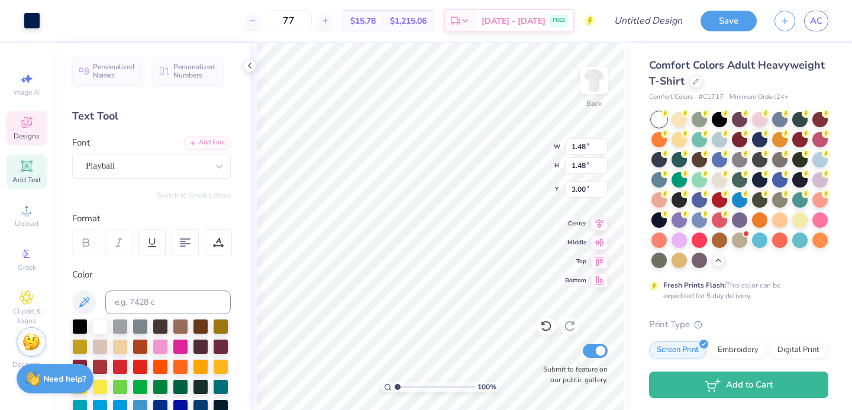
click at [498, 160] on div "100 % Back W 1.48 1.48 " H 1.48 1.48 " Y 3.00 3.00 " Center Middle Top Bottom S…" at bounding box center [440, 226] width 380 height 367
click at [524, 168] on div "100 % Back W 0.93 0.93 " H 0.92 0.92 " Y 4.14 4.14 " Center Middle Top Bottom S…" at bounding box center [440, 226] width 380 height 367
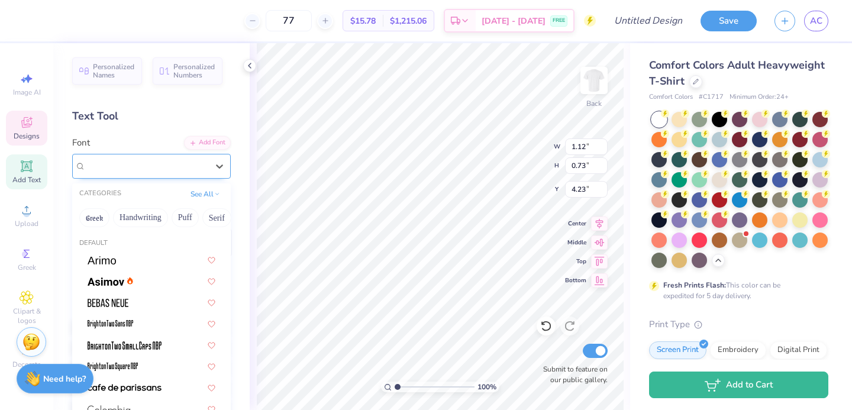
click at [122, 170] on div "Ignotum" at bounding box center [147, 166] width 124 height 18
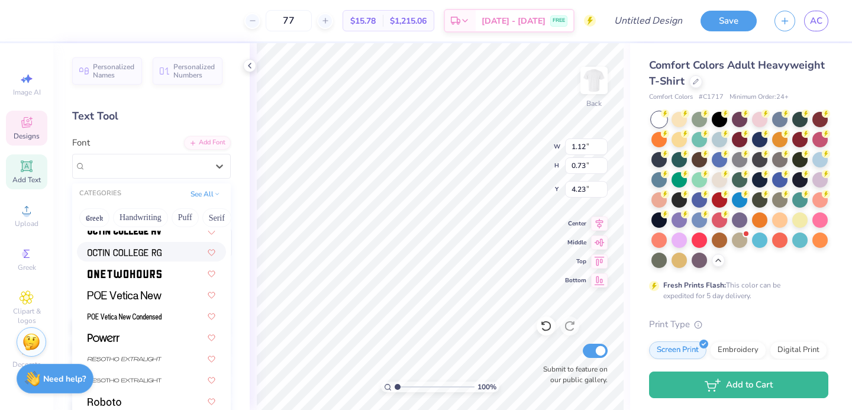
scroll to position [1116, 0]
click at [143, 319] on span at bounding box center [125, 314] width 74 height 12
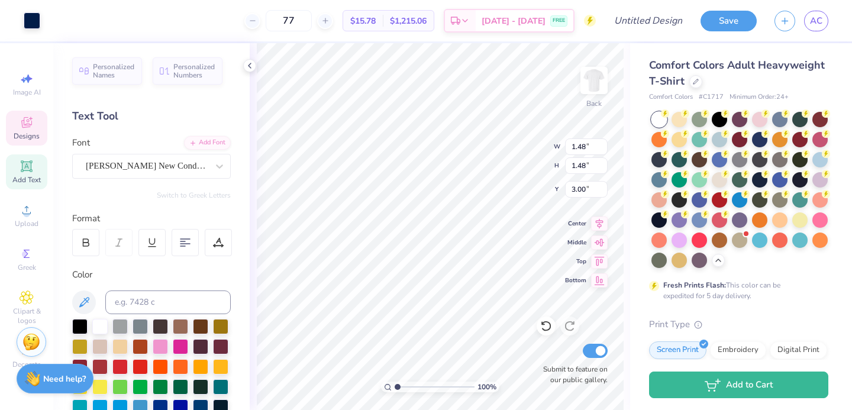
click at [529, 140] on div "100 % Back W 1.48 1.48 " H 1.48 1.48 " Y 3.00 3.00 " Center Middle Top Bottom S…" at bounding box center [440, 226] width 380 height 367
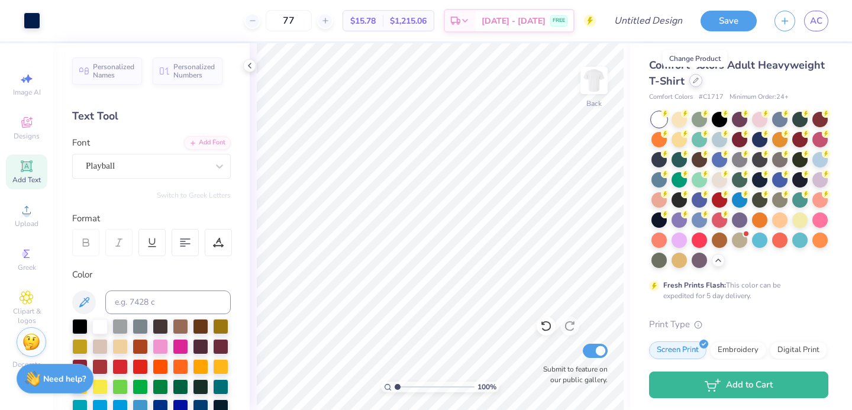
click at [697, 85] on div at bounding box center [695, 80] width 13 height 13
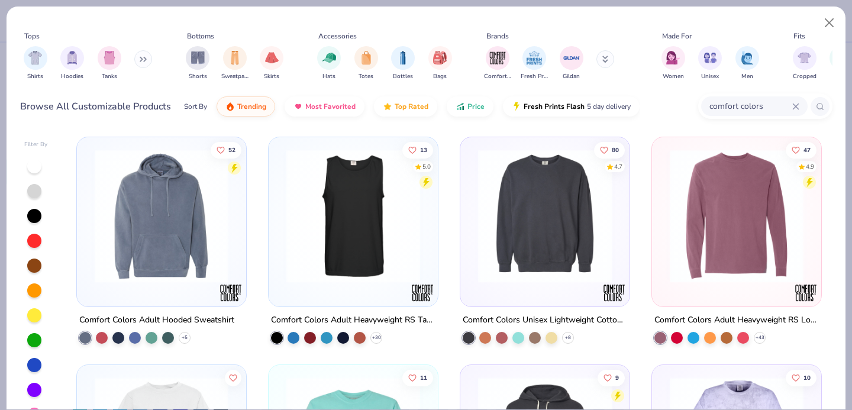
click at [746, 114] on div "comfort colors" at bounding box center [754, 106] width 106 height 20
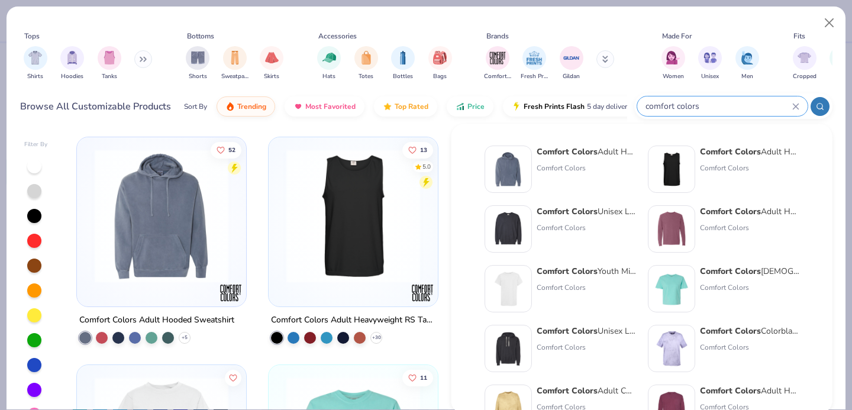
click at [747, 112] on input "comfort colors" at bounding box center [718, 106] width 148 height 14
click at [748, 108] on input "comfort colors" at bounding box center [718, 106] width 148 height 14
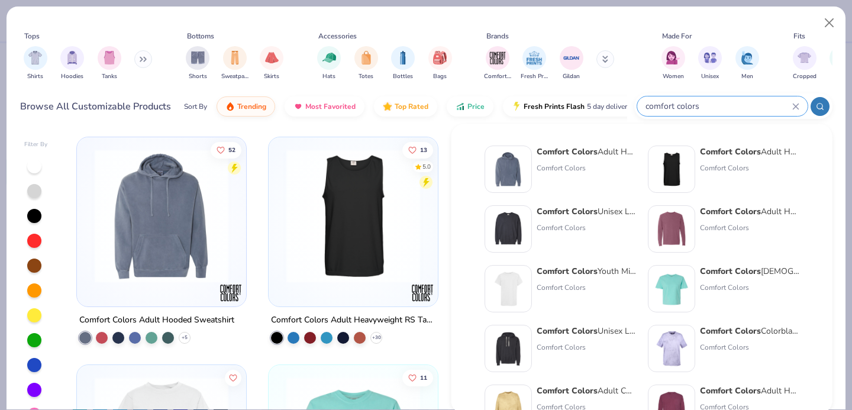
click at [748, 108] on input "comfort colors" at bounding box center [718, 106] width 148 height 14
click at [716, 105] on input "comfort colors" at bounding box center [718, 106] width 148 height 14
click at [715, 105] on input "comfort colors" at bounding box center [718, 106] width 148 height 14
click at [793, 106] on icon at bounding box center [795, 106] width 7 height 7
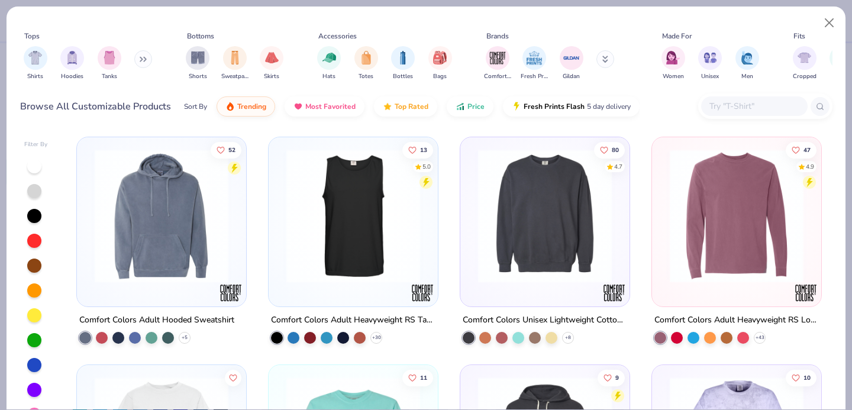
click at [729, 106] on input "text" at bounding box center [753, 106] width 91 height 14
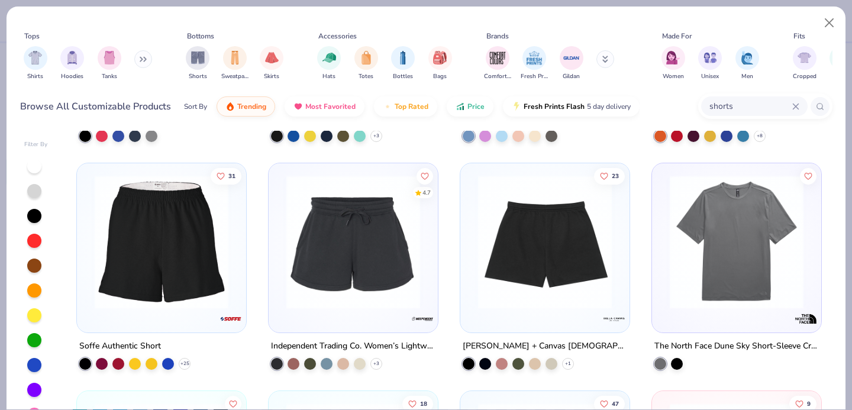
scroll to position [2029, 0]
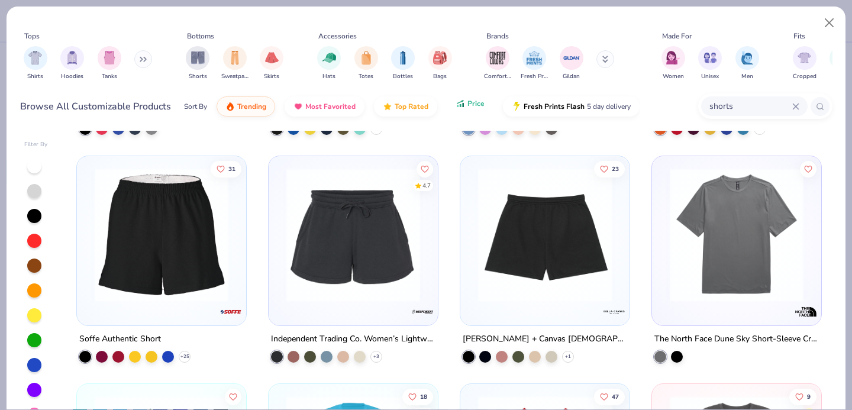
click at [468, 102] on span "Price" at bounding box center [475, 103] width 17 height 9
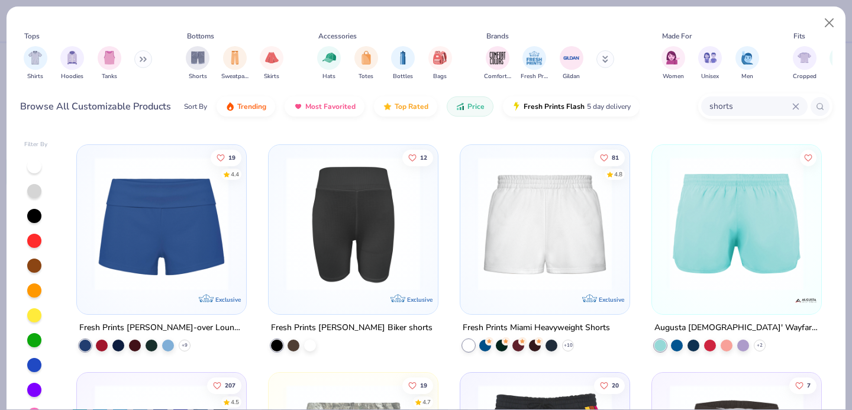
scroll to position [906, 0]
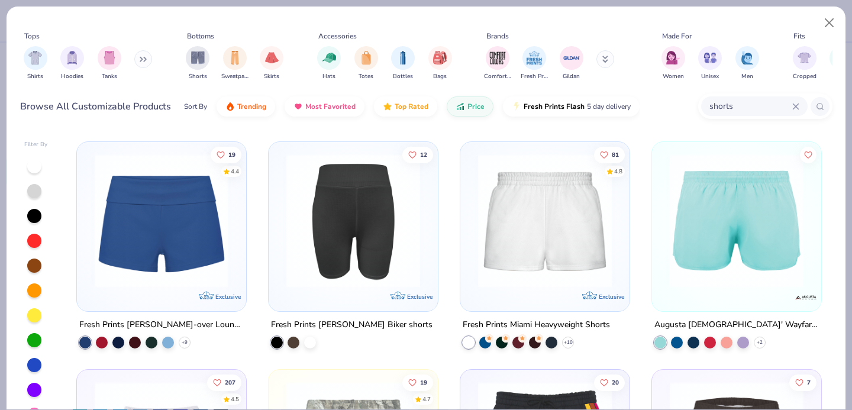
click at [555, 271] on img at bounding box center [544, 221] width 145 height 134
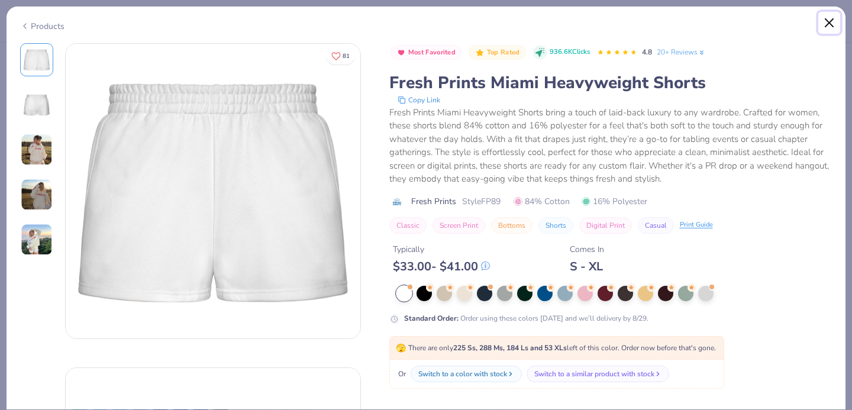
click at [826, 23] on button "Close" at bounding box center [829, 23] width 22 height 22
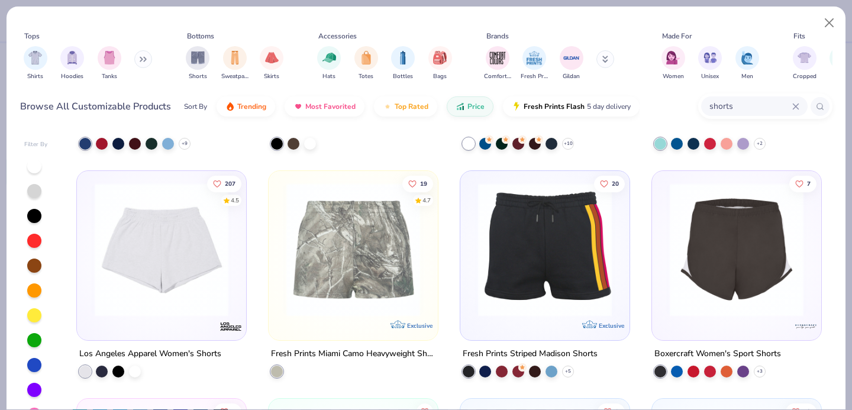
scroll to position [1094, 0]
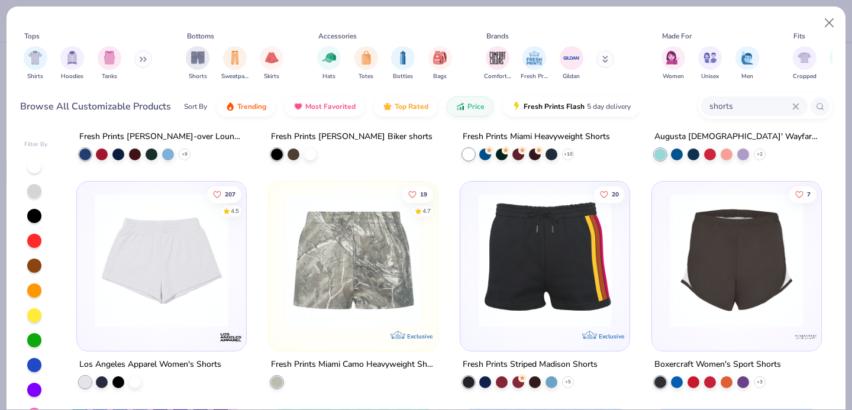
click at [206, 258] on img at bounding box center [161, 260] width 145 height 134
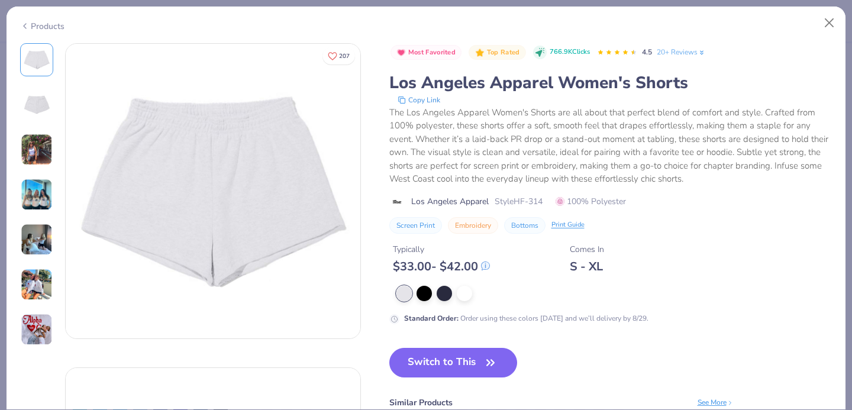
click at [46, 188] on img at bounding box center [37, 195] width 32 height 32
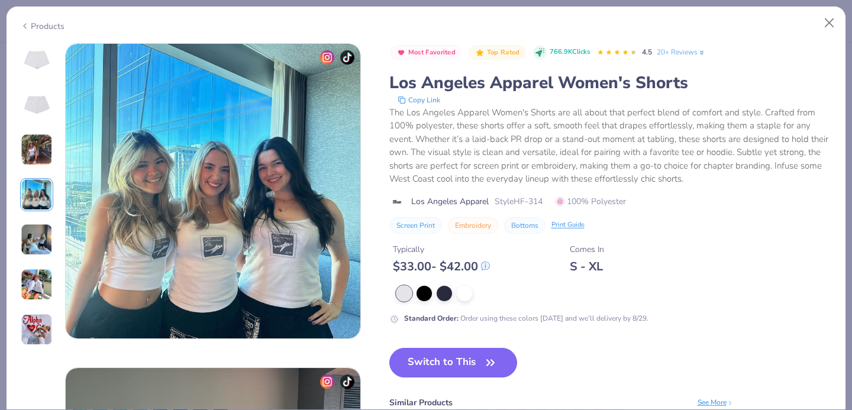
click at [38, 140] on img at bounding box center [37, 150] width 32 height 32
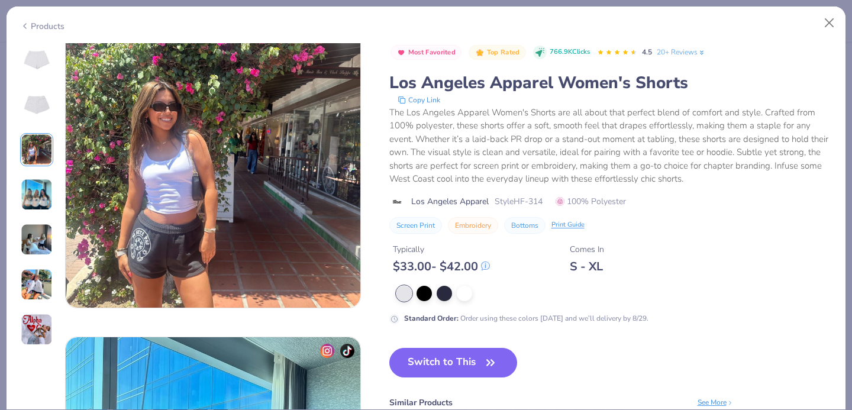
scroll to position [648, 0]
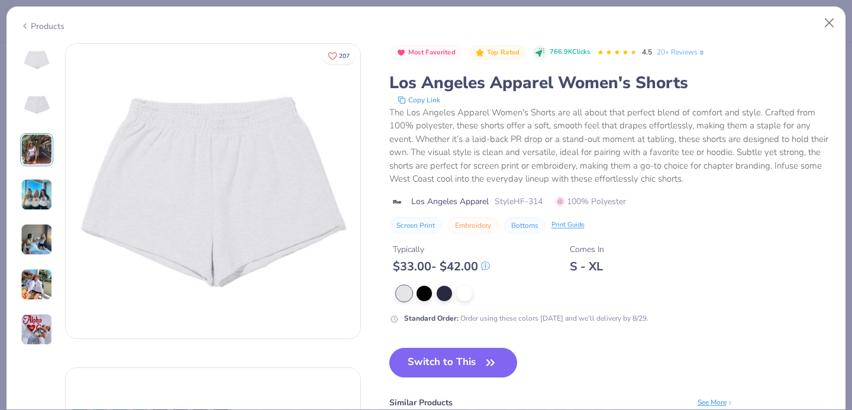
scroll to position [648, 0]
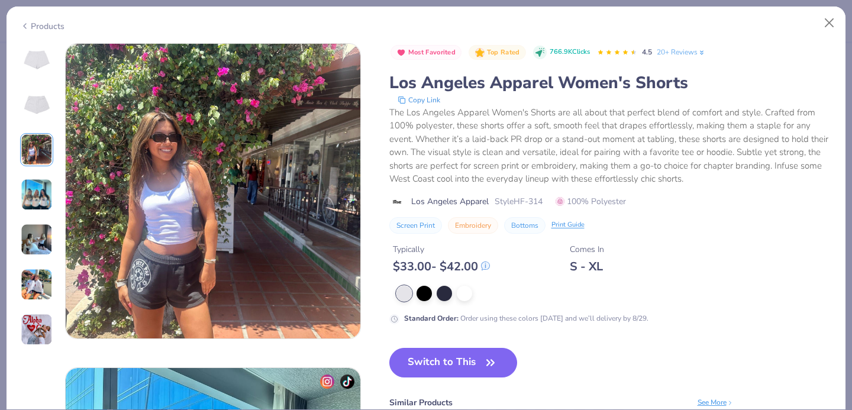
click at [38, 52] on img at bounding box center [36, 60] width 28 height 28
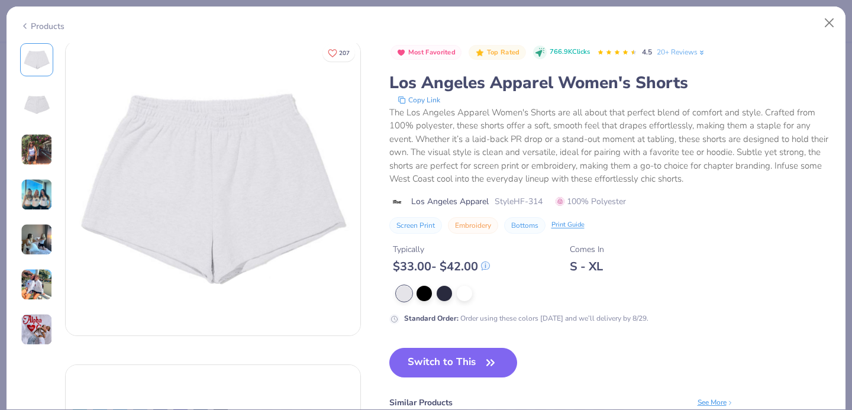
scroll to position [0, 0]
click at [450, 361] on button "Switch to This" at bounding box center [453, 363] width 128 height 30
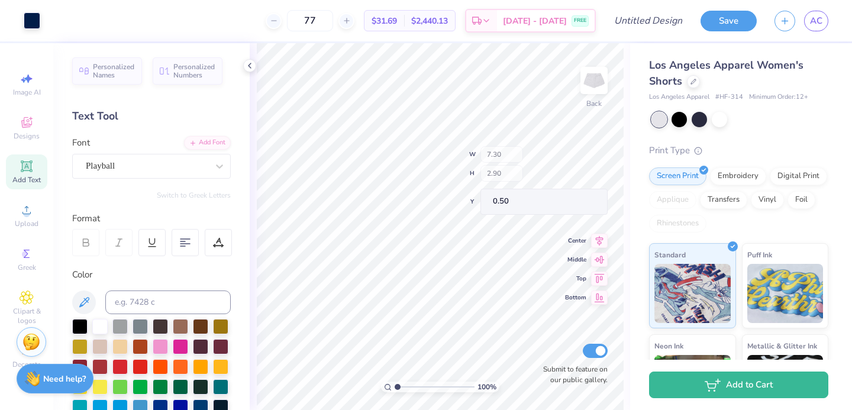
type input "2.83"
type input "3.74"
type input "3.32"
type input "2.73"
type input "1.08"
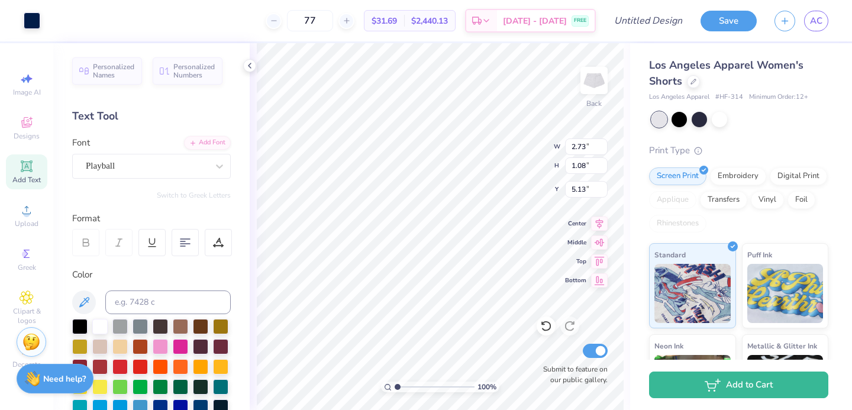
type input "4.46"
type input "3.53"
type input "1.40"
type input "4.47"
type input "3.44"
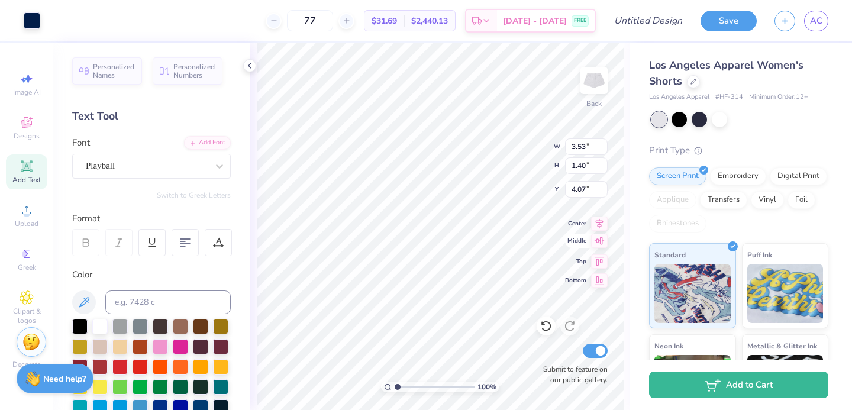
type input "1.79"
type input "3.90"
click at [694, 83] on div at bounding box center [693, 80] width 13 height 13
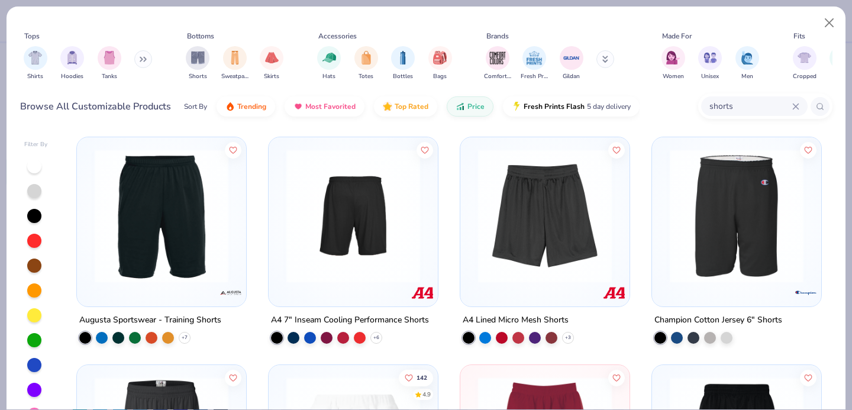
click at [730, 98] on div "shorts" at bounding box center [754, 106] width 106 height 20
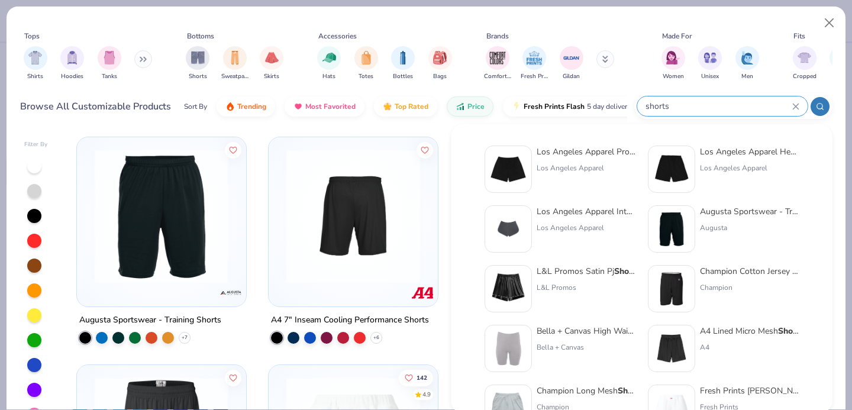
click at [726, 102] on input "shorts" at bounding box center [718, 106] width 148 height 14
click at [681, 114] on div "shorts" at bounding box center [722, 106] width 170 height 20
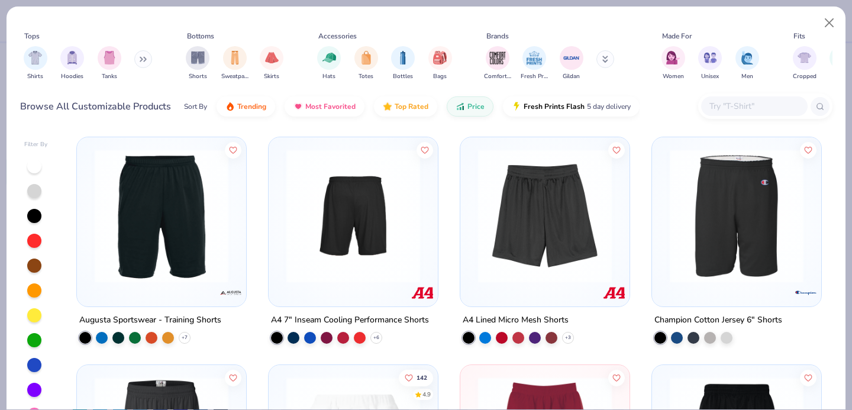
click at [712, 106] on input "text" at bounding box center [753, 106] width 91 height 14
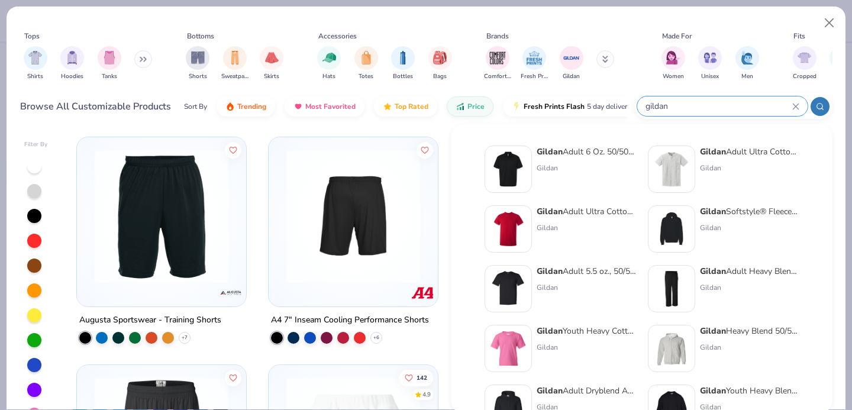
click at [732, 100] on input "gildan" at bounding box center [718, 106] width 148 height 14
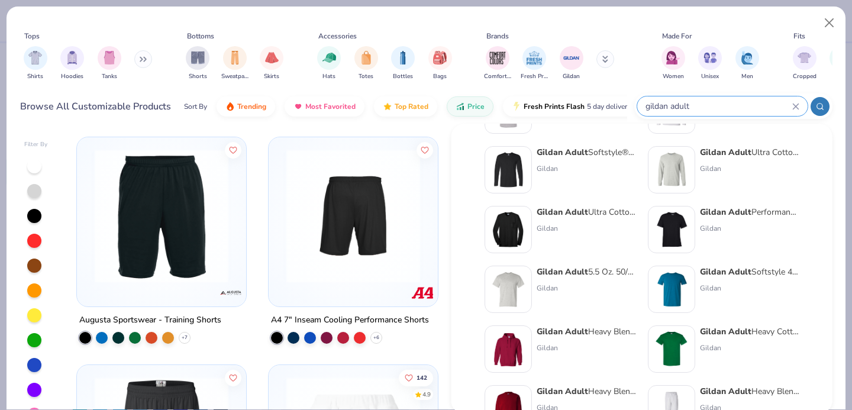
scroll to position [390, 0]
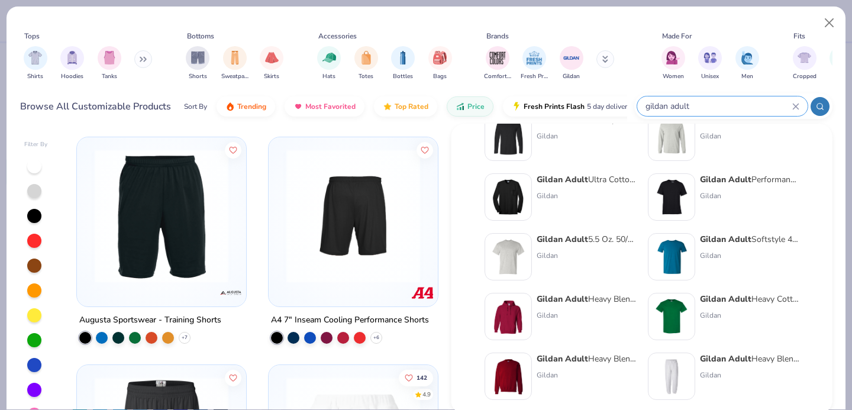
type input "gildan adult"
click at [668, 314] on img at bounding box center [671, 317] width 37 height 37
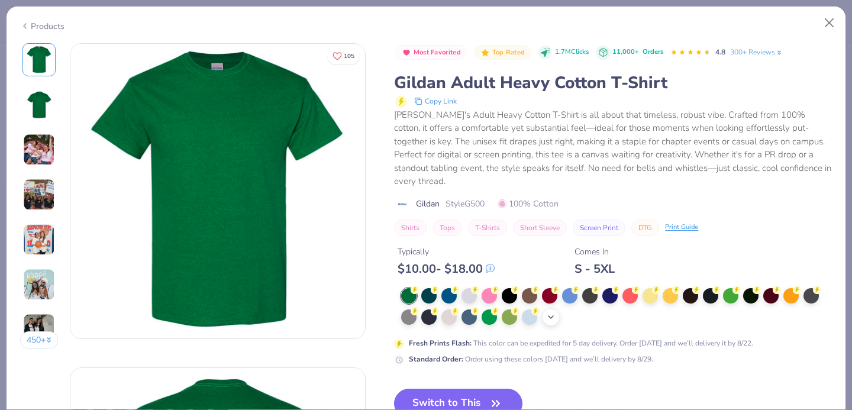
click at [552, 312] on icon at bounding box center [550, 316] width 9 height 9
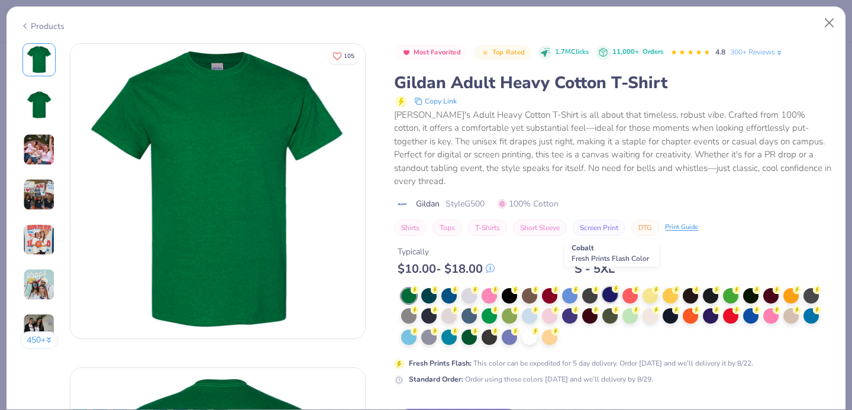
click at [608, 287] on div at bounding box center [609, 294] width 15 height 15
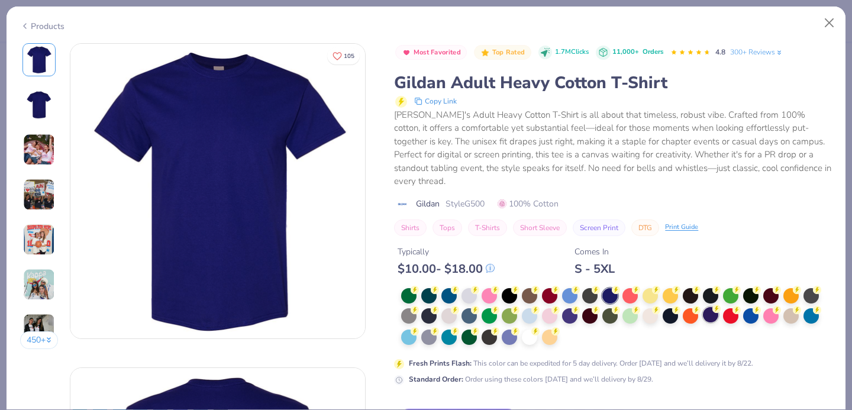
click at [711, 308] on div at bounding box center [710, 314] width 15 height 15
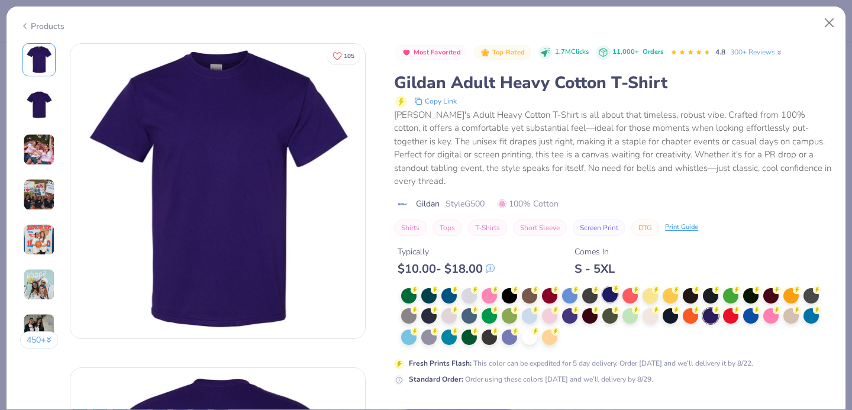
click at [607, 287] on div at bounding box center [609, 294] width 15 height 15
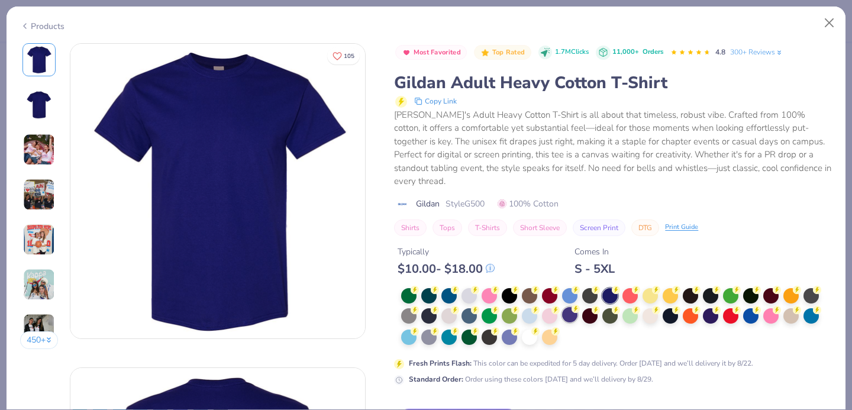
click at [575, 307] on div at bounding box center [569, 314] width 15 height 15
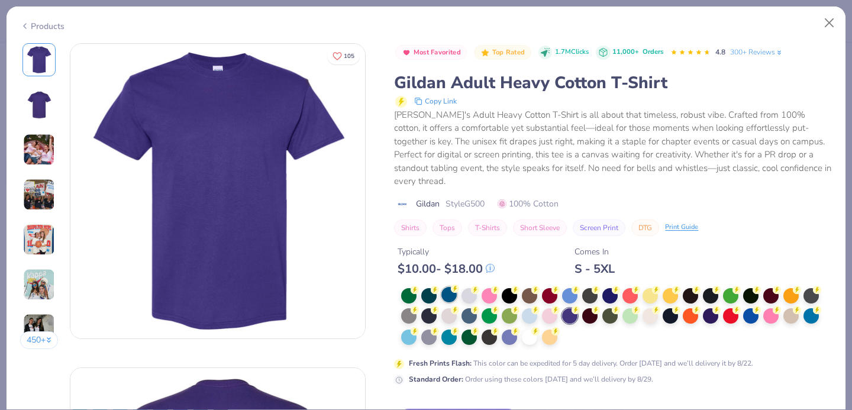
click at [450, 288] on div at bounding box center [448, 294] width 15 height 15
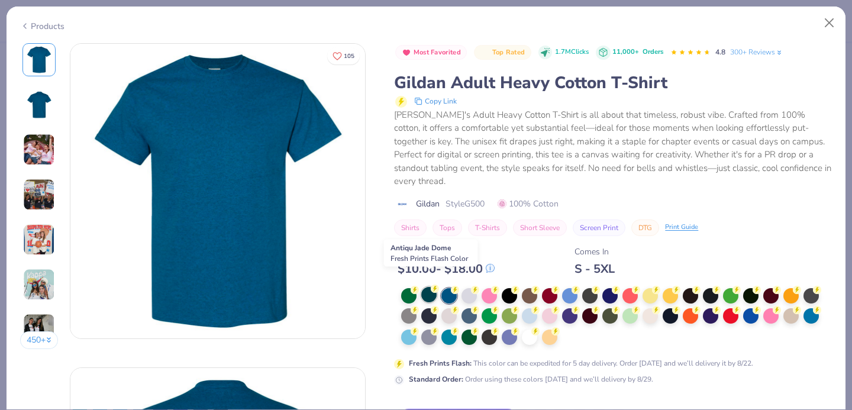
click at [428, 287] on div at bounding box center [428, 294] width 15 height 15
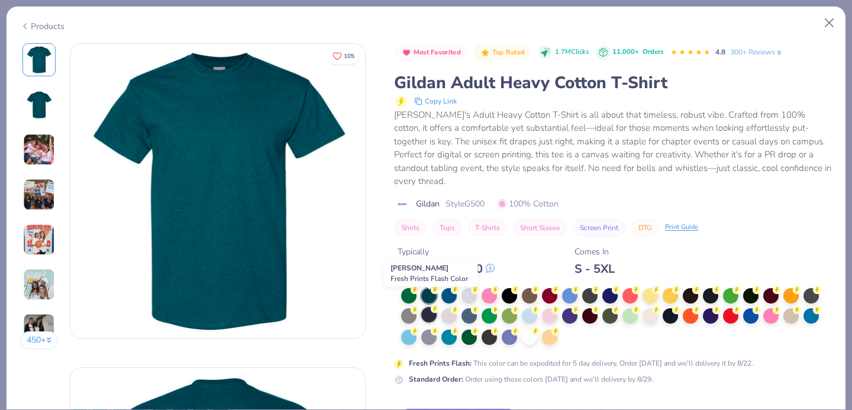
click at [427, 307] on div at bounding box center [428, 314] width 15 height 15
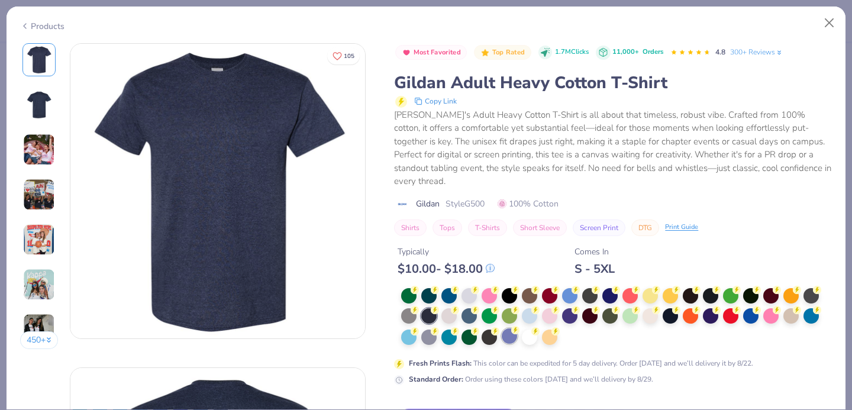
click at [509, 328] on div at bounding box center [509, 335] width 15 height 15
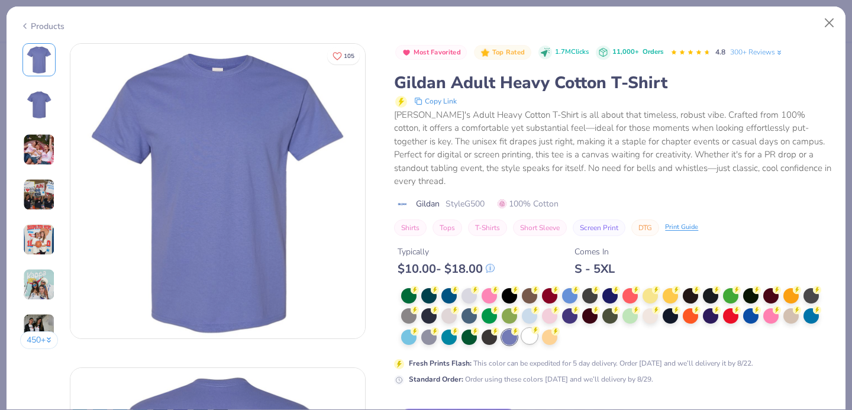
click at [526, 328] on div at bounding box center [529, 335] width 15 height 15
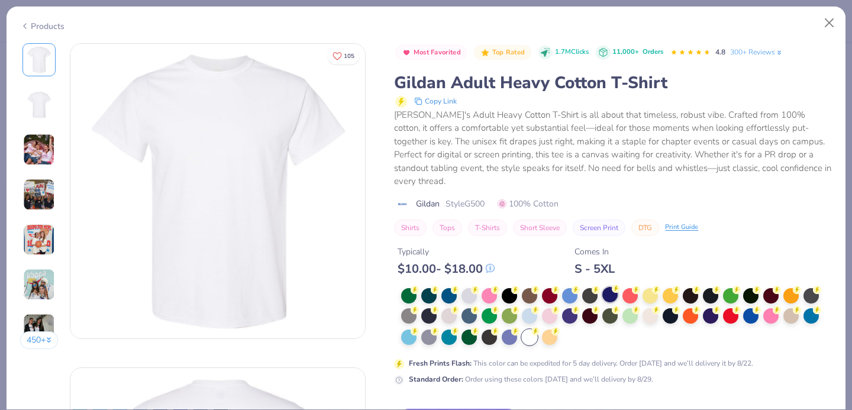
click at [604, 287] on div at bounding box center [609, 294] width 15 height 15
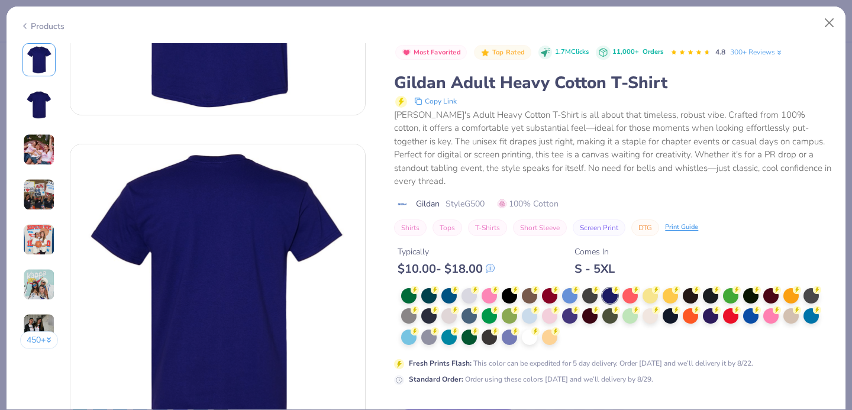
scroll to position [23, 0]
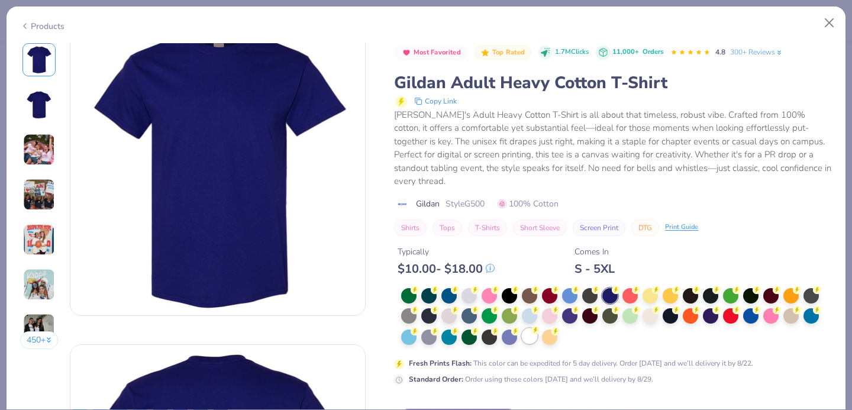
click at [528, 328] on div at bounding box center [529, 335] width 15 height 15
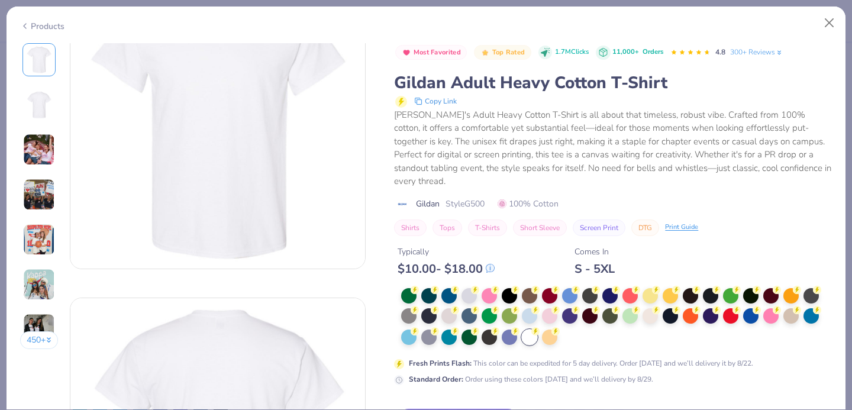
scroll to position [81, 0]
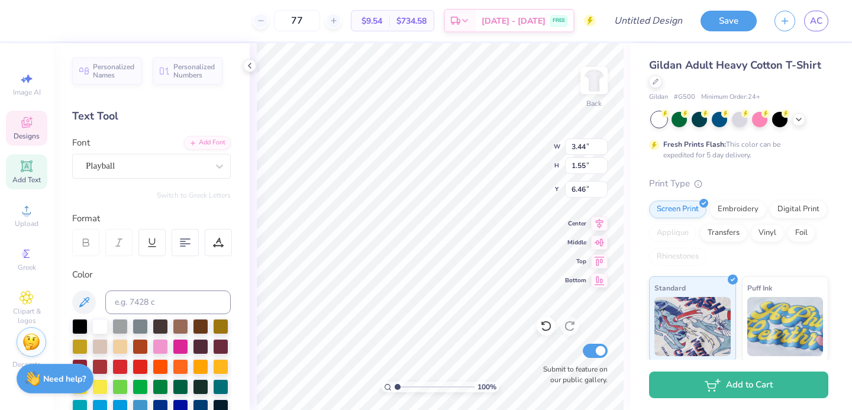
type input "6.46"
type input "5.27"
type input "3.53"
type input "1.41"
type input "5.43"
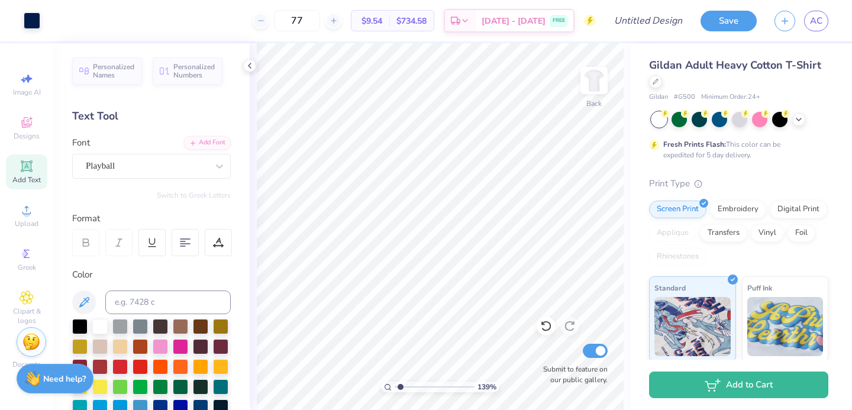
type input "1.39"
click at [400, 386] on input "range" at bounding box center [434, 386] width 80 height 11
type input "8.60"
type input "3.44"
type input "3.20"
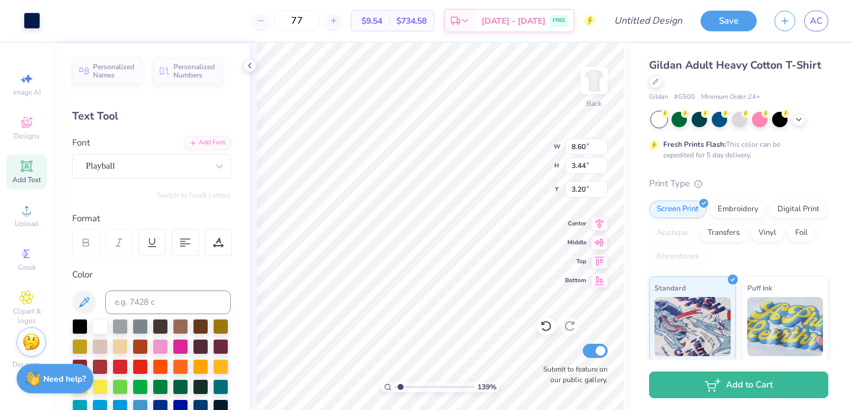
type input "9.45"
type input "3.78"
type input "3.00"
type input "1"
drag, startPoint x: 403, startPoint y: 388, endPoint x: 386, endPoint y: 387, distance: 17.2
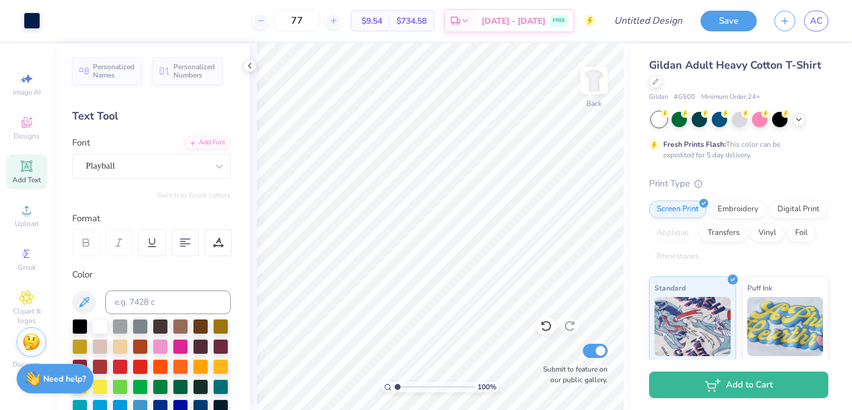
click at [386, 387] on div "100 %" at bounding box center [440, 386] width 118 height 11
type input "3.00"
type textarea "eta"
type input "3.71"
click at [20, 164] on icon at bounding box center [27, 166] width 14 height 14
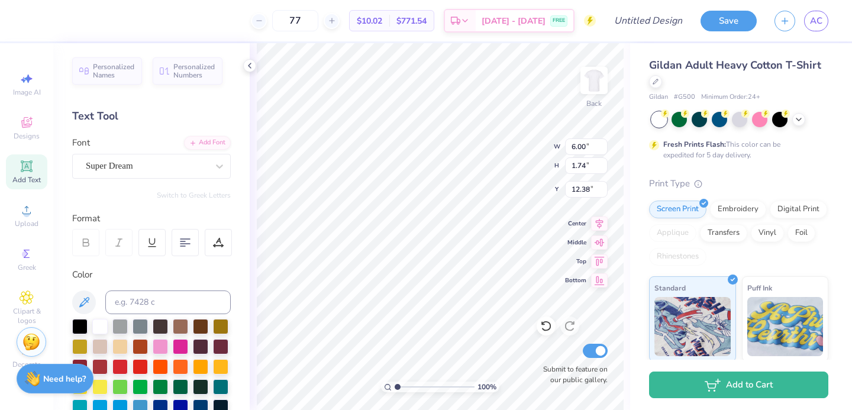
type input "1.17"
type input "1.16"
type input "4.20"
type textarea "Z"
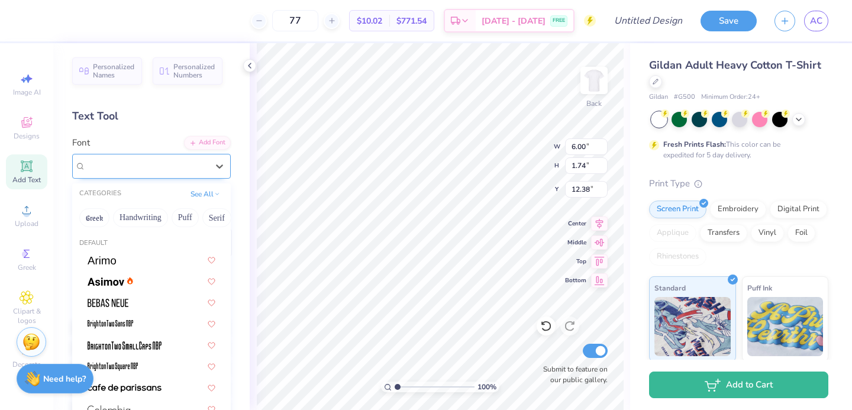
click at [163, 159] on div "Super Dream" at bounding box center [147, 166] width 124 height 18
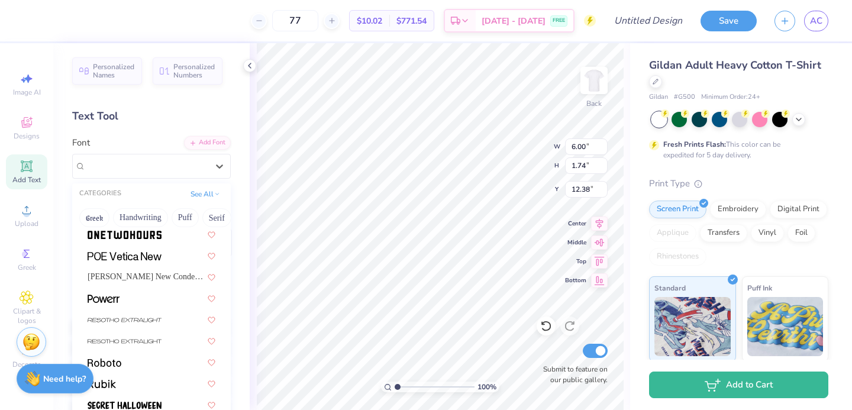
scroll to position [1124, 0]
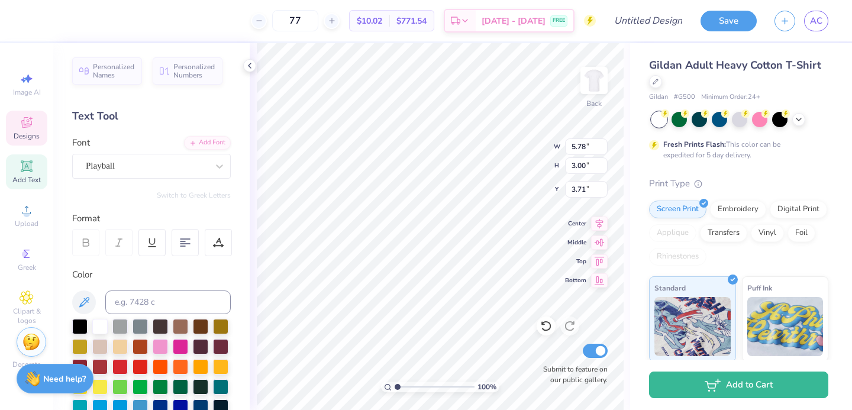
type input "5.78"
type input "3.00"
type input "3.71"
type input "1.32"
type input "1.74"
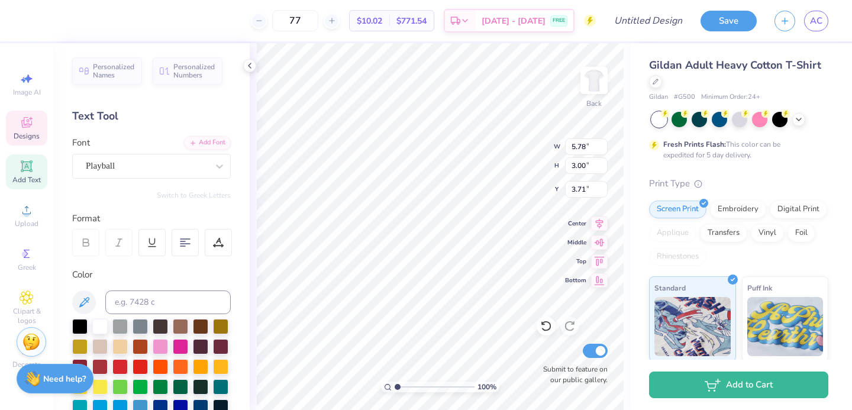
type input "12.38"
click at [141, 170] on div "Super Dream" at bounding box center [147, 166] width 124 height 18
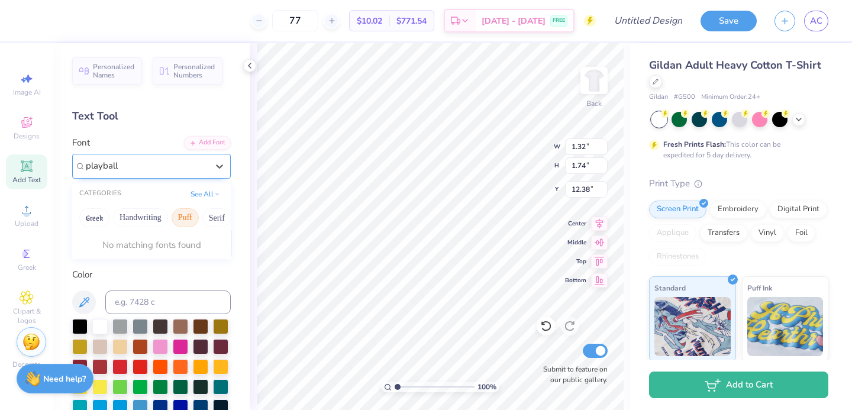
type input "playball"
click at [194, 195] on button "See All" at bounding box center [205, 193] width 37 height 12
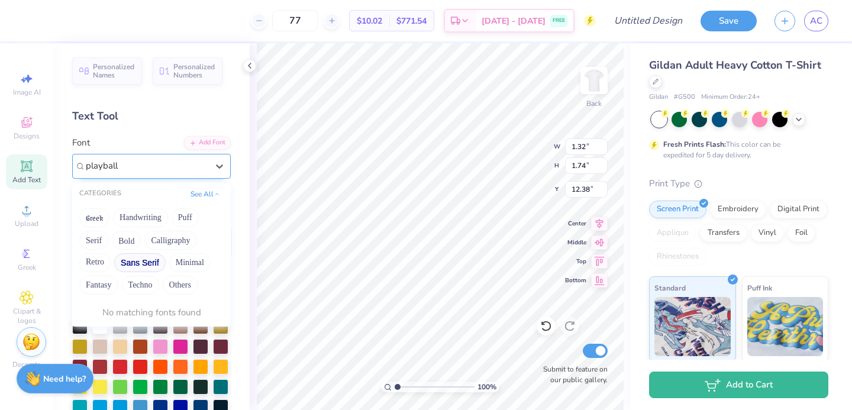
click at [150, 263] on button "Sans Serif" at bounding box center [139, 262] width 51 height 19
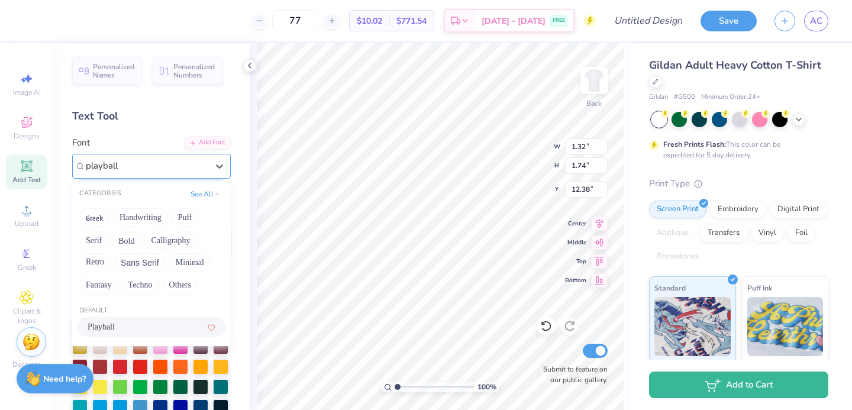
click at [109, 329] on span "Playball" at bounding box center [101, 327] width 27 height 12
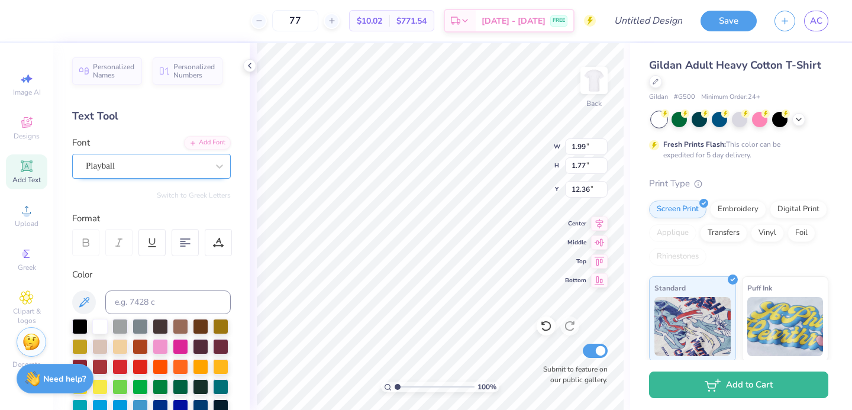
scroll to position [277, 0]
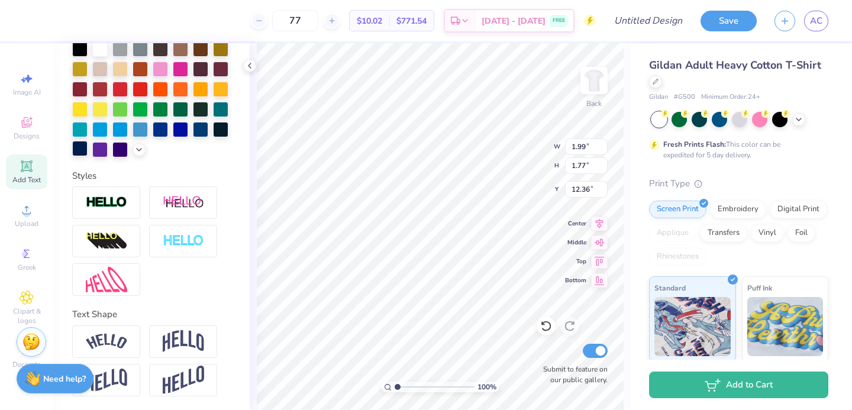
click at [79, 154] on div at bounding box center [79, 148] width 15 height 15
type input "3.71"
type input "3.47"
type input "3.10"
type input "4.12"
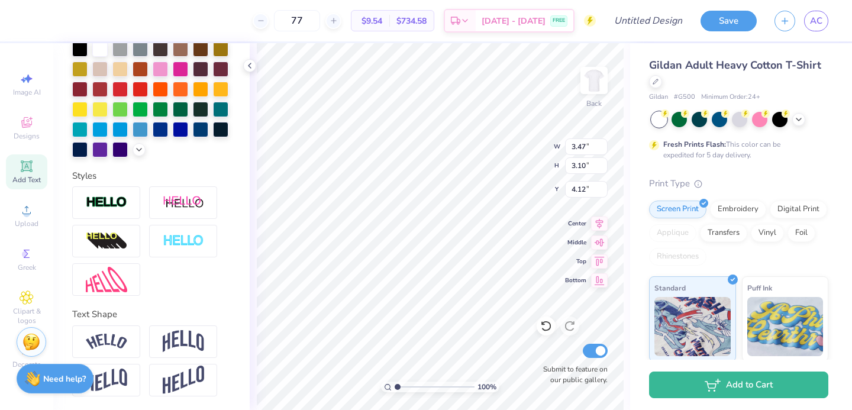
type input "4.02"
type input "3.59"
type input "3.63"
type input "4.18"
type input "3.62"
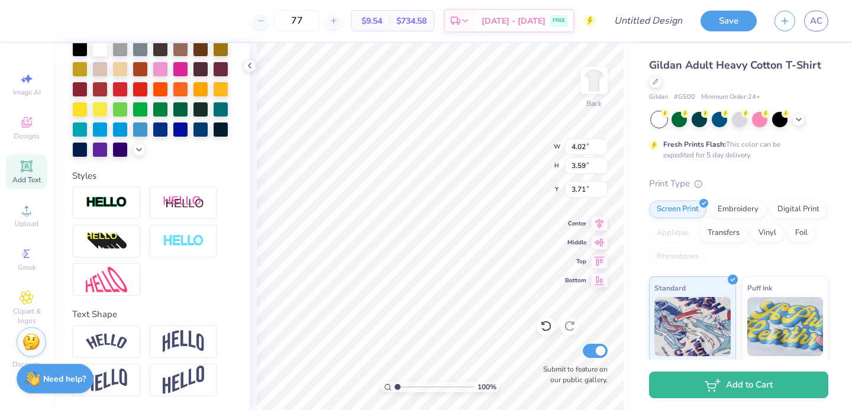
type input "3.70"
type input "9.45"
type input "3.99"
type input "3.00"
click at [503, 158] on div "100 % Back W 1.24 1.24 " H 1.31 1.31 " Y 3.00 3.00 " Center Middle Top Bottom S…" at bounding box center [440, 226] width 380 height 367
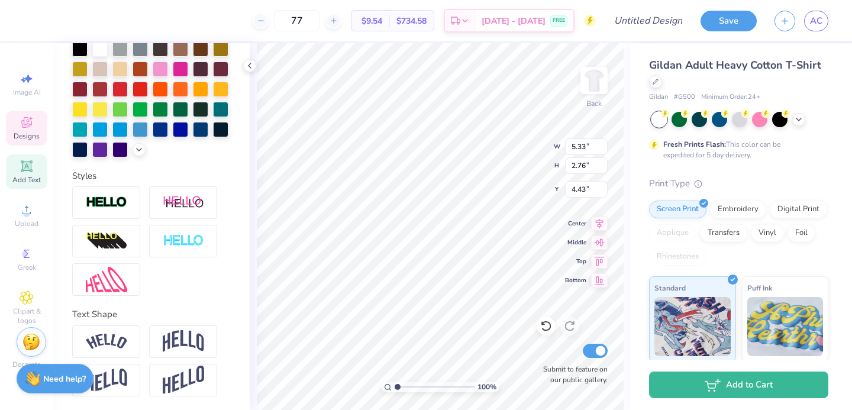
type input "3.45"
type input "2.35"
type input "3.60"
type input "1.04"
type input "0.49"
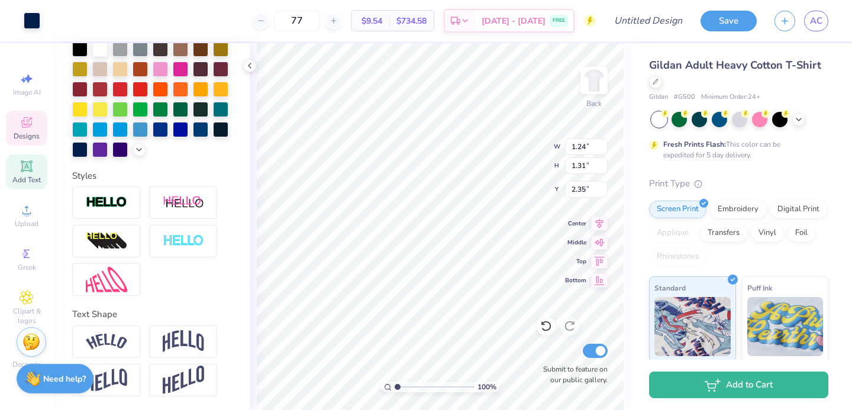
type input "3.60"
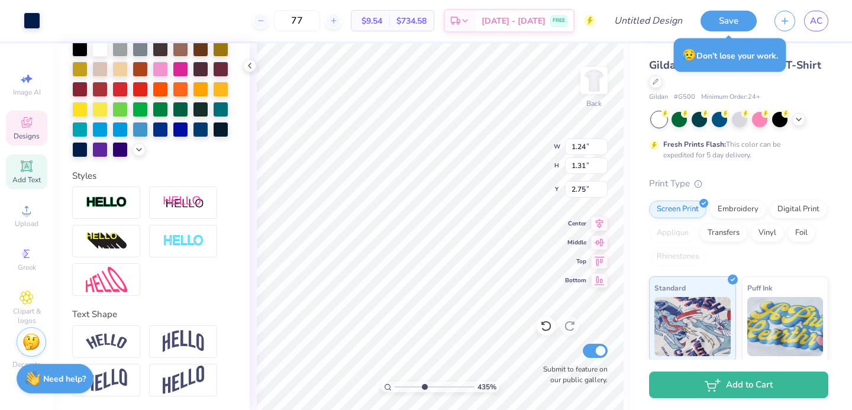
drag, startPoint x: 397, startPoint y: 386, endPoint x: 423, endPoint y: 386, distance: 26.6
type input "4.38"
click at [423, 386] on input "range" at bounding box center [434, 386] width 80 height 11
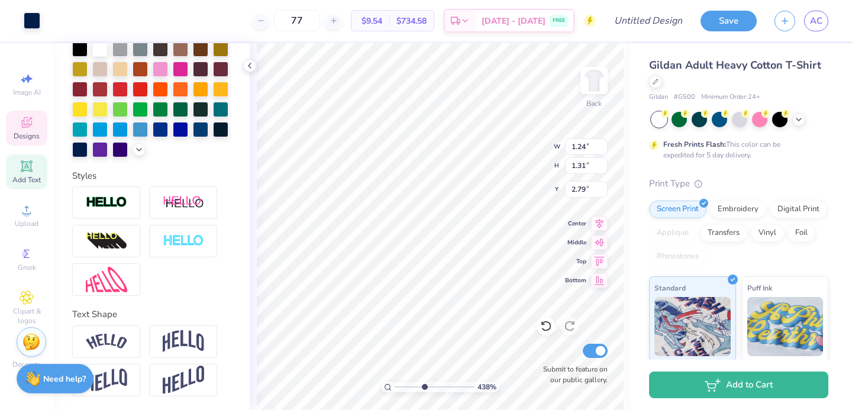
type input "2.79"
type input "5.33"
type input "2.76"
type input "3.44"
type input "1"
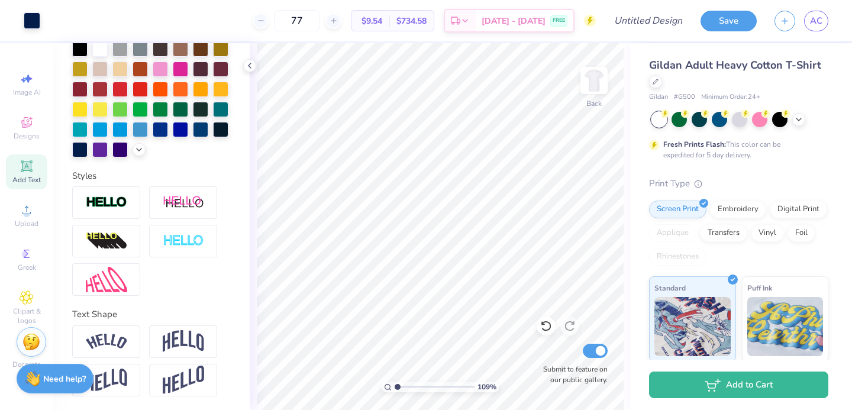
drag, startPoint x: 426, startPoint y: 386, endPoint x: 389, endPoint y: 387, distance: 36.7
click at [389, 387] on div "109 %" at bounding box center [440, 386] width 118 height 11
type input "5.33"
type input "2.76"
type input "3.44"
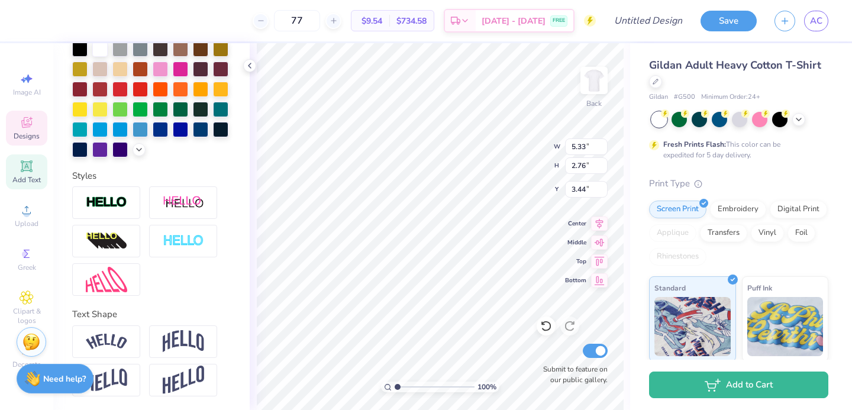
type textarea "zeta"
type input "3.44"
type input "7.86"
type input "3.66"
type input "3.00"
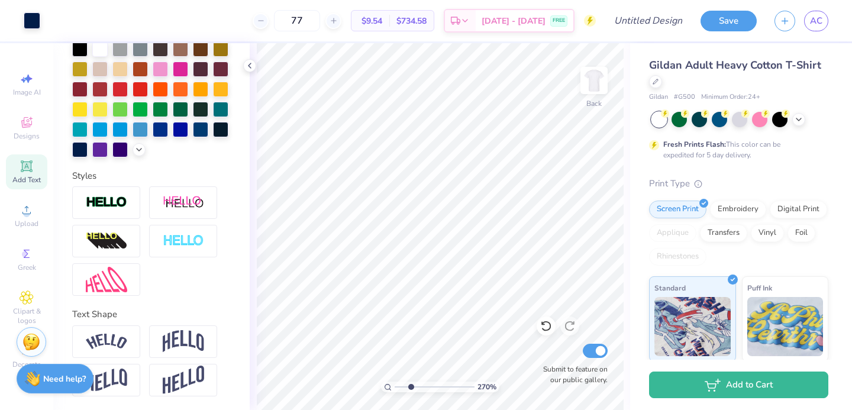
drag, startPoint x: 395, startPoint y: 384, endPoint x: 410, endPoint y: 384, distance: 15.4
click at [410, 384] on input "range" at bounding box center [434, 386] width 80 height 11
drag, startPoint x: 407, startPoint y: 388, endPoint x: 400, endPoint y: 389, distance: 7.2
type input "1.41"
click at [400, 389] on input "range" at bounding box center [434, 386] width 80 height 11
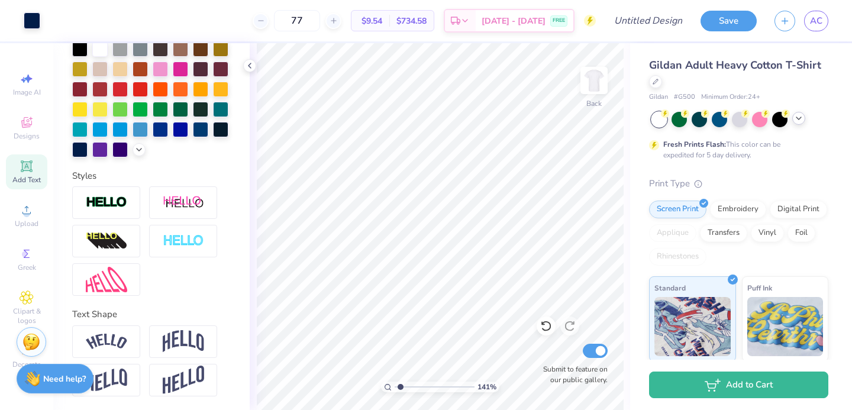
click at [798, 121] on icon at bounding box center [798, 118] width 9 height 9
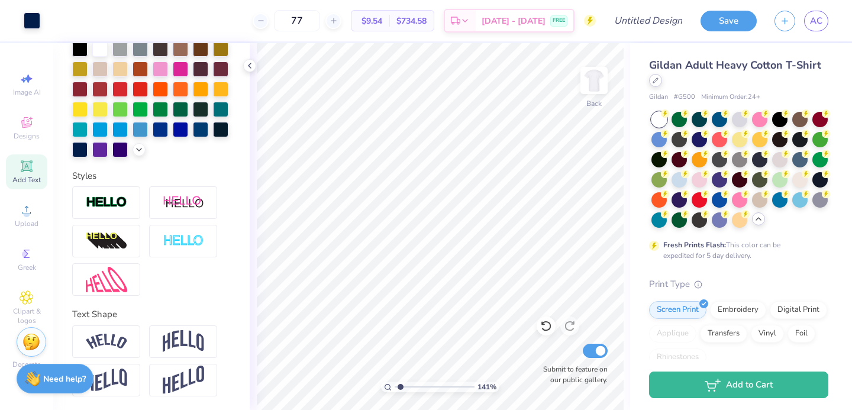
click at [656, 79] on icon at bounding box center [655, 80] width 6 height 6
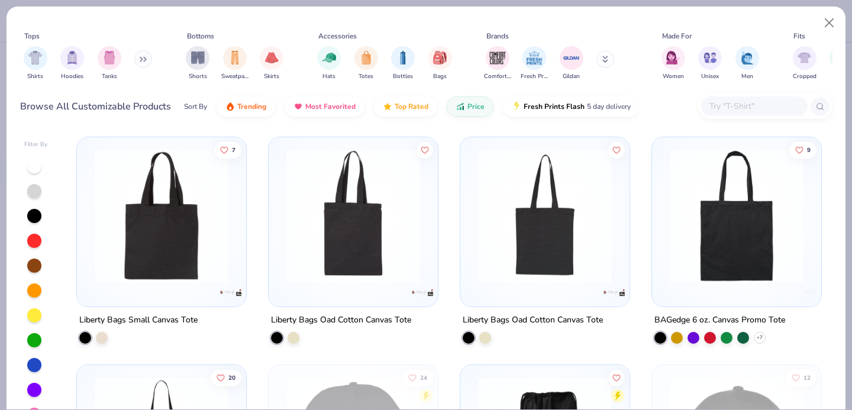
click at [728, 110] on input "text" at bounding box center [753, 106] width 91 height 14
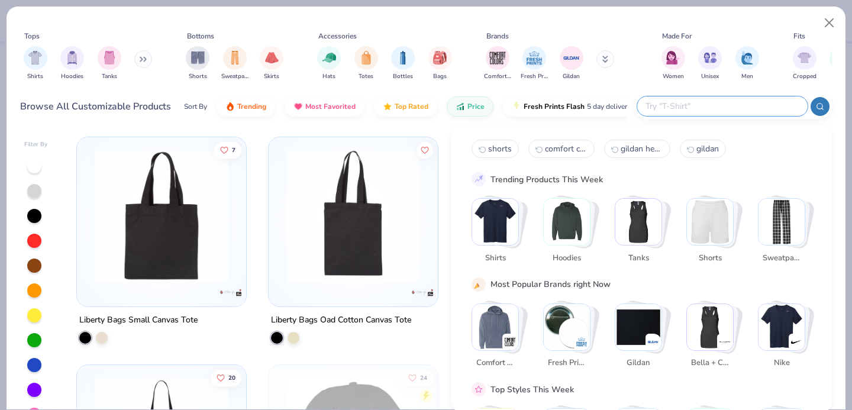
scroll to position [24, 0]
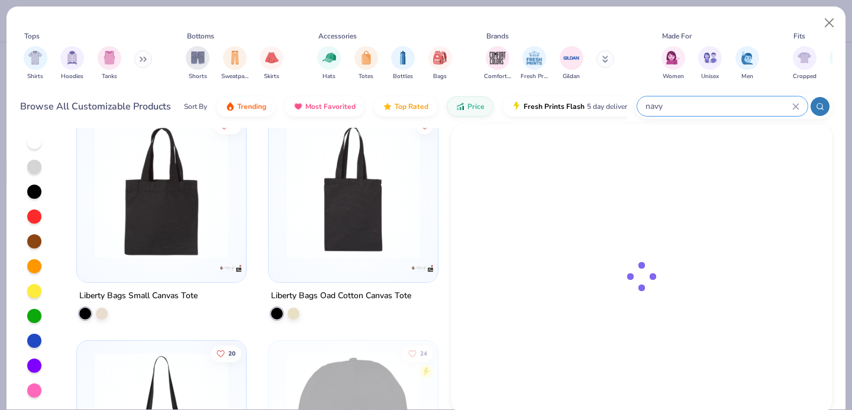
type input "navy"
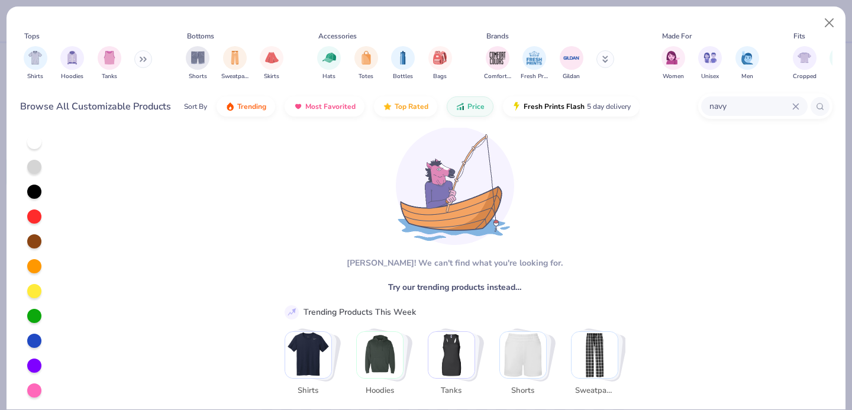
click at [33, 341] on div at bounding box center [34, 341] width 14 height 14
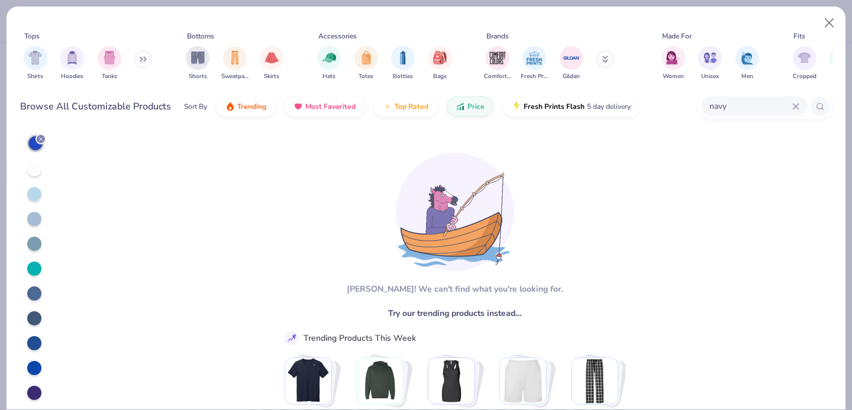
click at [793, 102] on div "navy" at bounding box center [754, 106] width 106 height 20
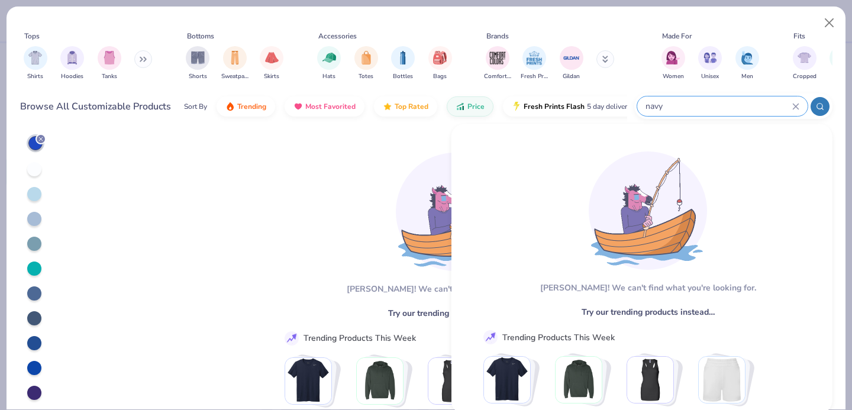
click at [800, 105] on div "navy" at bounding box center [722, 106] width 170 height 20
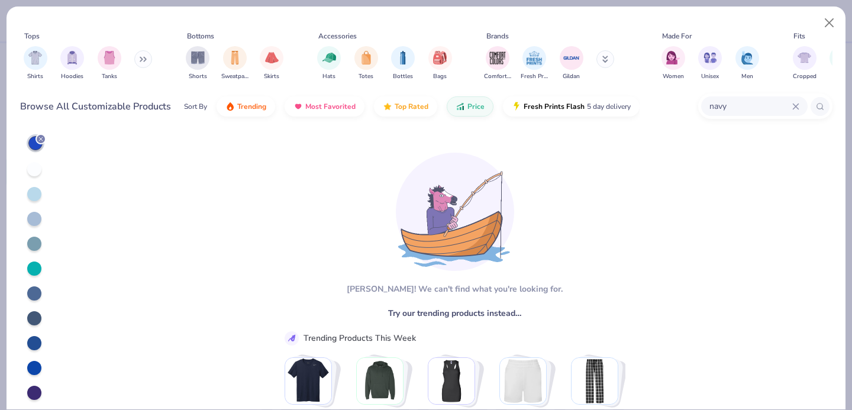
click at [794, 108] on icon at bounding box center [795, 106] width 7 height 7
click at [739, 162] on div "[PERSON_NAME]! We can't find what you're looking for. Try our trending products…" at bounding box center [449, 283] width 767 height 355
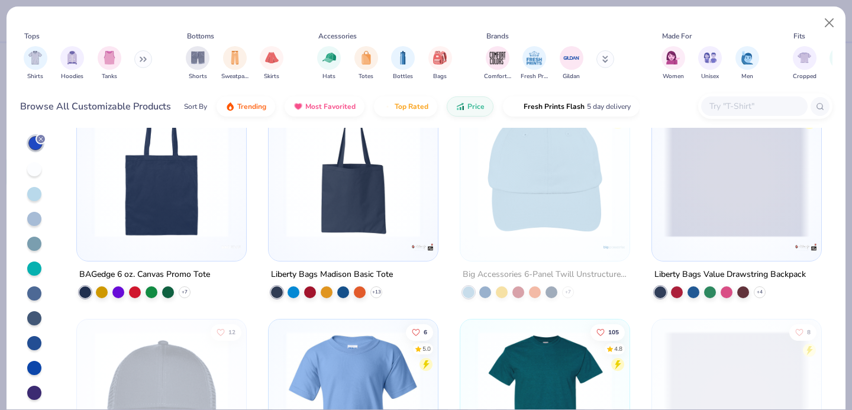
scroll to position [24, 0]
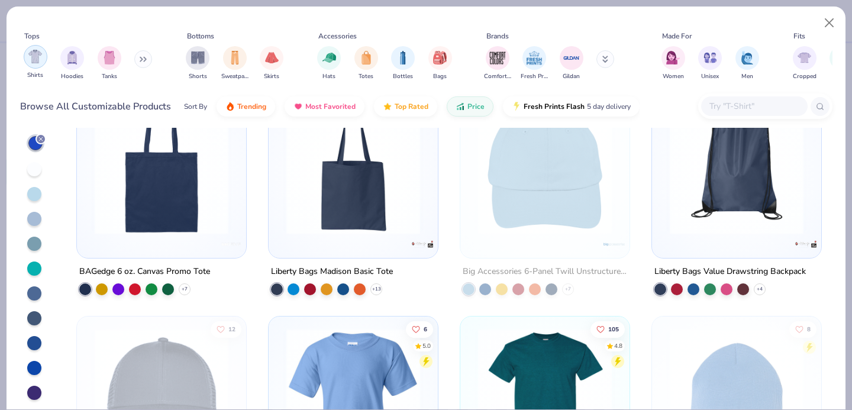
click at [37, 64] on div "filter for Shirts" at bounding box center [36, 57] width 24 height 24
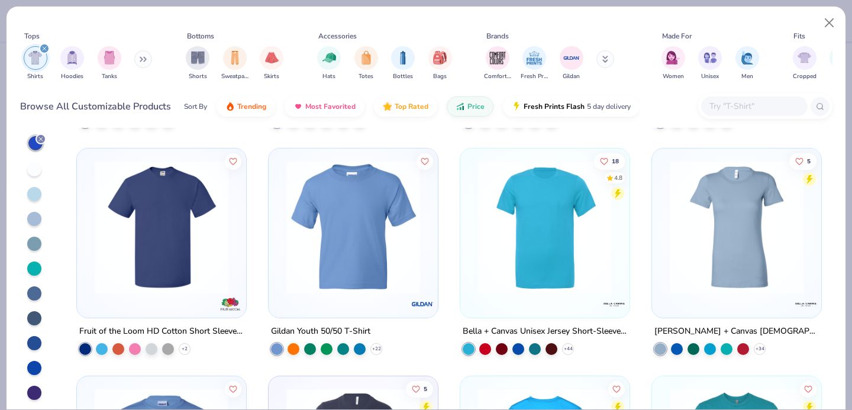
scroll to position [649, 0]
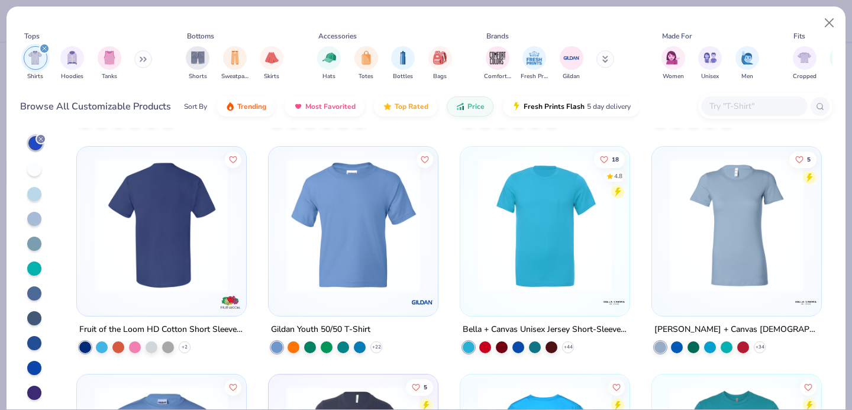
click at [89, 233] on img at bounding box center [16, 226] width 145 height 134
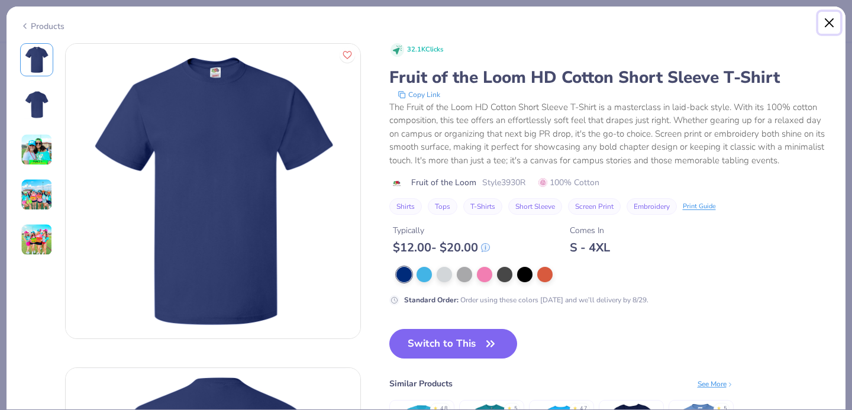
click at [835, 22] on button "Close" at bounding box center [829, 23] width 22 height 22
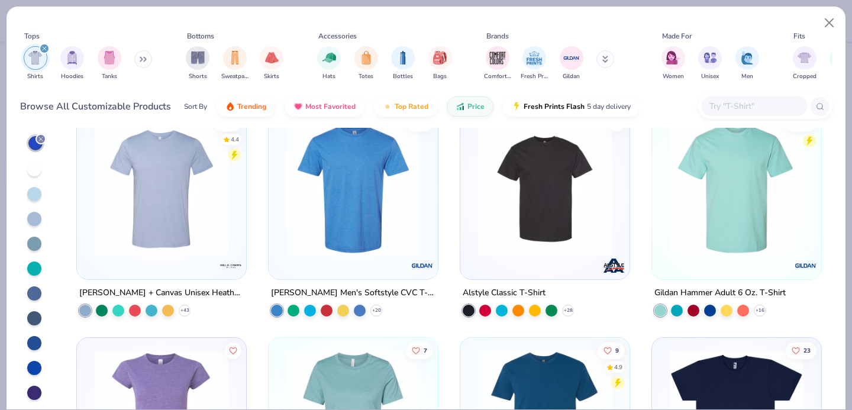
scroll to position [1140, 0]
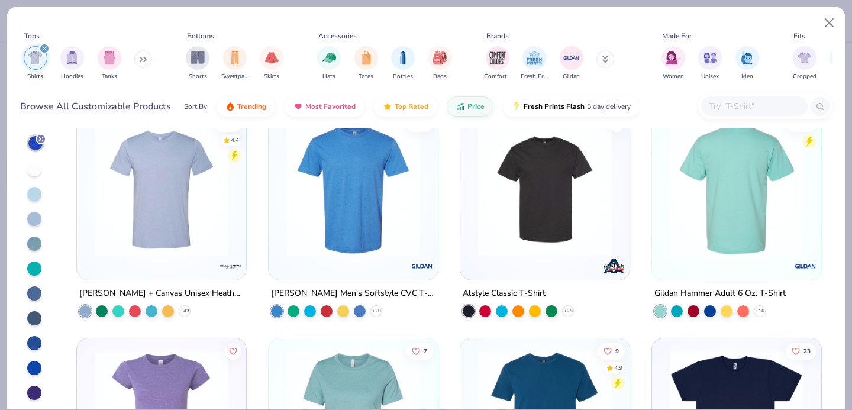
click at [782, 247] on img at bounding box center [735, 189] width 145 height 134
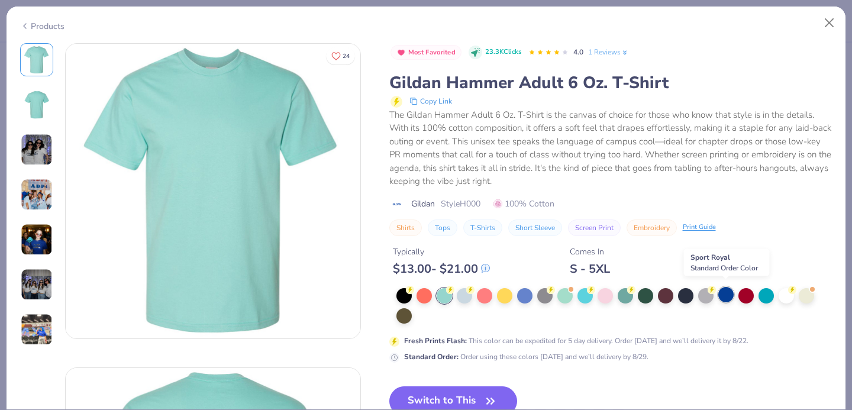
click at [724, 296] on div at bounding box center [725, 294] width 15 height 15
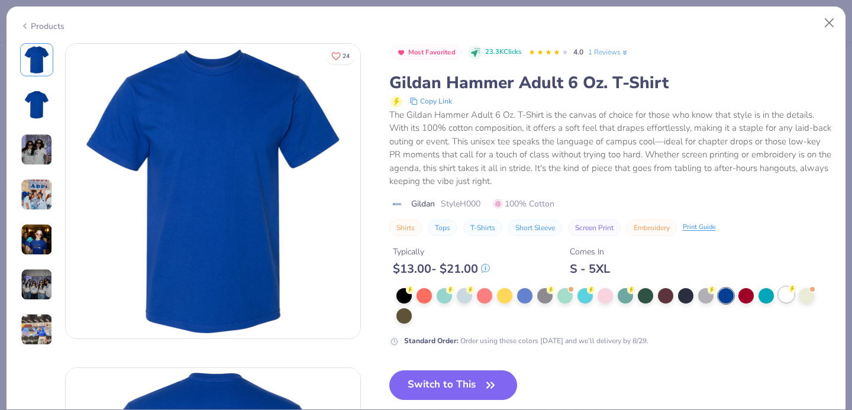
click at [785, 297] on div at bounding box center [785, 294] width 15 height 15
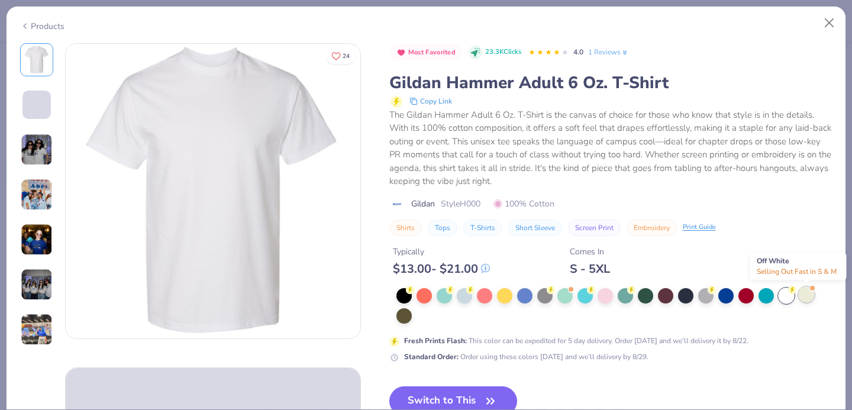
click at [809, 296] on div at bounding box center [805, 294] width 15 height 15
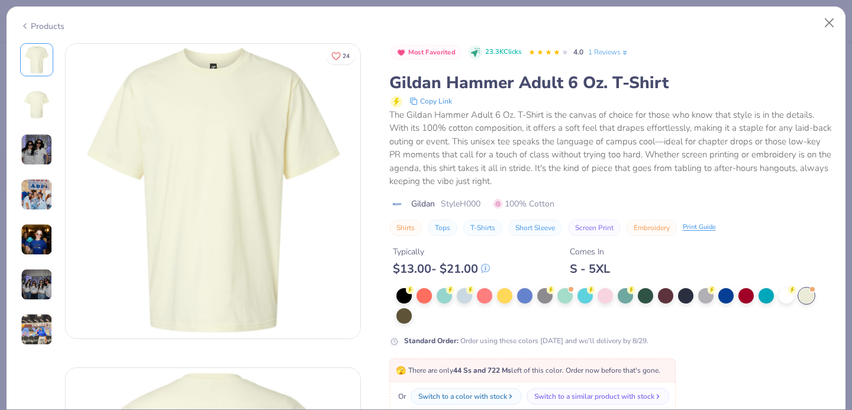
click at [33, 201] on img at bounding box center [37, 195] width 32 height 32
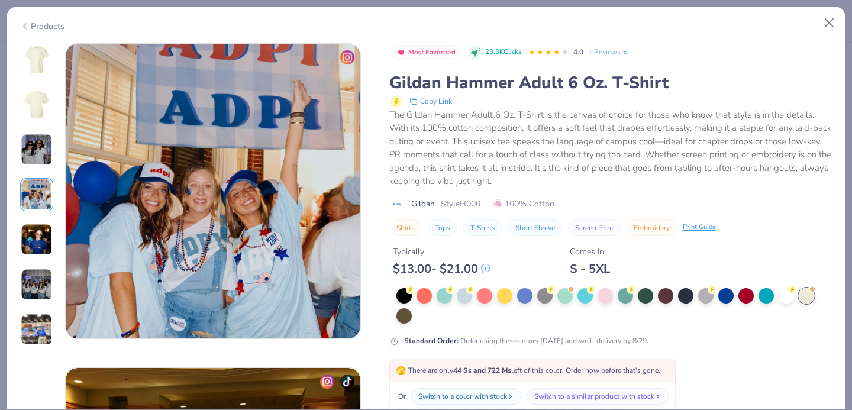
click at [32, 230] on img at bounding box center [37, 240] width 32 height 32
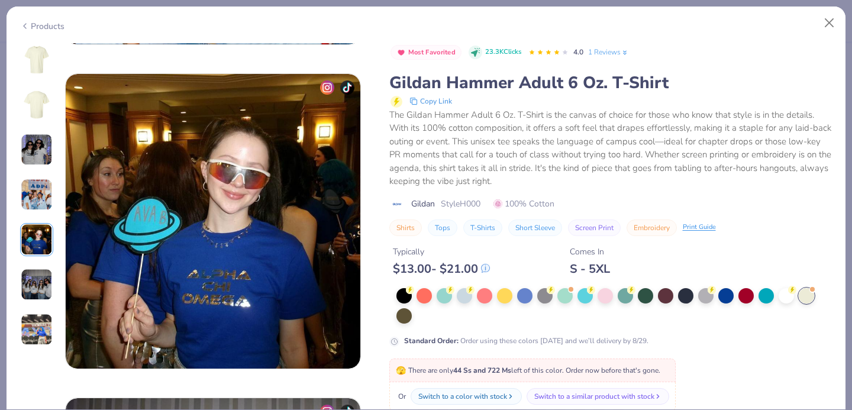
scroll to position [1296, 0]
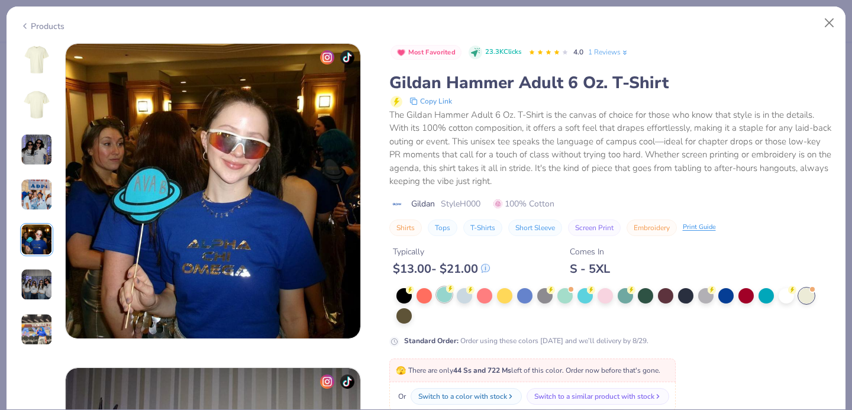
click at [443, 297] on div at bounding box center [443, 294] width 15 height 15
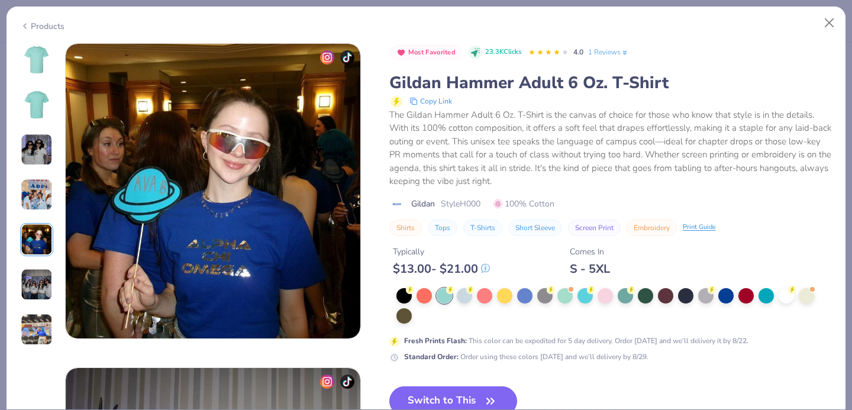
click at [33, 190] on img at bounding box center [37, 195] width 32 height 32
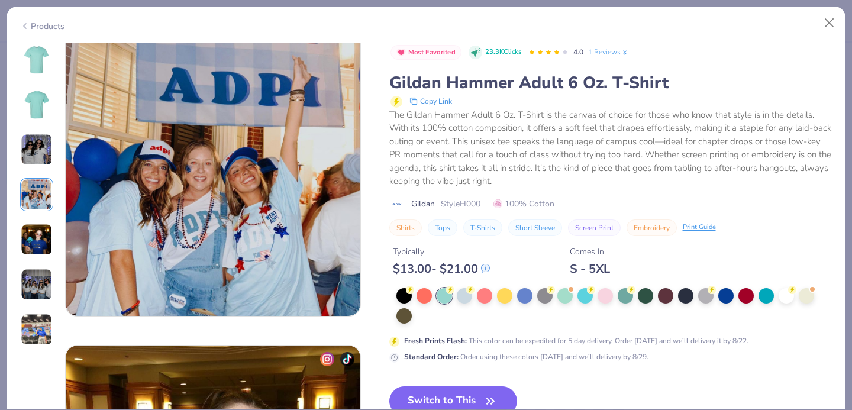
scroll to position [972, 0]
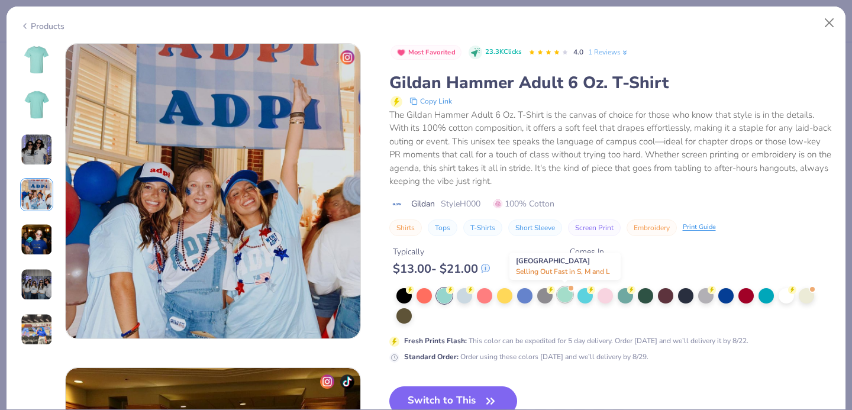
click at [564, 299] on div at bounding box center [564, 294] width 15 height 15
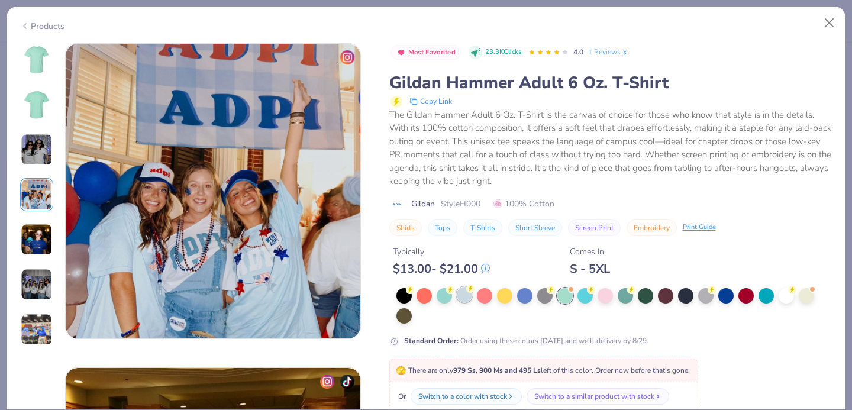
click at [467, 302] on div at bounding box center [464, 294] width 15 height 15
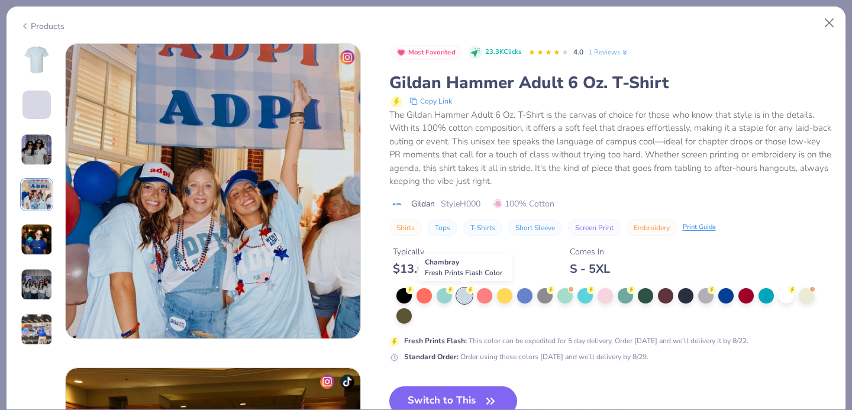
click at [463, 297] on div at bounding box center [464, 295] width 15 height 15
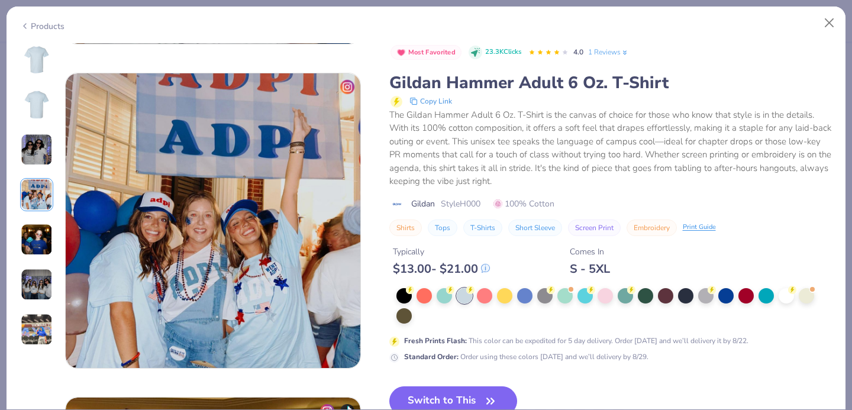
scroll to position [942, 0]
click at [45, 69] on img at bounding box center [36, 60] width 28 height 28
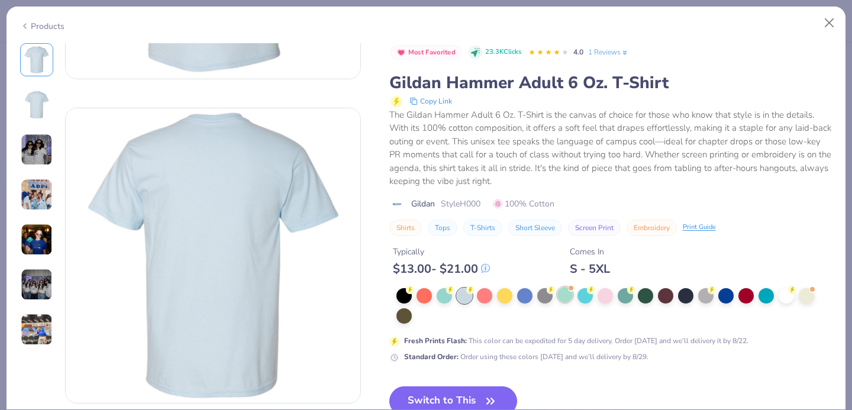
scroll to position [357, 0]
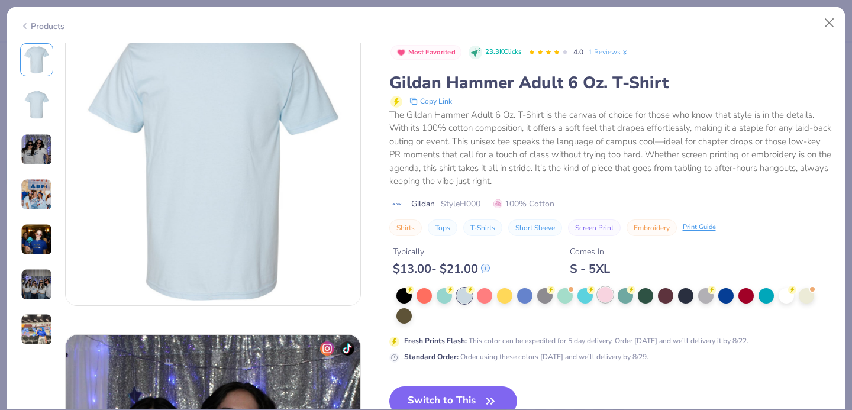
click at [605, 294] on div at bounding box center [604, 294] width 15 height 15
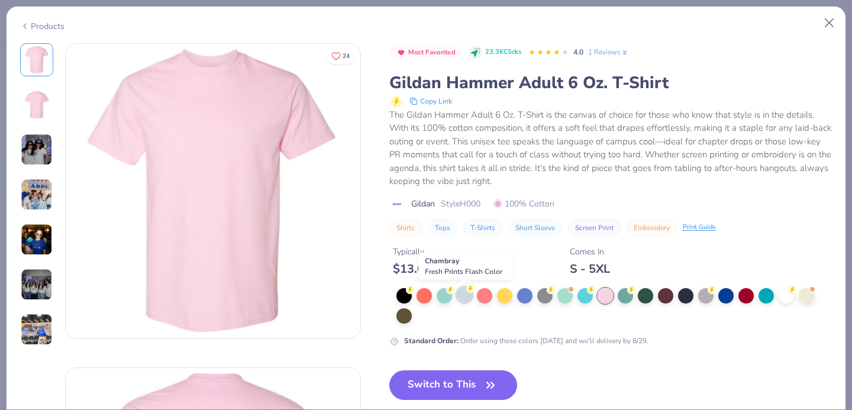
click at [460, 297] on div at bounding box center [464, 294] width 15 height 15
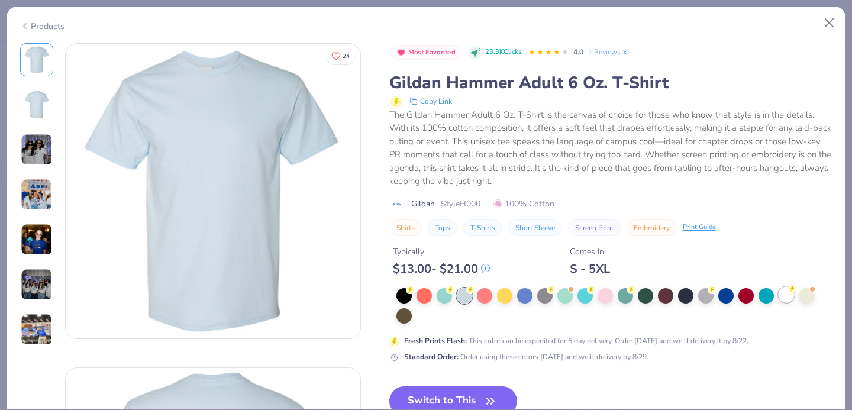
click at [783, 299] on div at bounding box center [785, 294] width 15 height 15
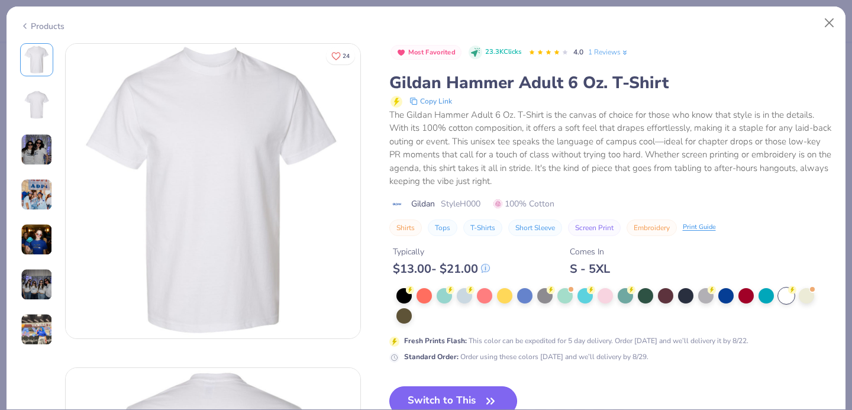
click at [470, 395] on button "Switch to This" at bounding box center [453, 401] width 128 height 30
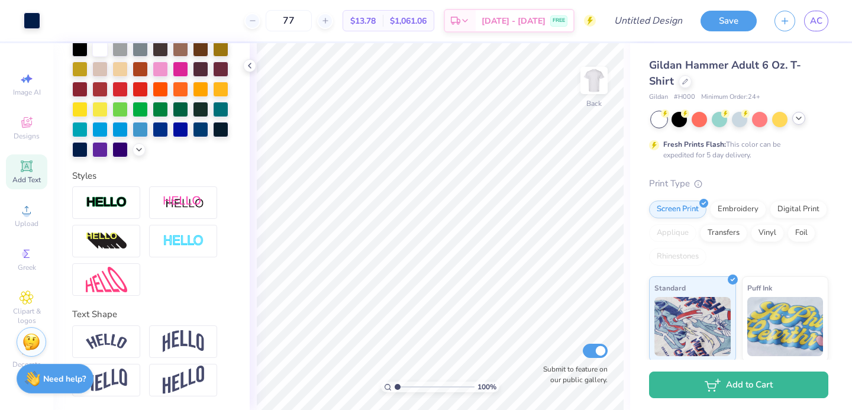
drag, startPoint x: 400, startPoint y: 387, endPoint x: 378, endPoint y: 384, distance: 22.6
type input "1"
click at [394, 384] on input "range" at bounding box center [434, 386] width 80 height 11
type input "3.00"
type input "7.40"
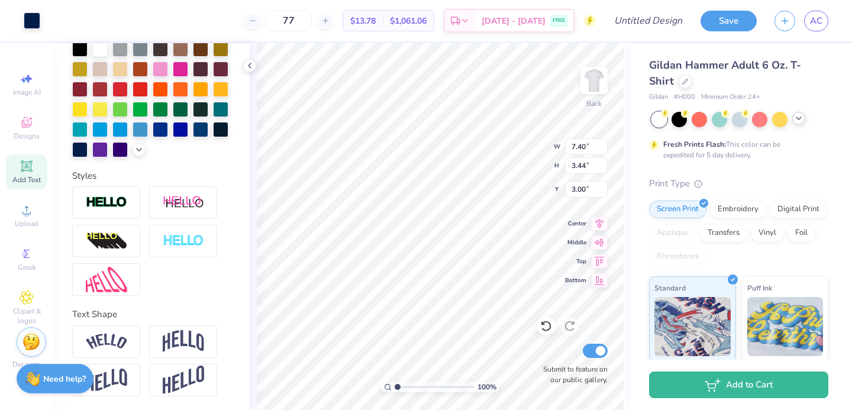
type input "3.44"
type input "3.00"
type input "7.90"
type input "3.68"
type input "3.00"
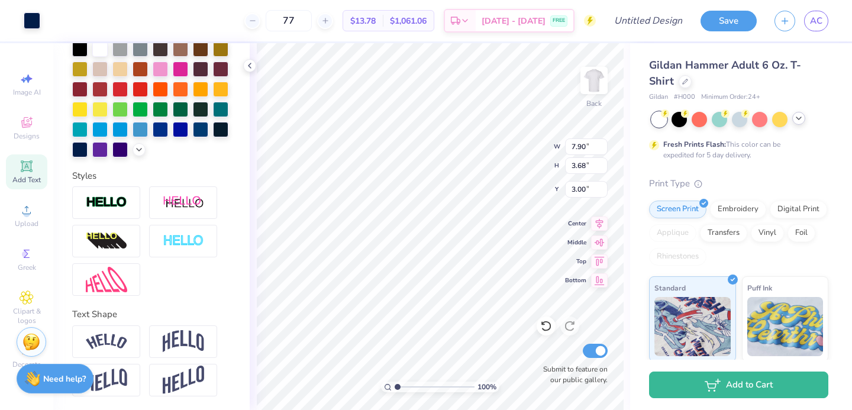
type input "8.11"
type input "3.77"
type input "3.00"
click at [741, 123] on div at bounding box center [739, 118] width 15 height 15
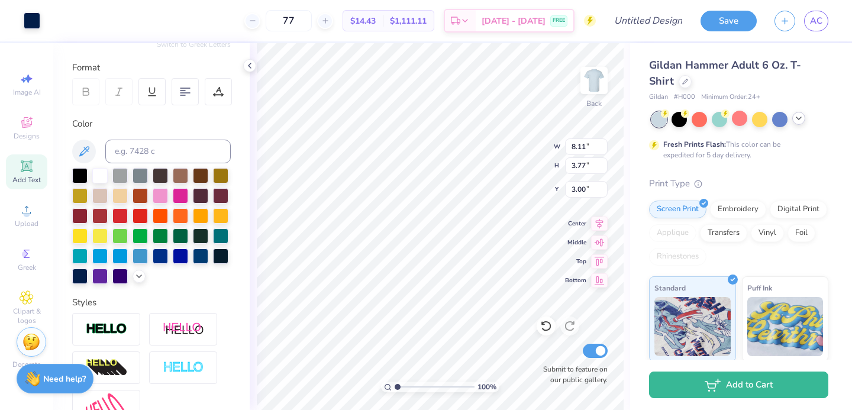
scroll to position [148, 0]
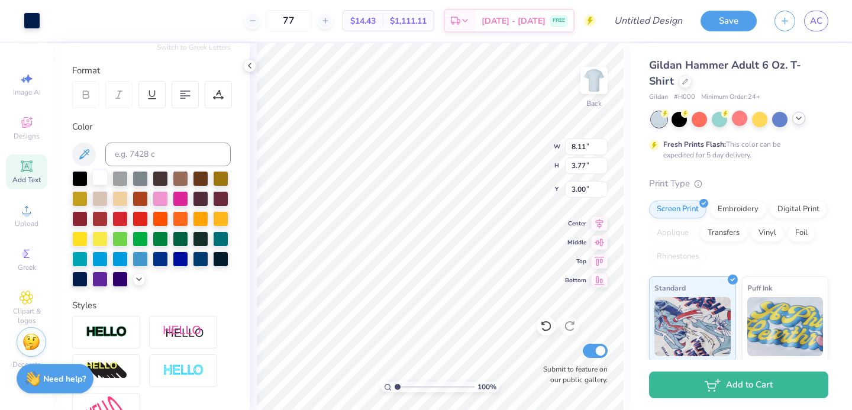
click at [96, 184] on div at bounding box center [99, 177] width 15 height 15
type input "7.79"
type input "11.16"
click at [99, 176] on div at bounding box center [99, 177] width 15 height 15
type input "7.79"
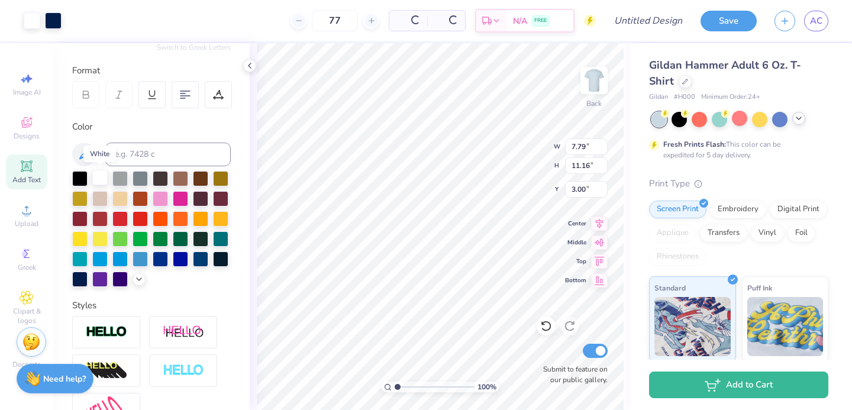
type input "11.16"
type input "8.11"
type input "3.77"
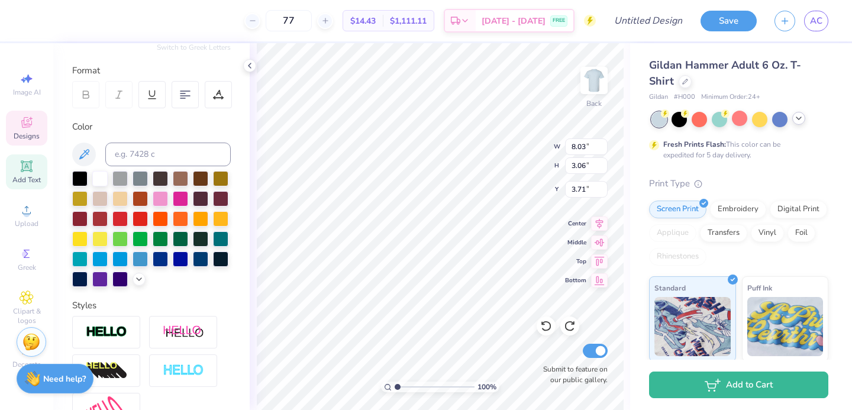
click at [100, 180] on div at bounding box center [99, 178] width 15 height 15
click at [99, 177] on div at bounding box center [99, 177] width 15 height 15
type input "1.35"
type input "1.42"
type input "3.00"
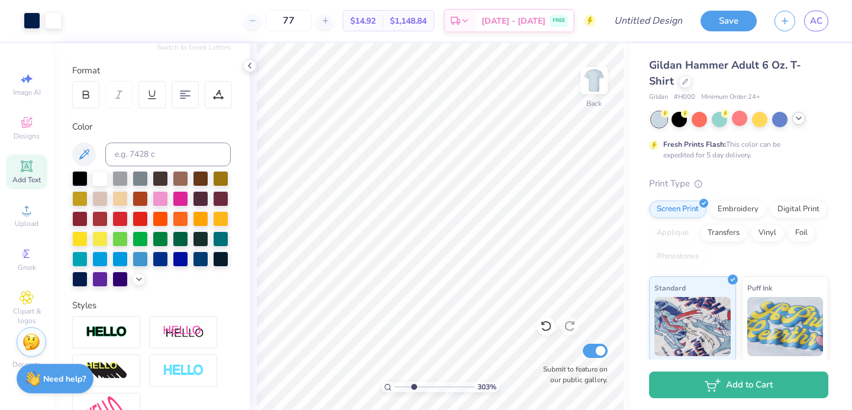
drag, startPoint x: 395, startPoint y: 386, endPoint x: 413, endPoint y: 387, distance: 17.8
click at [413, 387] on input "range" at bounding box center [434, 386] width 80 height 11
click at [410, 383] on input "range" at bounding box center [434, 386] width 80 height 11
click at [776, 121] on div at bounding box center [779, 118] width 15 height 15
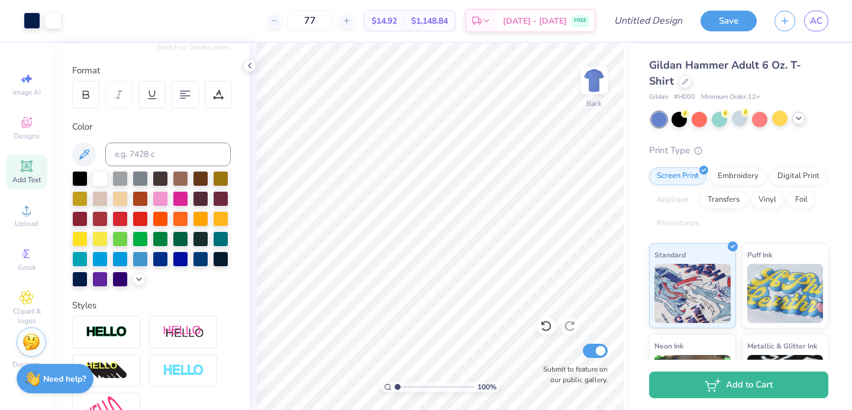
type input "1"
click at [376, 387] on div "100 %" at bounding box center [440, 226] width 367 height 367
click at [800, 122] on icon at bounding box center [798, 118] width 9 height 9
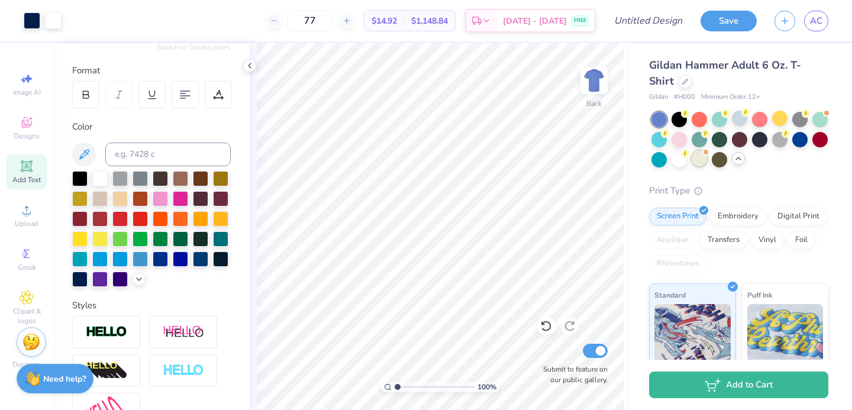
click at [695, 159] on div at bounding box center [698, 158] width 15 height 15
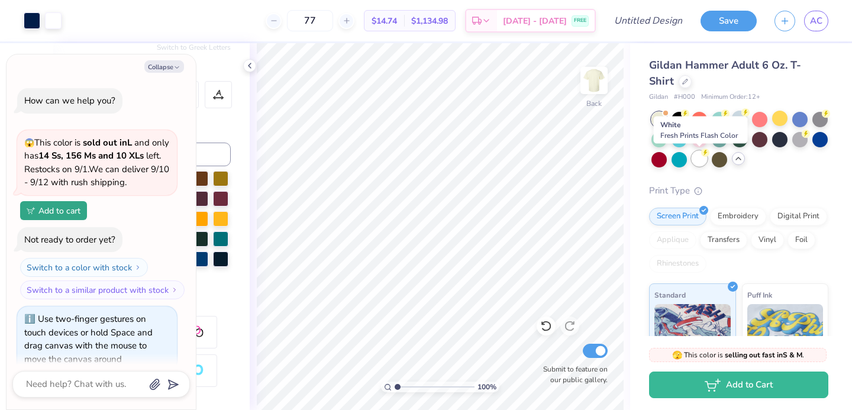
scroll to position [221, 0]
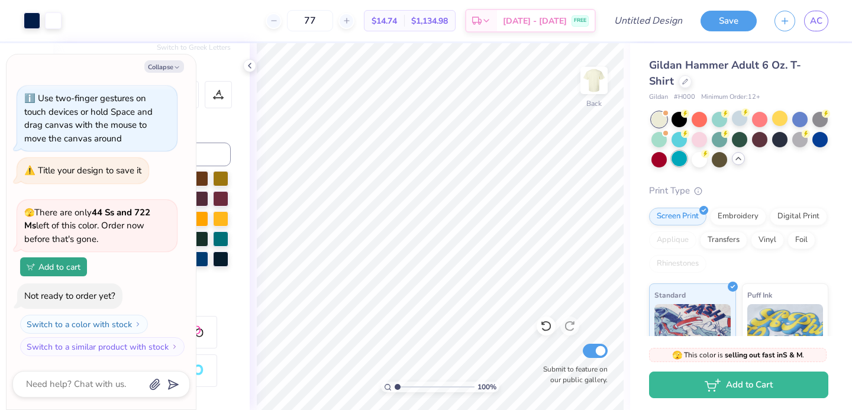
click at [683, 164] on div at bounding box center [678, 158] width 15 height 15
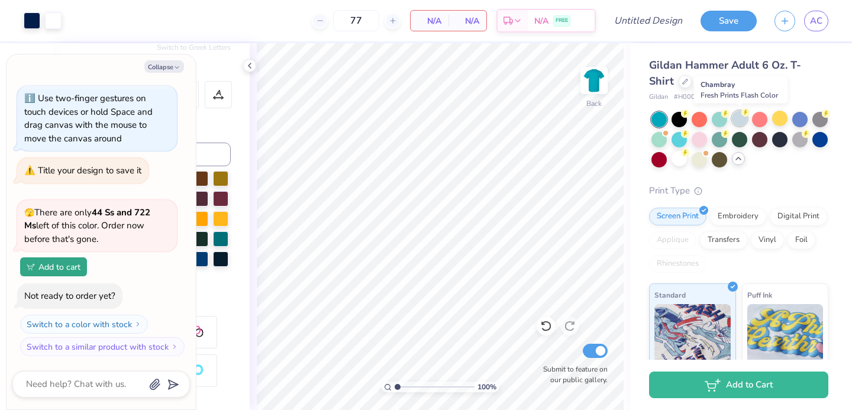
click at [742, 123] on div at bounding box center [739, 118] width 15 height 15
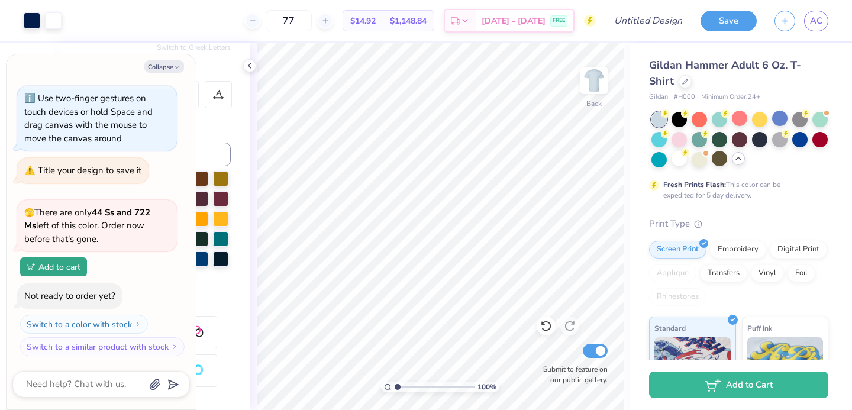
click at [675, 156] on div at bounding box center [678, 158] width 15 height 15
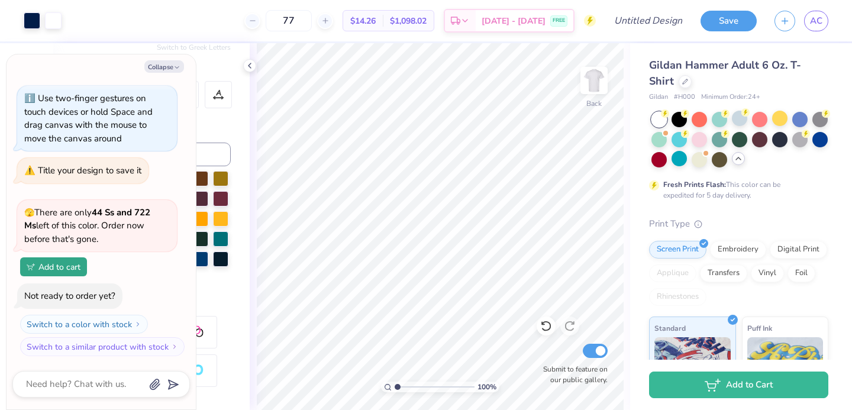
click at [778, 179] on div "Fresh Prints Flash: This color can be expedited for 5 day delivery." at bounding box center [735, 189] width 145 height 21
click at [174, 66] on icon "button" at bounding box center [176, 67] width 7 height 7
type textarea "x"
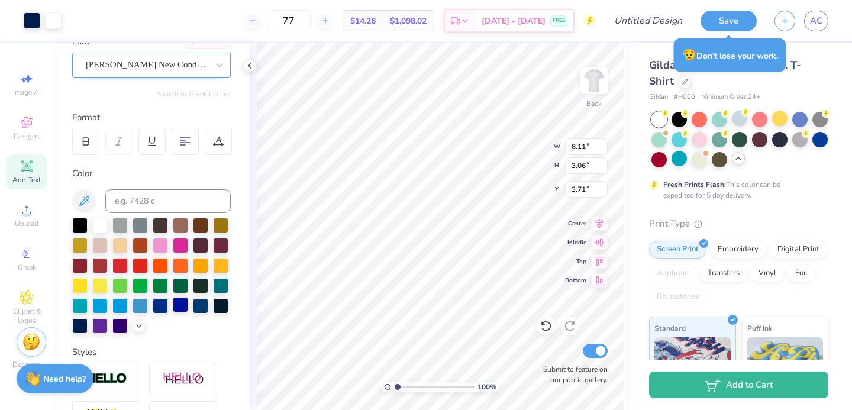
scroll to position [103, 0]
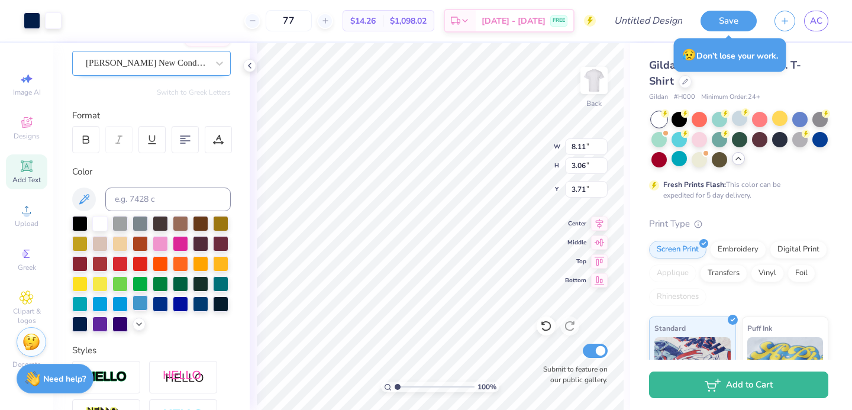
click at [138, 308] on div at bounding box center [139, 302] width 15 height 15
click at [143, 305] on div at bounding box center [139, 302] width 15 height 15
click at [138, 327] on div at bounding box center [138, 322] width 13 height 13
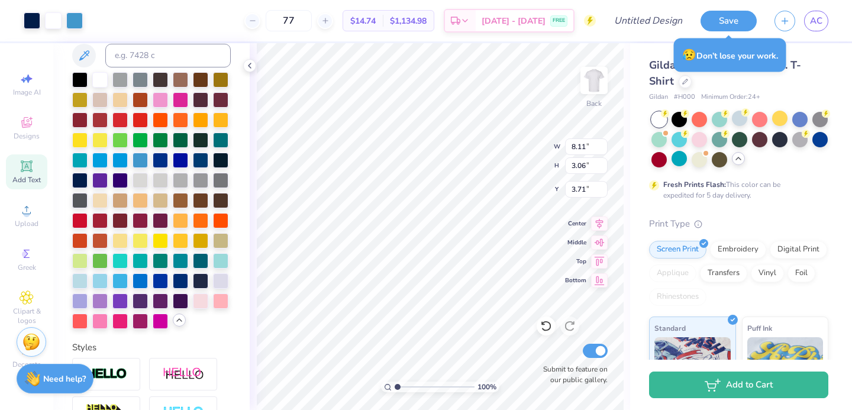
scroll to position [248, 0]
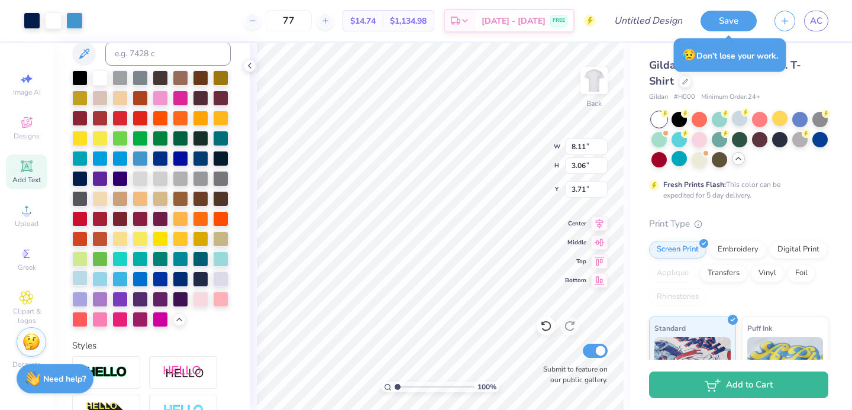
click at [79, 283] on div at bounding box center [79, 277] width 15 height 15
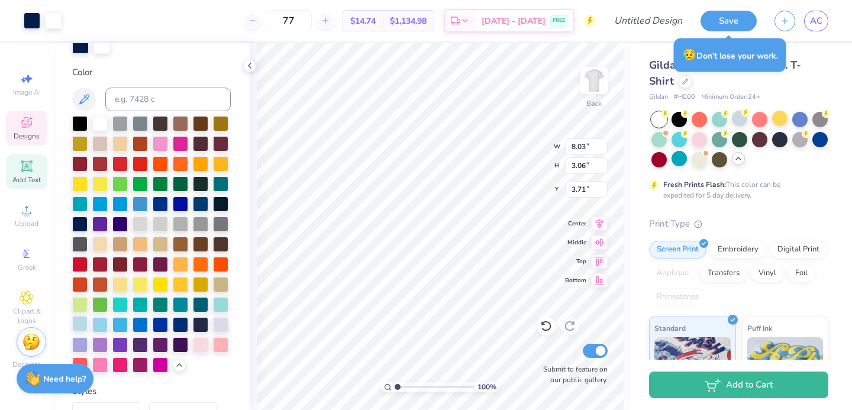
scroll to position [295, 0]
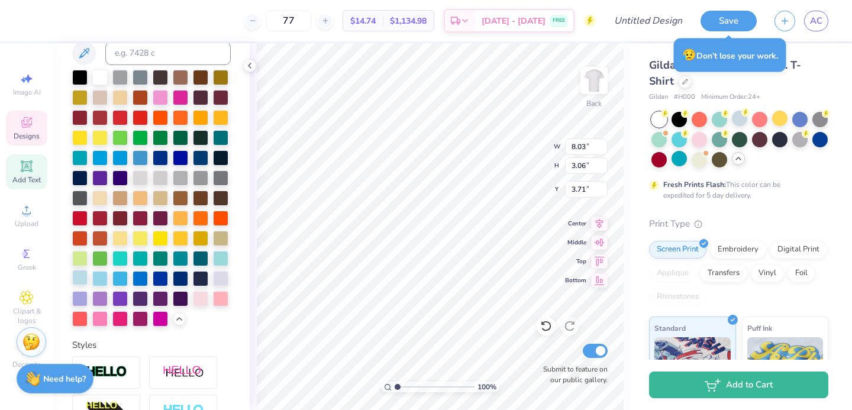
click at [77, 278] on div at bounding box center [79, 277] width 15 height 15
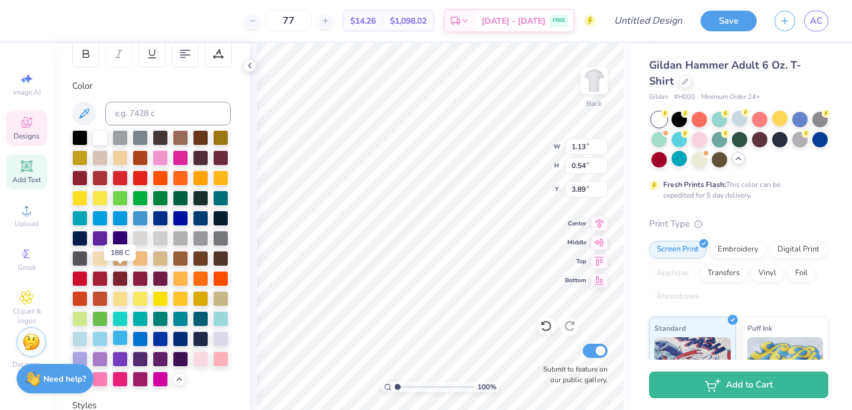
scroll to position [191, 0]
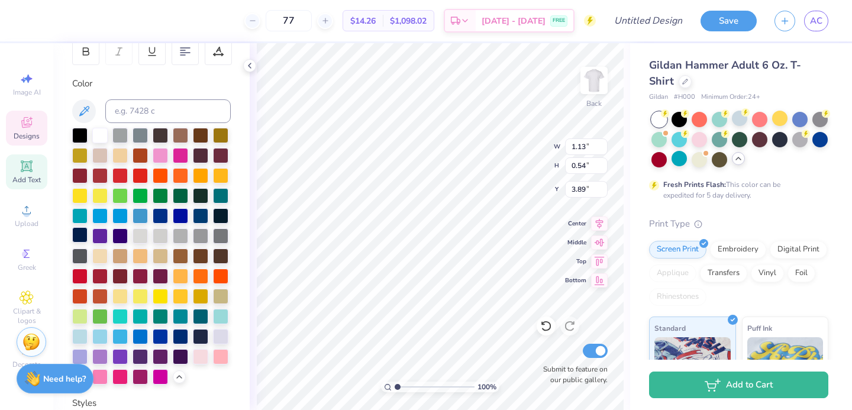
click at [75, 238] on div at bounding box center [79, 234] width 15 height 15
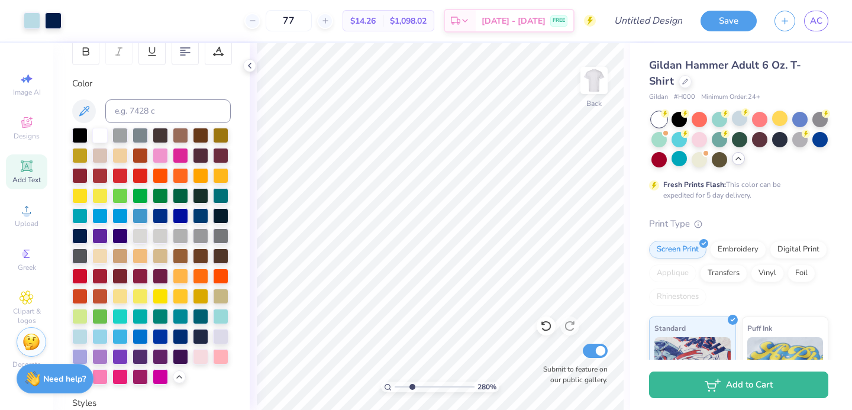
drag, startPoint x: 398, startPoint y: 384, endPoint x: 411, endPoint y: 384, distance: 13.0
type input "2.81"
click at [411, 384] on input "range" at bounding box center [434, 386] width 80 height 11
click at [633, 27] on input "Design Title" at bounding box center [662, 21] width 58 height 24
click at [655, 22] on input "SLU ZTA Stamp Design" at bounding box center [662, 21] width 58 height 24
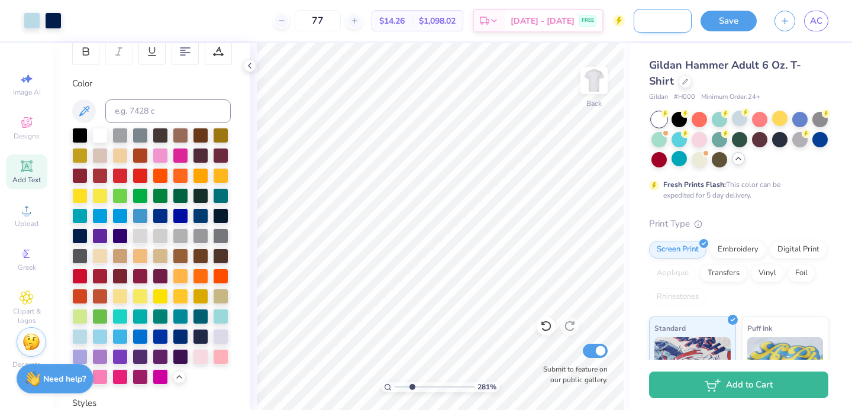
click at [655, 22] on input "SLU ZTA Stamp Design" at bounding box center [662, 21] width 58 height 24
click at [683, 22] on input "SLU ZTA Star Design" at bounding box center [662, 21] width 58 height 24
type input "SLU ZTA Star Design #1"
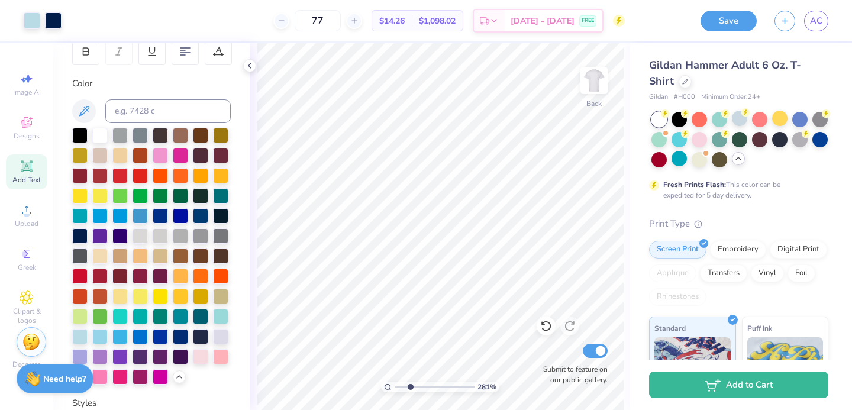
scroll to position [0, 0]
type input "1"
click at [379, 389] on div "100 %" at bounding box center [440, 226] width 367 height 367
click at [682, 28] on input "SLU ZTA Star Design #1" at bounding box center [662, 21] width 58 height 24
click at [683, 24] on input "SLU ZTA Star Design #1" at bounding box center [662, 21] width 58 height 24
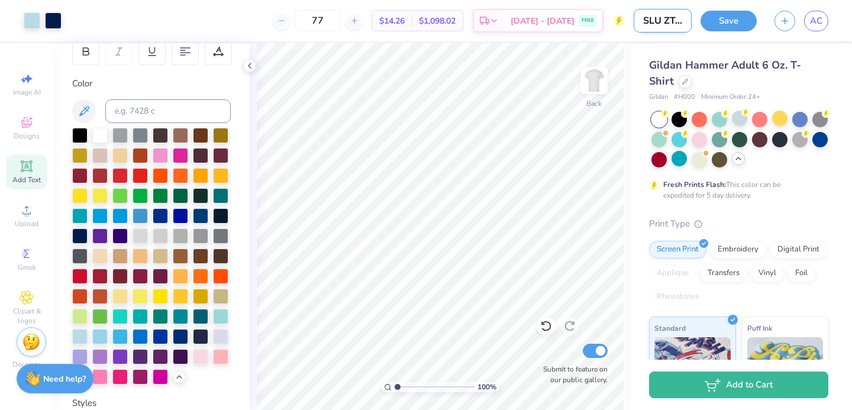
click at [682, 22] on input "SLU ZTA Star Design #1" at bounding box center [662, 21] width 58 height 24
type input "SLU ZTA Star Design"
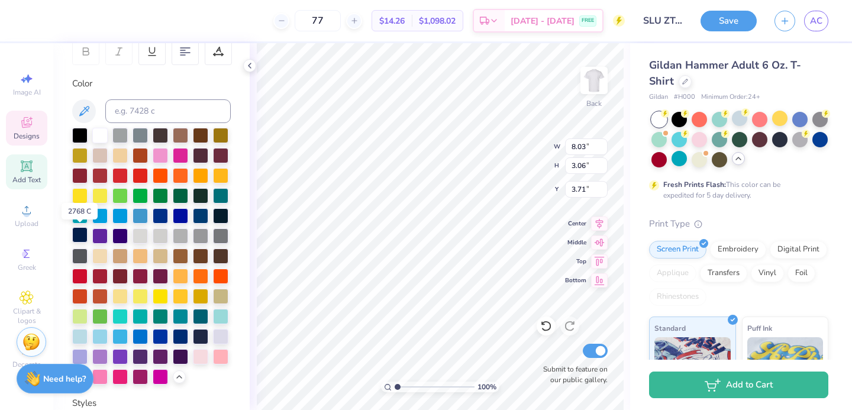
click at [79, 238] on div at bounding box center [79, 234] width 15 height 15
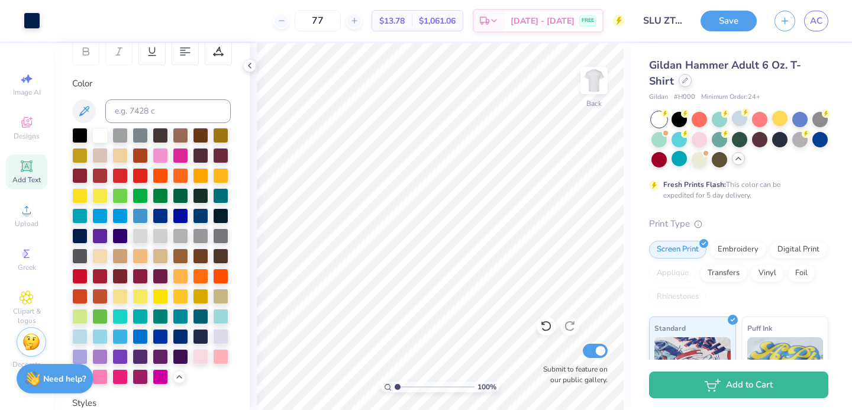
click at [678, 77] on div at bounding box center [684, 80] width 13 height 13
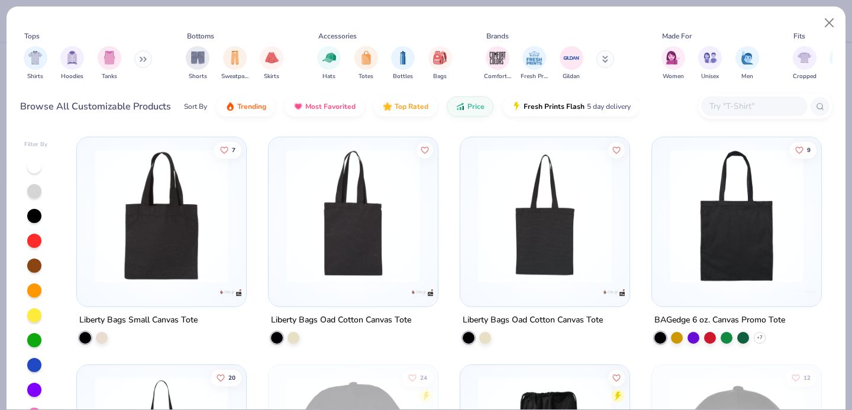
click at [746, 106] on input "text" at bounding box center [753, 106] width 91 height 14
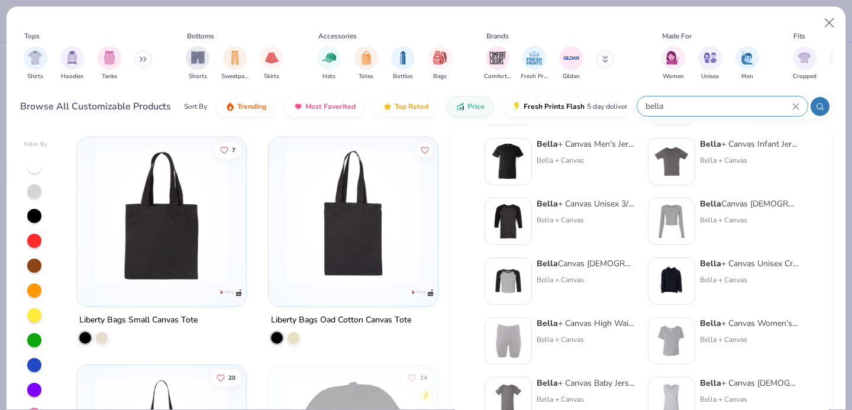
scroll to position [486, 0]
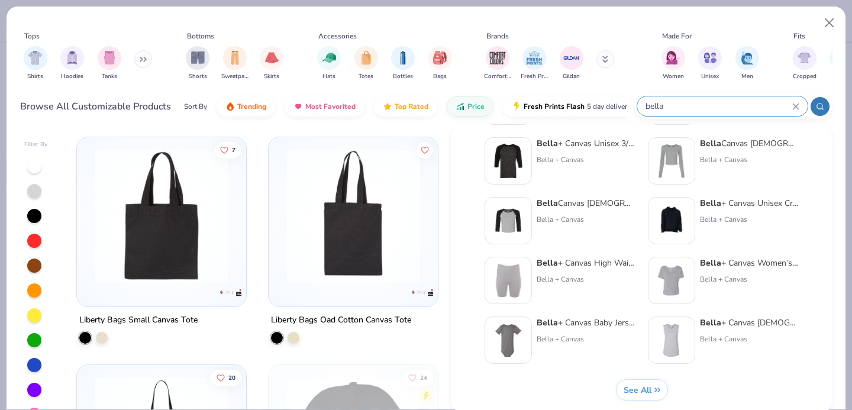
click at [691, 107] on input "bella" at bounding box center [718, 106] width 148 height 14
click at [669, 104] on input "bella" at bounding box center [718, 106] width 148 height 14
click at [648, 104] on input "bella" at bounding box center [718, 106] width 148 height 14
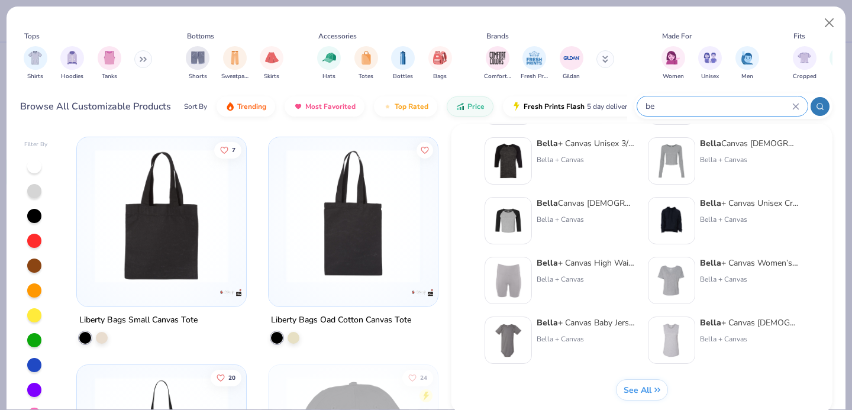
type input "b"
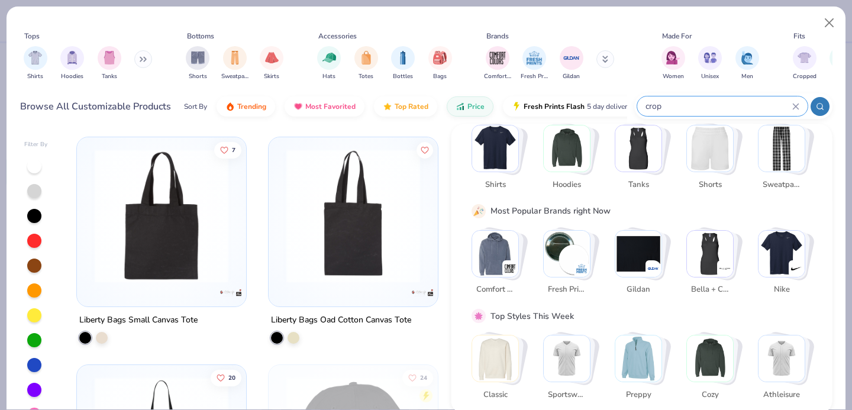
type input "crop"
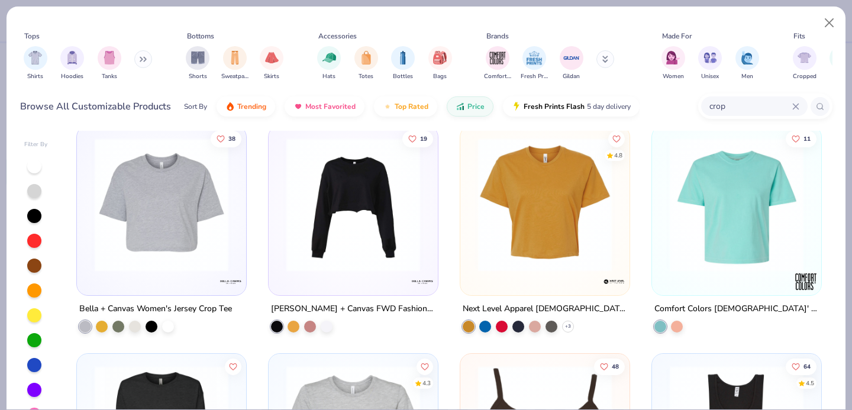
scroll to position [249, 0]
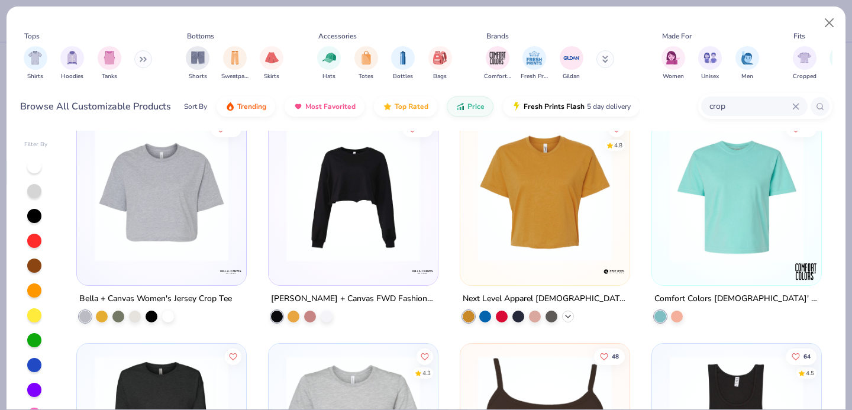
click at [565, 310] on div "+ 3" at bounding box center [568, 316] width 12 height 12
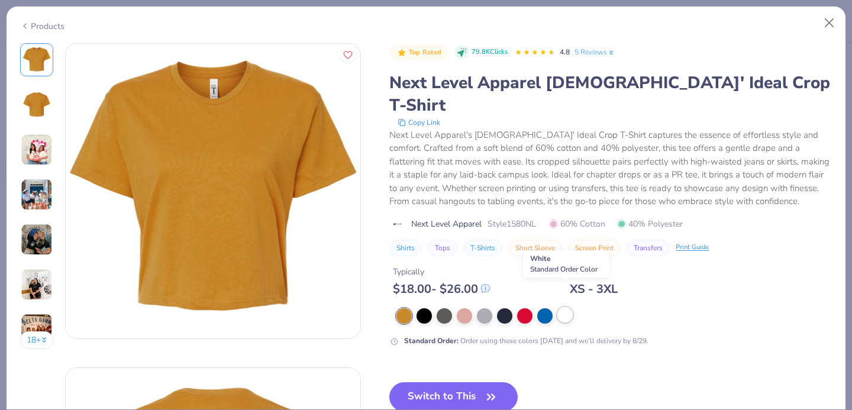
click at [566, 307] on div at bounding box center [564, 314] width 15 height 15
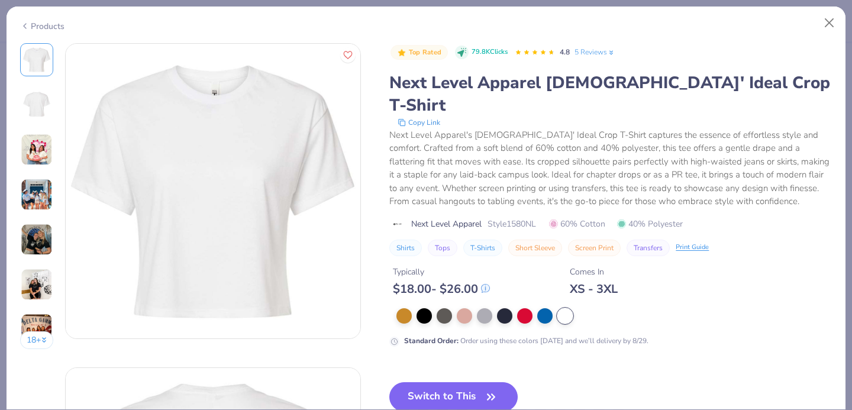
click at [46, 187] on img at bounding box center [37, 195] width 32 height 32
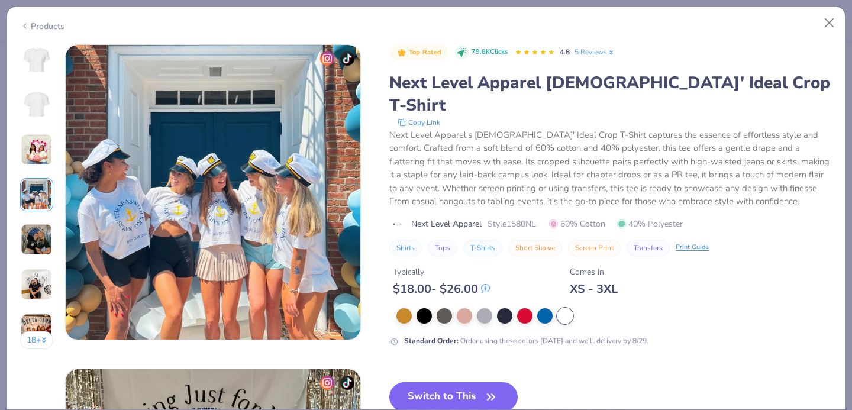
scroll to position [972, 0]
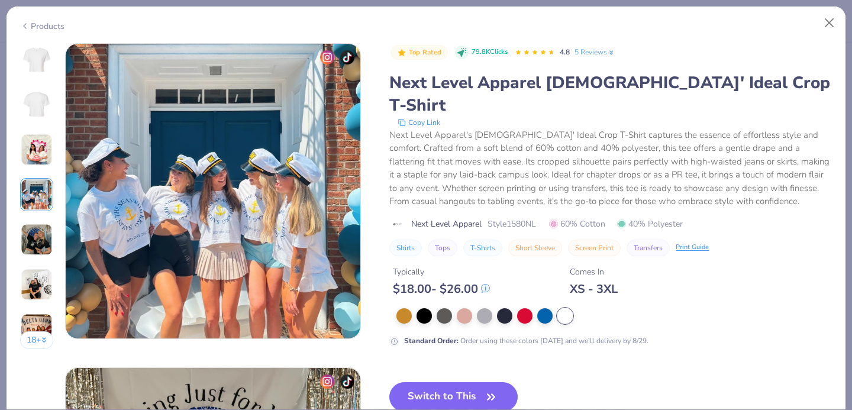
click at [42, 163] on img at bounding box center [37, 150] width 32 height 32
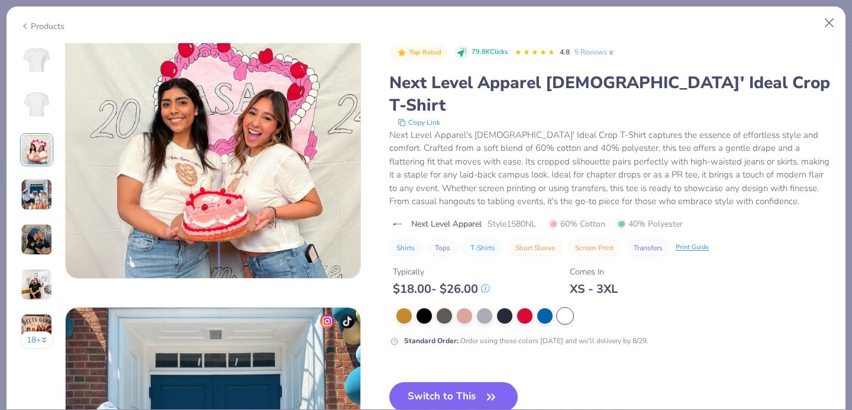
scroll to position [711, 0]
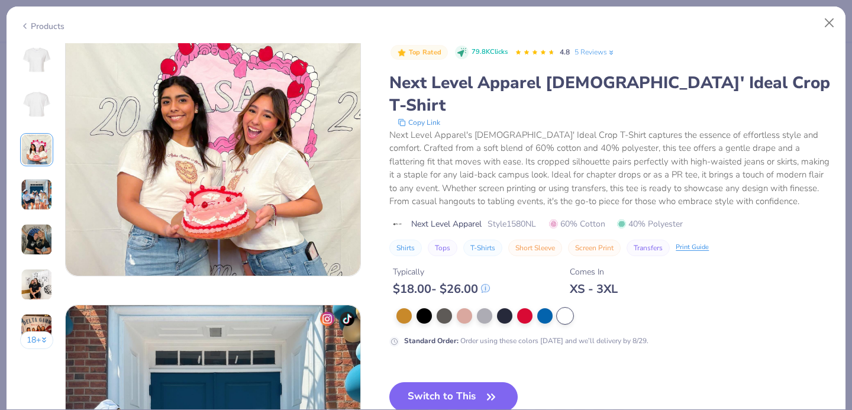
click at [45, 262] on div "18 +" at bounding box center [37, 200] width 34 height 315
click at [44, 289] on img at bounding box center [37, 285] width 32 height 32
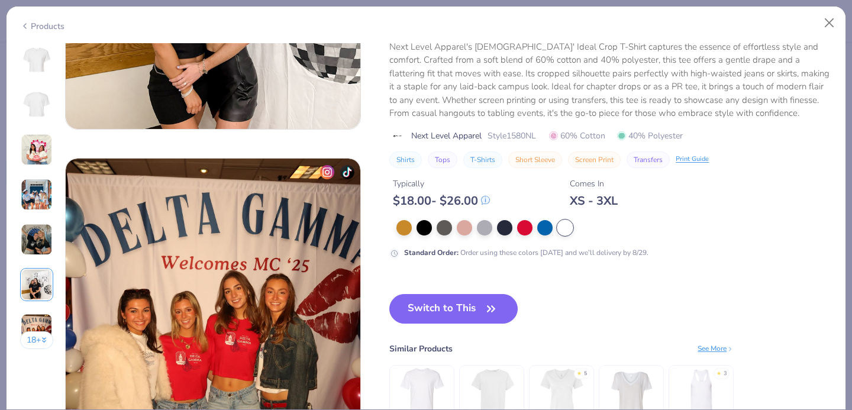
scroll to position [1698, 0]
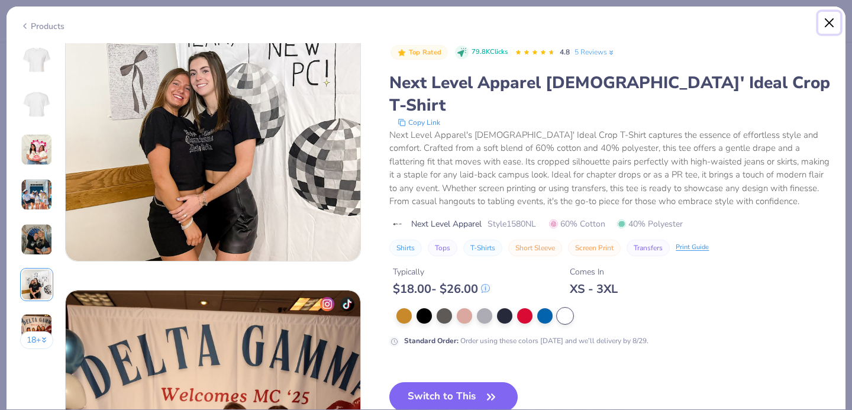
click at [828, 29] on button "Close" at bounding box center [829, 23] width 22 height 22
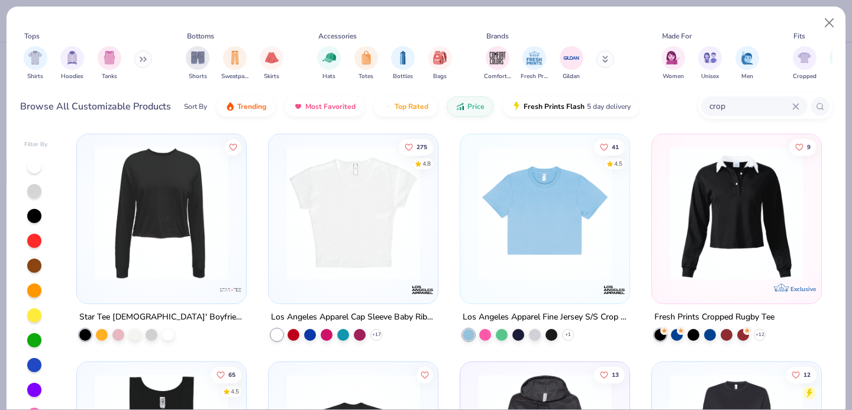
scroll to position [914, 0]
click at [567, 332] on icon at bounding box center [567, 333] width 9 height 9
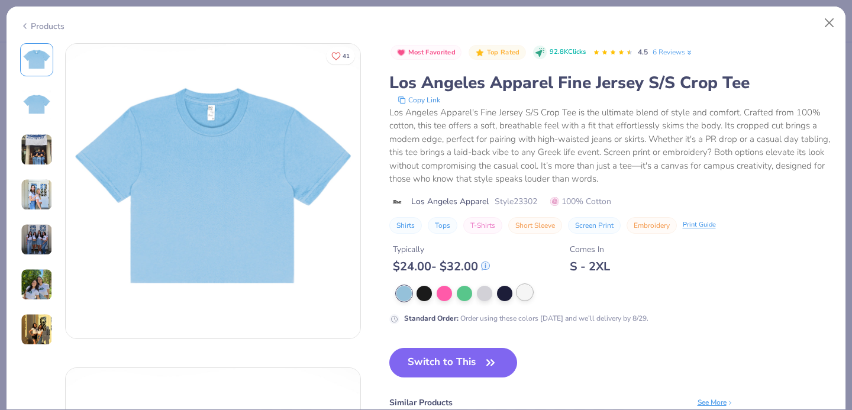
click at [525, 299] on div at bounding box center [524, 291] width 15 height 15
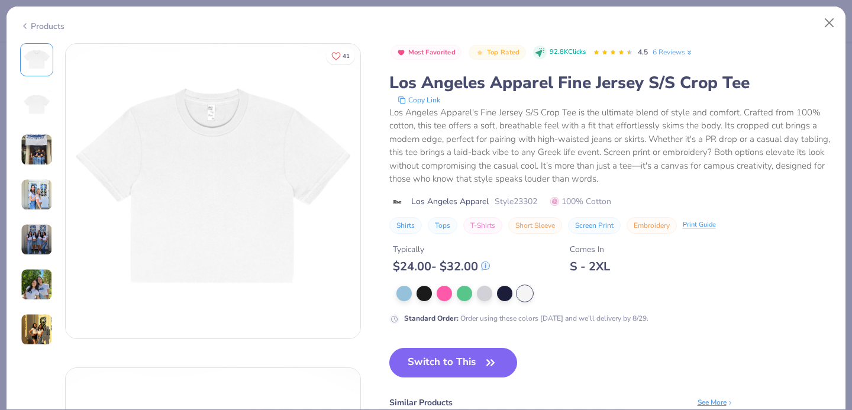
click at [34, 237] on img at bounding box center [37, 240] width 32 height 32
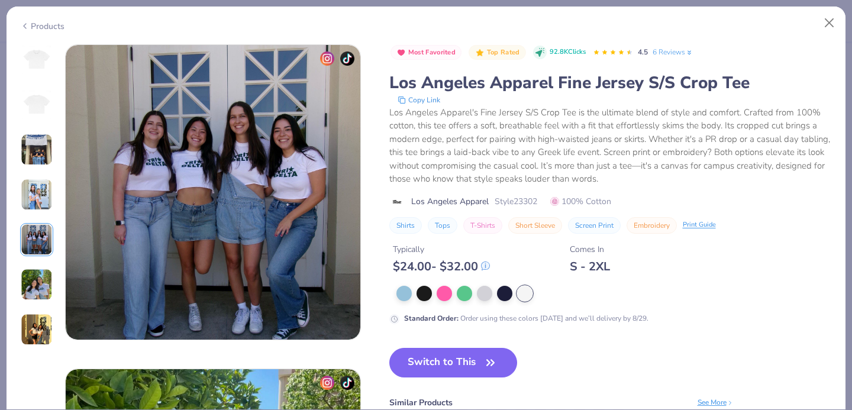
scroll to position [1296, 0]
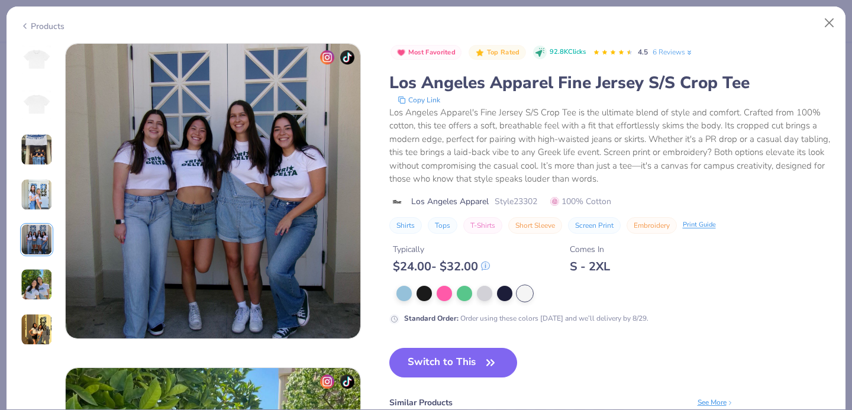
click at [35, 192] on img at bounding box center [37, 195] width 32 height 32
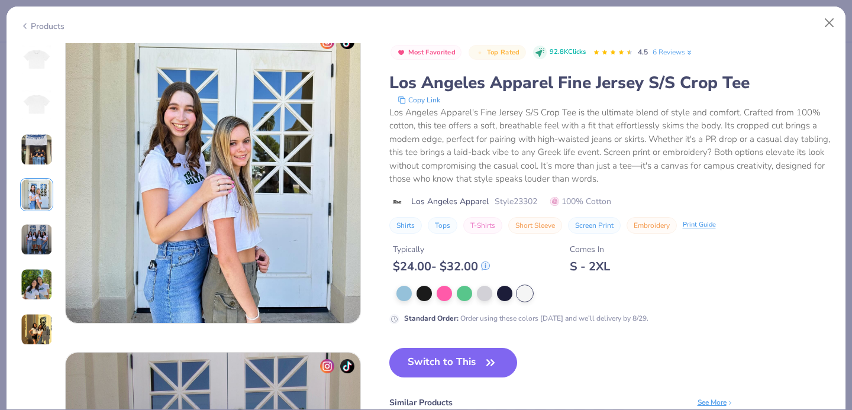
scroll to position [972, 0]
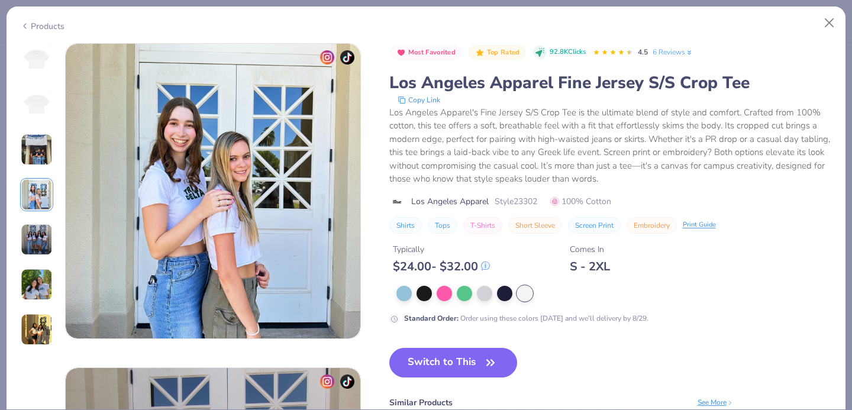
click at [40, 160] on img at bounding box center [37, 150] width 32 height 32
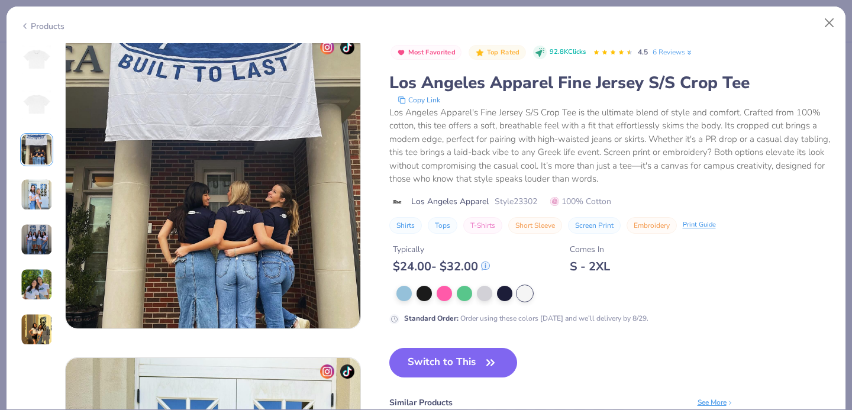
scroll to position [648, 0]
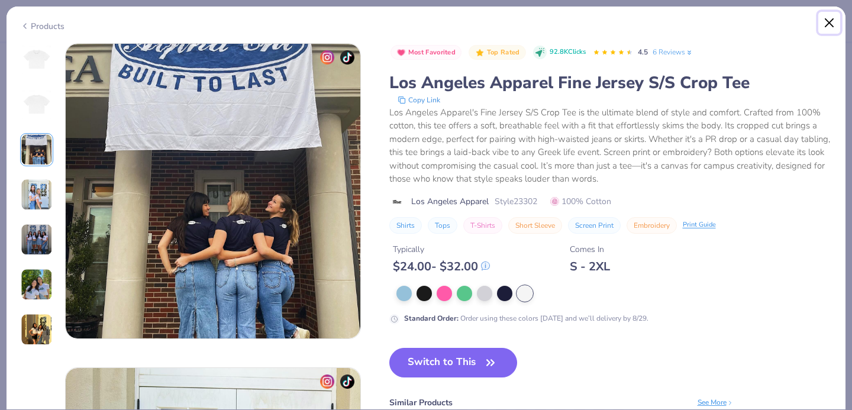
click at [826, 28] on button "Close" at bounding box center [829, 23] width 22 height 22
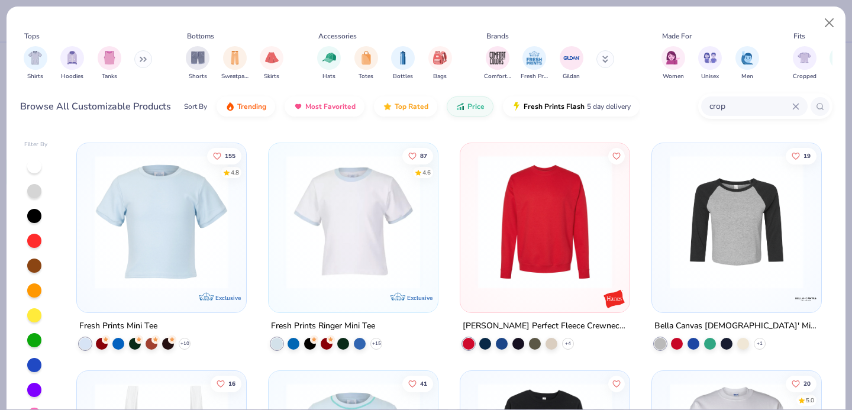
scroll to position [2725, 0]
click at [185, 337] on div "+ 10" at bounding box center [185, 343] width 12 height 12
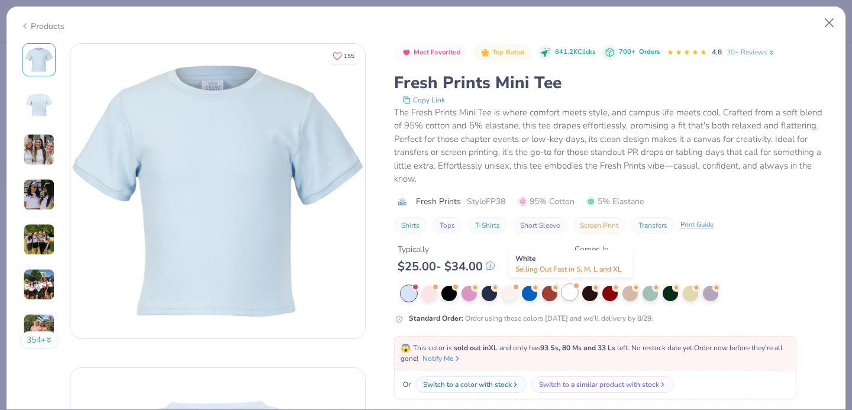
click at [574, 295] on div at bounding box center [569, 291] width 15 height 15
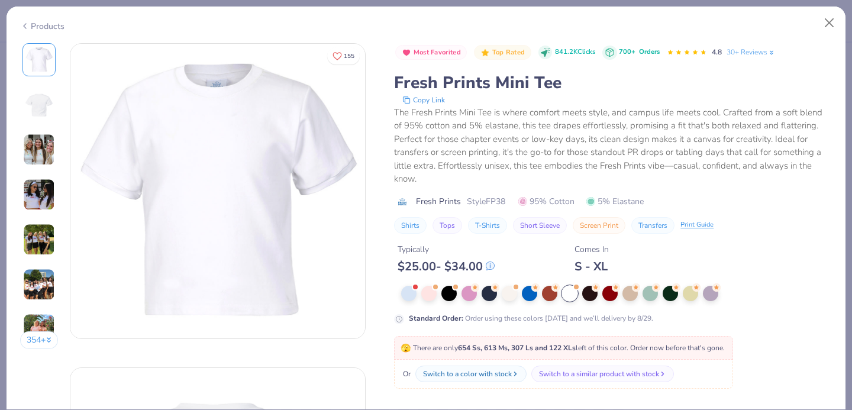
click at [44, 190] on img at bounding box center [39, 195] width 32 height 32
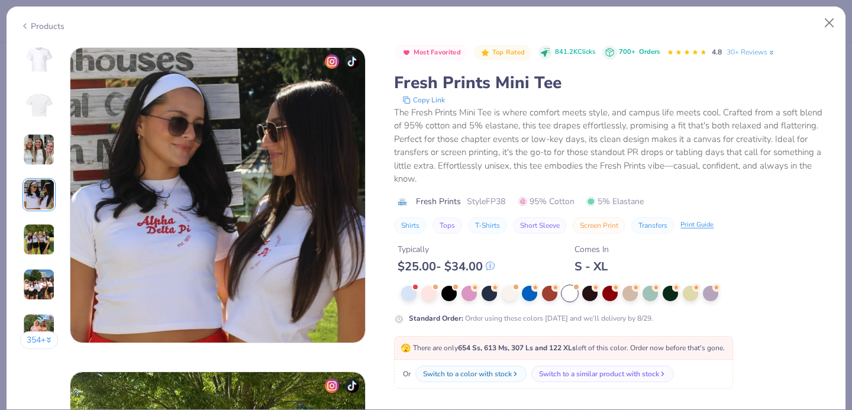
scroll to position [972, 0]
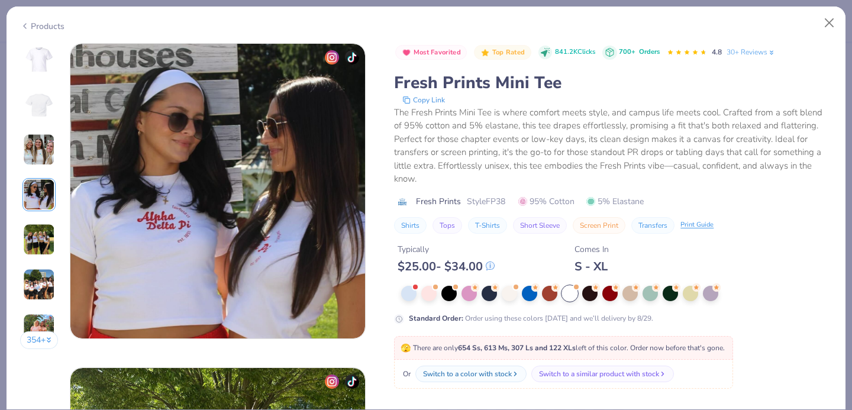
click at [35, 145] on img at bounding box center [39, 150] width 32 height 32
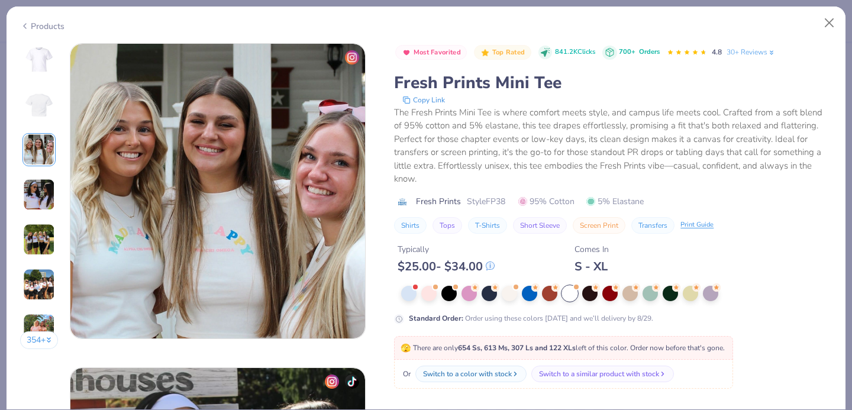
click at [39, 105] on img at bounding box center [39, 104] width 28 height 28
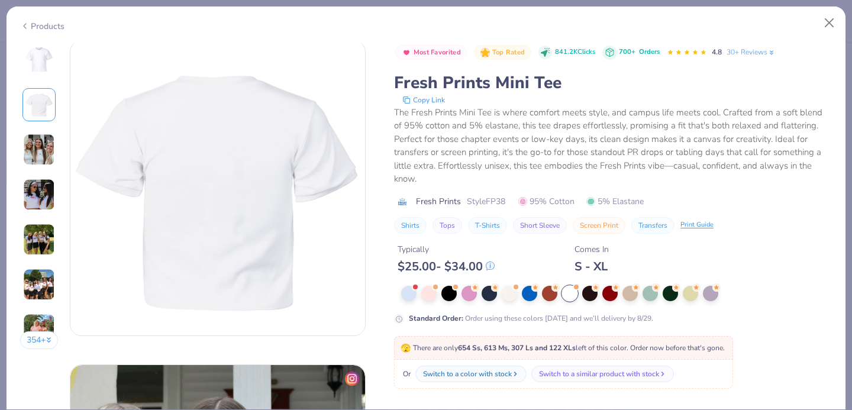
scroll to position [324, 0]
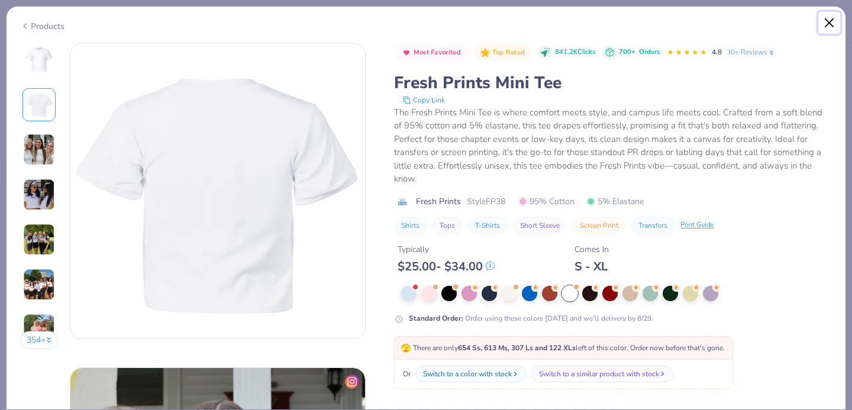
click at [829, 28] on button "Close" at bounding box center [829, 23] width 22 height 22
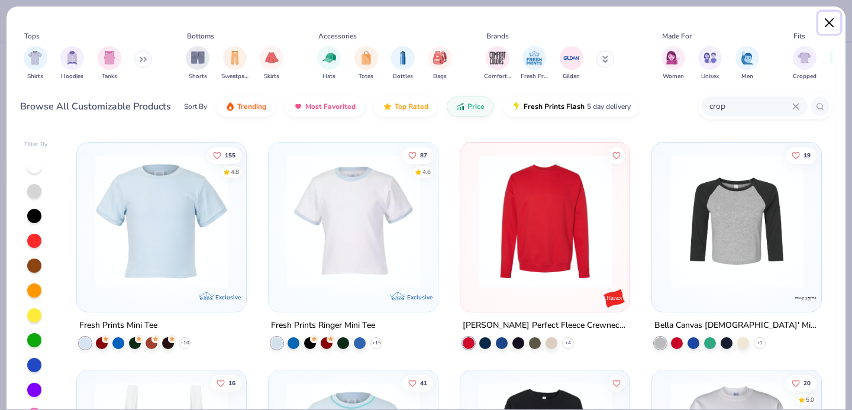
click at [829, 27] on button "Close" at bounding box center [829, 23] width 22 height 22
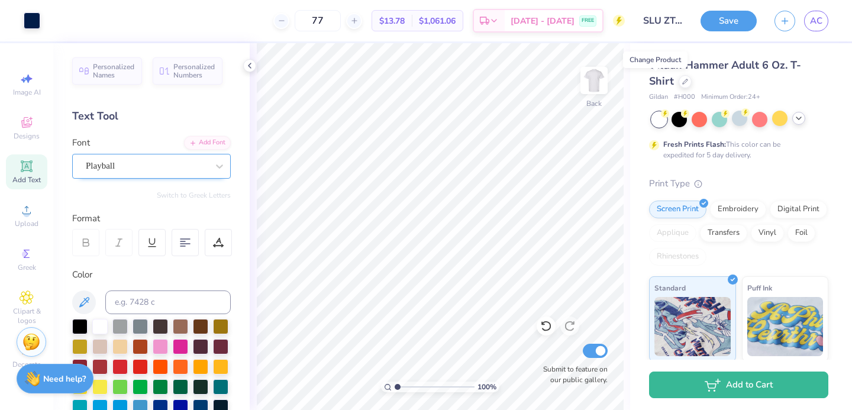
click at [25, 146] on div "Image AI Designs Add Text Upload Greek Clipart & logos Decorate" at bounding box center [26, 220] width 41 height 307
click at [24, 131] on span "Designs" at bounding box center [27, 135] width 26 height 9
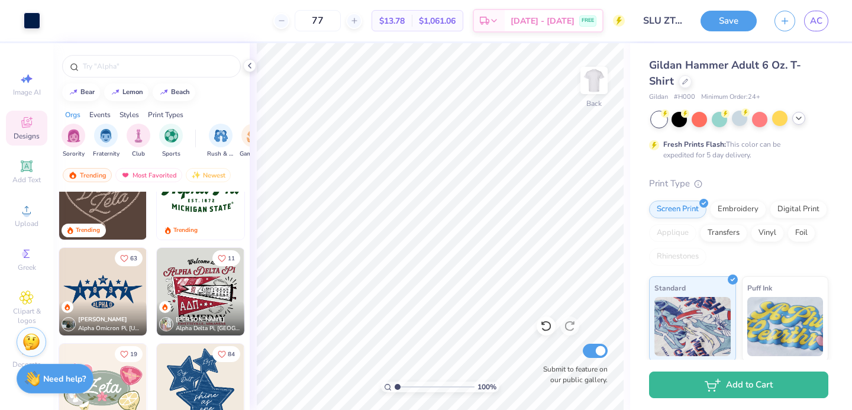
scroll to position [672, 0]
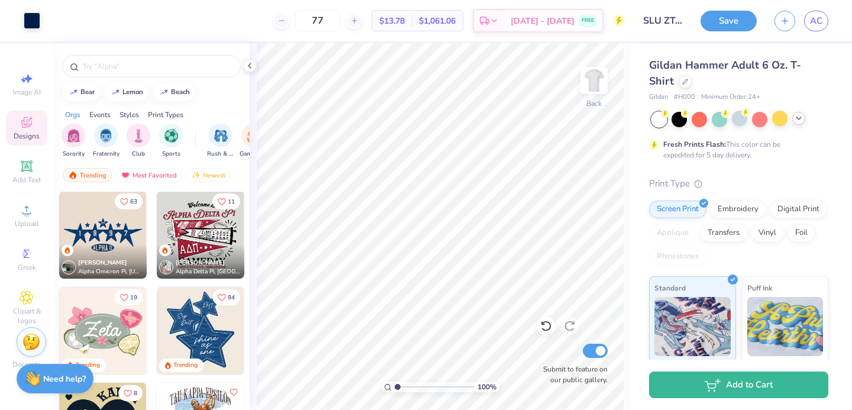
click at [215, 329] on img at bounding box center [201, 331] width 88 height 88
type input "8.12"
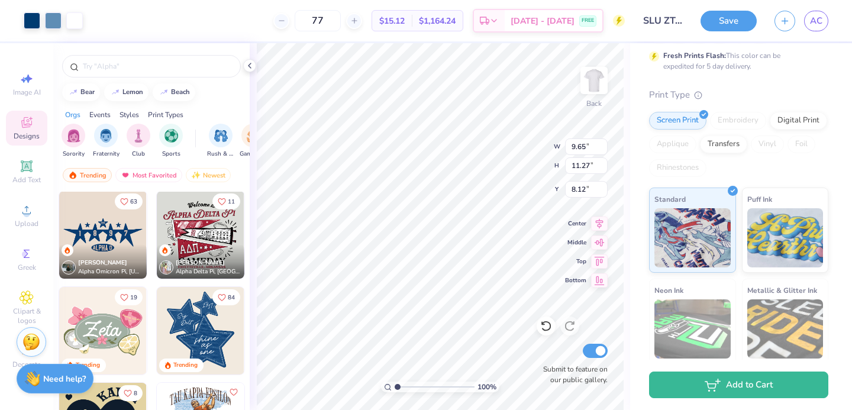
scroll to position [0, 0]
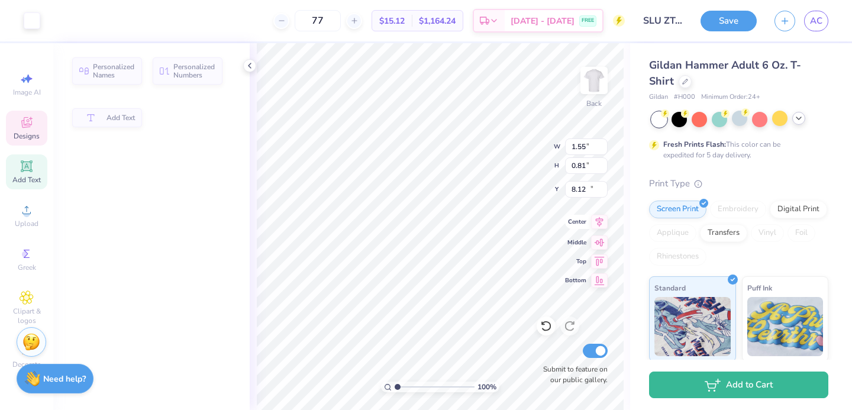
type input "1.55"
type input "0.81"
type input "15.53"
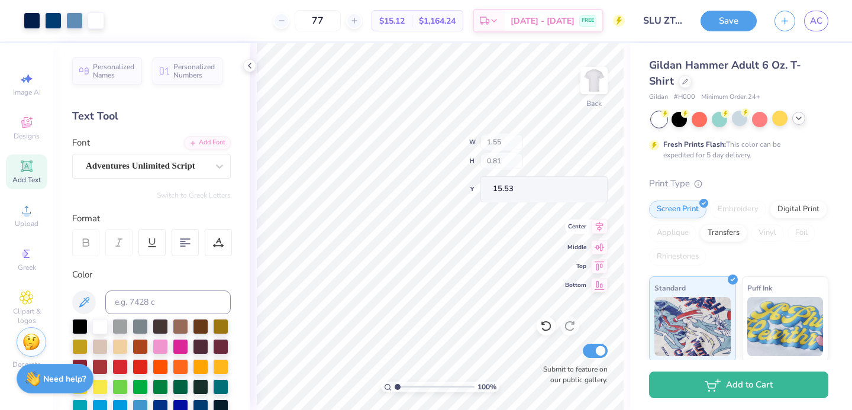
type input "2.07"
type input "0.61"
type input "16.56"
type input "8.17"
type input "7.97"
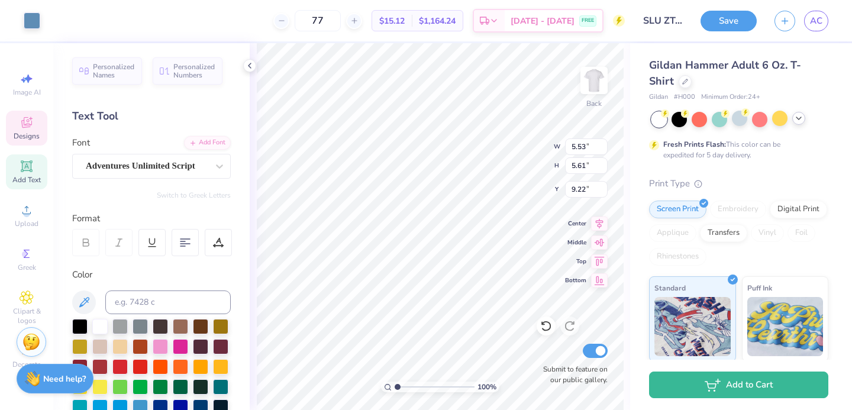
type input "11.35"
type input "5.63"
type input "5.71"
type input "9.18"
type input "3.83"
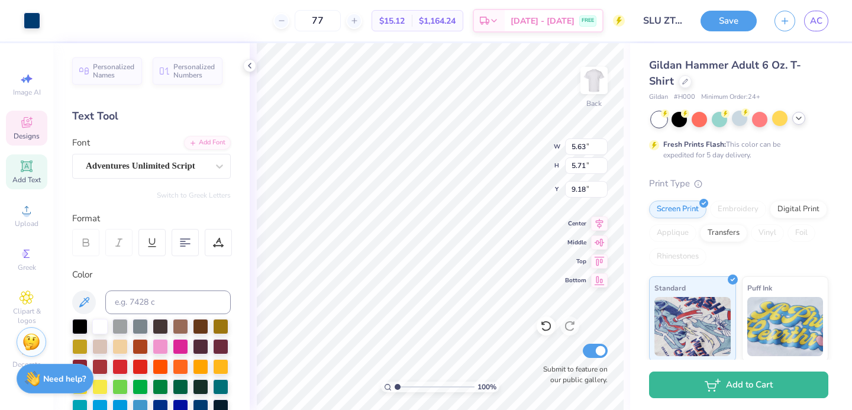
type input "3.87"
type input "8.15"
type input "8.32"
type input "8.11"
type input "11.48"
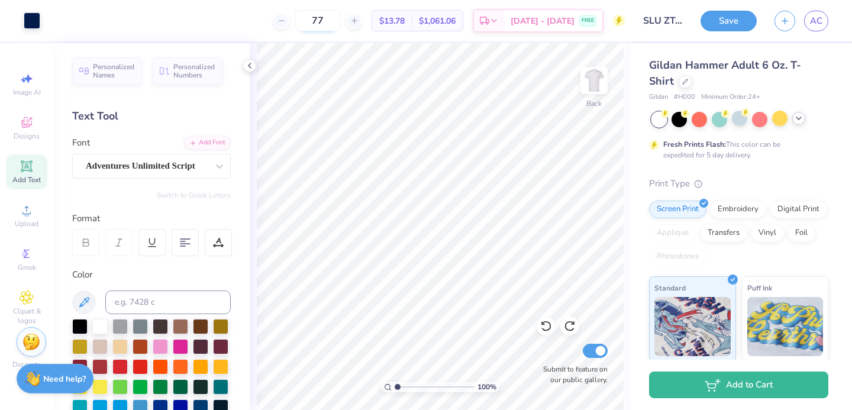
click at [333, 21] on input "77" at bounding box center [318, 20] width 46 height 21
click at [338, 21] on input "77" at bounding box center [318, 20] width 46 height 21
type input "70"
click at [712, 22] on button "Save" at bounding box center [728, 21] width 56 height 21
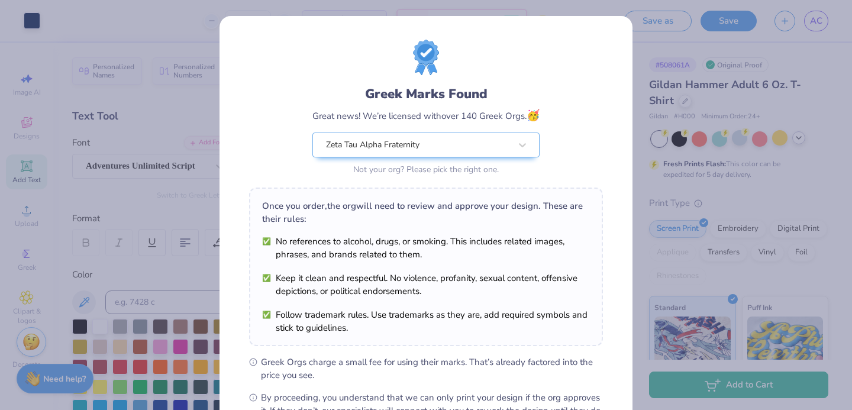
scroll to position [144, 0]
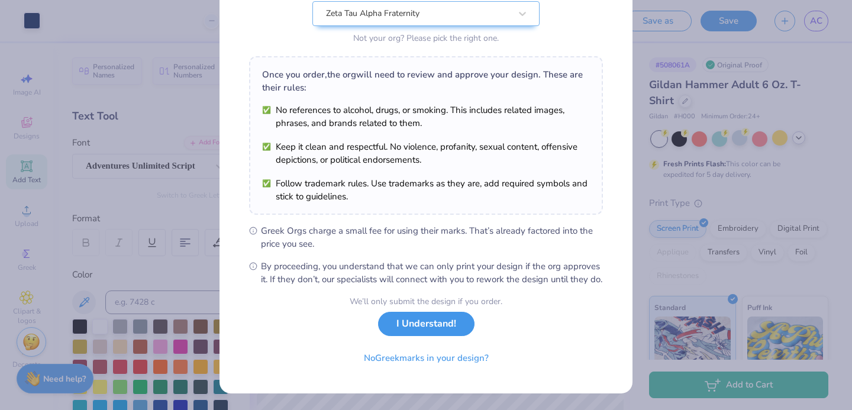
click at [455, 332] on button "I Understand!" at bounding box center [426, 324] width 96 height 24
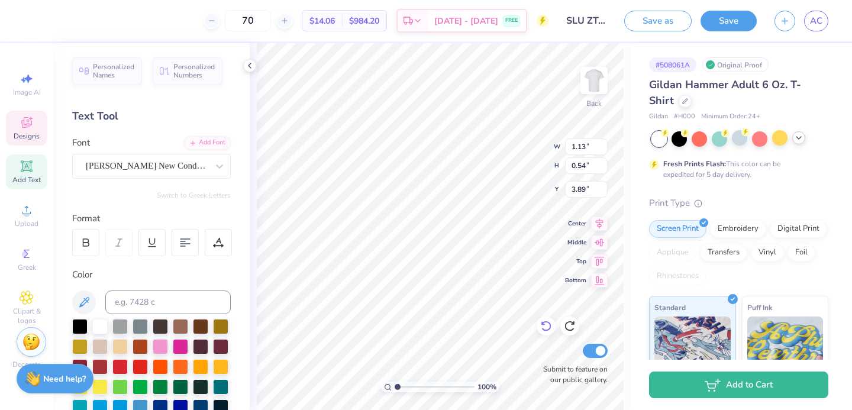
type input "1.13"
type input "0.54"
type input "3.89"
click at [532, 39] on div "70 $14.06 Per Item $984.20 Total Est. Delivery [DATE] - [DATE] FREE" at bounding box center [291, 20] width 516 height 41
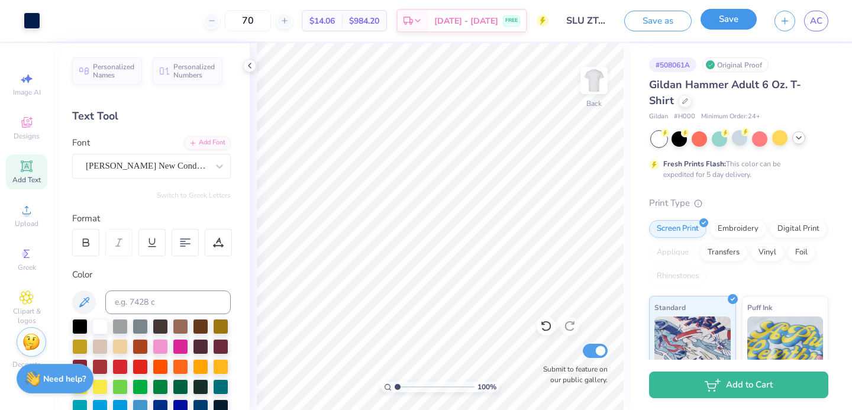
click at [724, 26] on button "Save" at bounding box center [728, 19] width 56 height 21
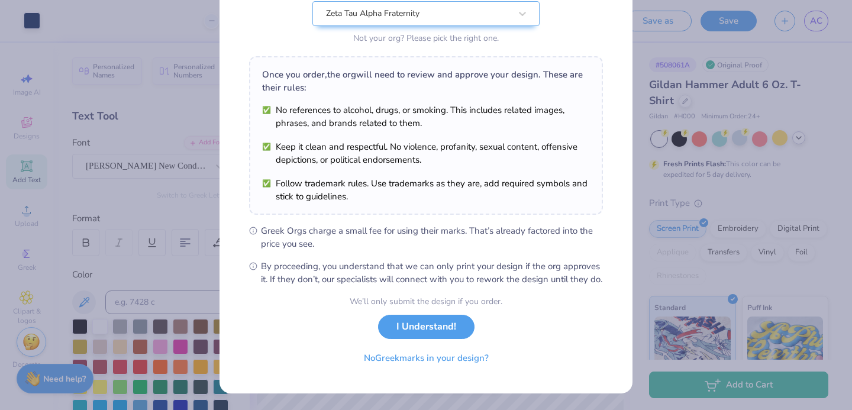
scroll to position [144, 0]
click at [643, 196] on div "Greek Marks Found Great news! We’re licensed with over 140 Greek Orgs. 🥳 Zeta T…" at bounding box center [426, 205] width 852 height 410
click at [417, 327] on button "I Understand!" at bounding box center [426, 324] width 96 height 24
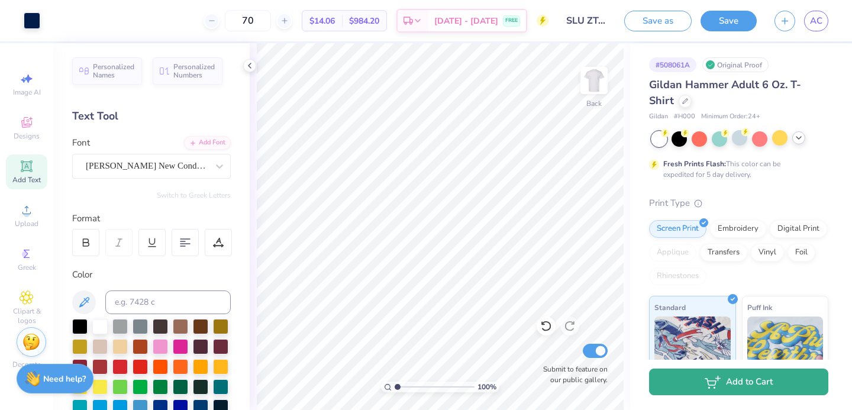
click at [677, 380] on button "Add to Cart" at bounding box center [738, 381] width 179 height 27
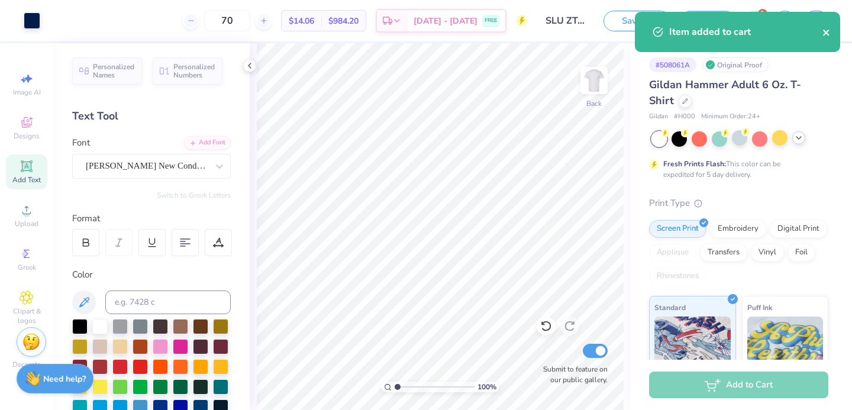
click at [822, 35] on icon "close" at bounding box center [826, 32] width 8 height 9
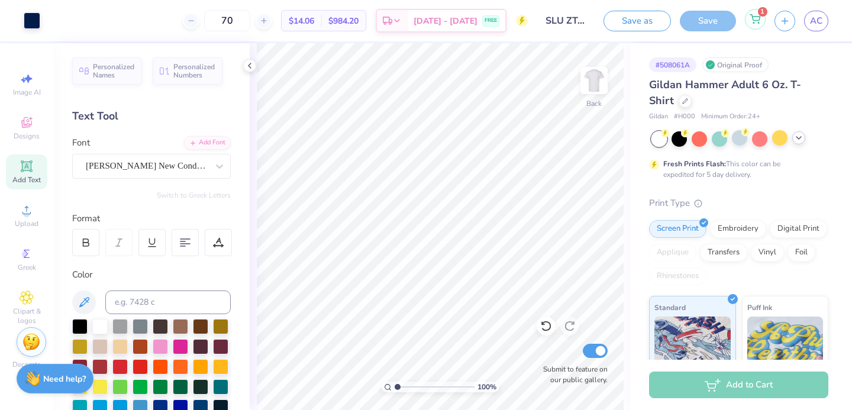
click at [755, 23] on icon at bounding box center [754, 18] width 11 height 9
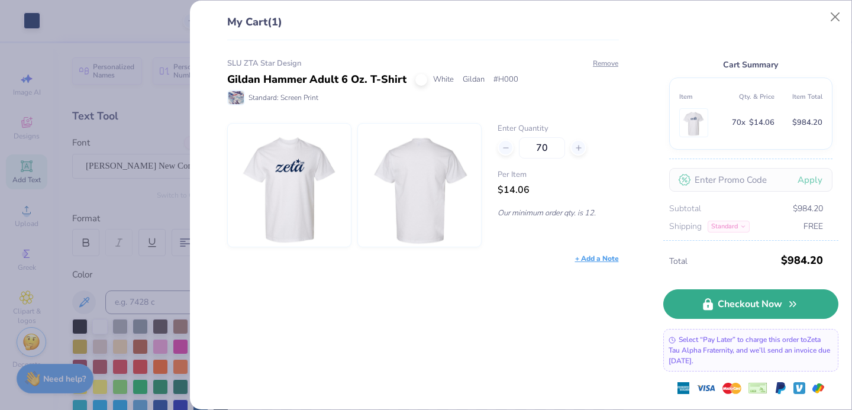
click at [746, 303] on link "Checkout Now" at bounding box center [750, 304] width 175 height 30
